Goal: Information Seeking & Learning: Learn about a topic

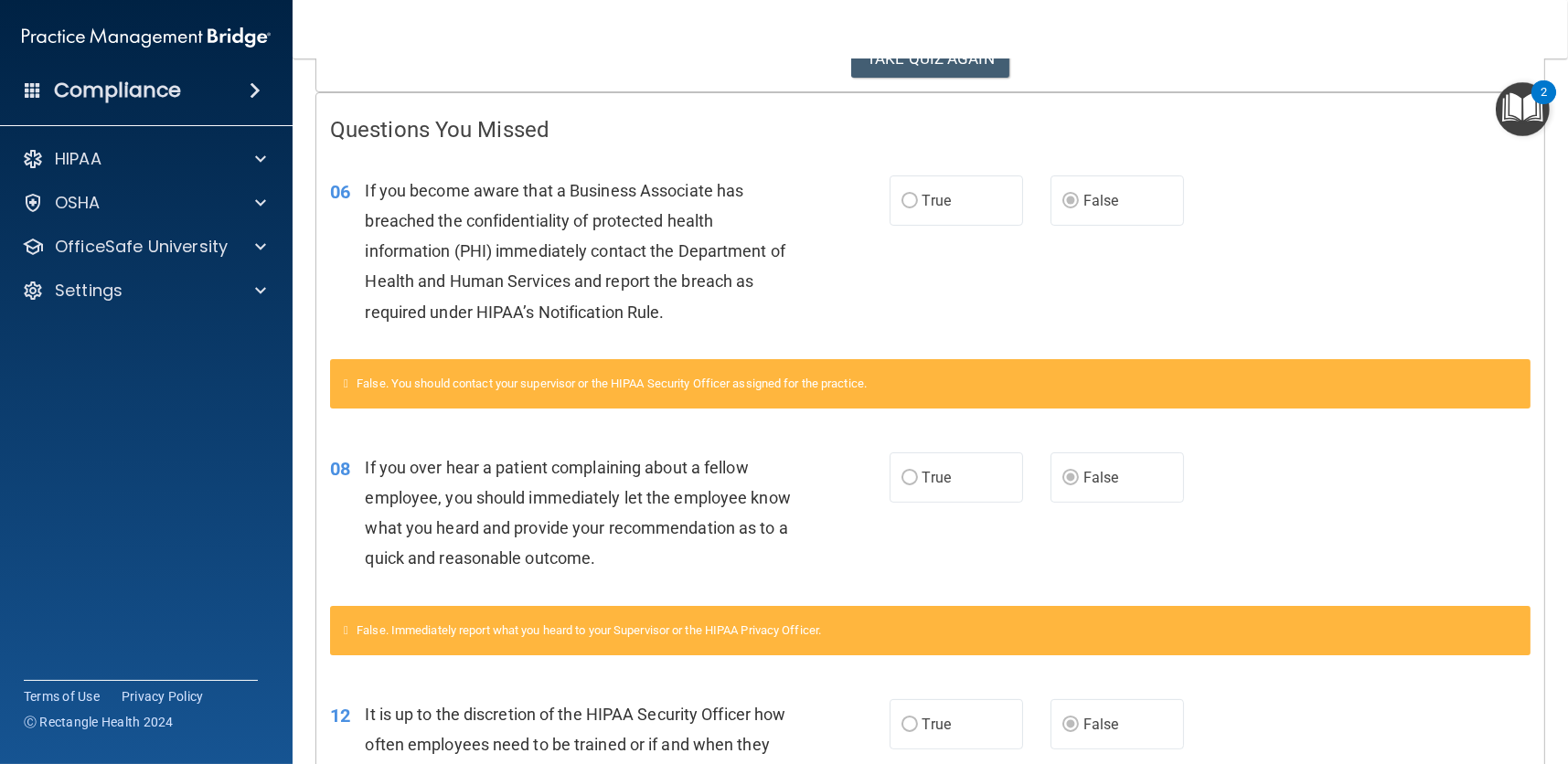
scroll to position [134, 0]
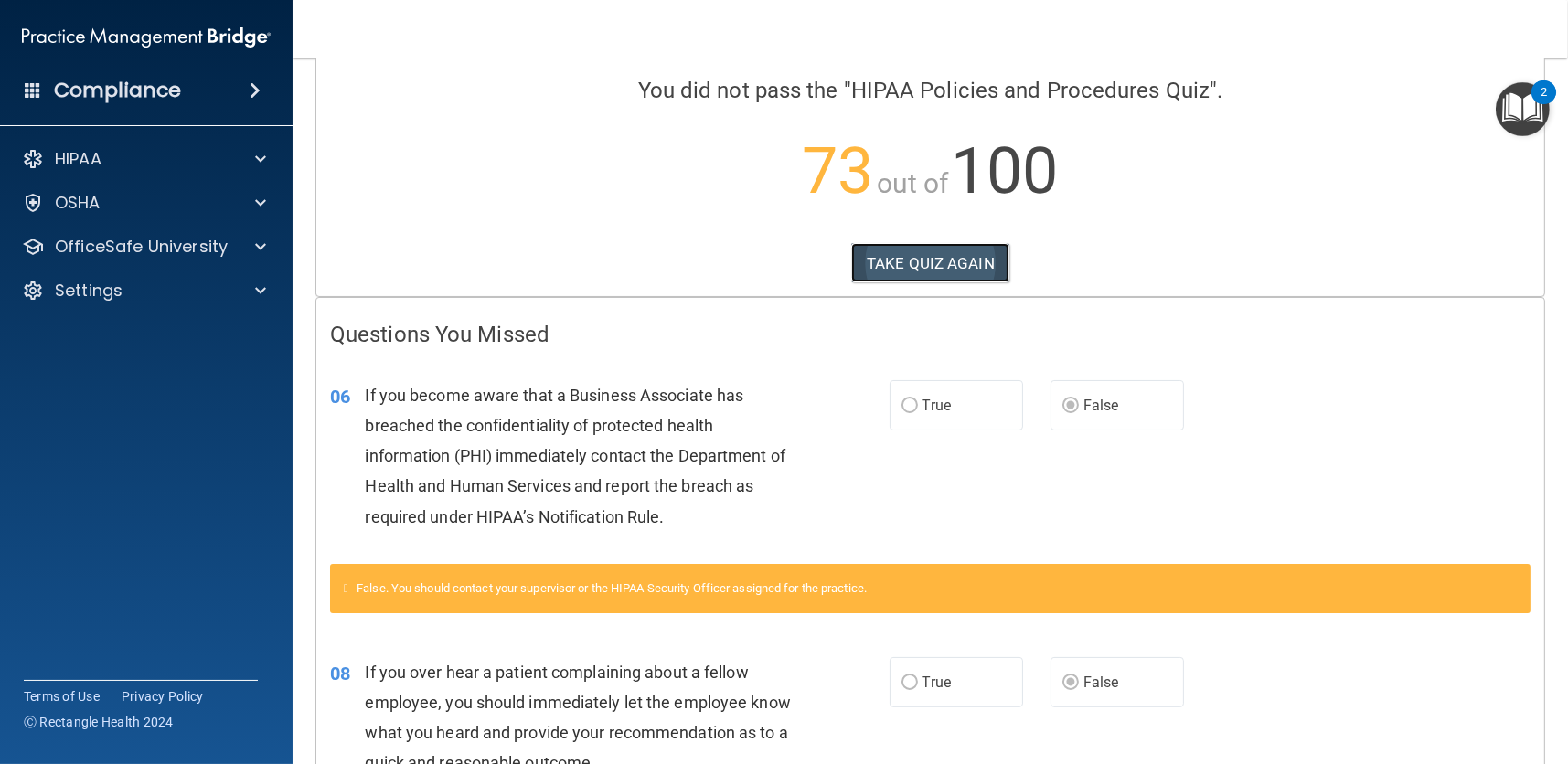
click at [962, 257] on button "TAKE QUIZ AGAIN" at bounding box center [930, 263] width 159 height 40
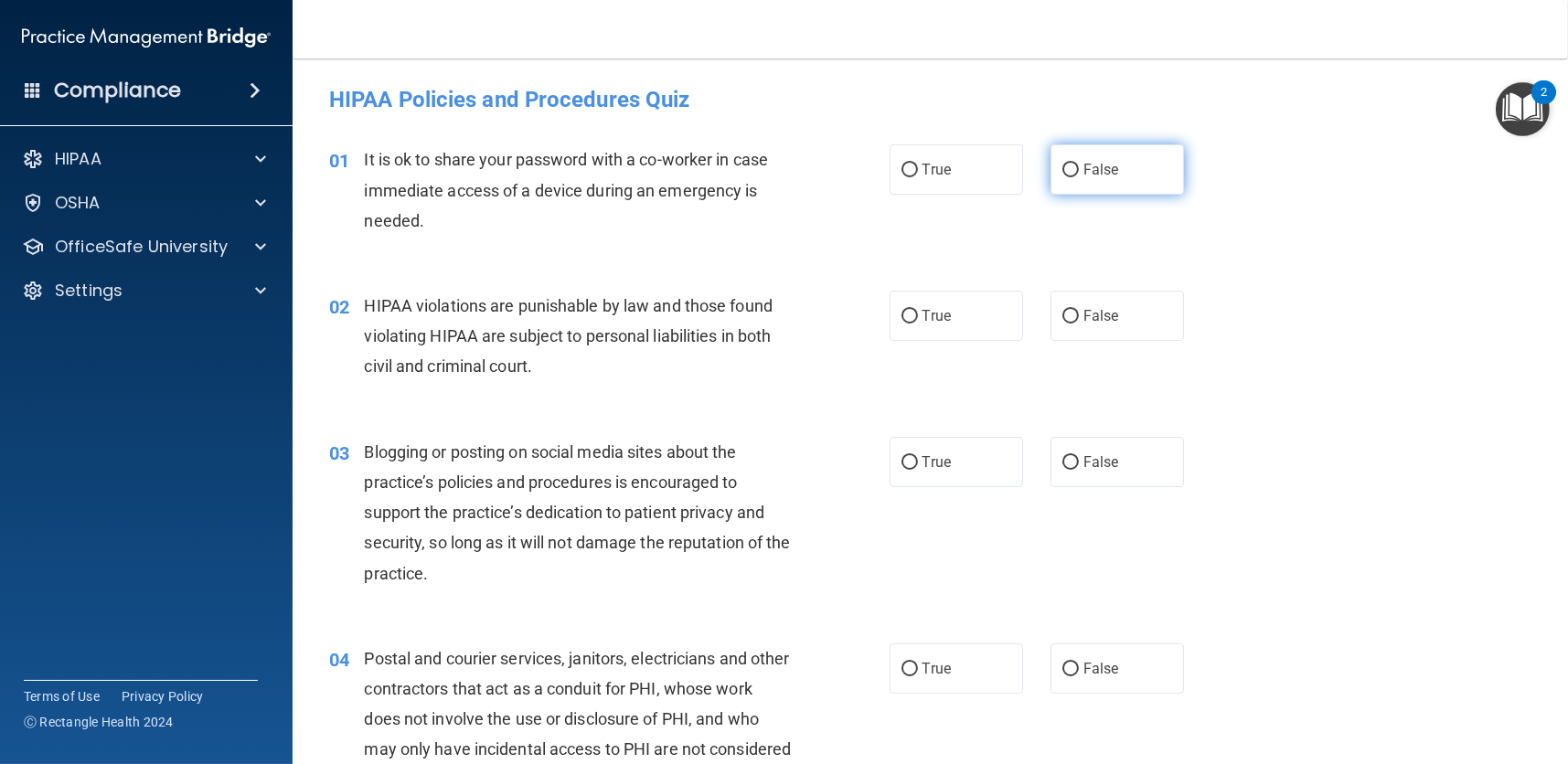
click at [1083, 183] on label "False" at bounding box center [1117, 170] width 134 height 50
click at [1078, 178] on input "False" at bounding box center [1070, 171] width 16 height 14
radio input "true"
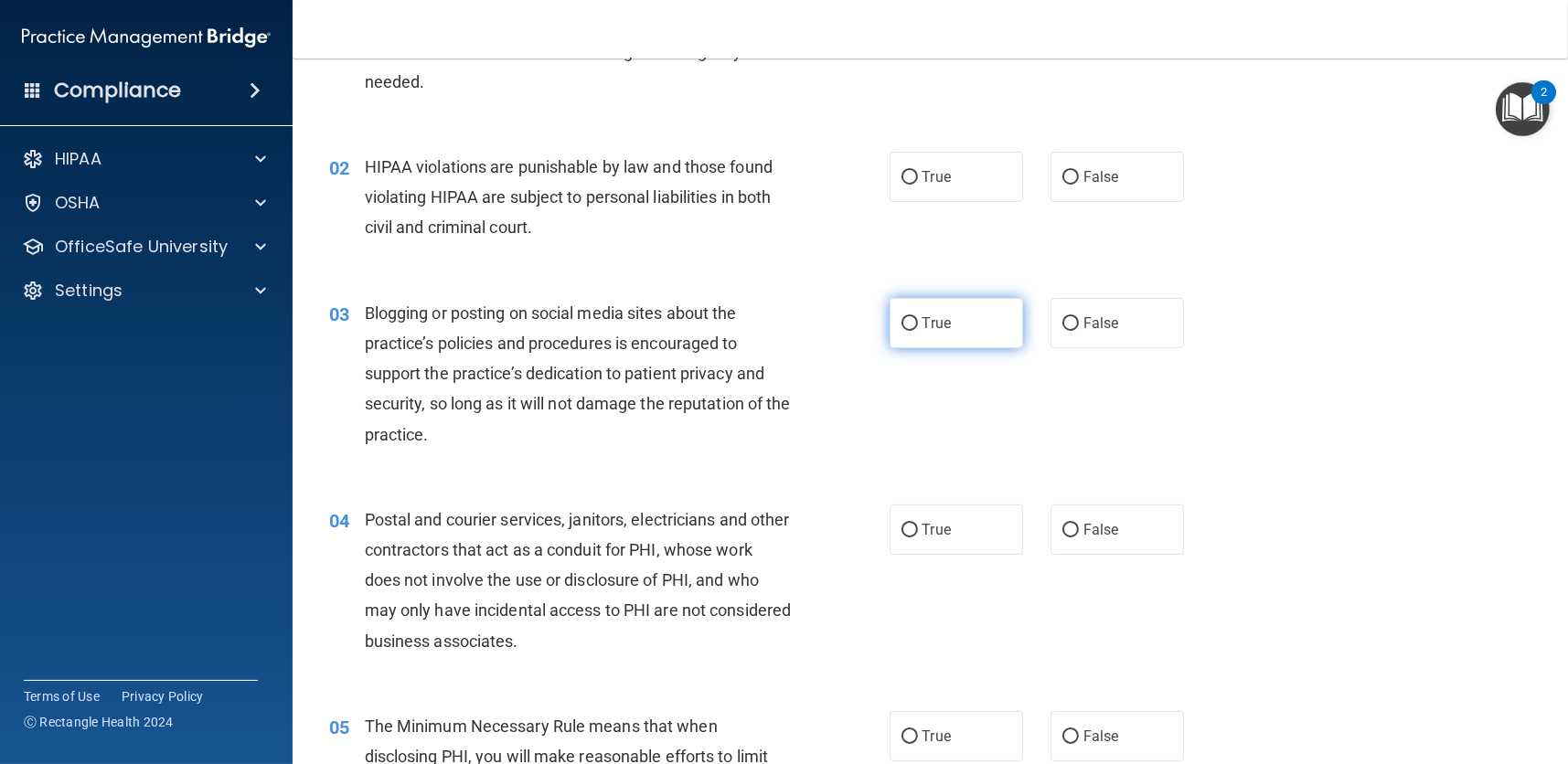
scroll to position [183, 0]
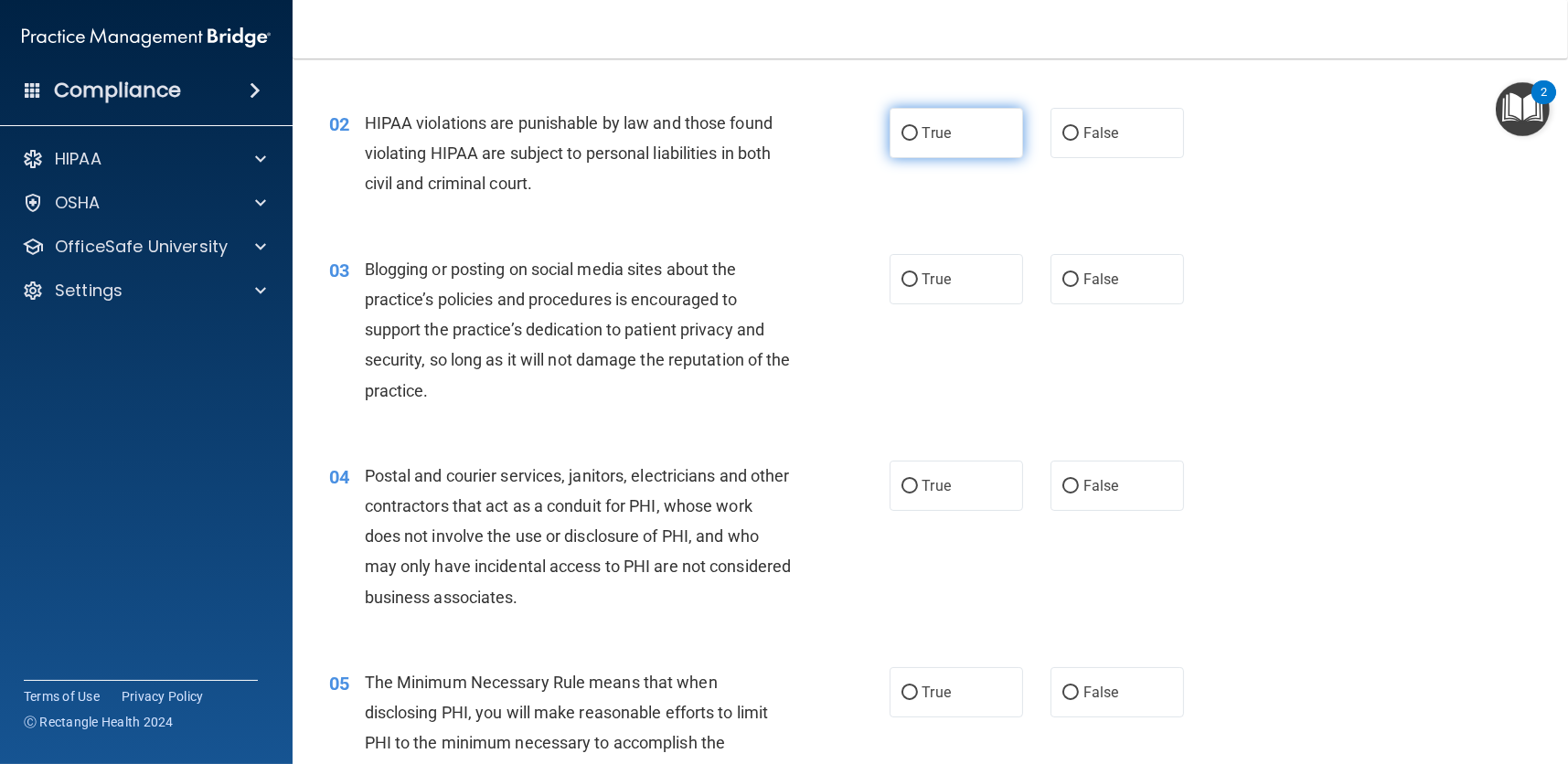
click at [959, 150] on label "True" at bounding box center [957, 133] width 134 height 50
click at [918, 141] on input "True" at bounding box center [910, 134] width 16 height 14
radio input "true"
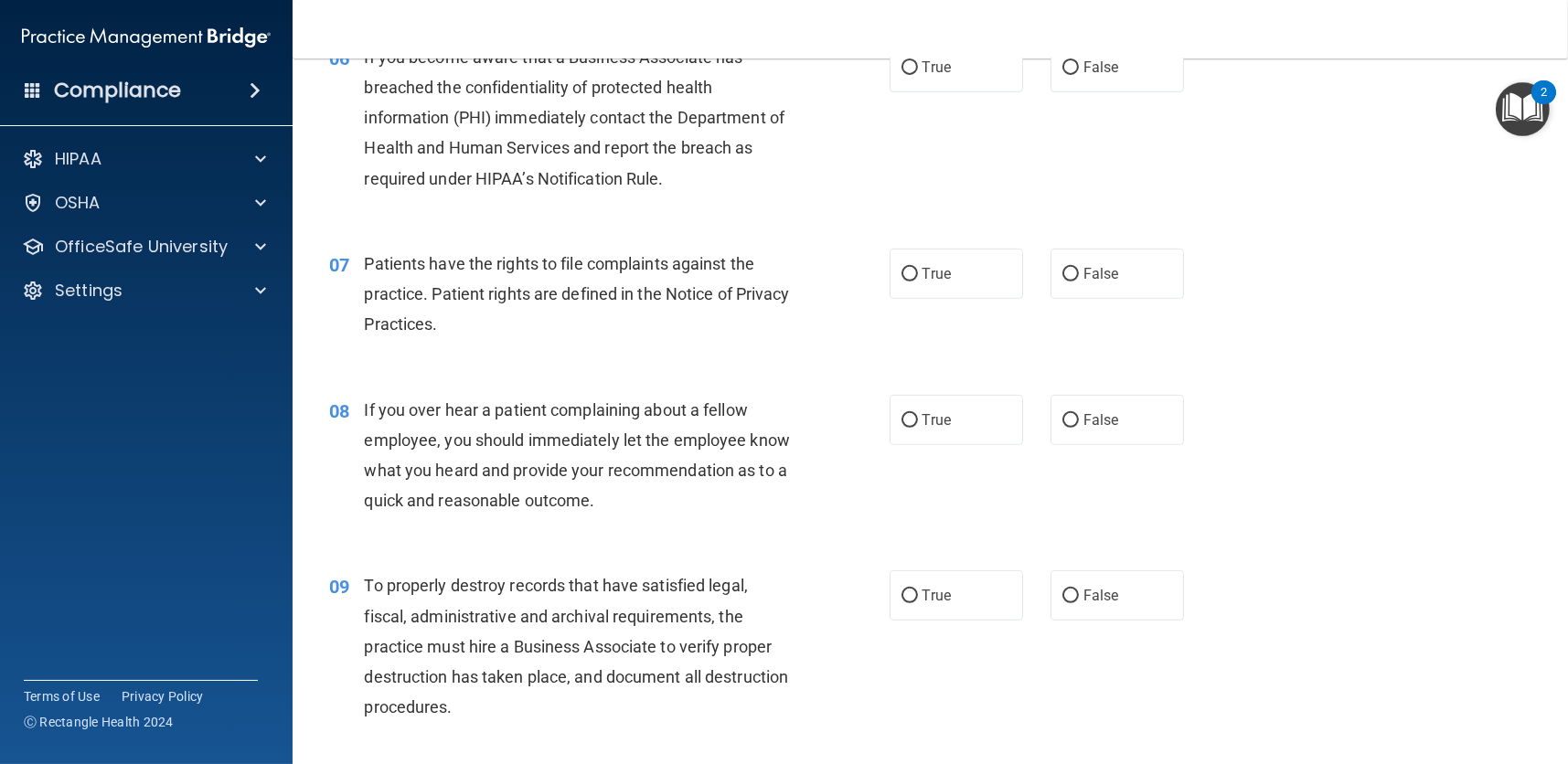
scroll to position [1005, 0]
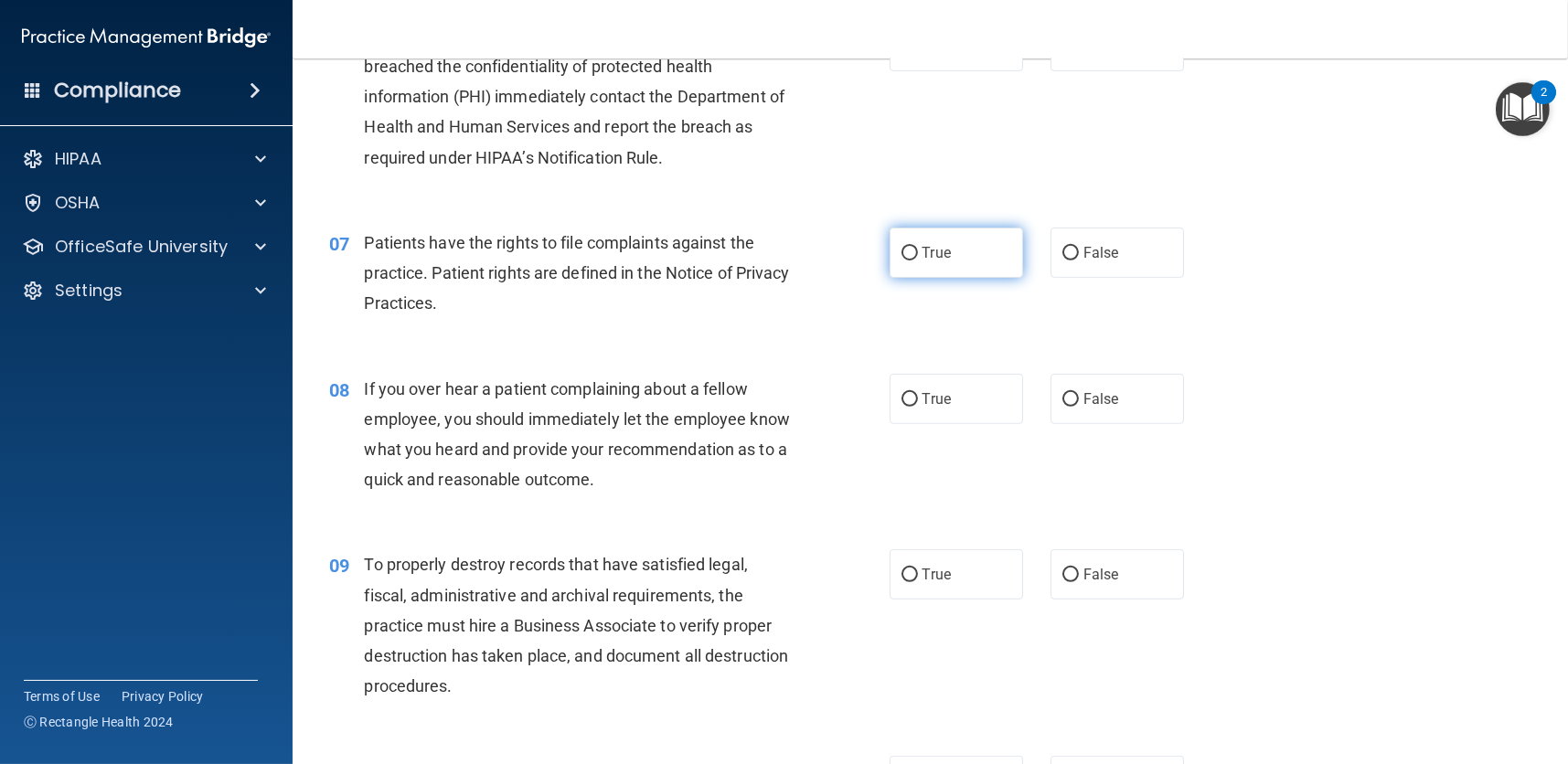
click at [914, 263] on label "True" at bounding box center [957, 252] width 134 height 50
click at [914, 260] on input "True" at bounding box center [910, 253] width 16 height 14
radio input "true"
click at [1071, 387] on label "False" at bounding box center [1117, 399] width 134 height 50
click at [1071, 393] on input "False" at bounding box center [1070, 400] width 16 height 14
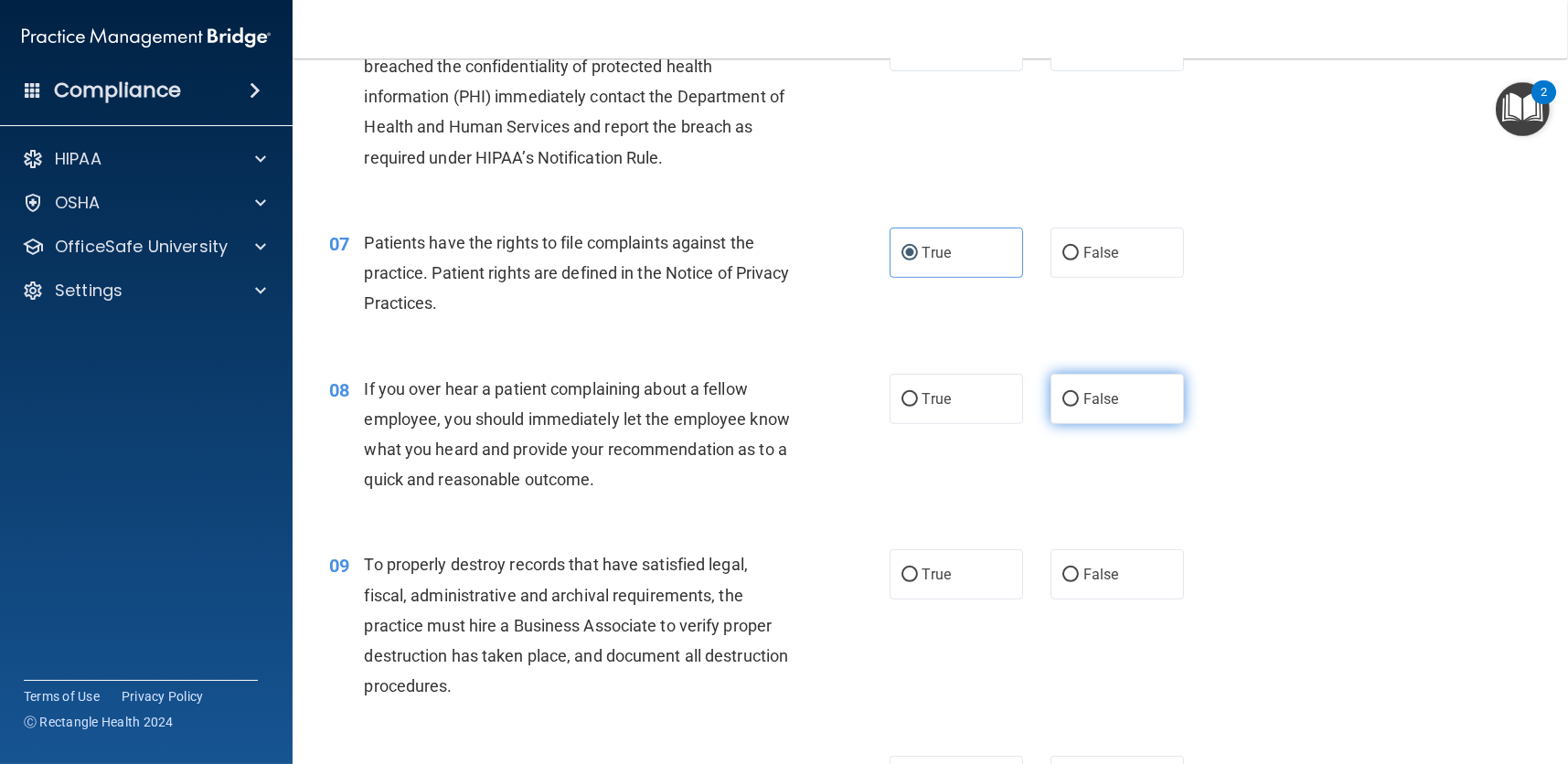
radio input "true"
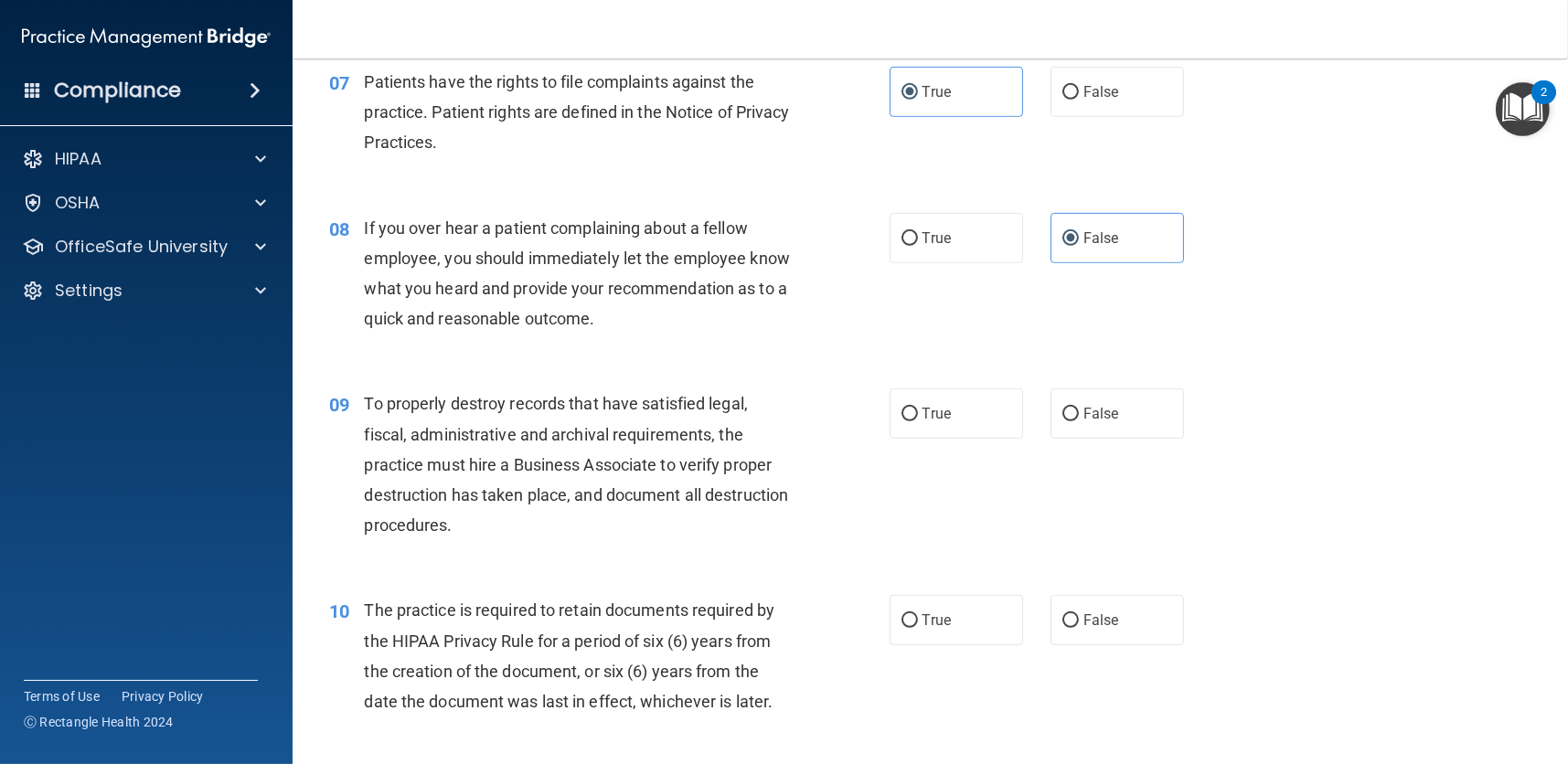
scroll to position [1280, 0]
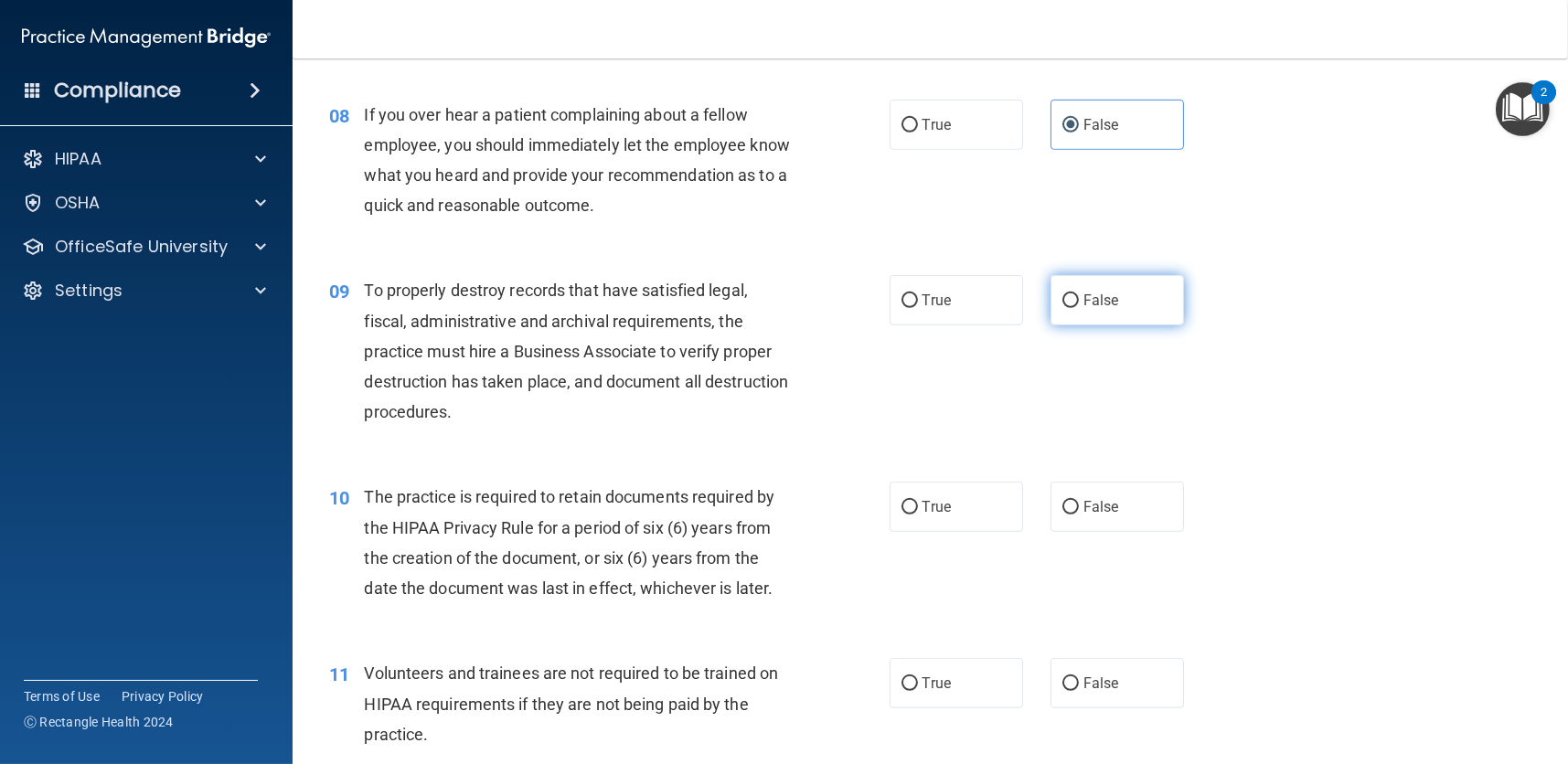
click at [1078, 312] on label "False" at bounding box center [1117, 300] width 134 height 50
click at [1078, 308] on input "False" at bounding box center [1070, 301] width 16 height 14
radio input "true"
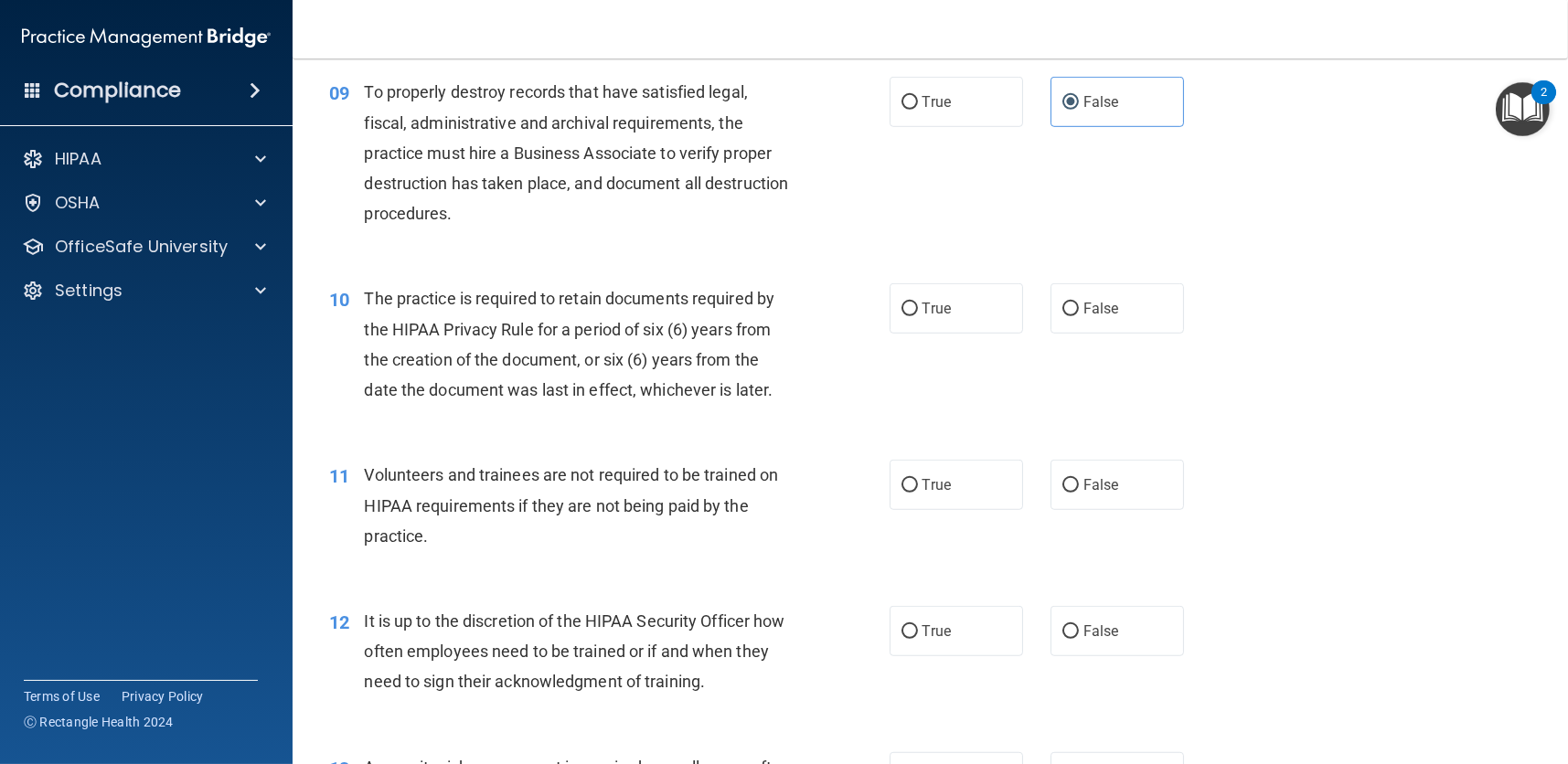
scroll to position [1554, 0]
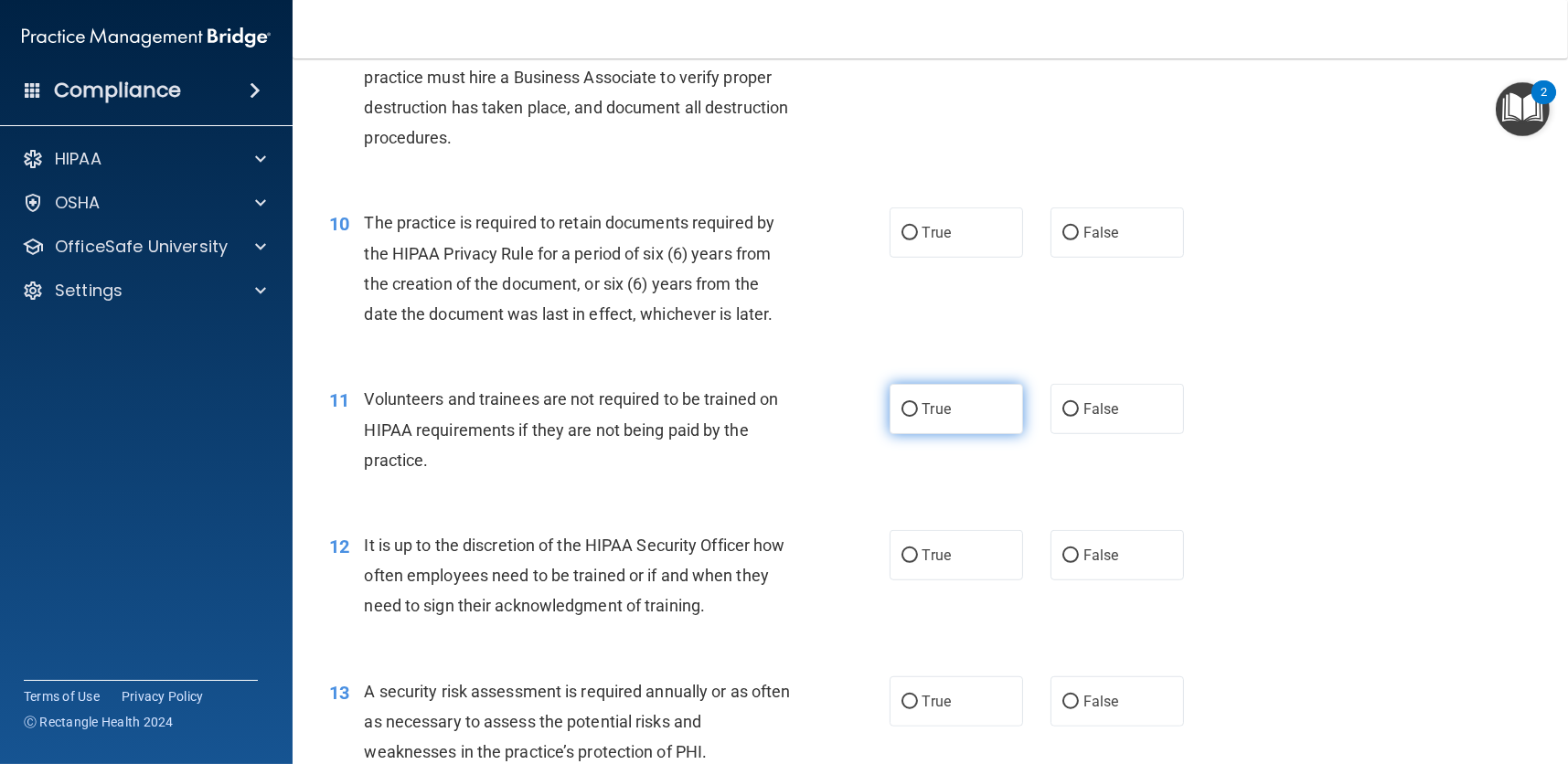
click at [976, 405] on label "True" at bounding box center [957, 409] width 134 height 50
click at [918, 405] on input "True" at bounding box center [910, 410] width 16 height 14
radio input "true"
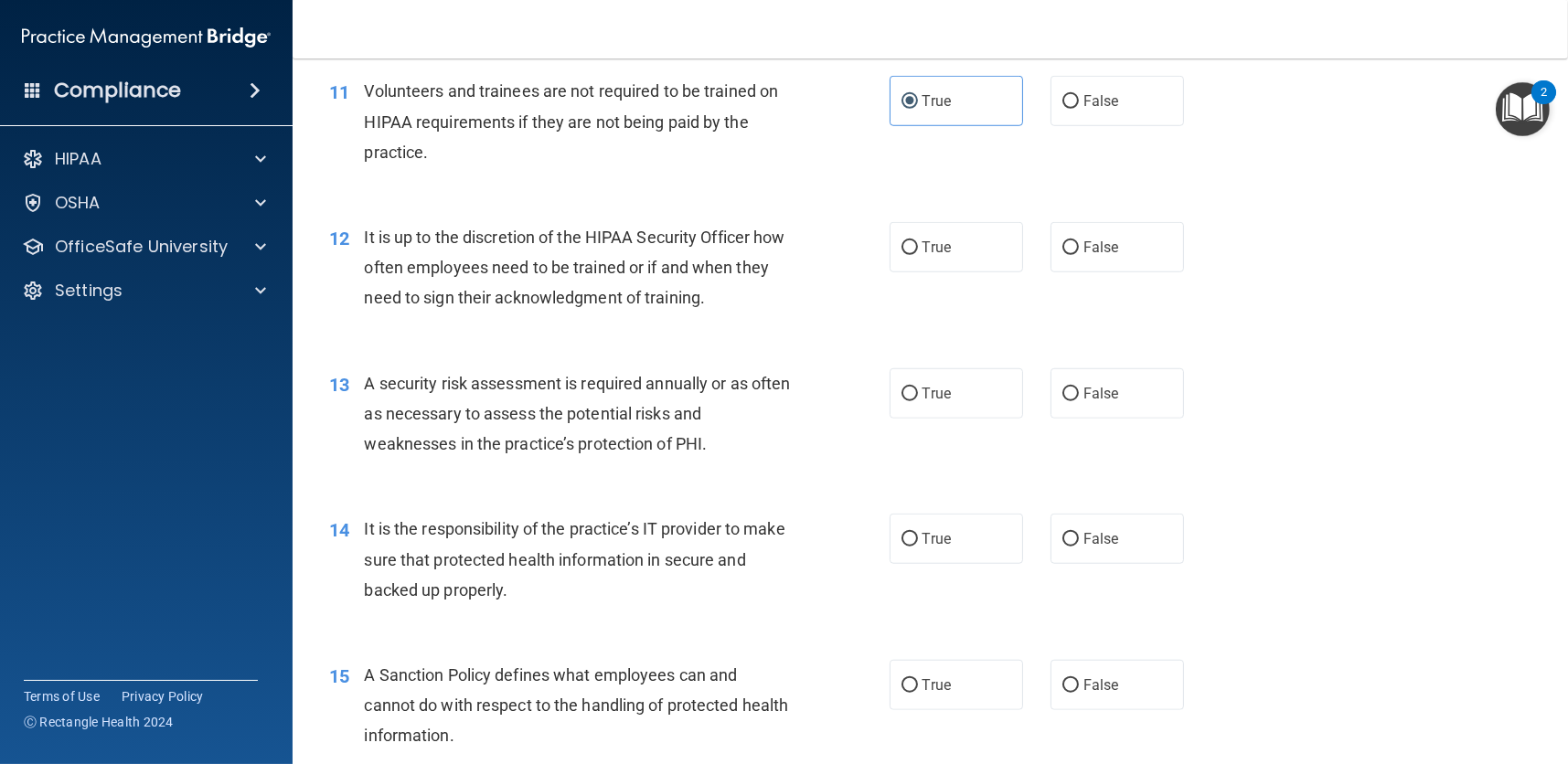
scroll to position [1920, 0]
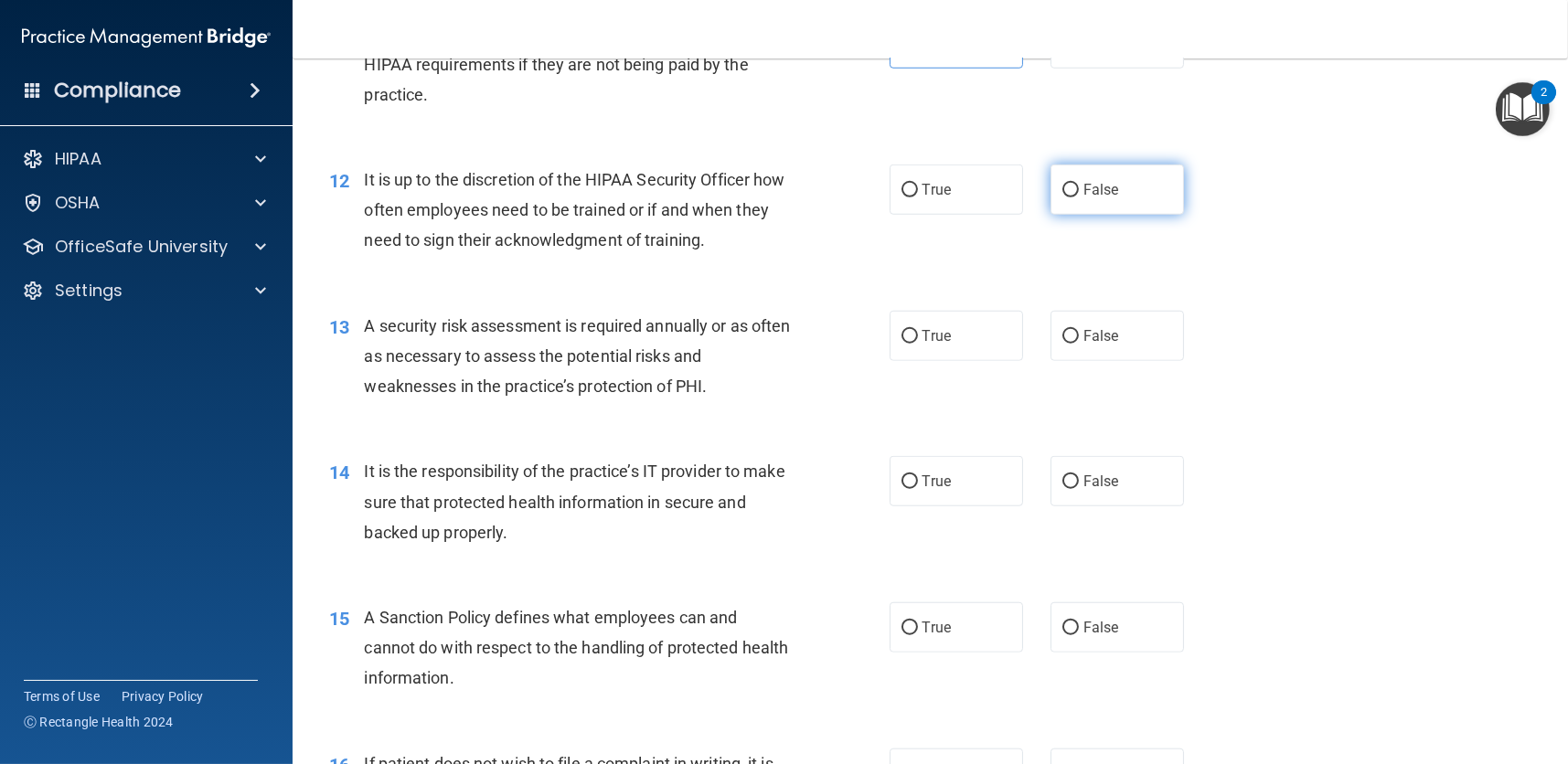
click at [1071, 186] on label "False" at bounding box center [1117, 190] width 134 height 50
click at [1071, 186] on input "False" at bounding box center [1070, 191] width 16 height 14
radio input "true"
click at [980, 349] on label "True" at bounding box center [957, 336] width 134 height 50
click at [918, 344] on input "True" at bounding box center [910, 337] width 16 height 14
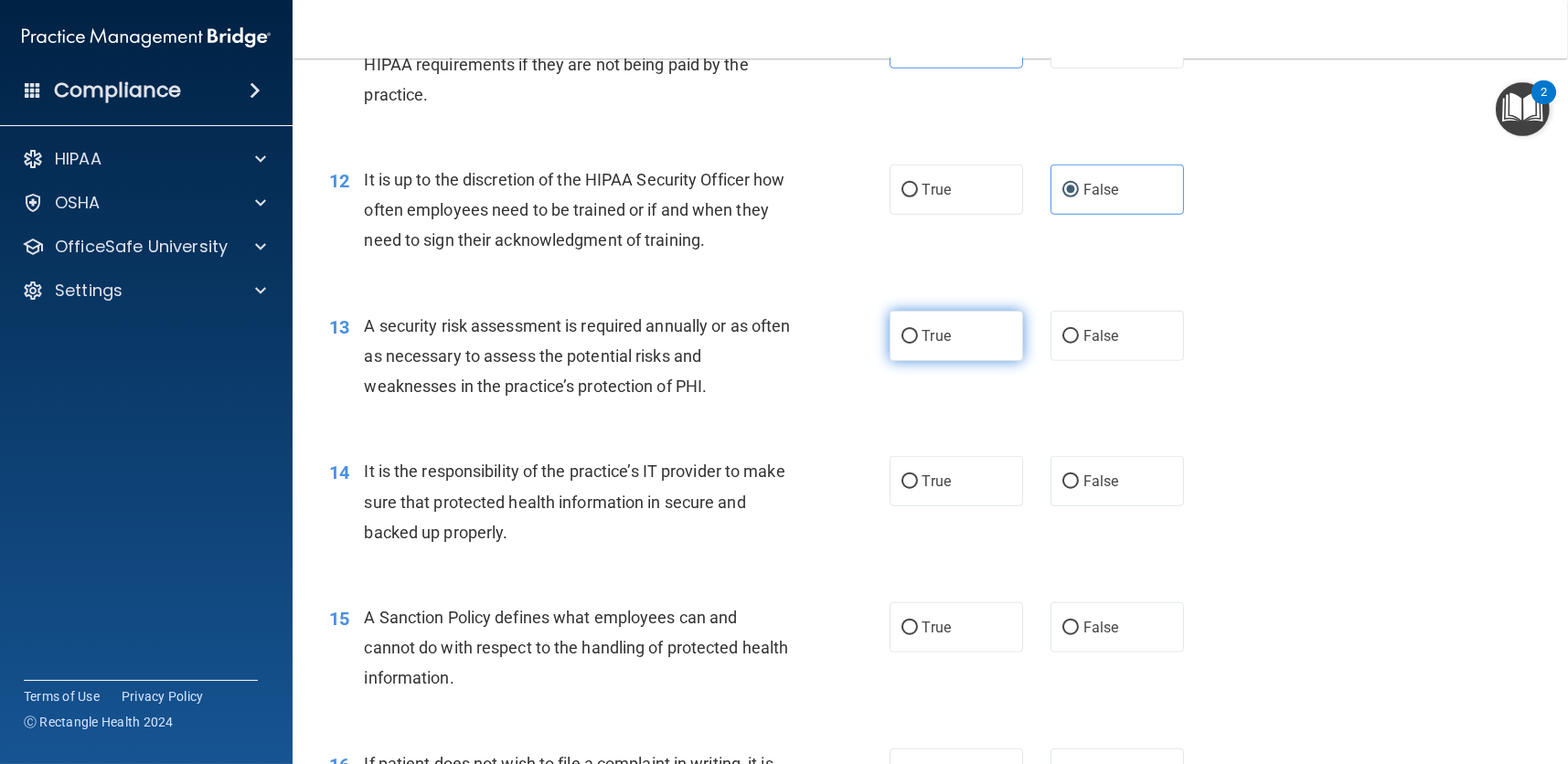
radio input "true"
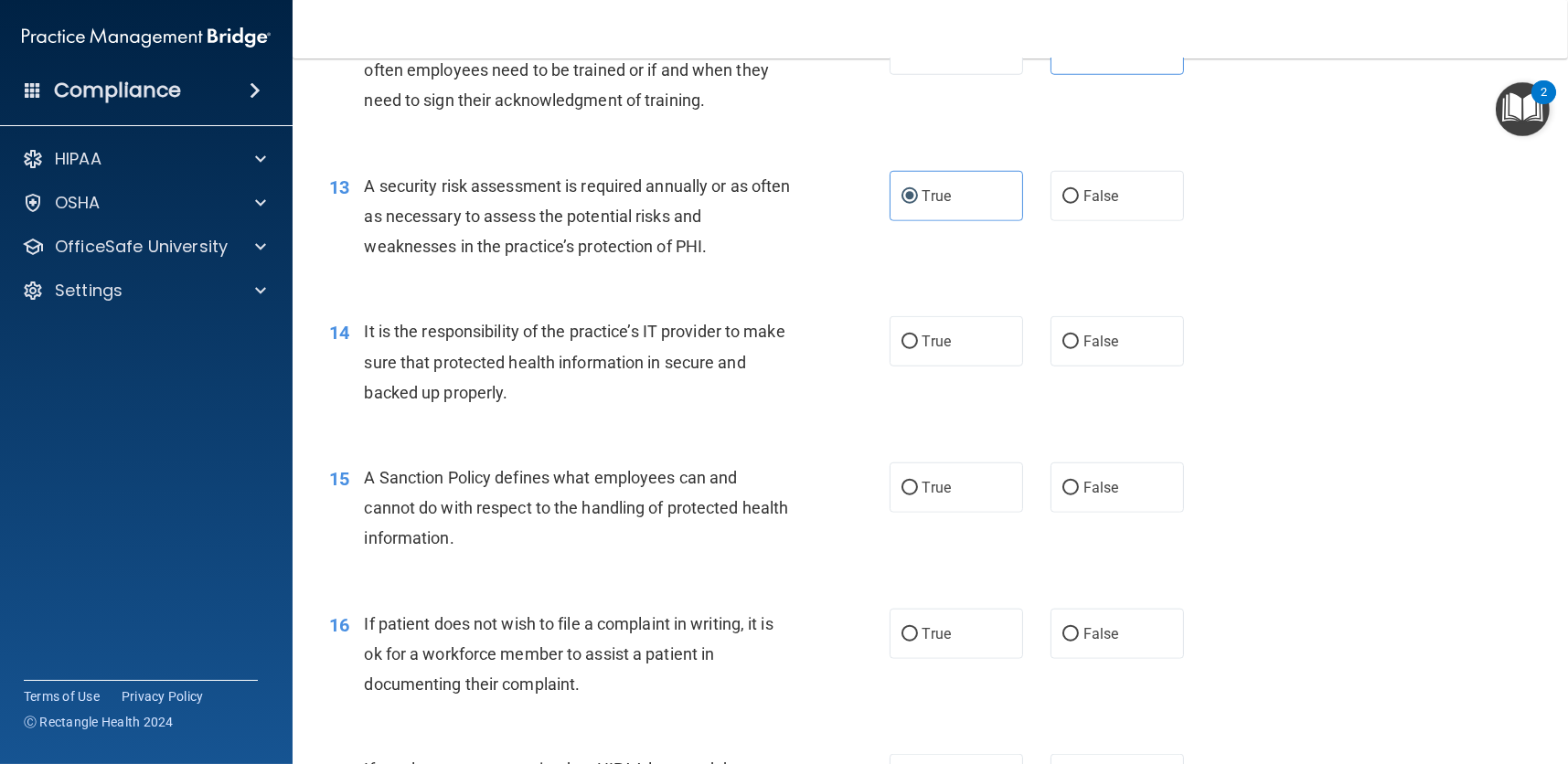
scroll to position [2102, 0]
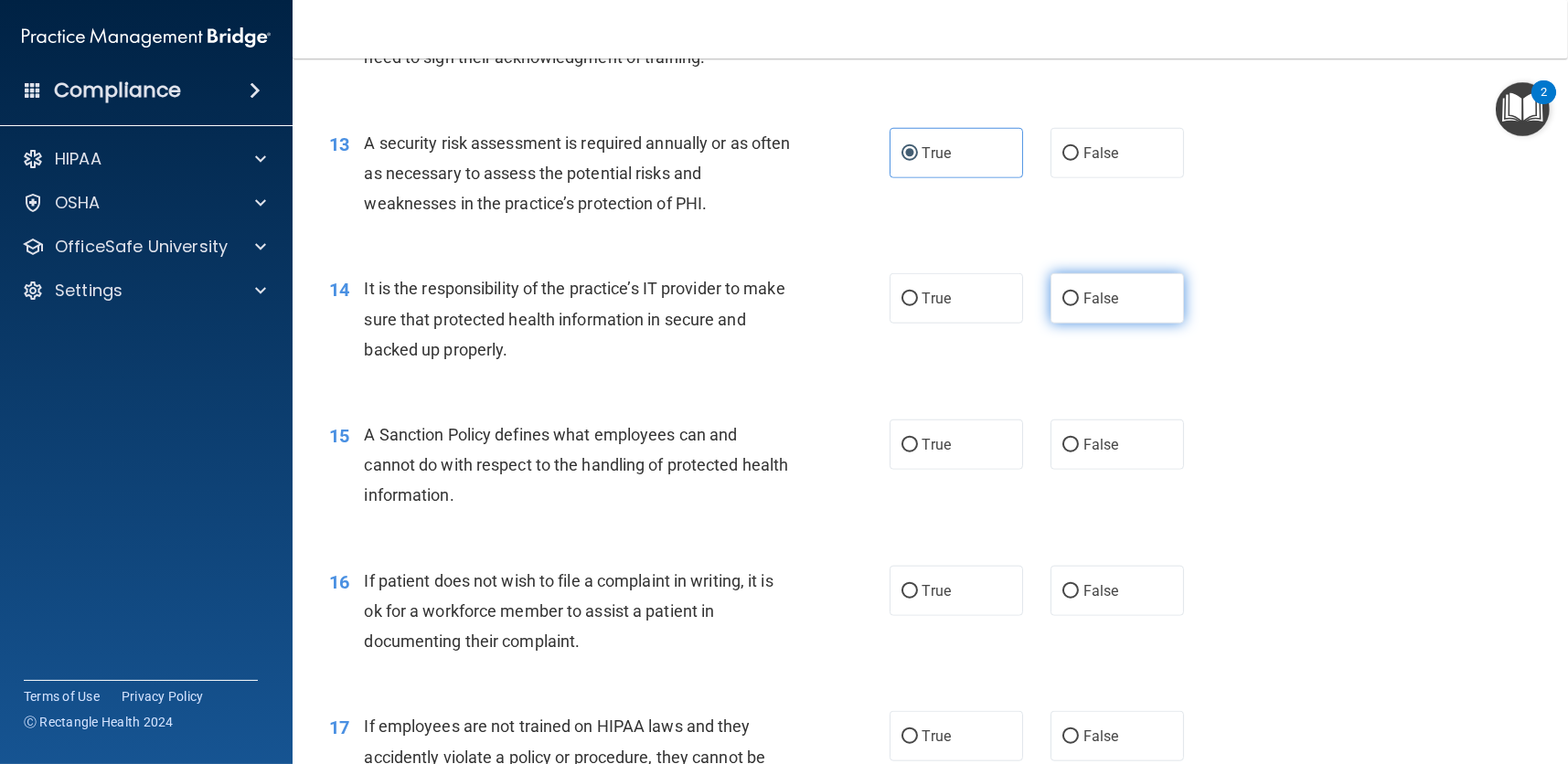
click at [1089, 308] on label "False" at bounding box center [1117, 298] width 134 height 50
click at [1078, 306] on input "False" at bounding box center [1070, 299] width 16 height 14
radio input "true"
click at [969, 443] on label "True" at bounding box center [957, 445] width 134 height 50
click at [918, 443] on input "True" at bounding box center [910, 446] width 16 height 14
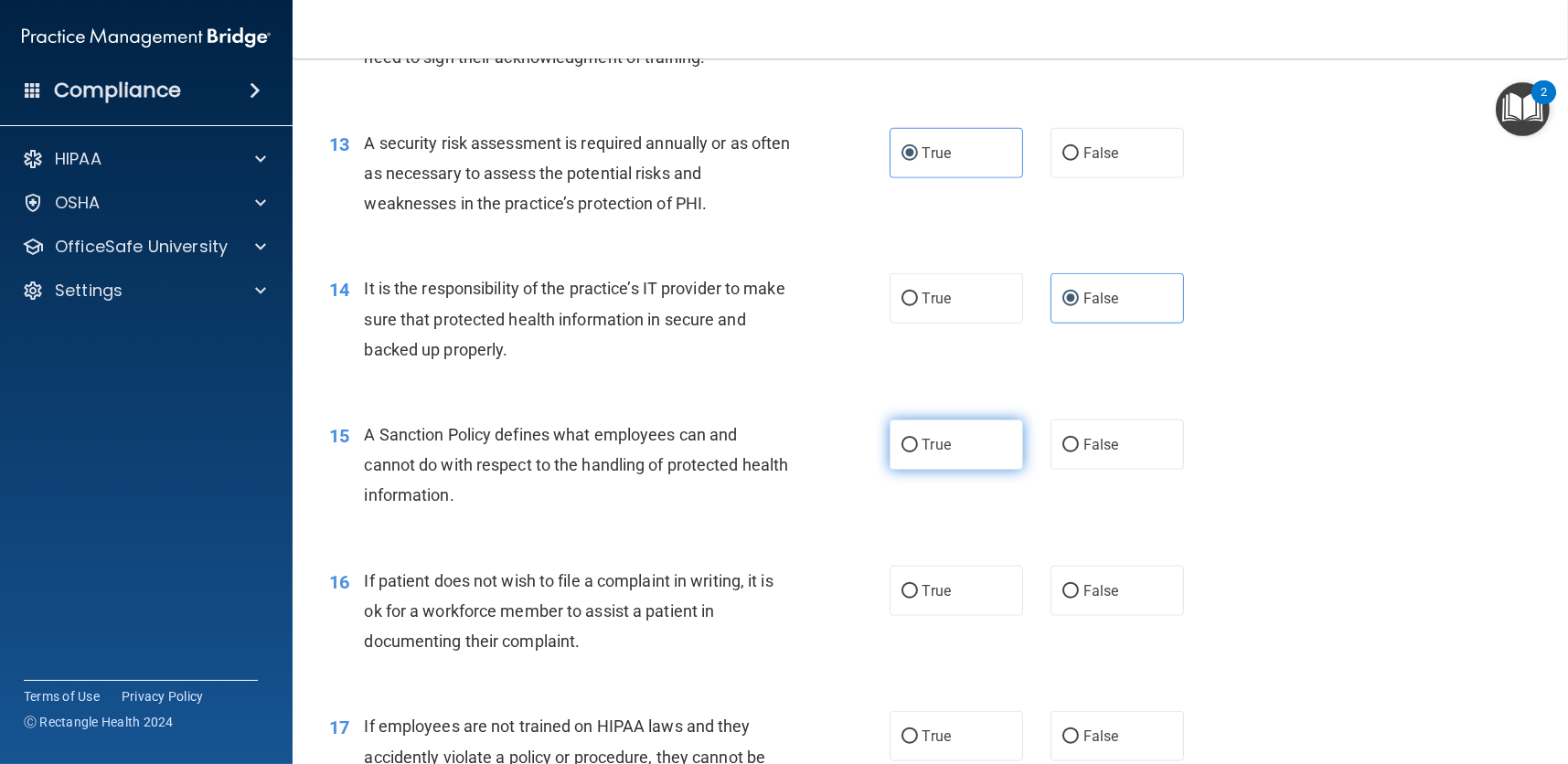
radio input "true"
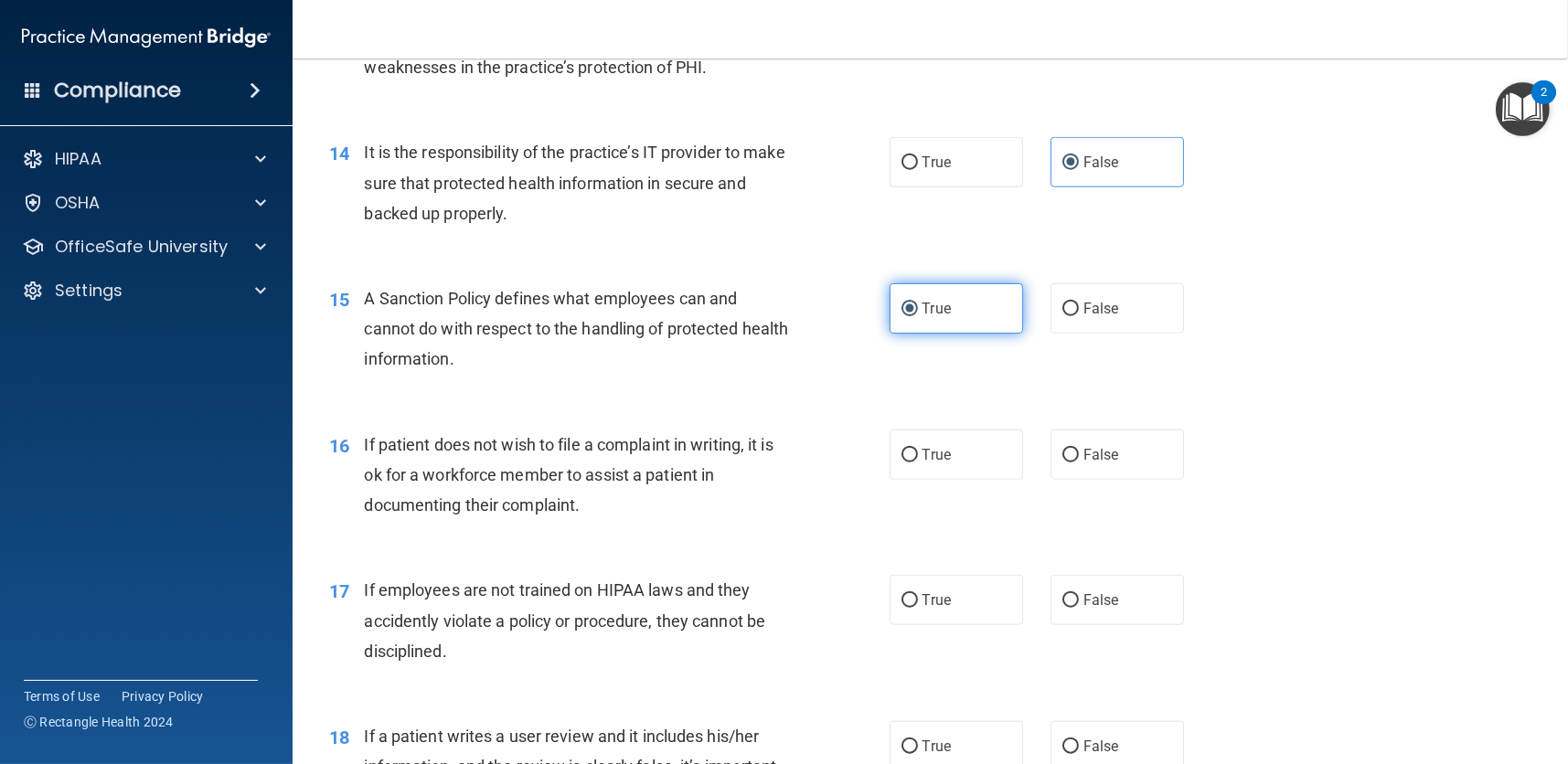
scroll to position [2377, 0]
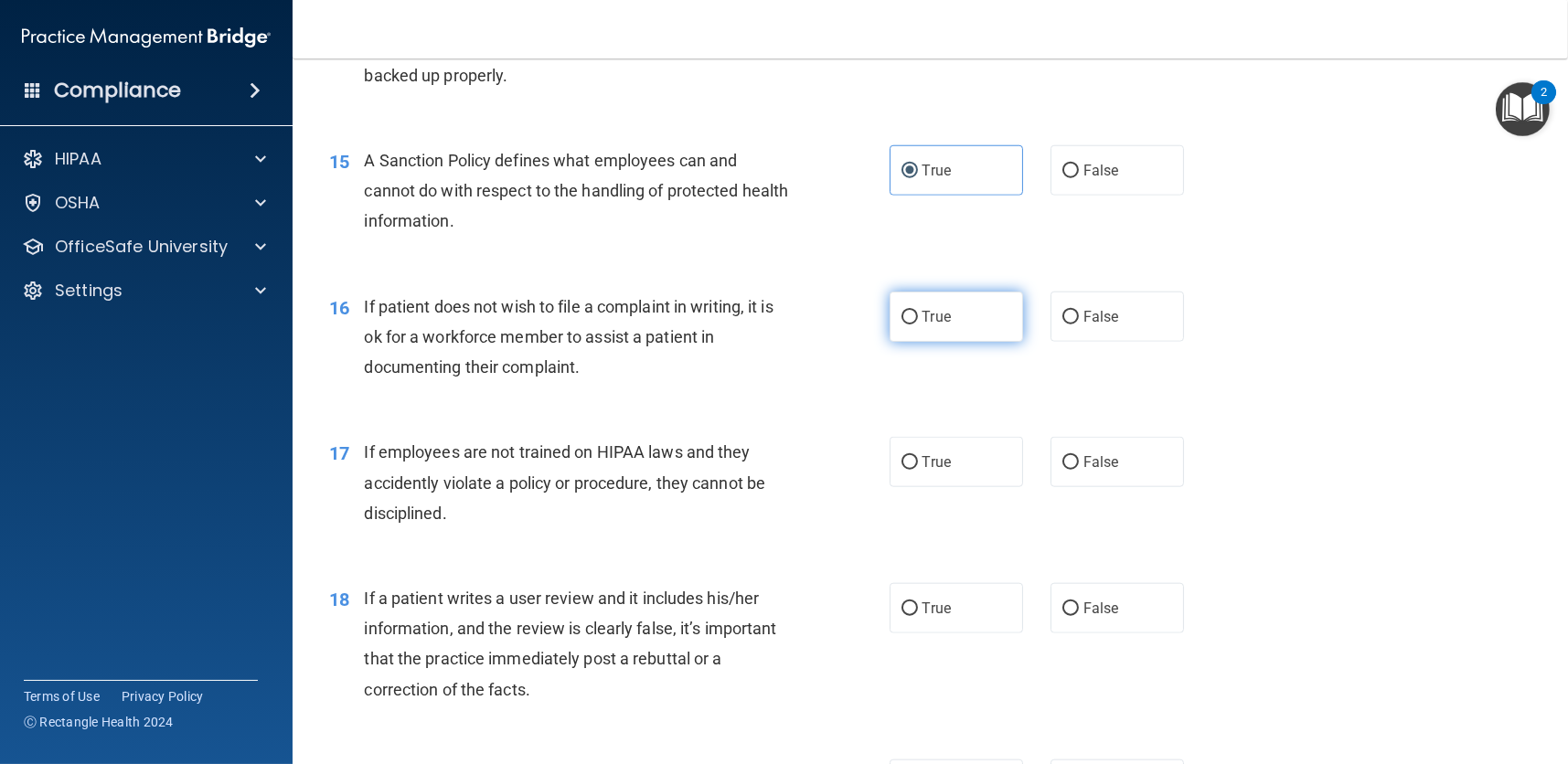
click at [952, 312] on label "True" at bounding box center [957, 316] width 134 height 50
click at [918, 312] on input "True" at bounding box center [910, 318] width 16 height 14
radio input "true"
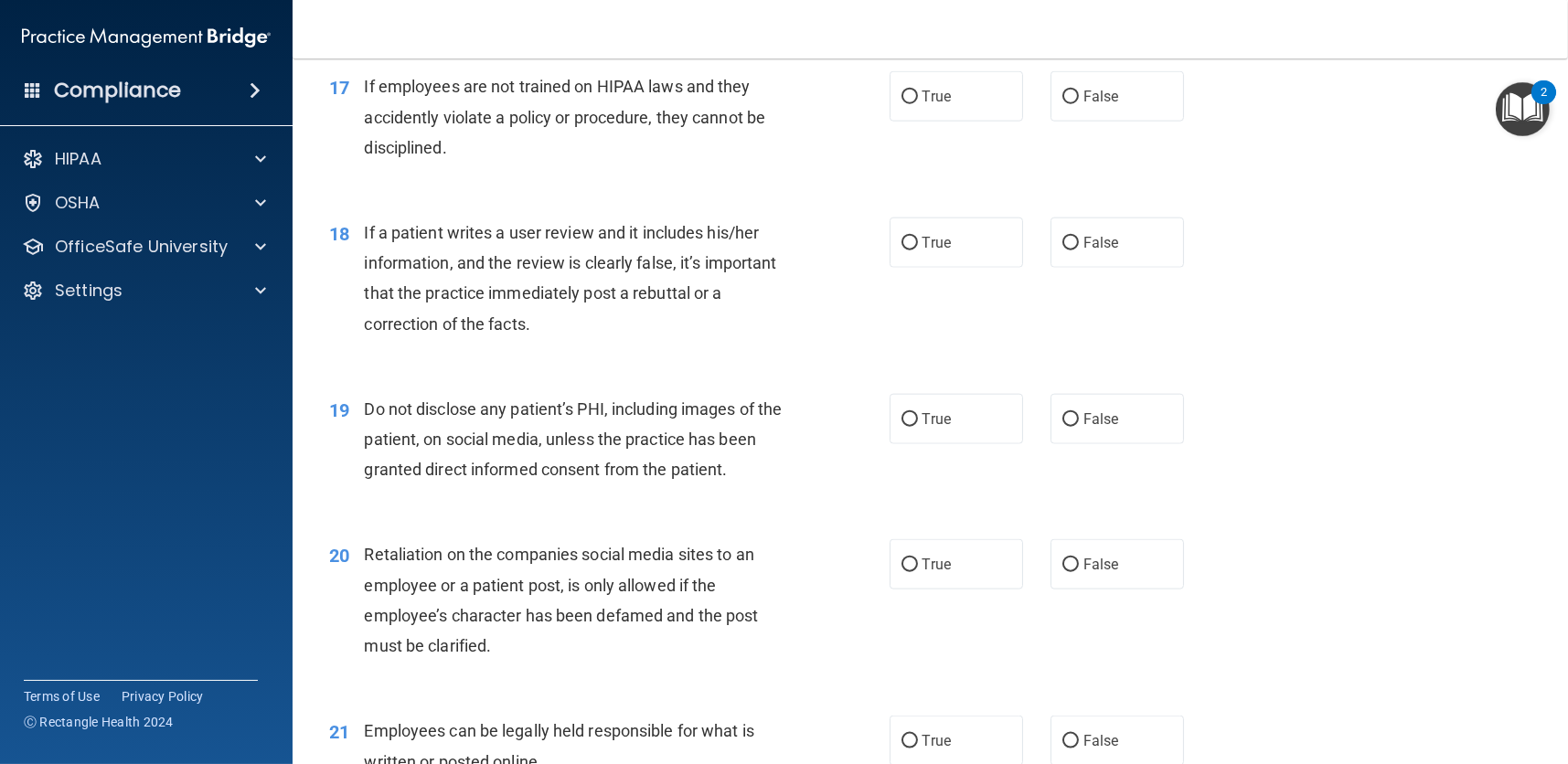
scroll to position [2834, 0]
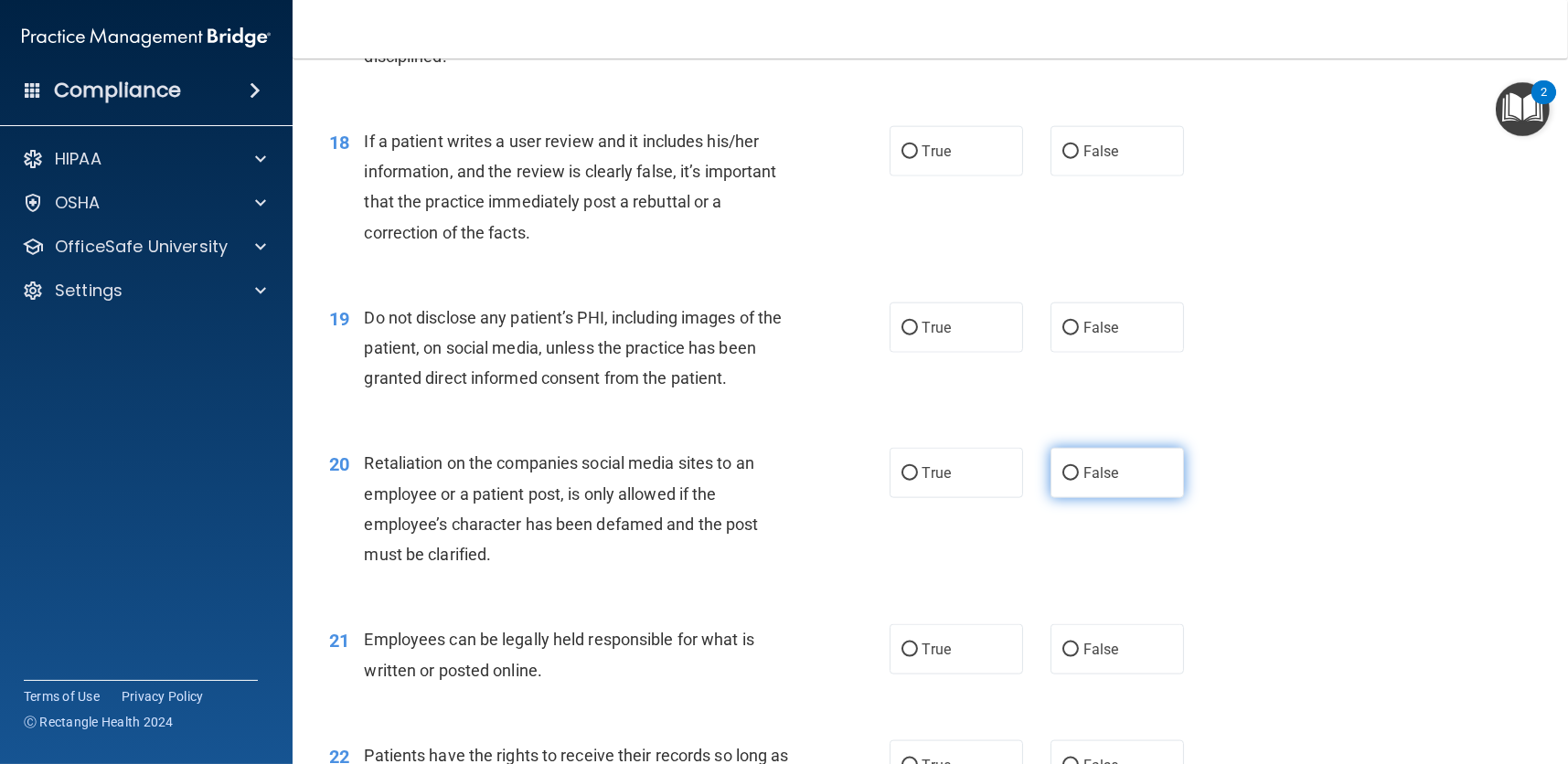
click at [1066, 459] on label "False" at bounding box center [1117, 473] width 134 height 50
click at [1066, 467] on input "False" at bounding box center [1070, 474] width 16 height 14
radio input "true"
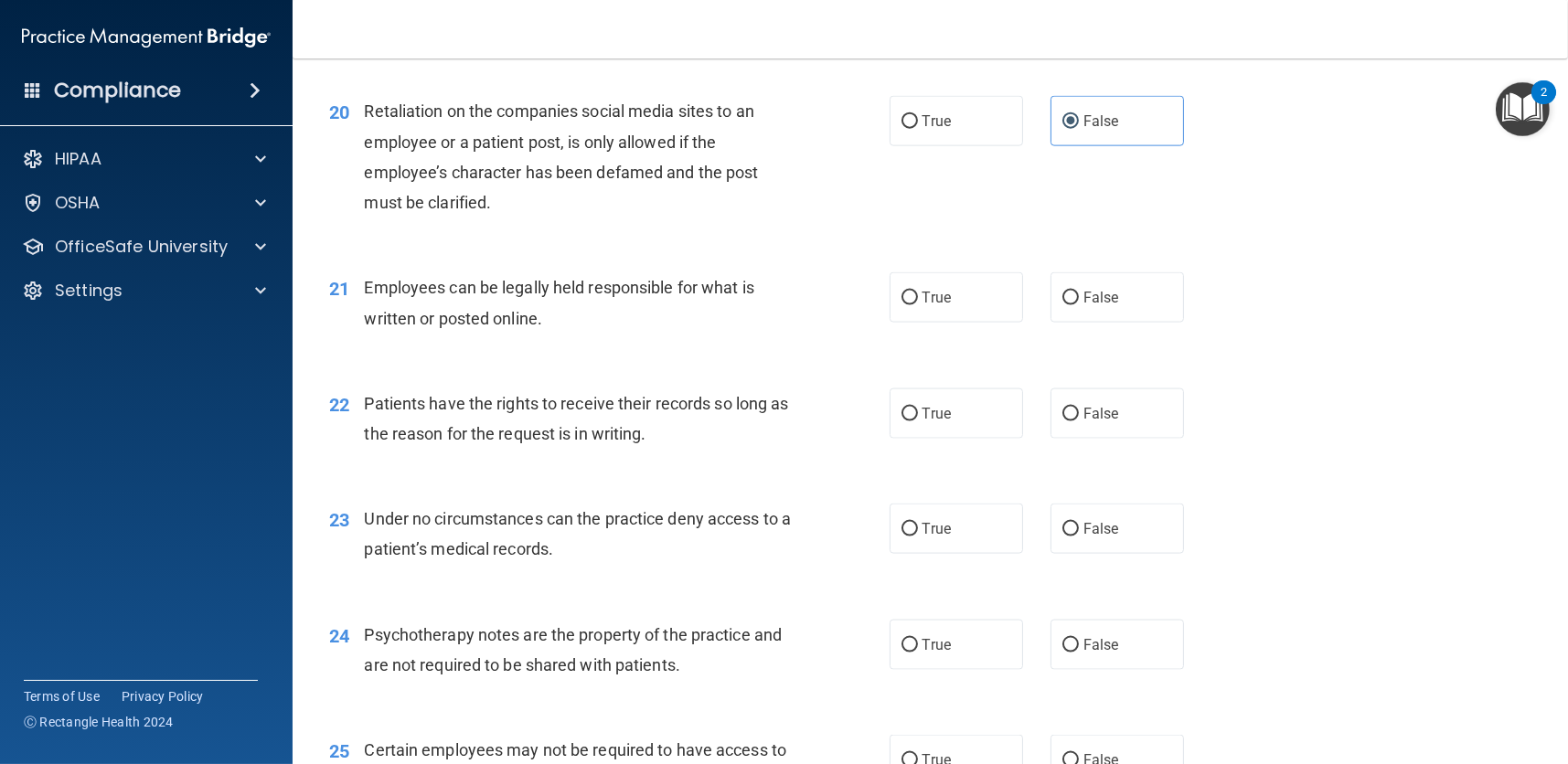
scroll to position [3200, 0]
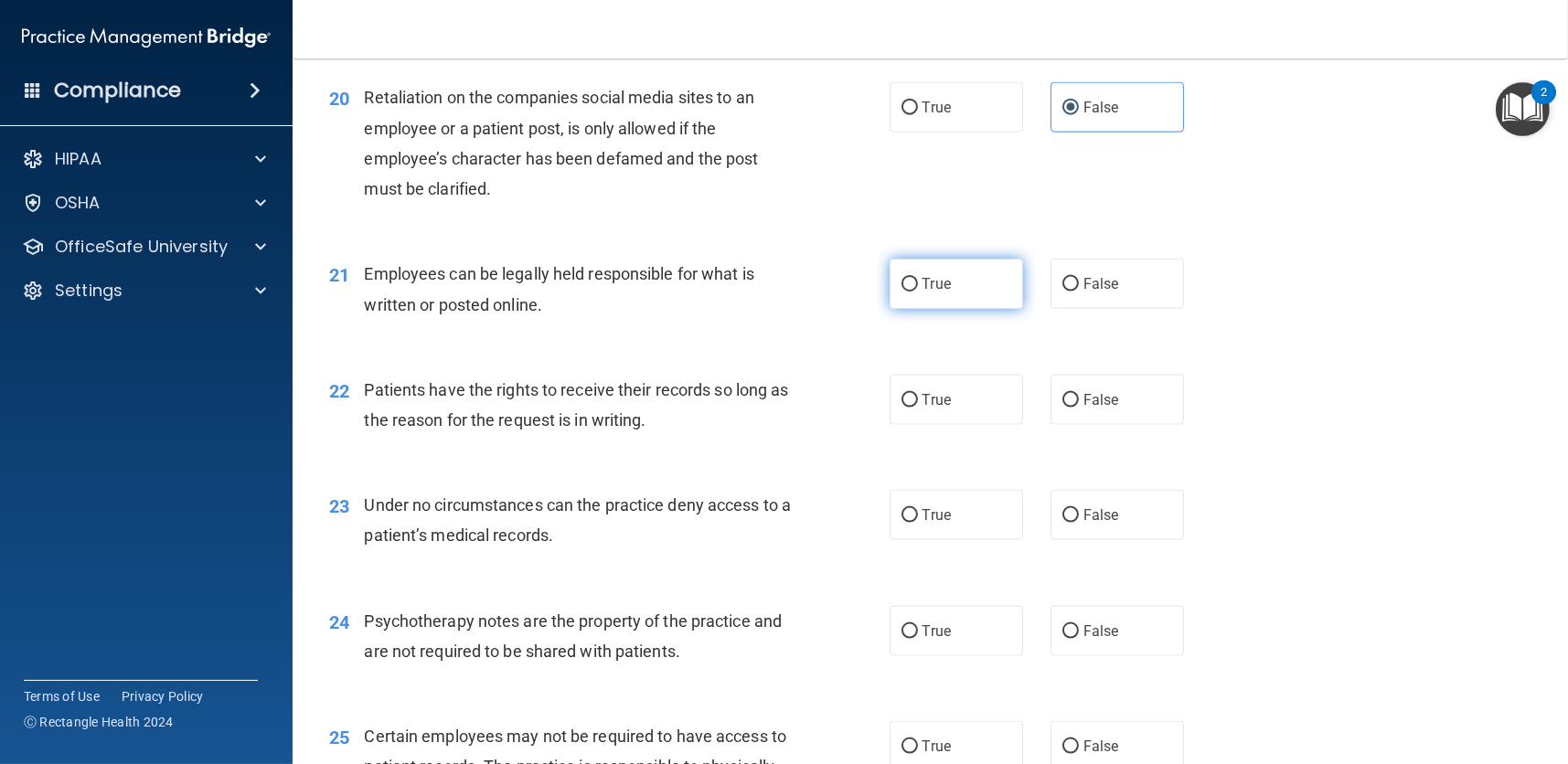
click at [957, 290] on label "True" at bounding box center [957, 283] width 134 height 50
click at [918, 290] on input "True" at bounding box center [910, 285] width 16 height 14
radio input "true"
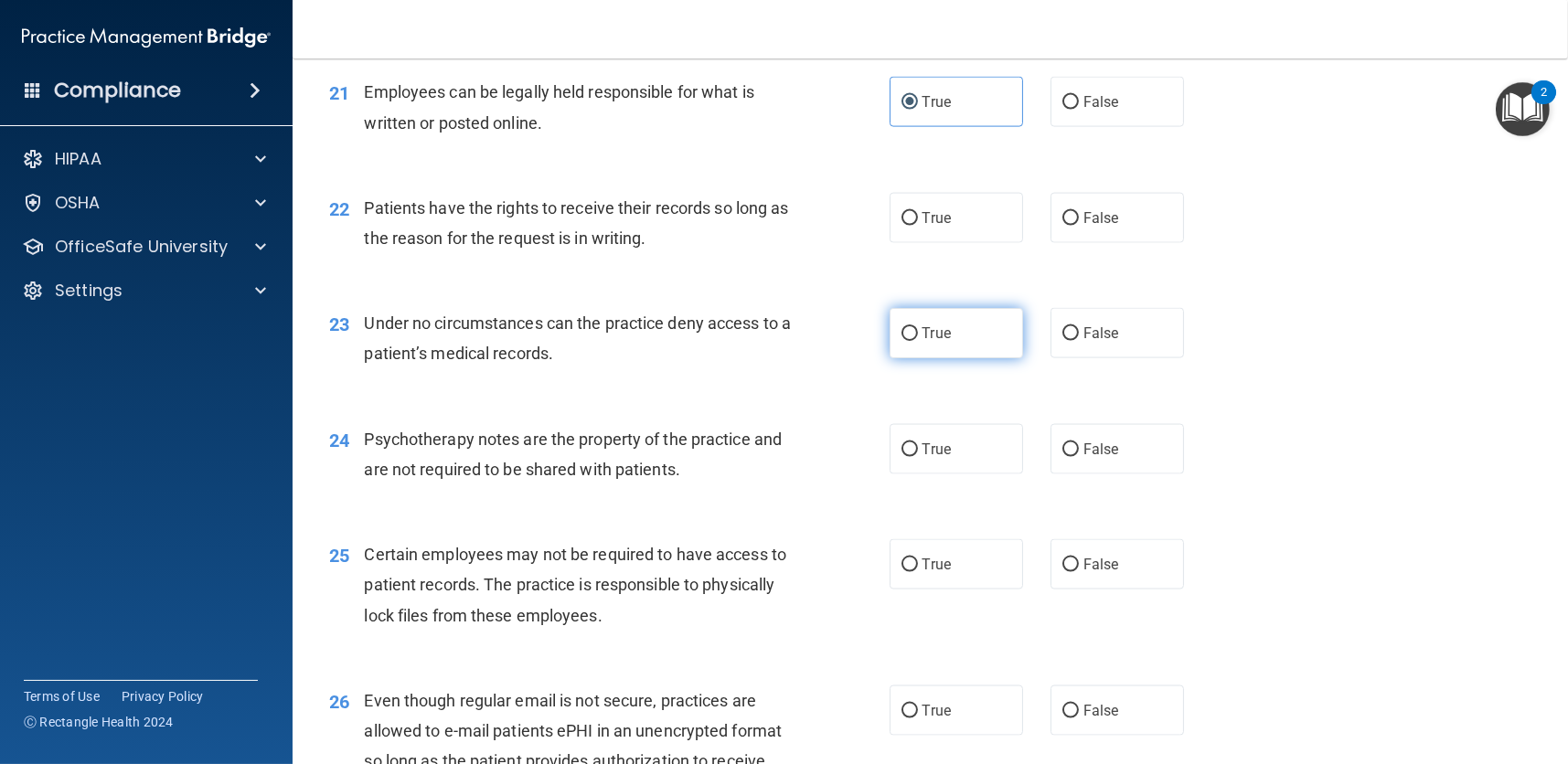
scroll to position [3382, 0]
click at [1073, 234] on label "False" at bounding box center [1117, 216] width 134 height 50
click at [1073, 224] on input "False" at bounding box center [1070, 218] width 16 height 14
radio input "true"
click at [1108, 336] on span "False" at bounding box center [1101, 331] width 36 height 17
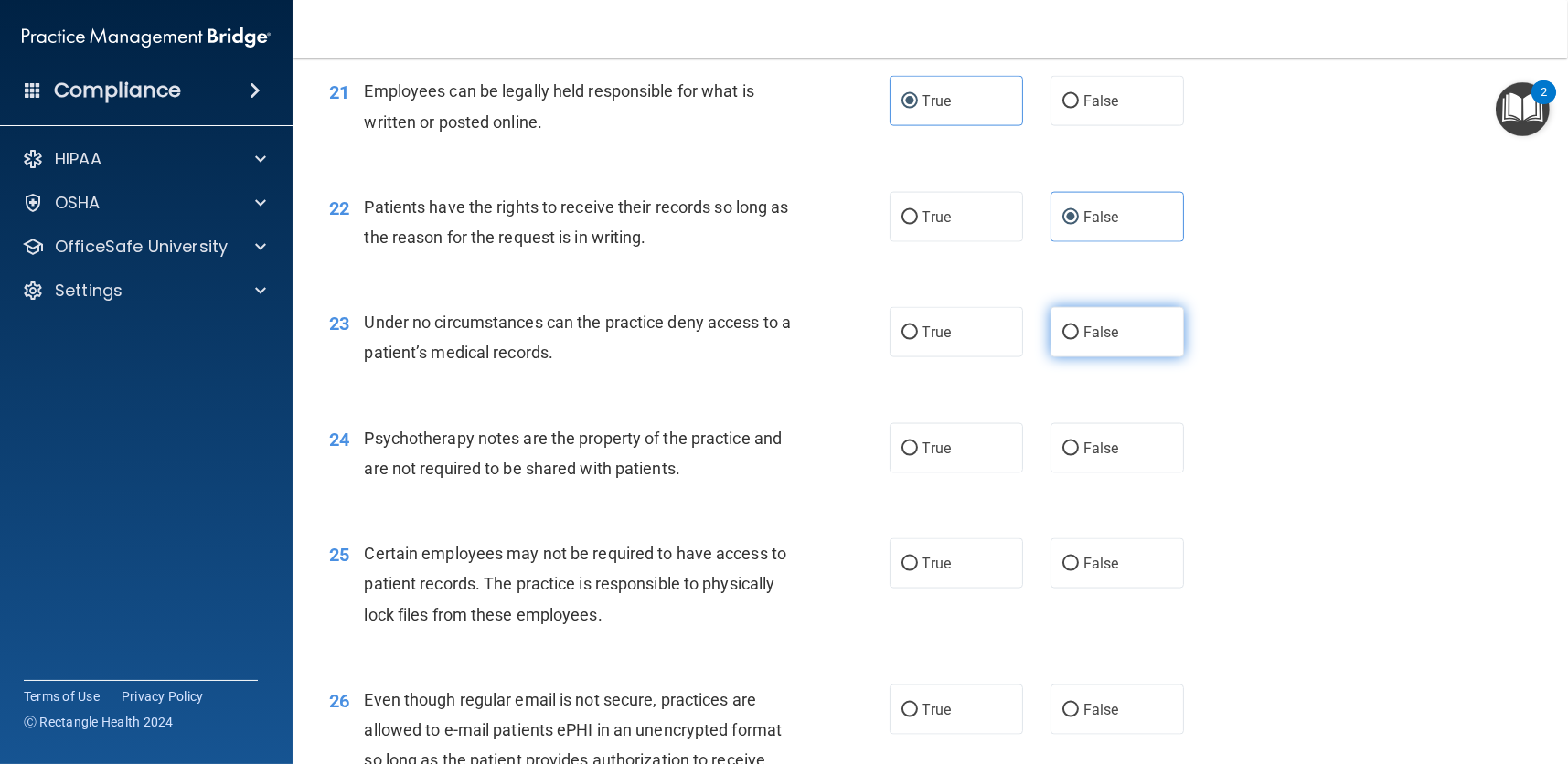
click at [1078, 336] on input "False" at bounding box center [1070, 333] width 16 height 14
radio input "true"
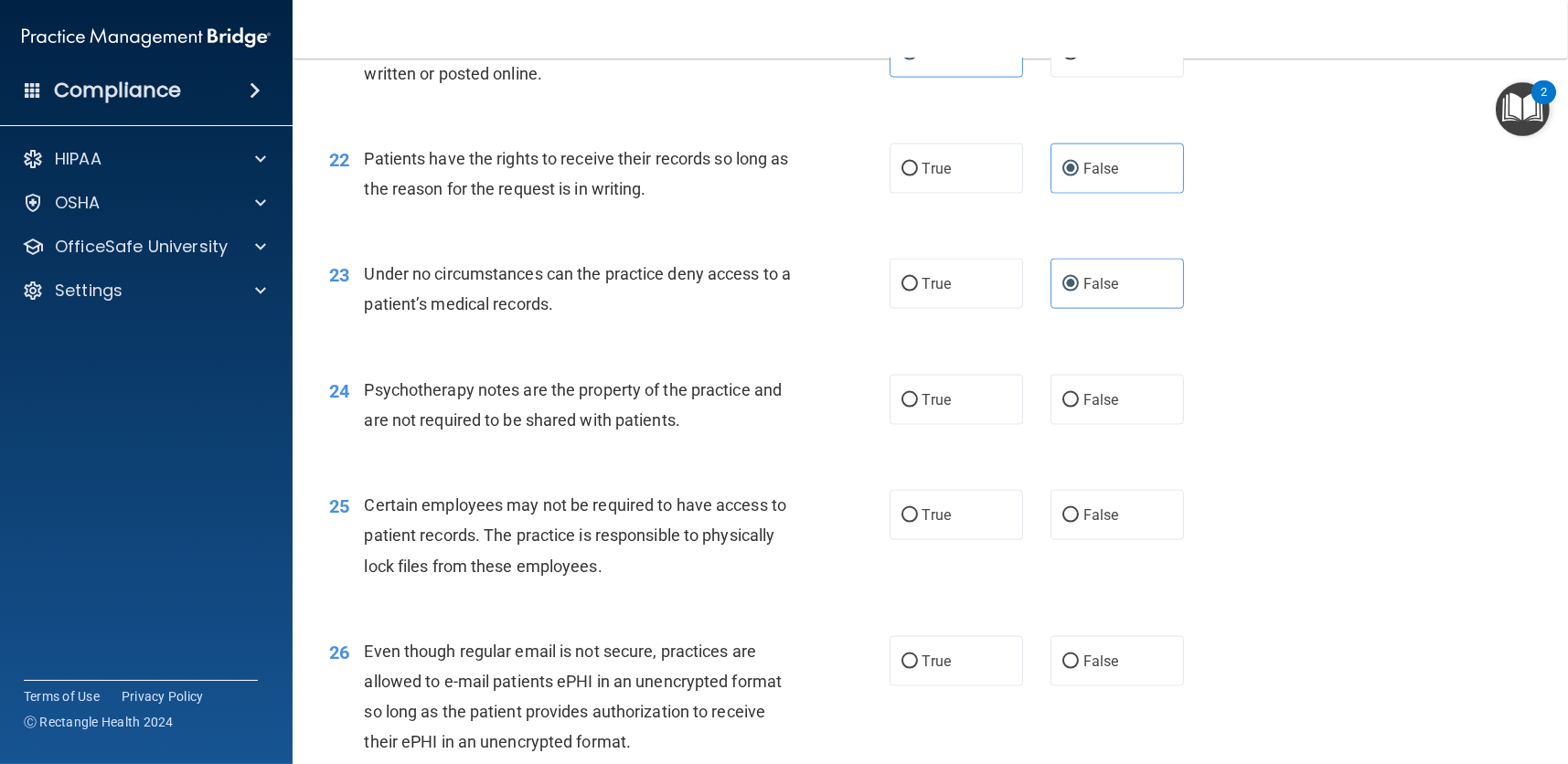
scroll to position [3473, 0]
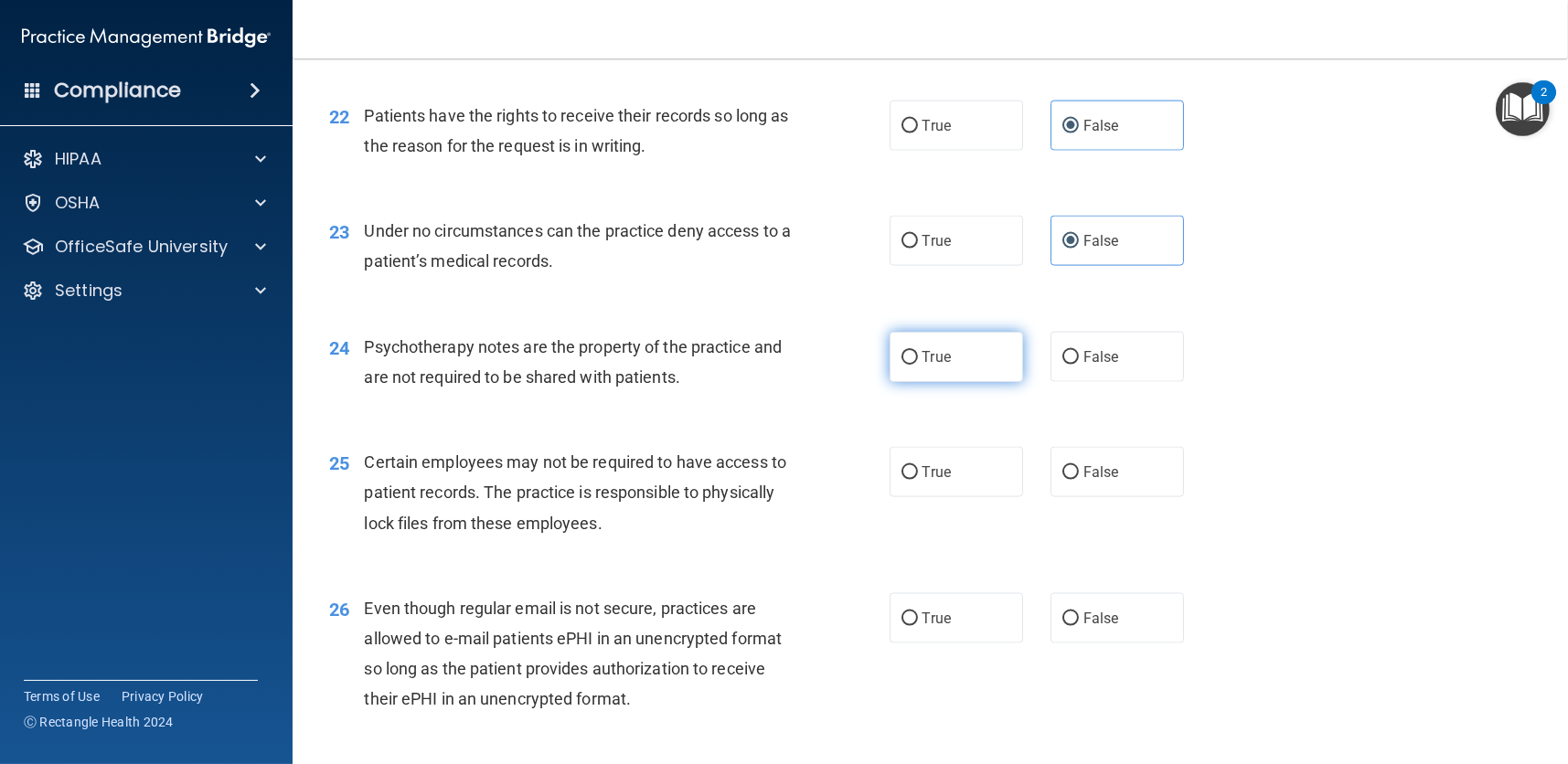
click at [910, 366] on label "True" at bounding box center [957, 357] width 134 height 50
click at [910, 365] on input "True" at bounding box center [910, 358] width 16 height 14
radio input "true"
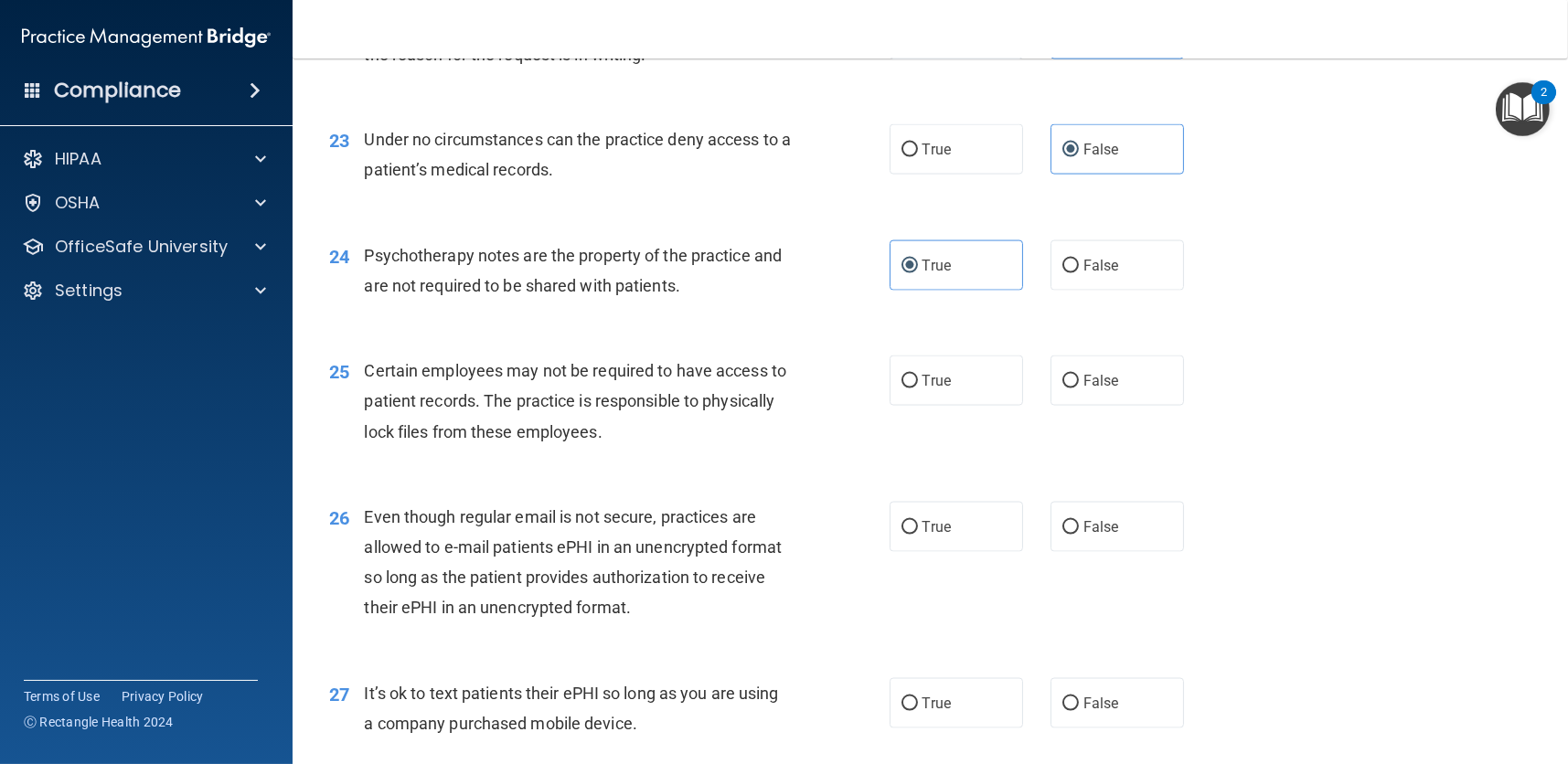
scroll to position [3747, 0]
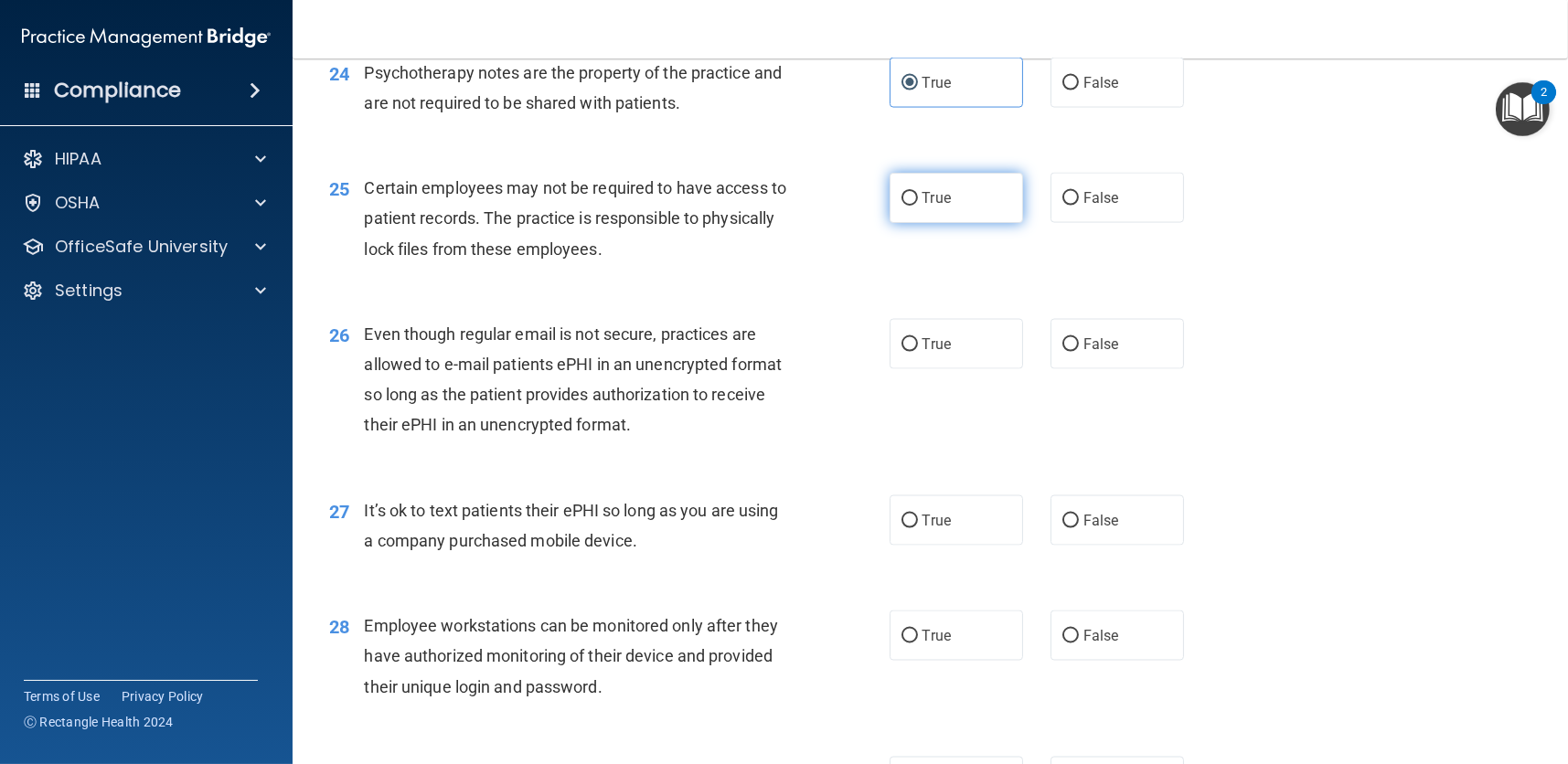
click at [923, 196] on span "True" at bounding box center [937, 197] width 28 height 17
click at [918, 196] on input "True" at bounding box center [910, 198] width 16 height 14
radio input "true"
click at [918, 354] on label "True" at bounding box center [957, 344] width 134 height 50
click at [918, 352] on input "True" at bounding box center [910, 345] width 16 height 14
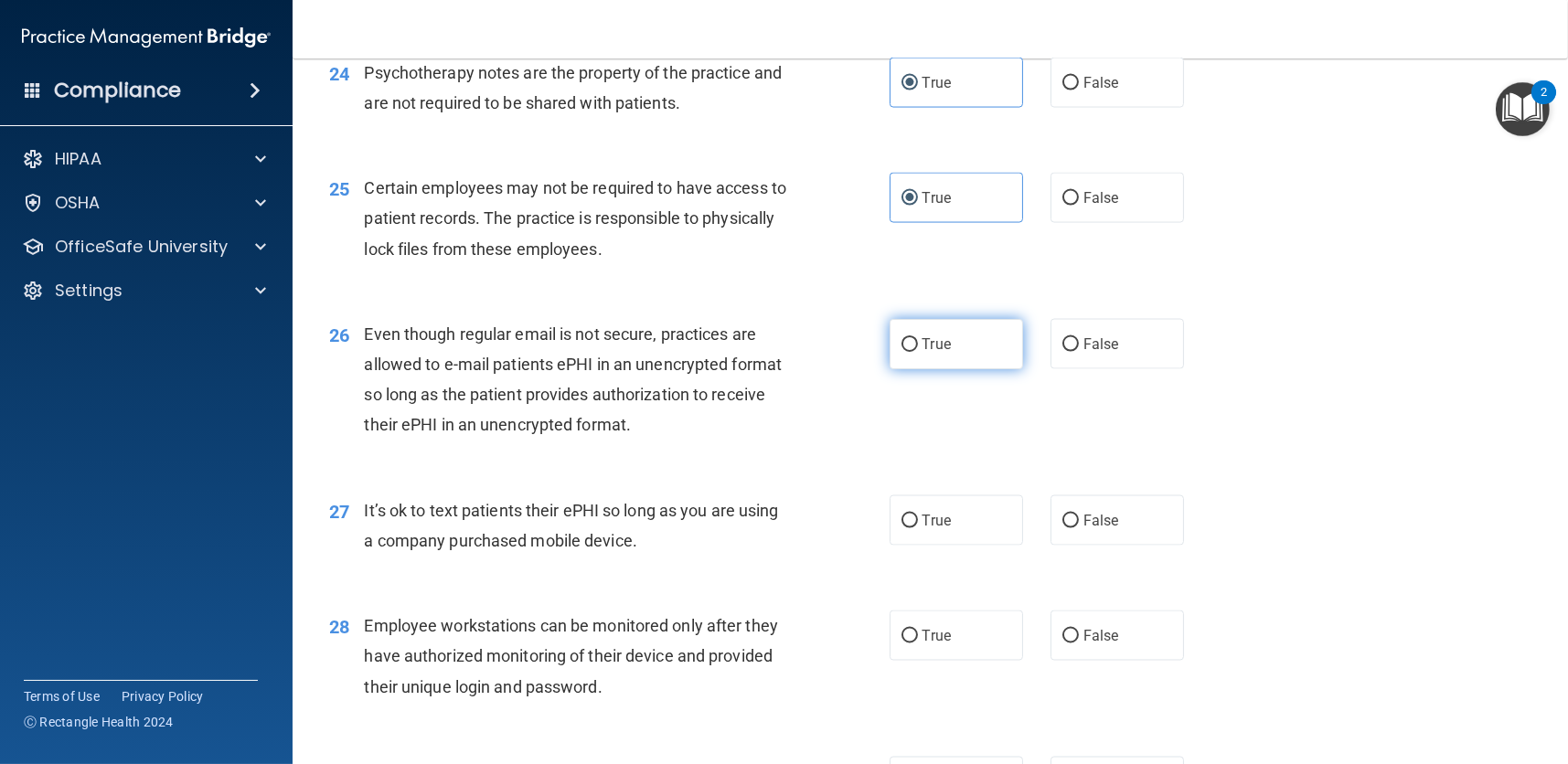
radio input "true"
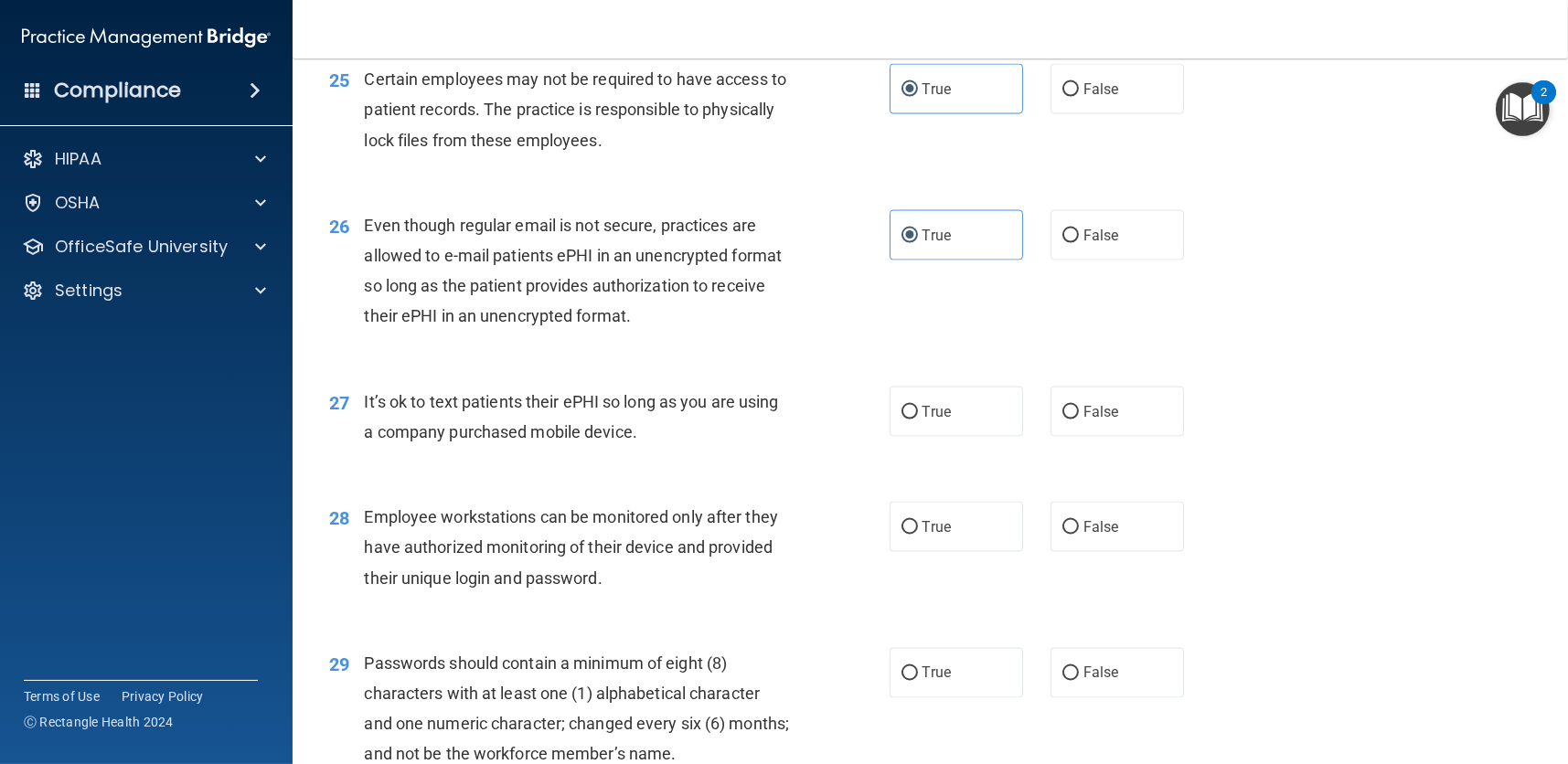
scroll to position [3931, 0]
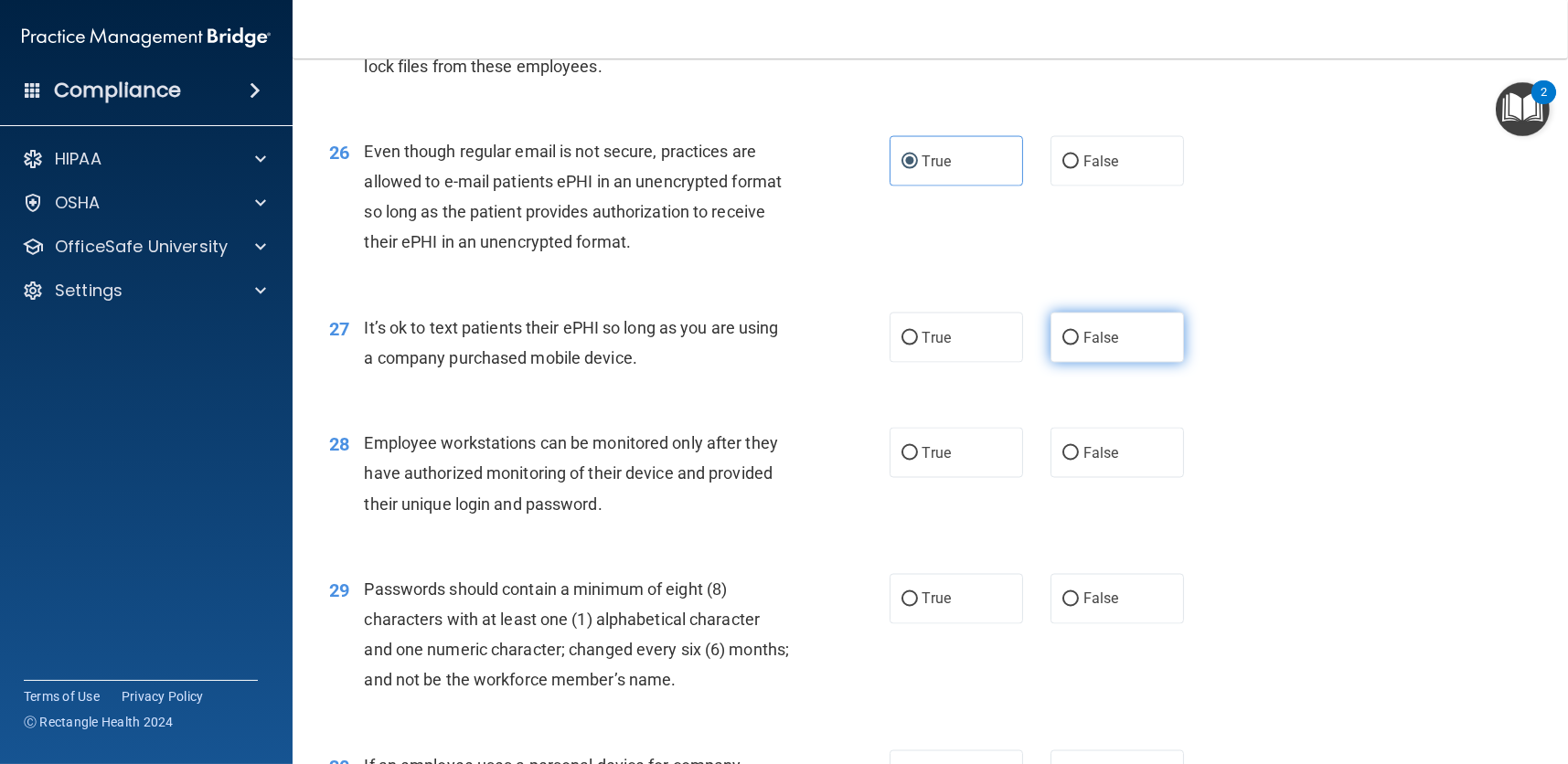
click at [1083, 344] on span "False" at bounding box center [1101, 337] width 36 height 17
click at [1078, 344] on input "False" at bounding box center [1070, 339] width 16 height 14
radio input "true"
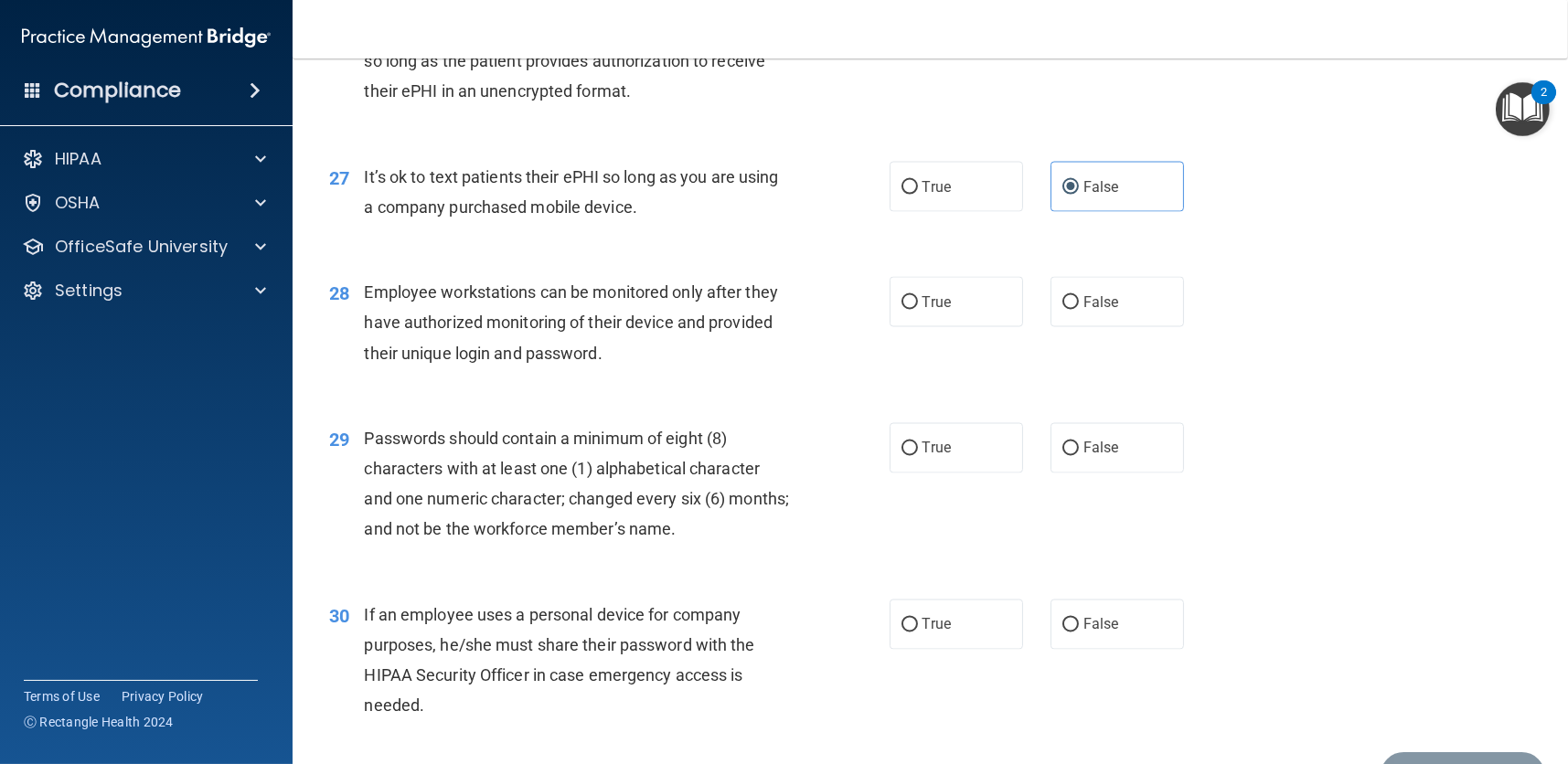
scroll to position [4113, 0]
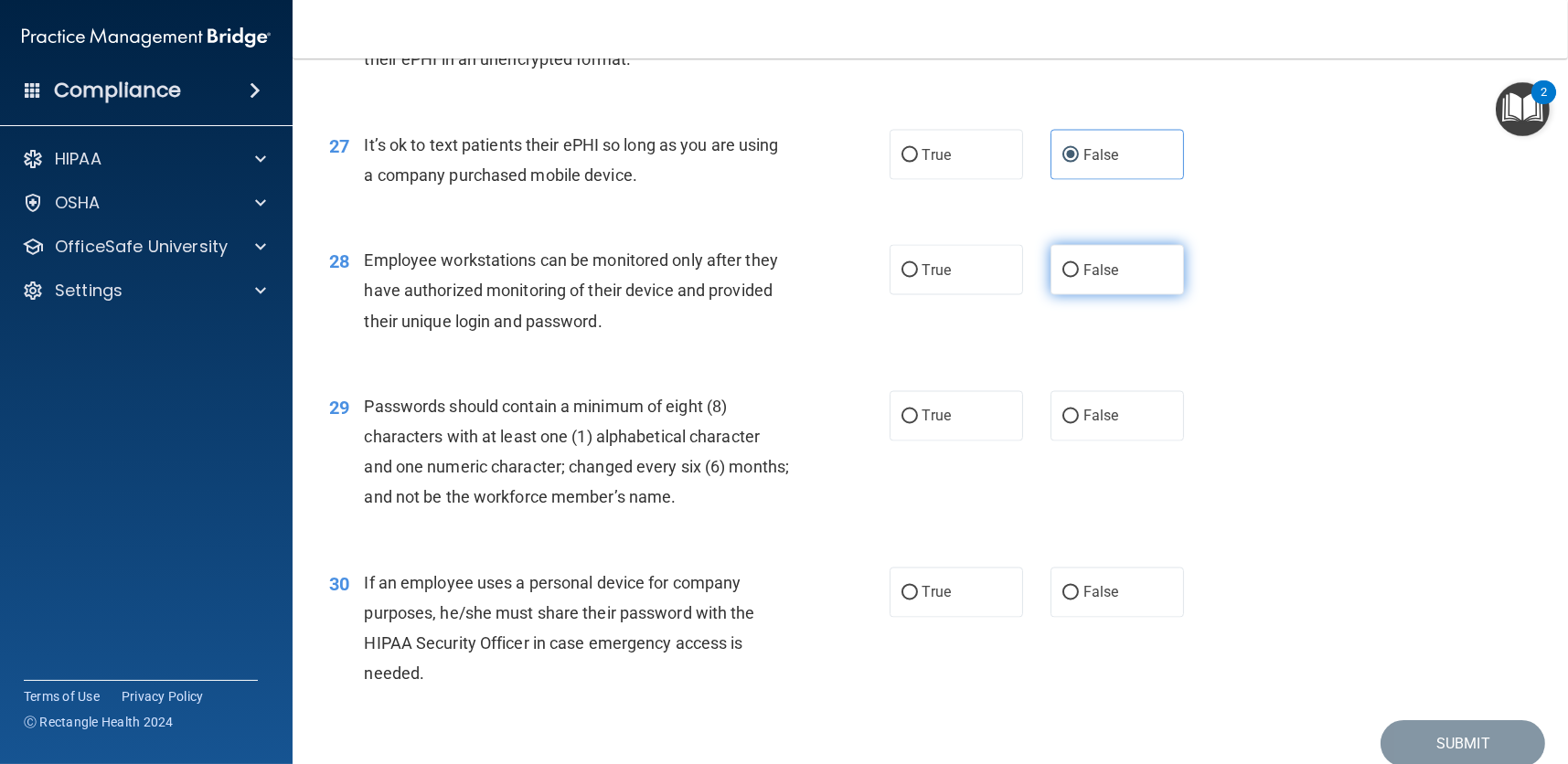
click at [1103, 269] on span "False" at bounding box center [1101, 269] width 36 height 17
click at [1078, 269] on input "False" at bounding box center [1070, 271] width 16 height 14
radio input "true"
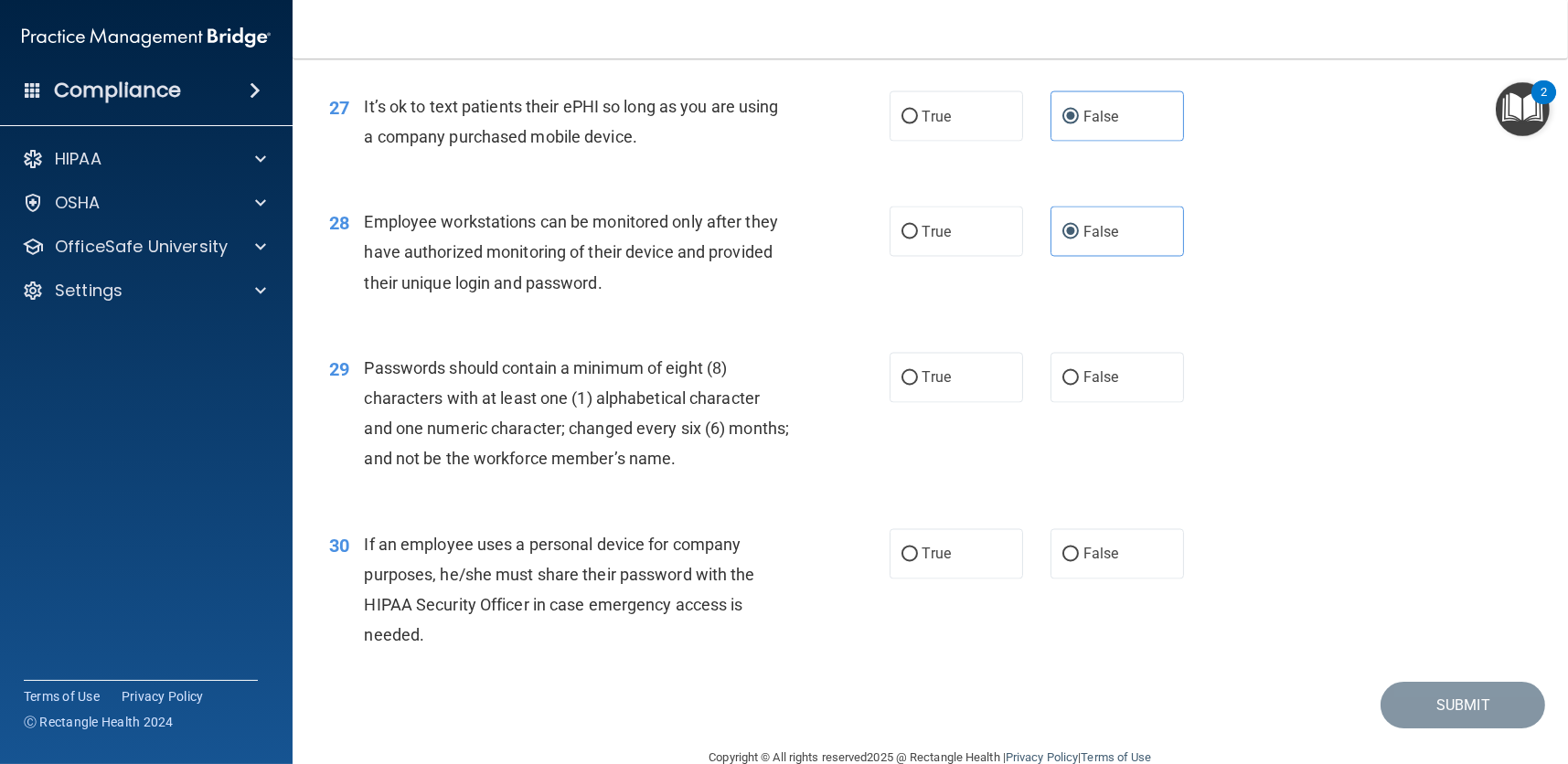
scroll to position [4189, 0]
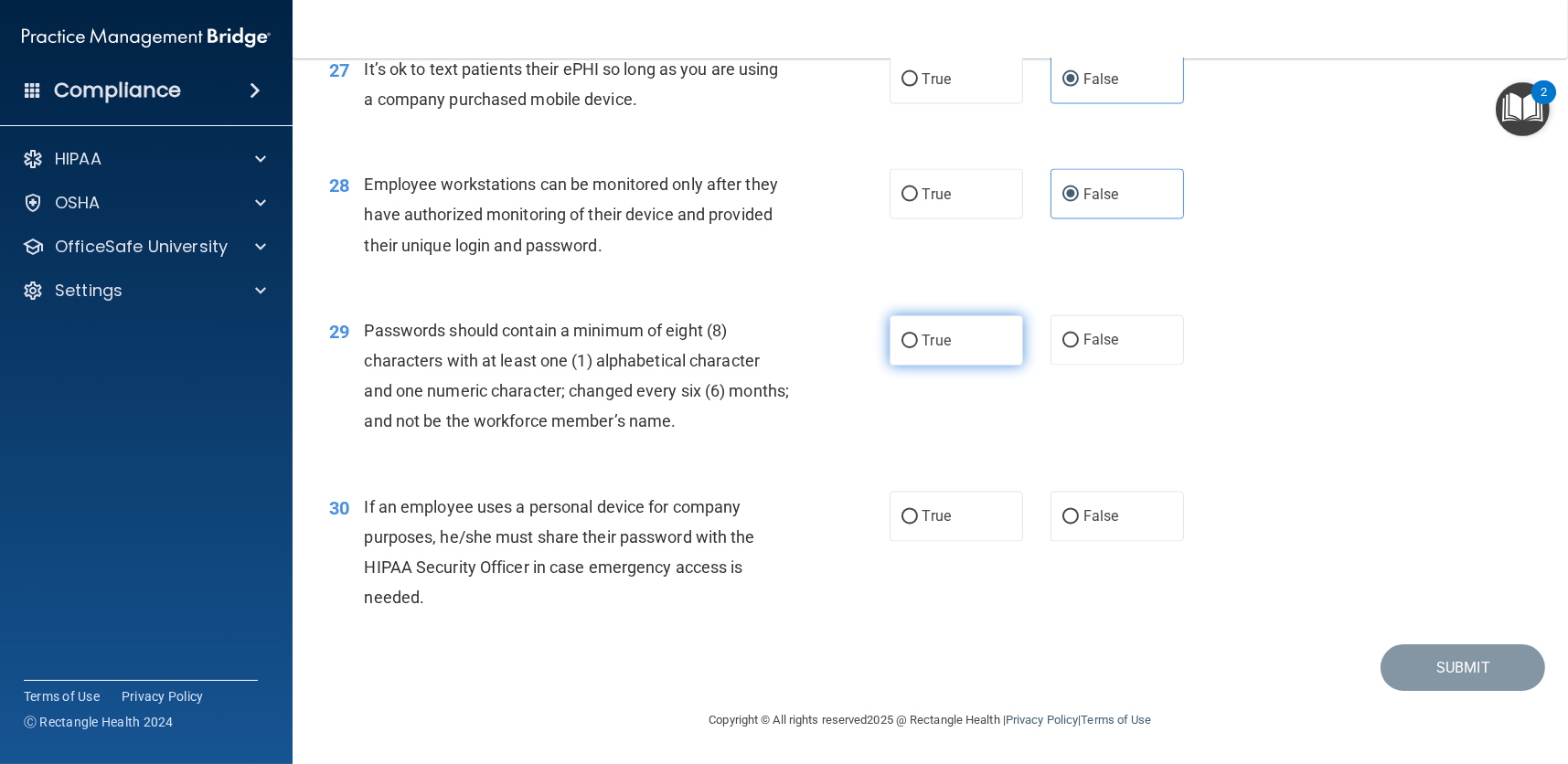
click at [960, 327] on label "True" at bounding box center [957, 340] width 134 height 50
click at [918, 334] on input "True" at bounding box center [910, 341] width 16 height 14
radio input "true"
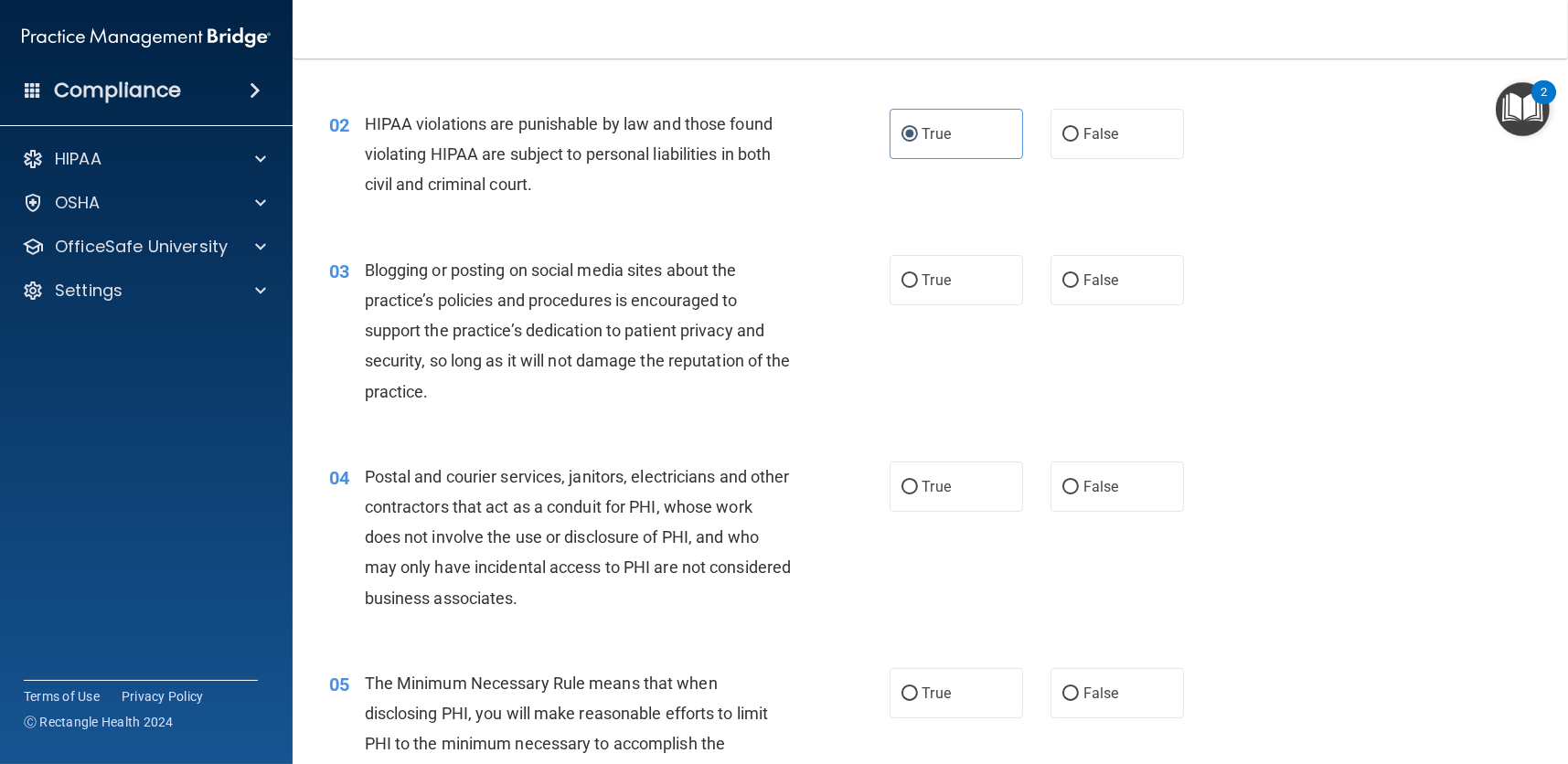
scroll to position [183, 0]
click at [1071, 270] on label "False" at bounding box center [1117, 279] width 134 height 50
click at [1071, 273] on input "False" at bounding box center [1070, 280] width 16 height 14
radio input "true"
click at [940, 483] on span "True" at bounding box center [937, 485] width 28 height 17
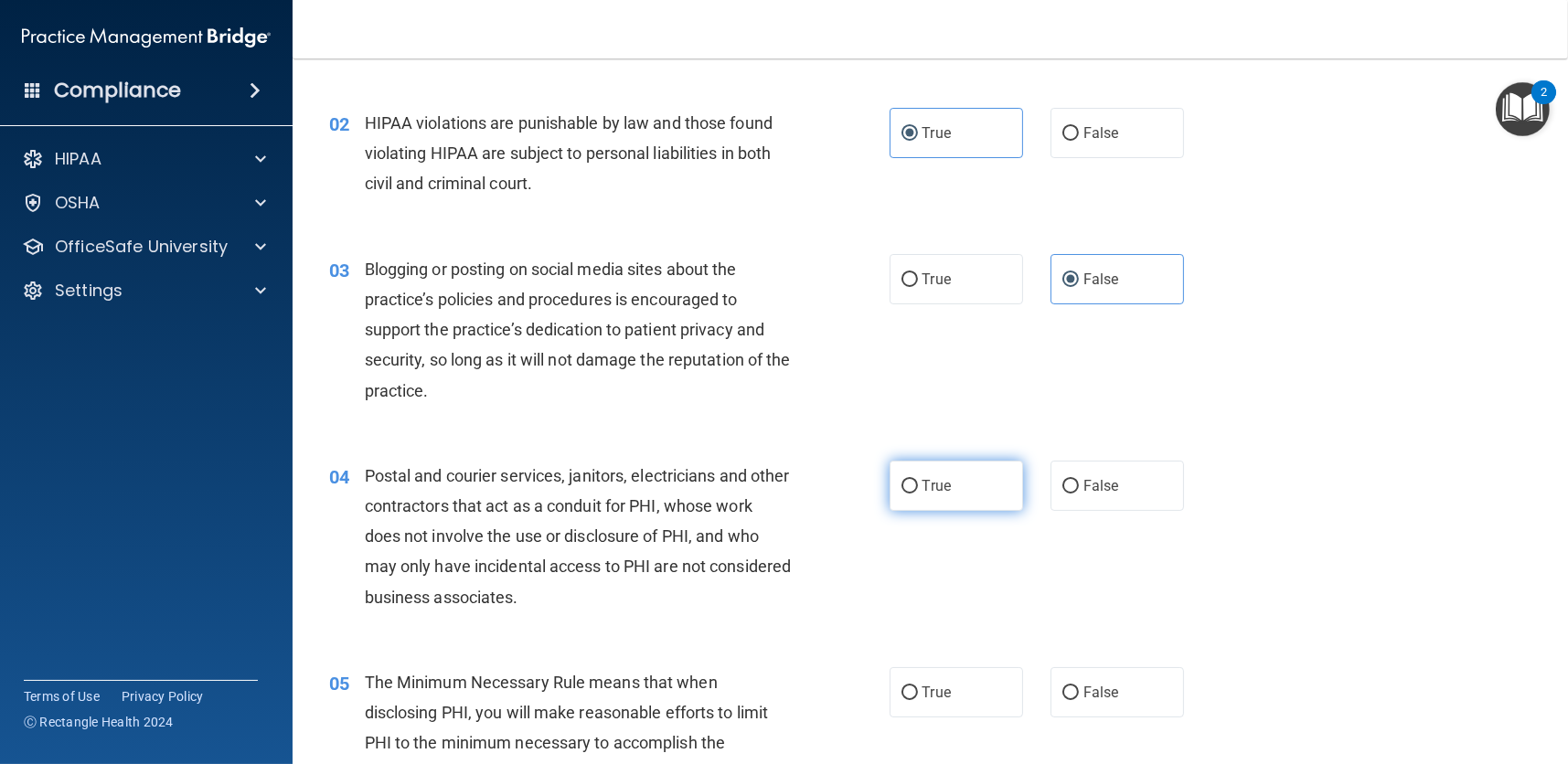
click at [918, 483] on input "True" at bounding box center [910, 487] width 16 height 14
radio input "true"
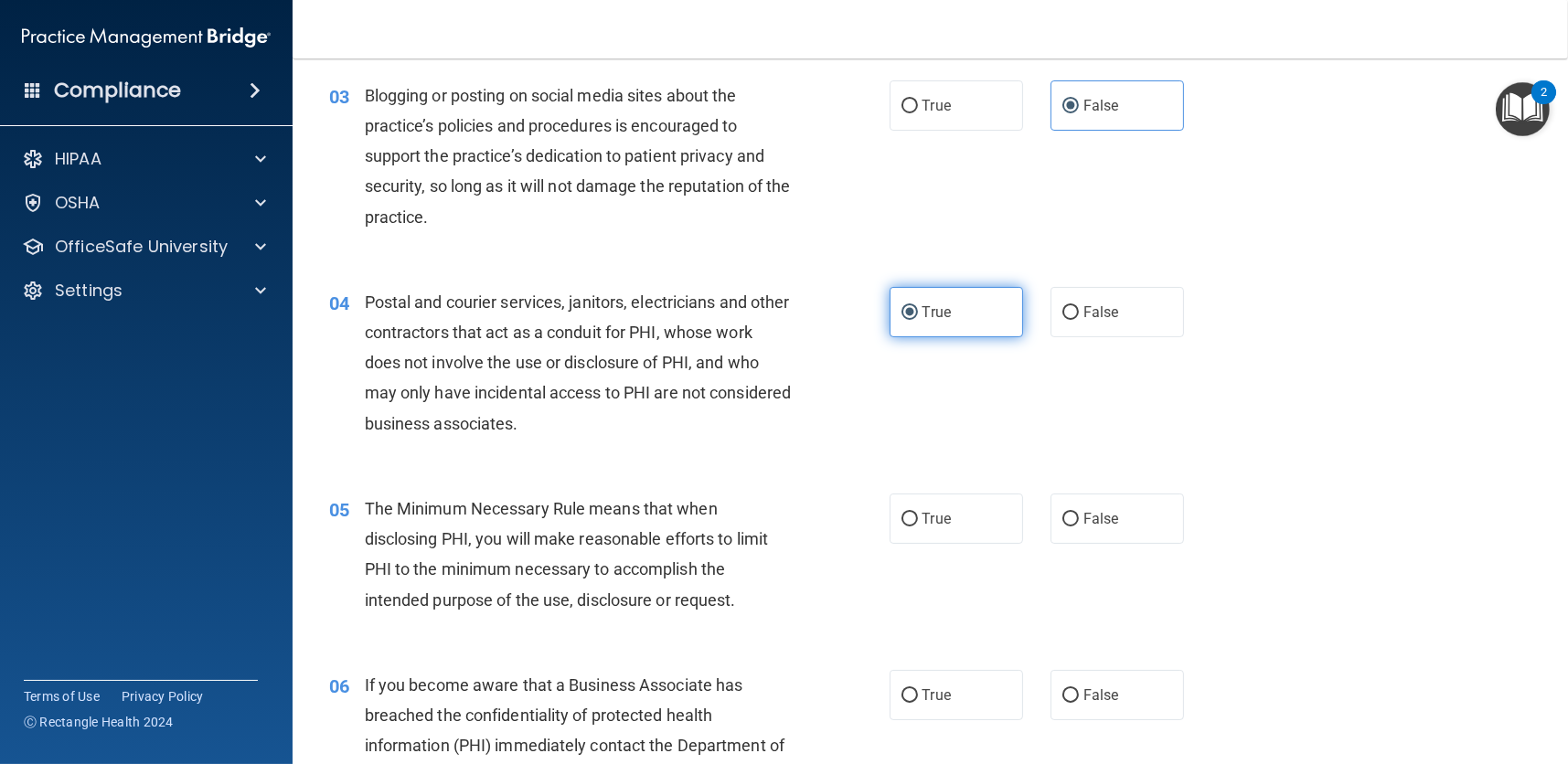
scroll to position [457, 0]
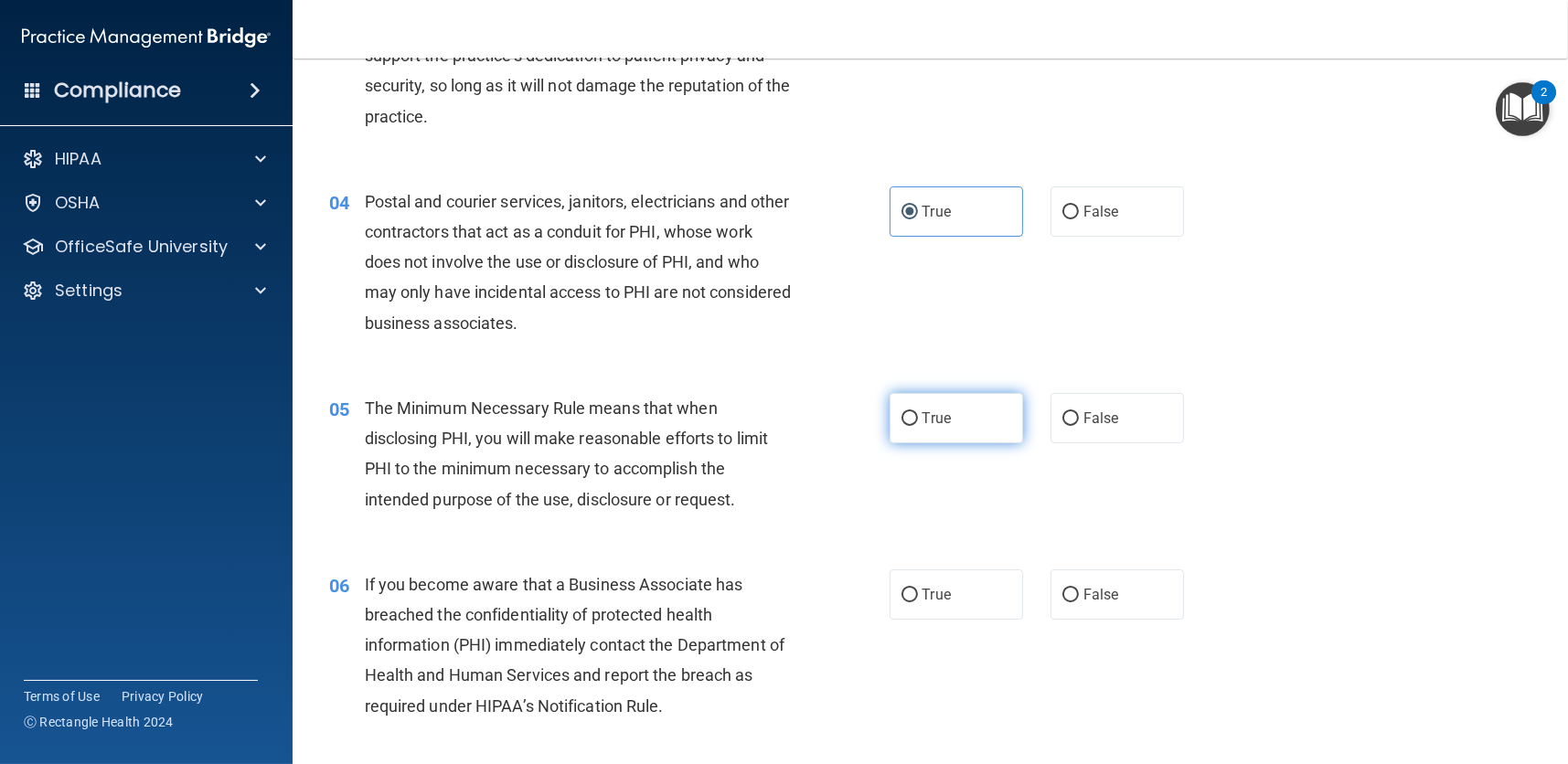
click at [907, 436] on label "True" at bounding box center [957, 418] width 134 height 50
click at [907, 426] on input "True" at bounding box center [910, 419] width 16 height 14
radio input "true"
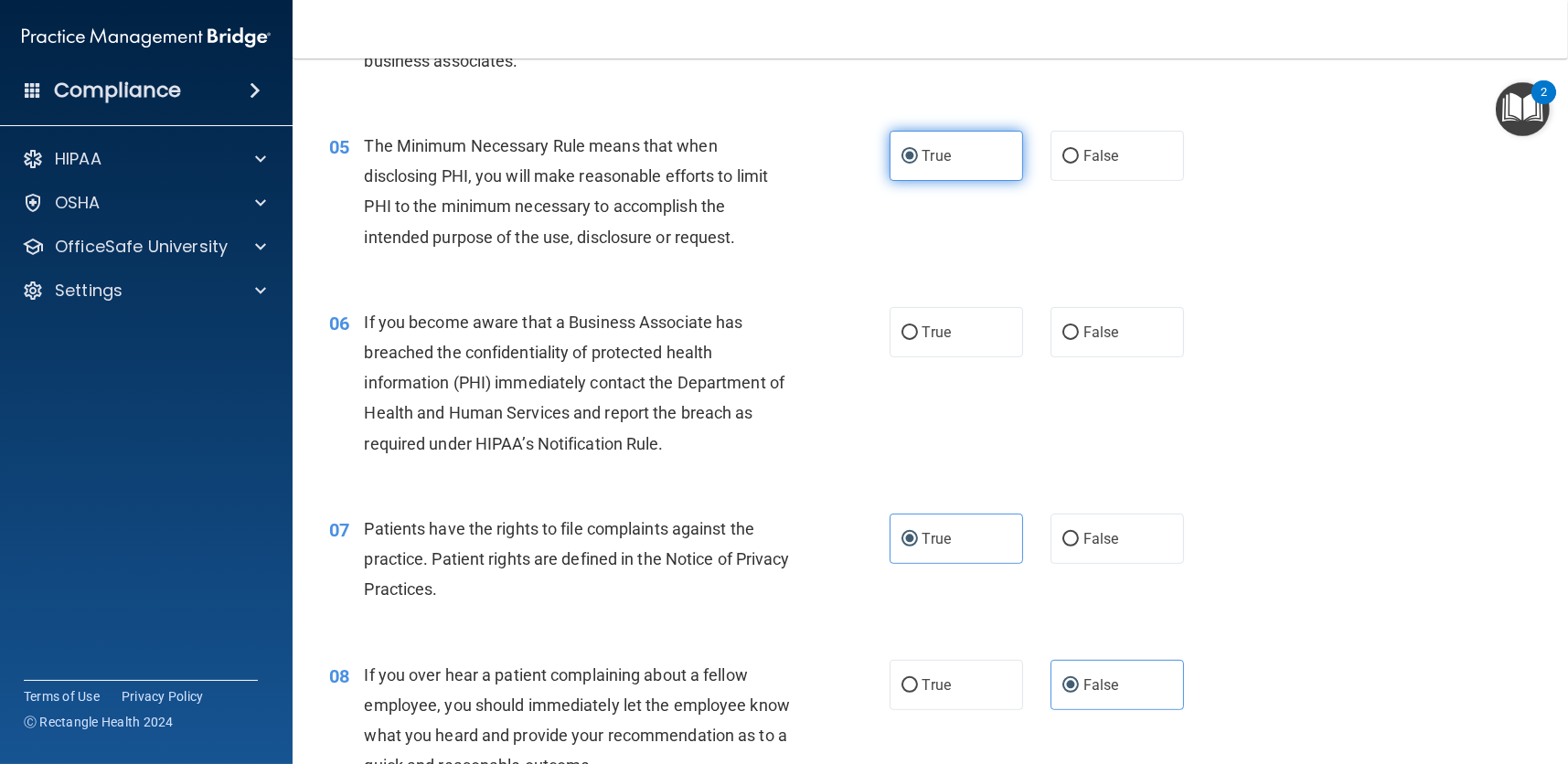
scroll to position [731, 0]
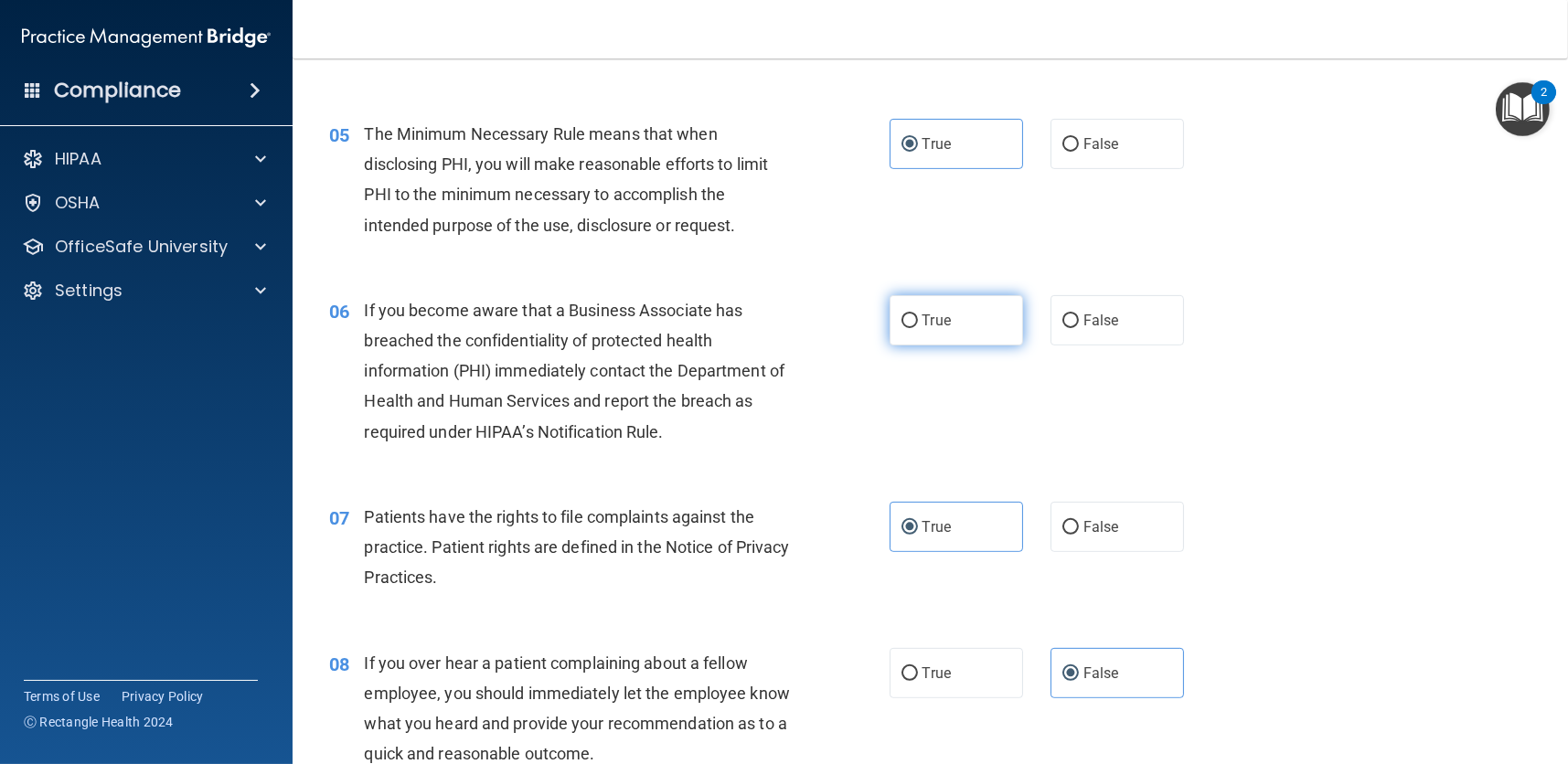
click at [924, 333] on label "True" at bounding box center [957, 320] width 134 height 50
click at [918, 328] on input "True" at bounding box center [910, 321] width 16 height 14
radio input "true"
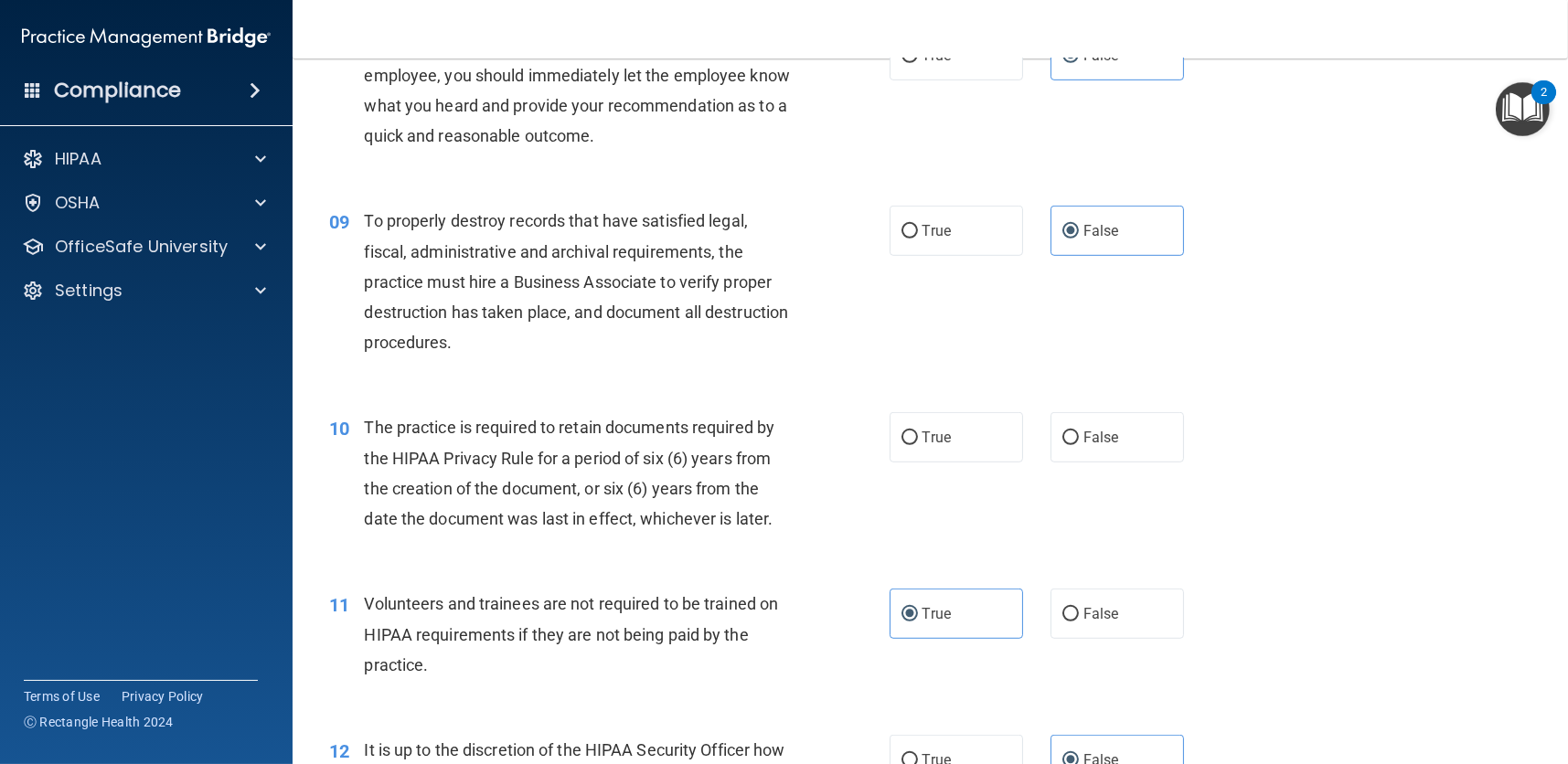
scroll to position [1371, 0]
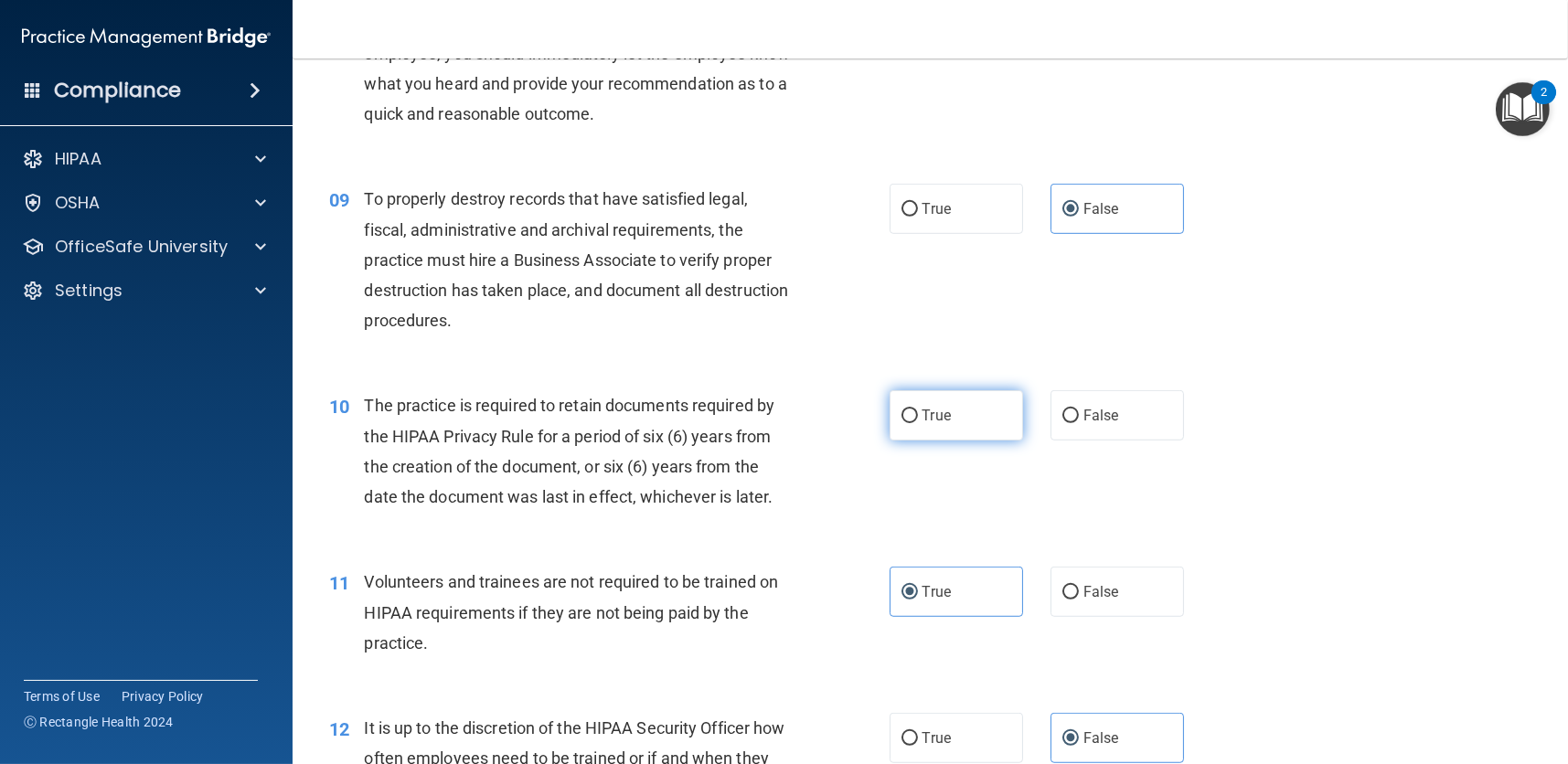
click at [936, 431] on label "True" at bounding box center [957, 415] width 134 height 50
click at [918, 423] on input "True" at bounding box center [910, 417] width 16 height 14
radio input "true"
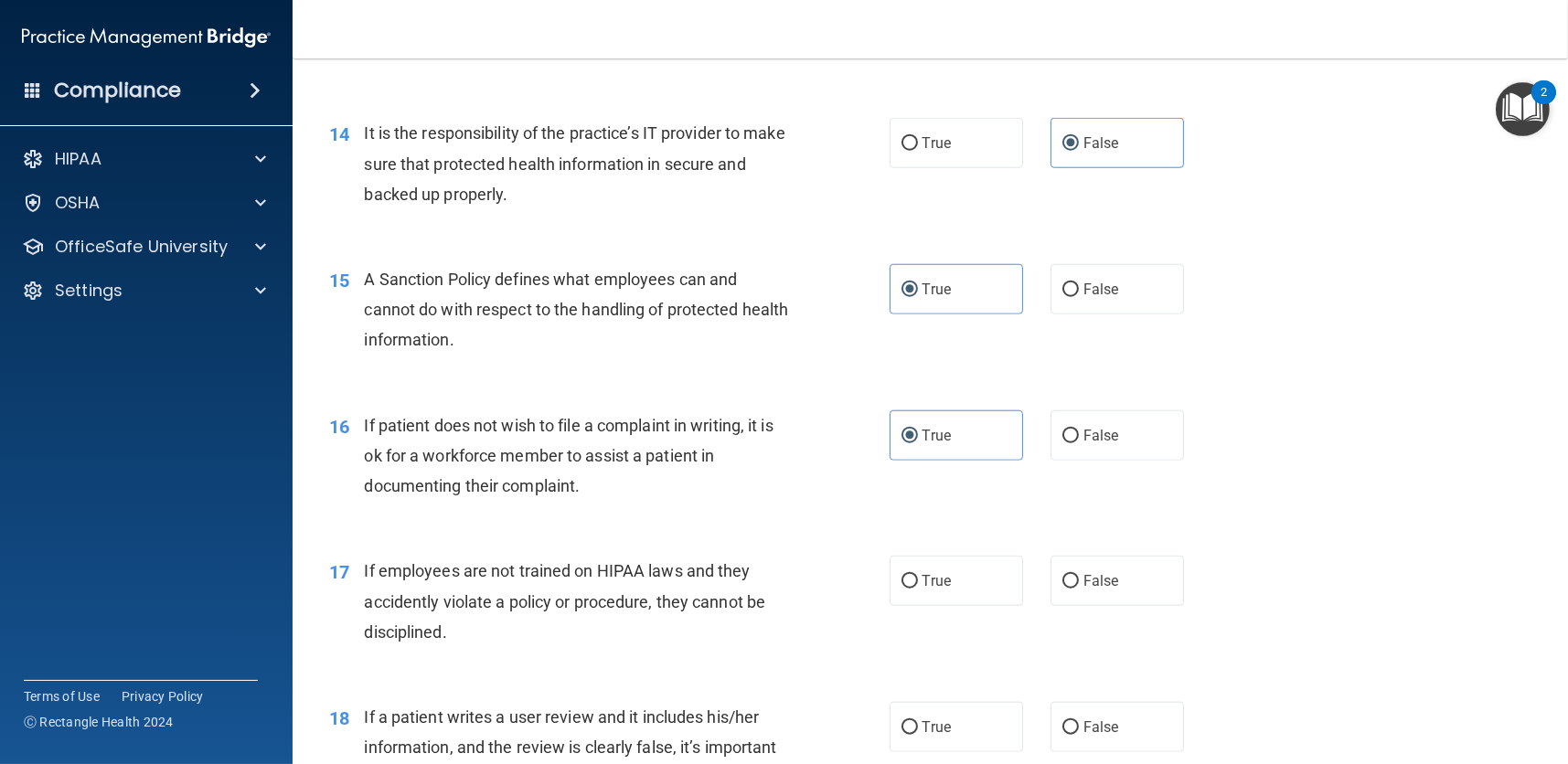
scroll to position [2377, 0]
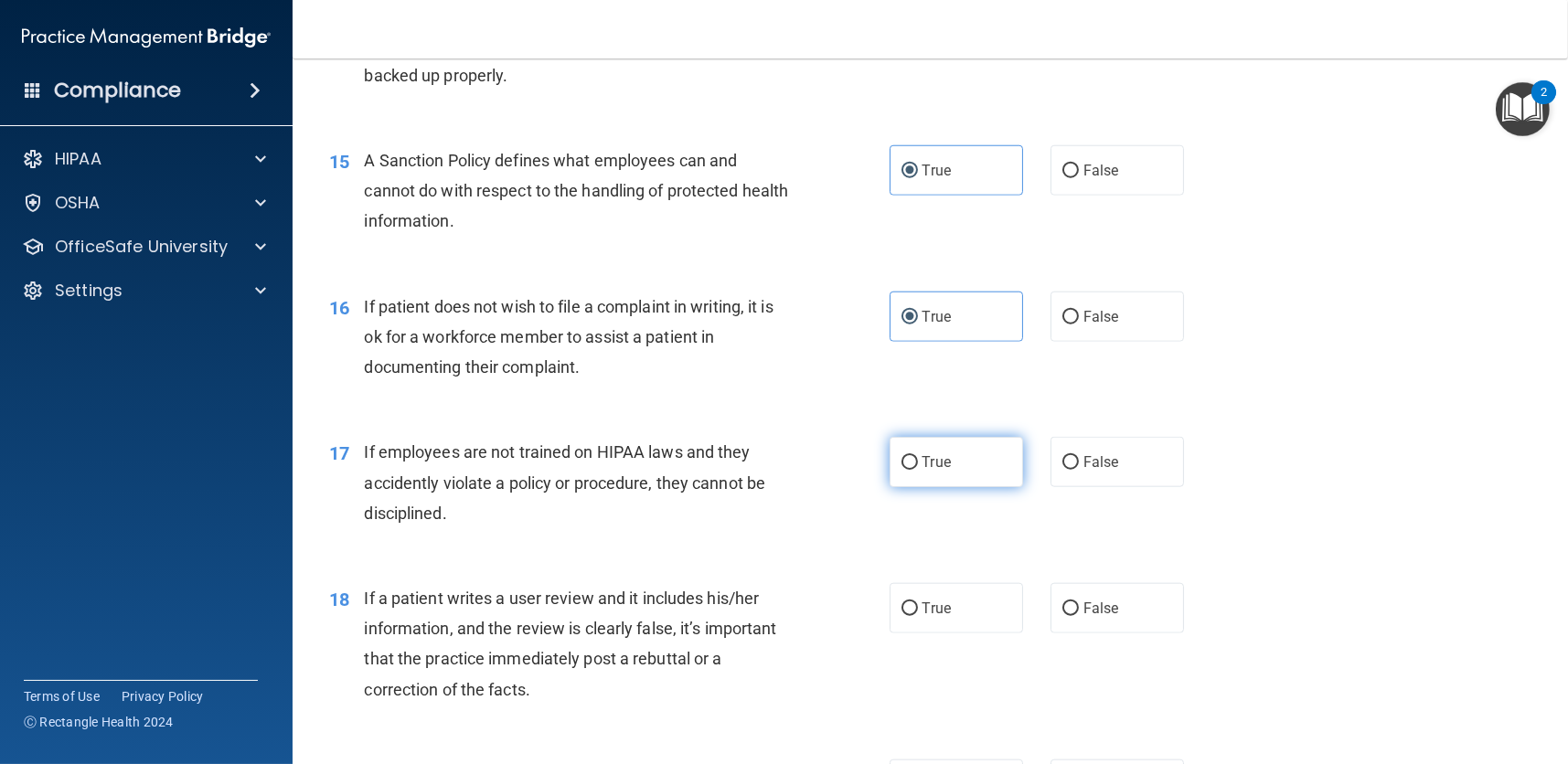
click at [956, 447] on label "True" at bounding box center [957, 462] width 134 height 50
click at [918, 456] on input "True" at bounding box center [910, 463] width 16 height 14
radio input "true"
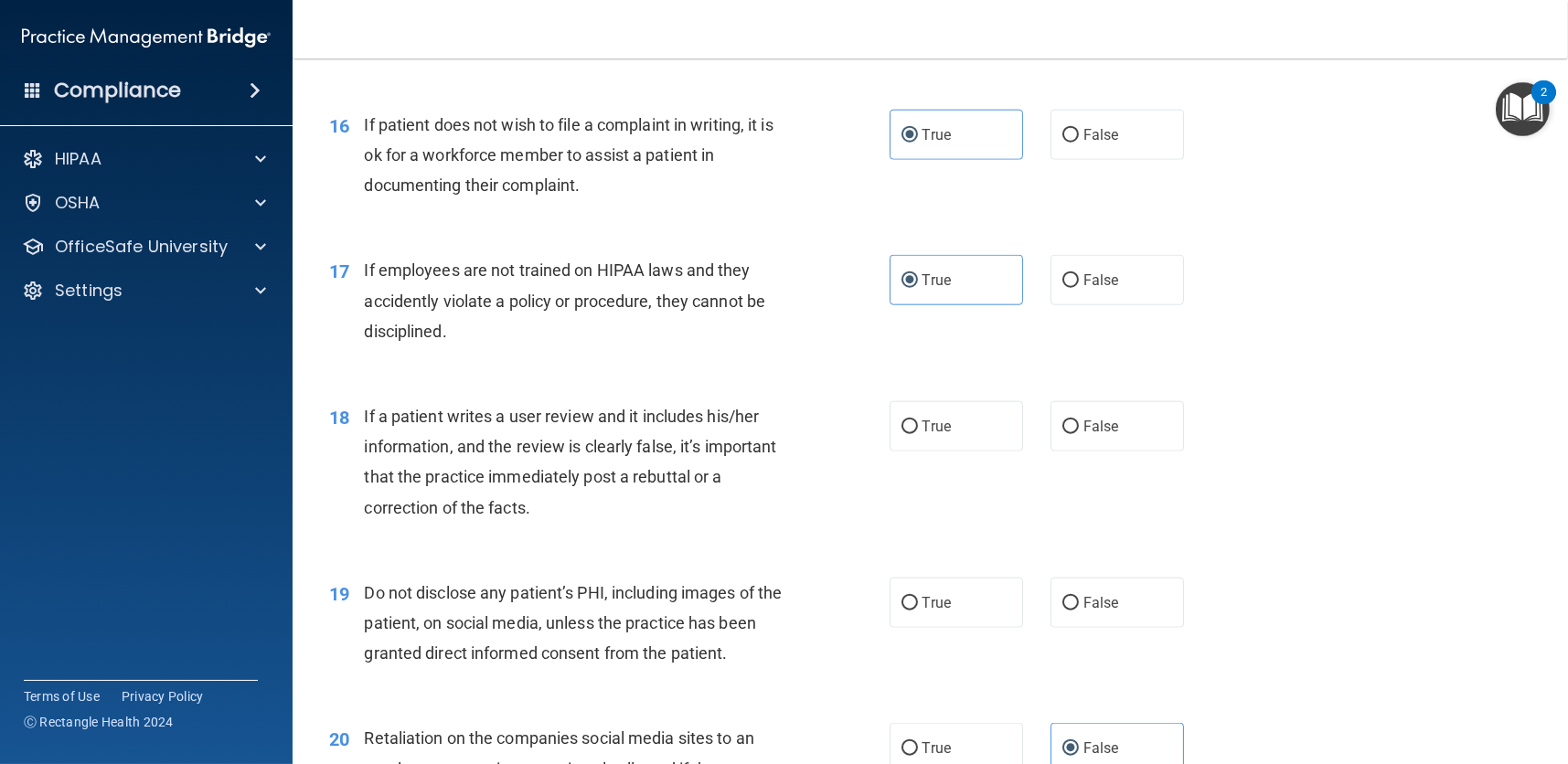
scroll to position [2651, 0]
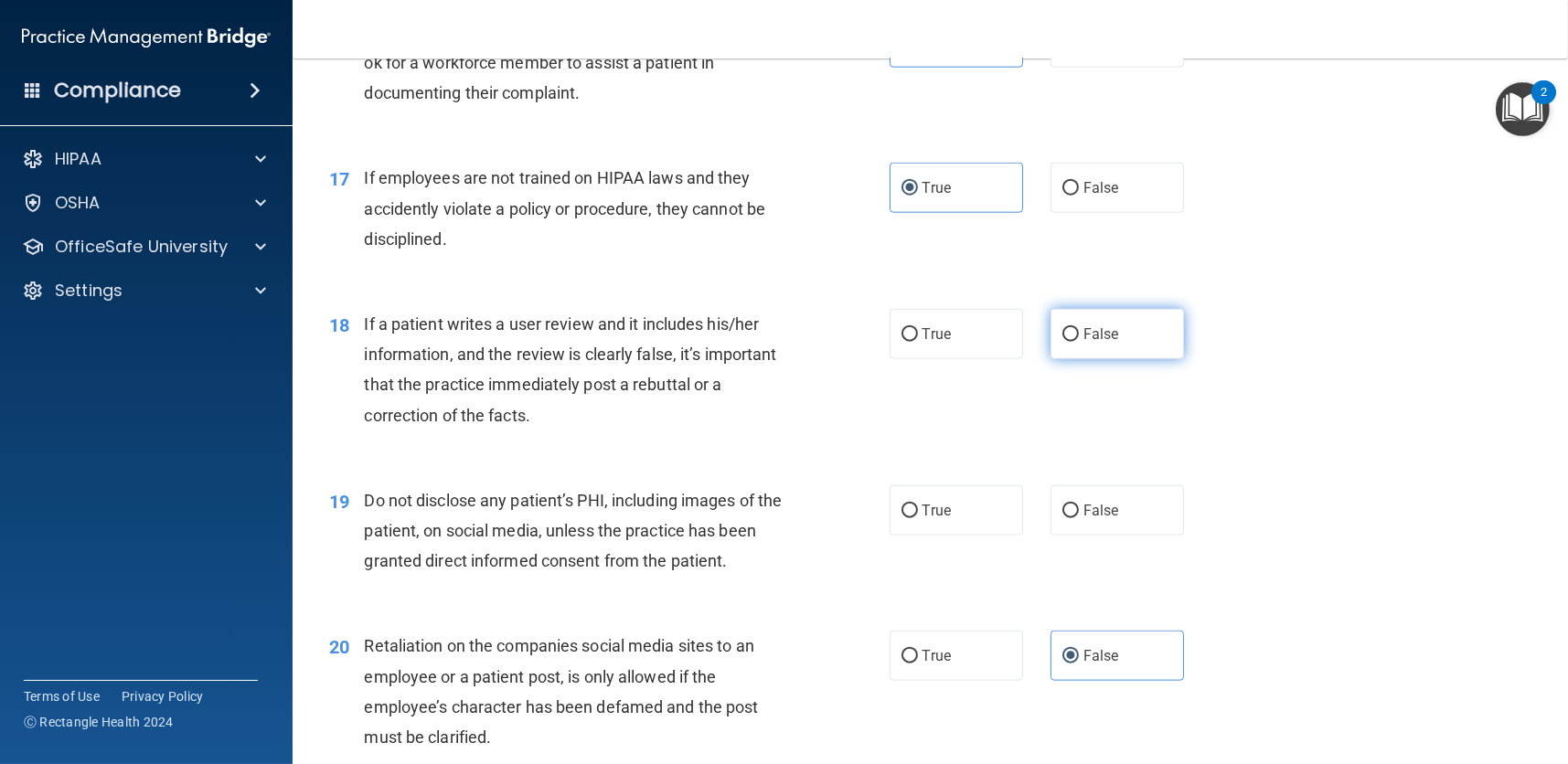
click at [1107, 344] on label "False" at bounding box center [1117, 334] width 134 height 50
click at [1078, 342] on input "False" at bounding box center [1070, 335] width 16 height 14
radio input "true"
click at [975, 508] on label "True" at bounding box center [957, 511] width 134 height 50
click at [918, 508] on input "True" at bounding box center [910, 512] width 16 height 14
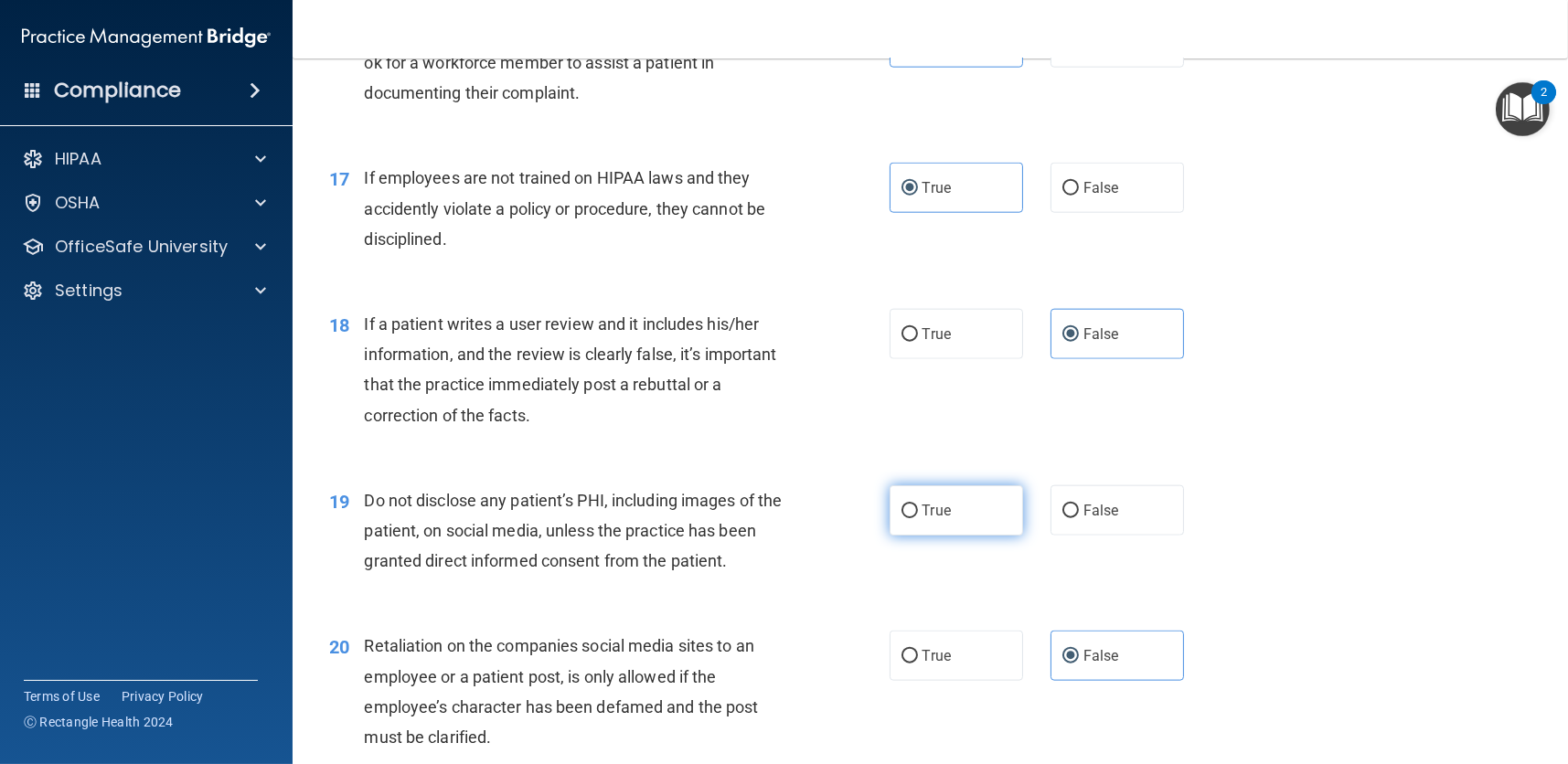
radio input "true"
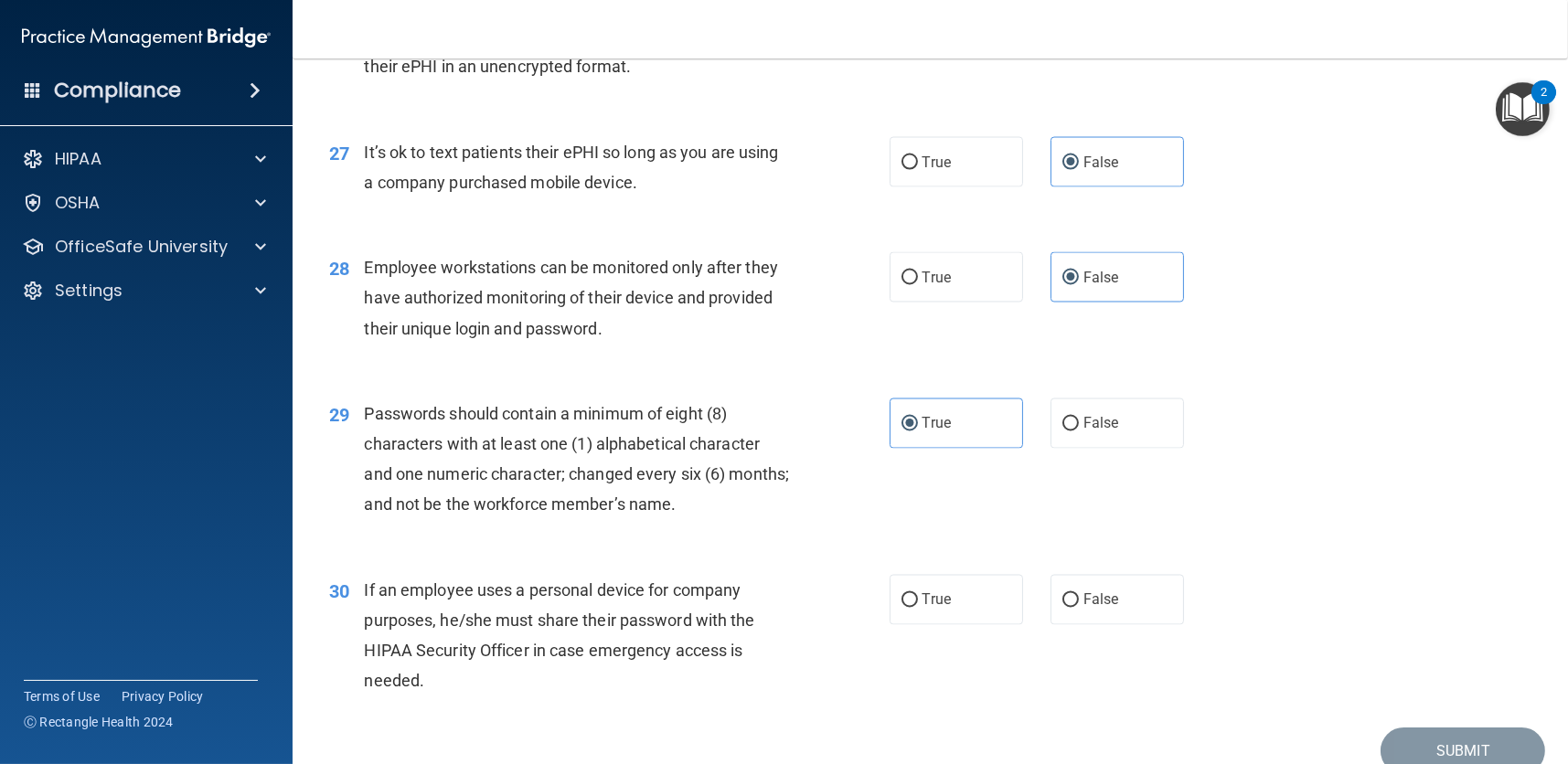
scroll to position [4189, 0]
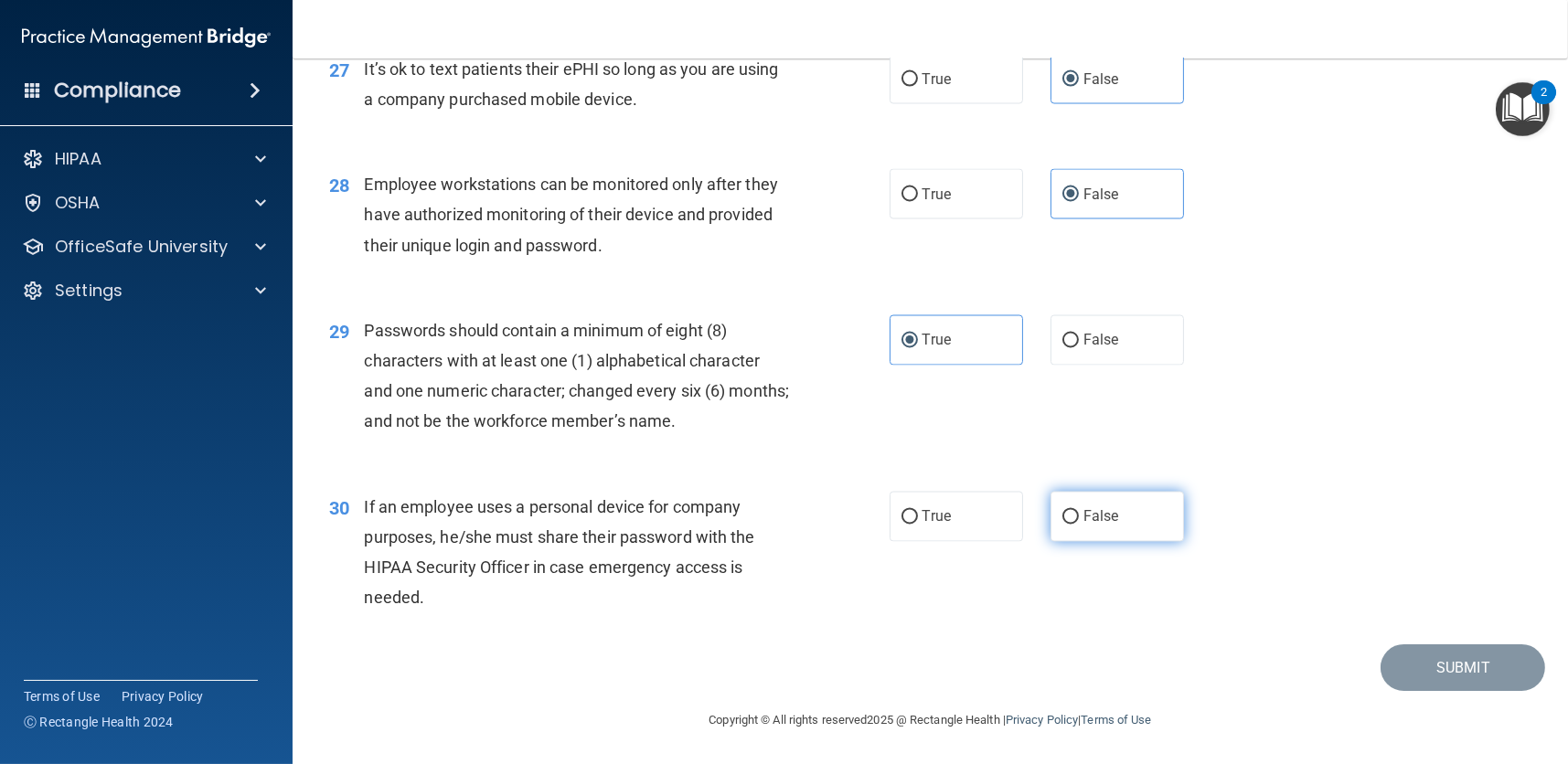
click at [1073, 515] on label "False" at bounding box center [1117, 517] width 134 height 50
click at [1073, 515] on input "False" at bounding box center [1070, 518] width 16 height 14
radio input "true"
click at [1441, 660] on button "Submit" at bounding box center [1462, 667] width 165 height 47
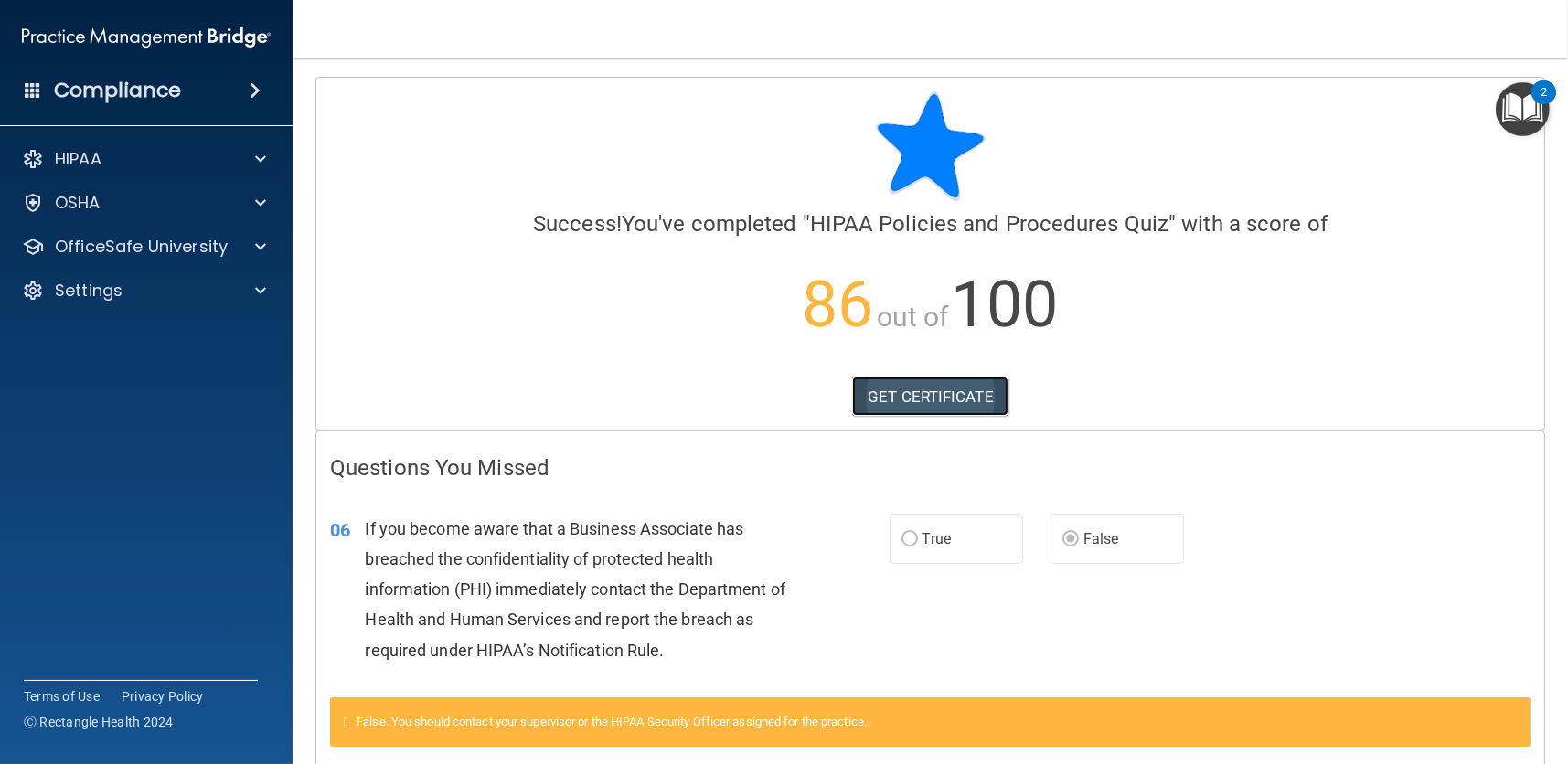
click at [893, 390] on link "GET CERTIFICATE" at bounding box center [930, 397] width 157 height 40
click at [247, 161] on div at bounding box center [258, 159] width 46 height 22
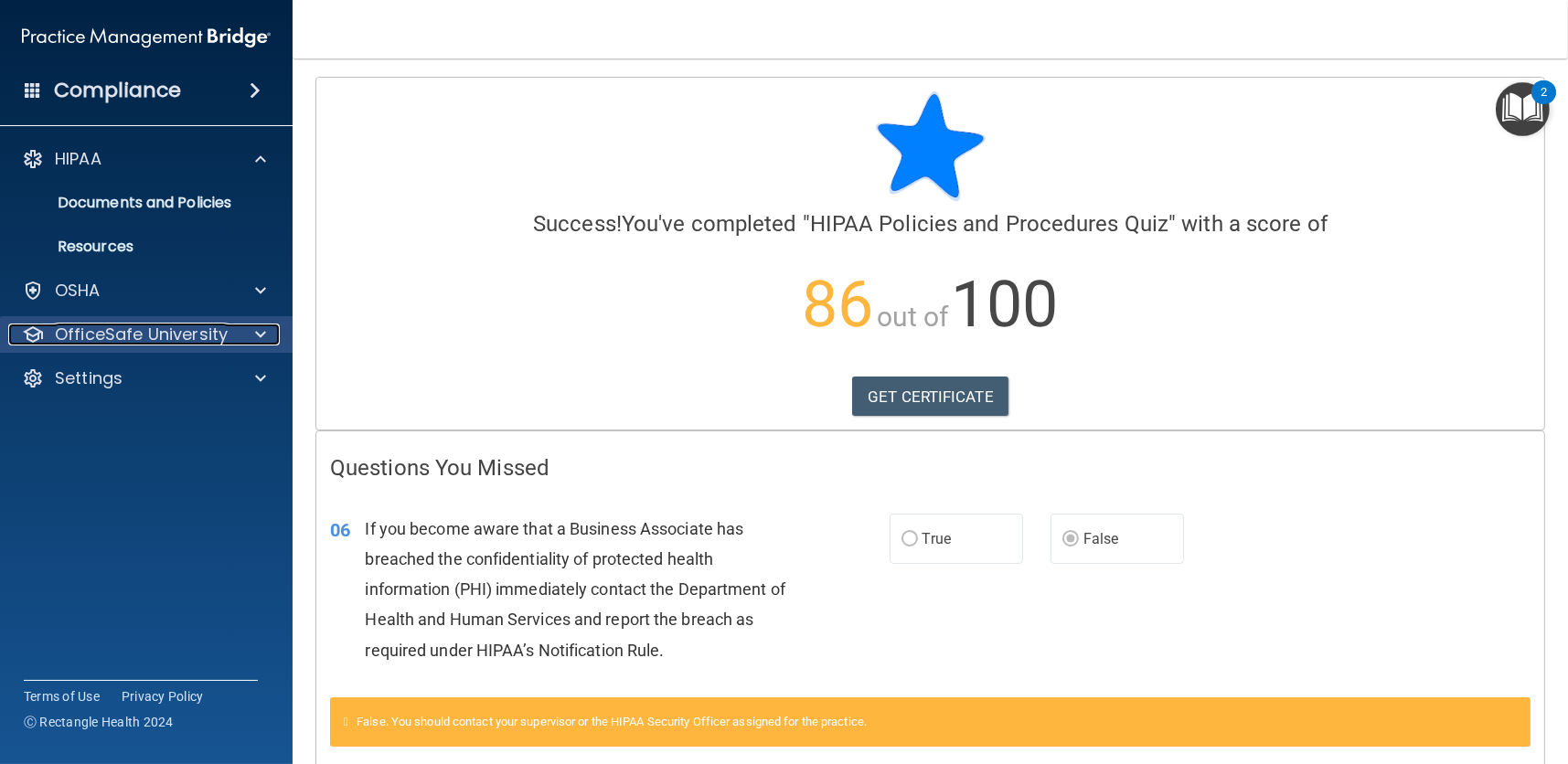
click at [252, 332] on div at bounding box center [258, 334] width 46 height 22
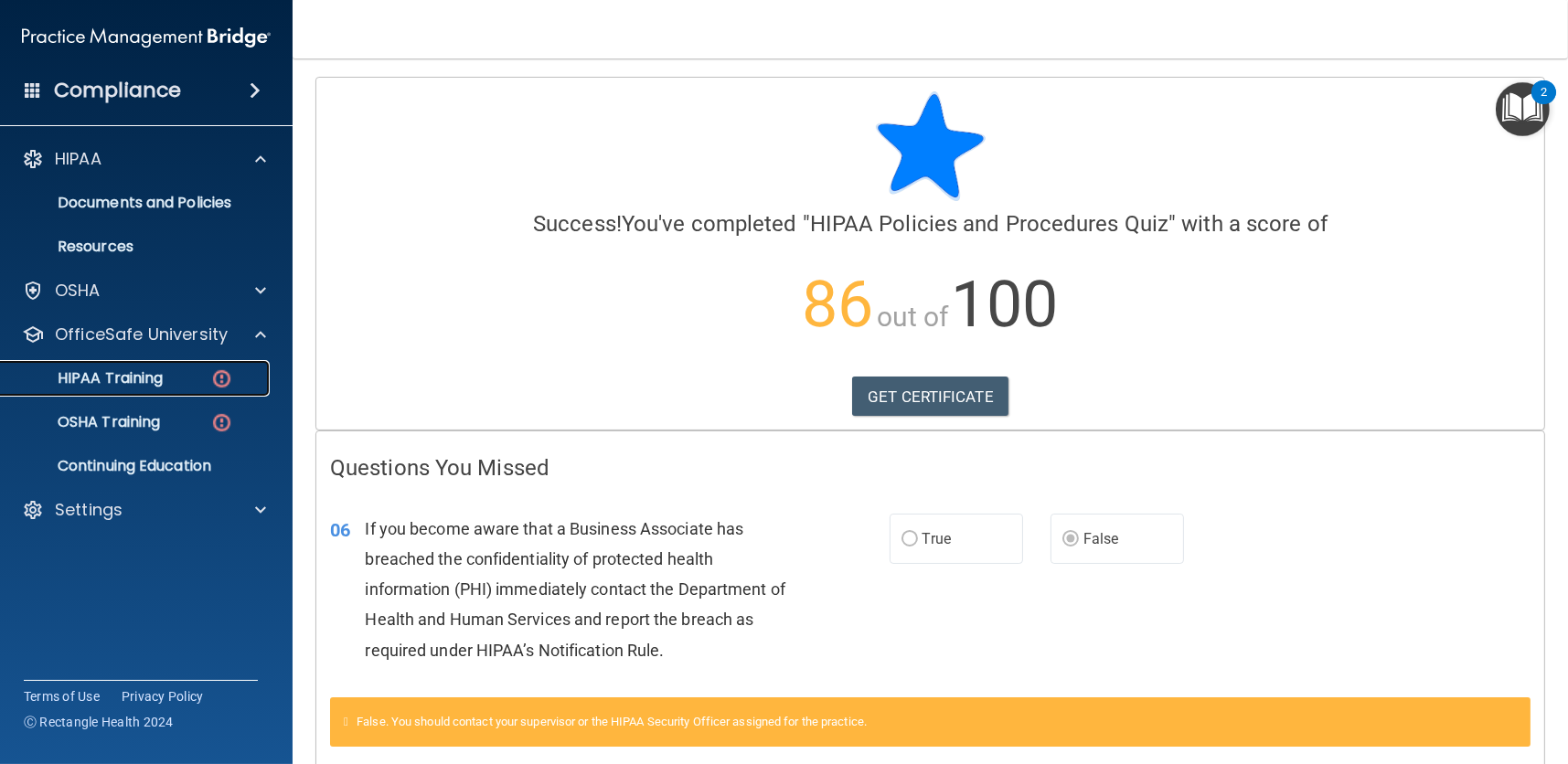
click at [208, 369] on div "HIPAA Training" at bounding box center [137, 378] width 249 height 18
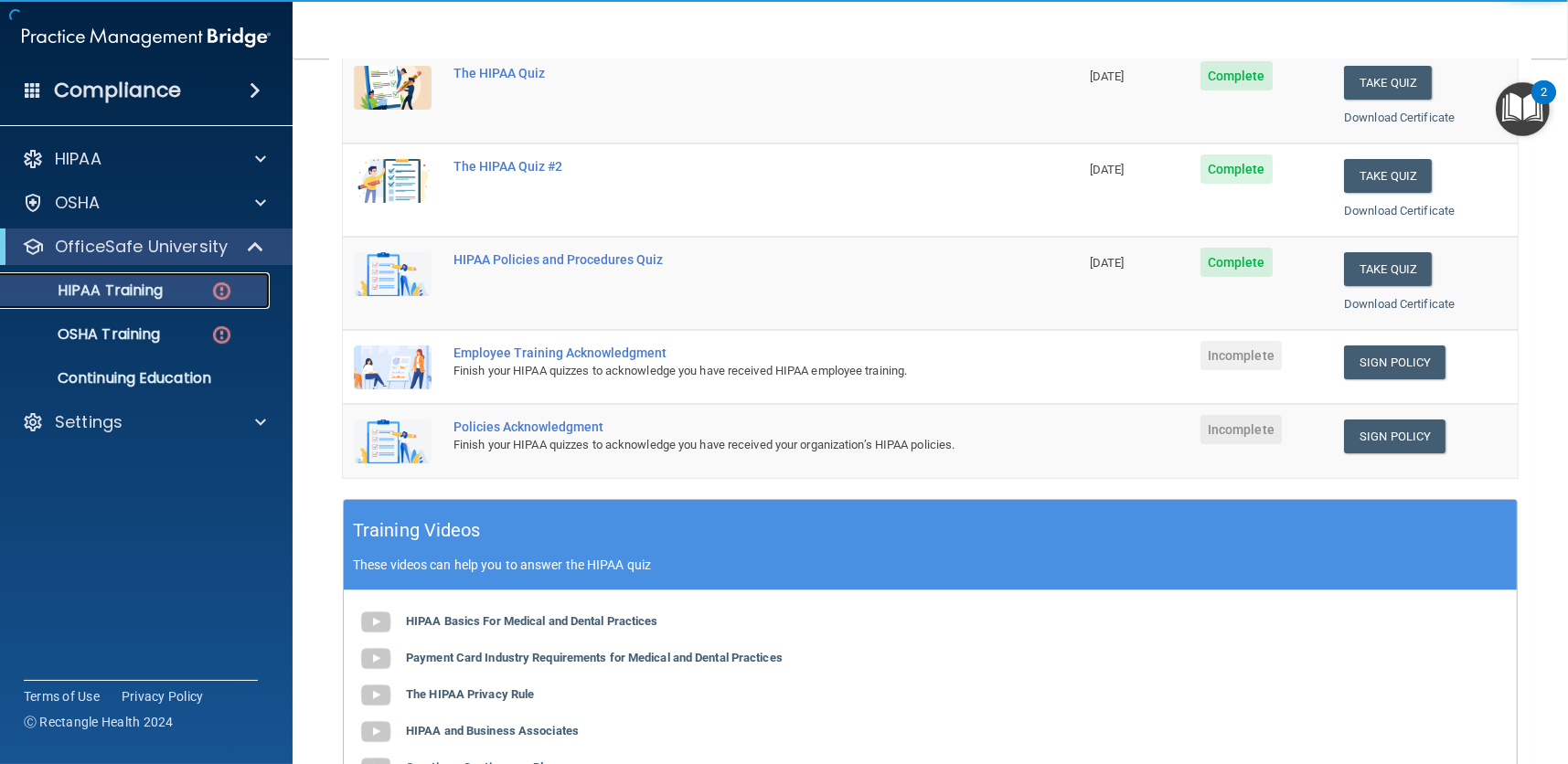
scroll to position [274, 0]
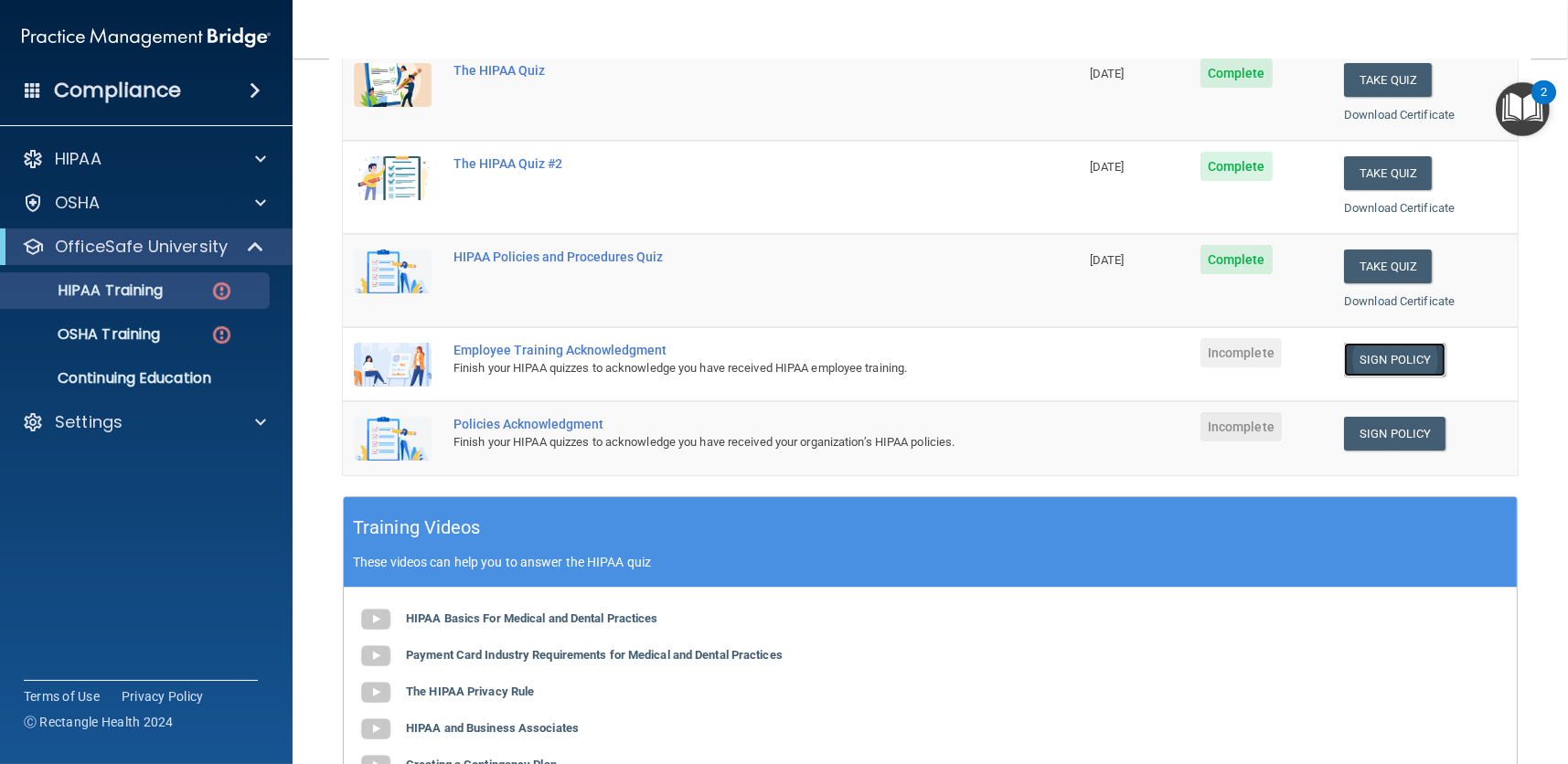
click at [1372, 355] on link "Sign Policy" at bounding box center [1394, 360] width 102 height 34
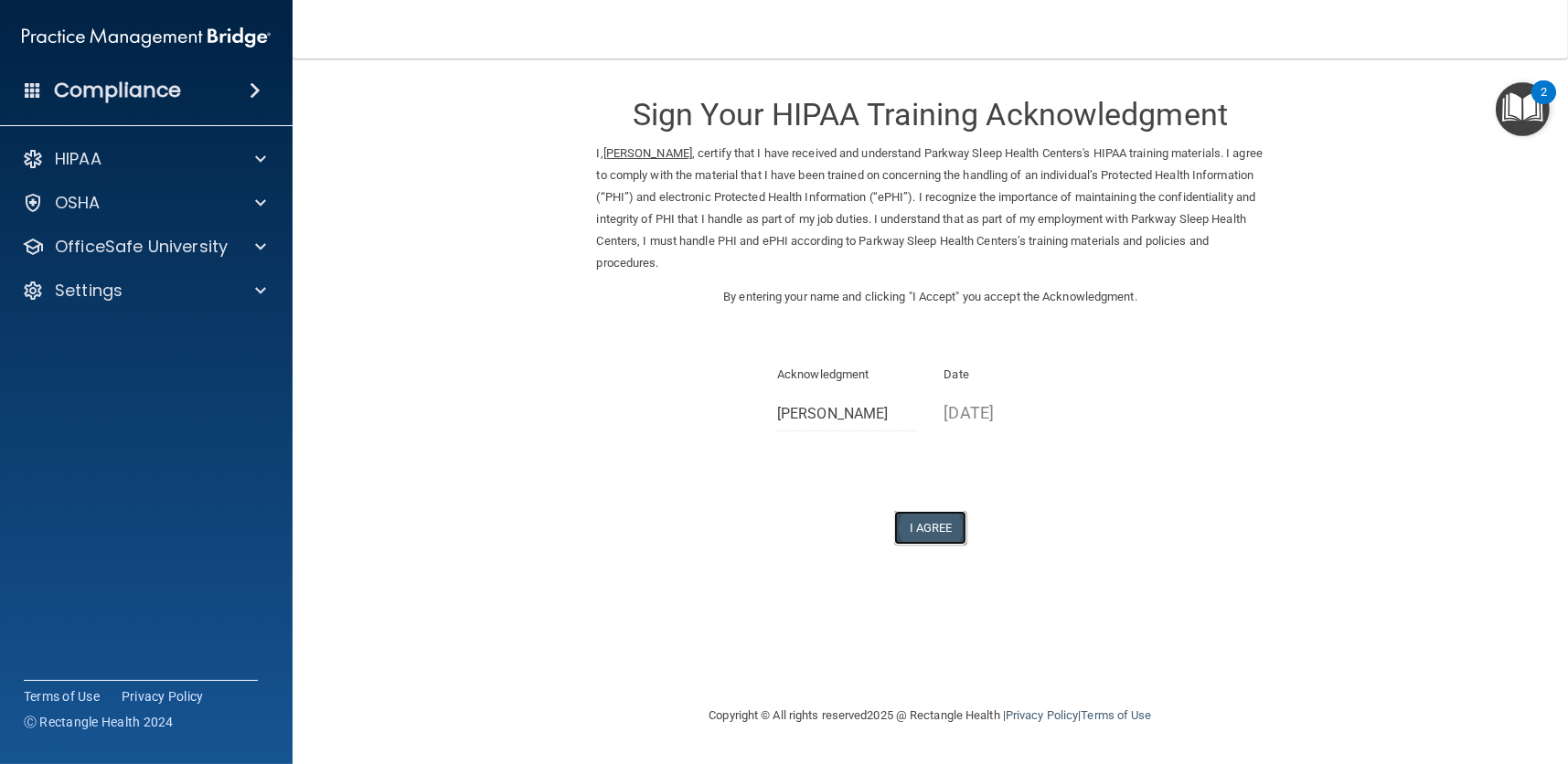
click at [918, 529] on button "I Agree" at bounding box center [930, 528] width 73 height 34
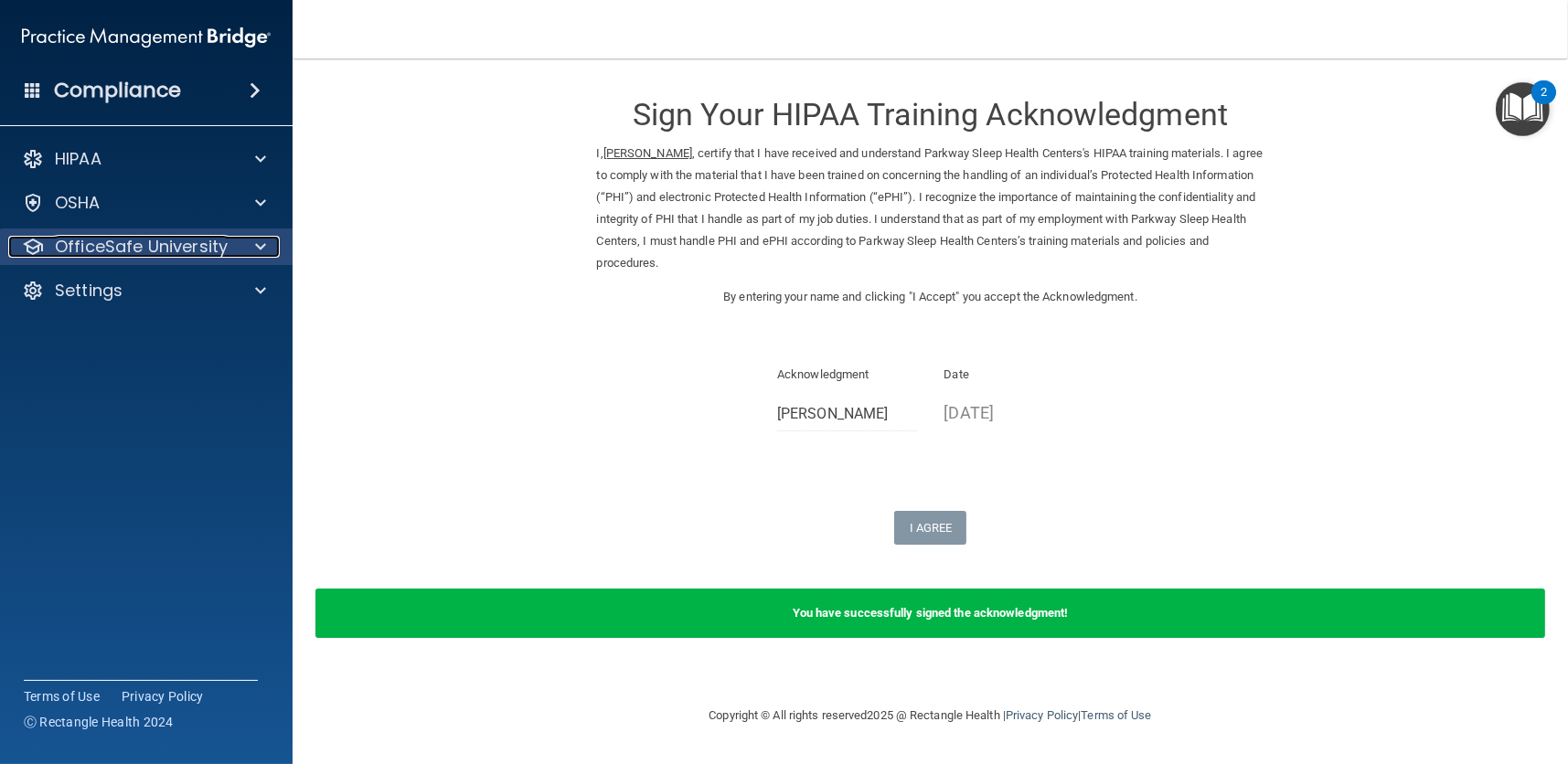
click at [264, 247] on div at bounding box center [258, 246] width 46 height 22
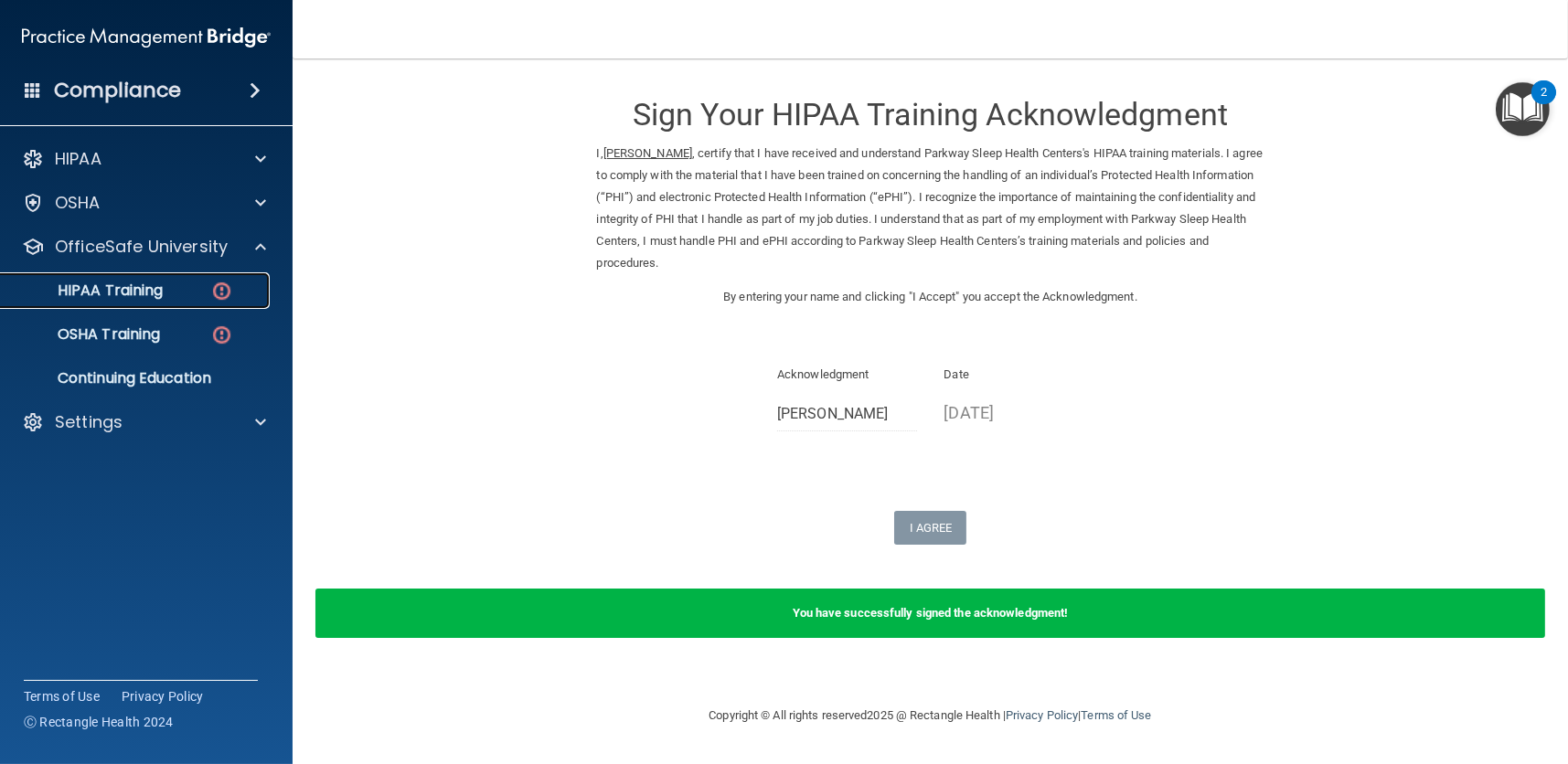
click at [160, 283] on p "HIPAA Training" at bounding box center [87, 290] width 151 height 18
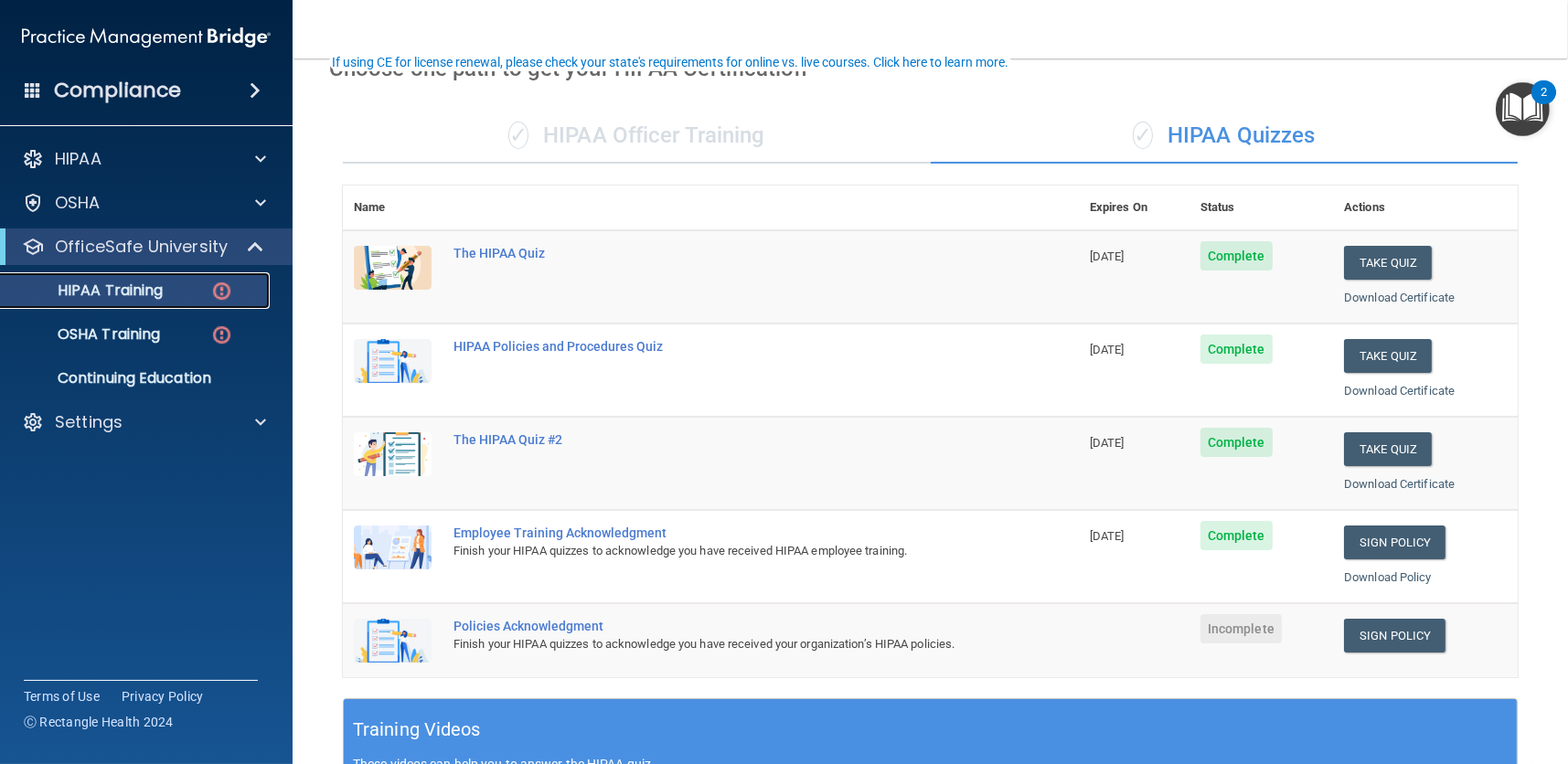
scroll to position [183, 0]
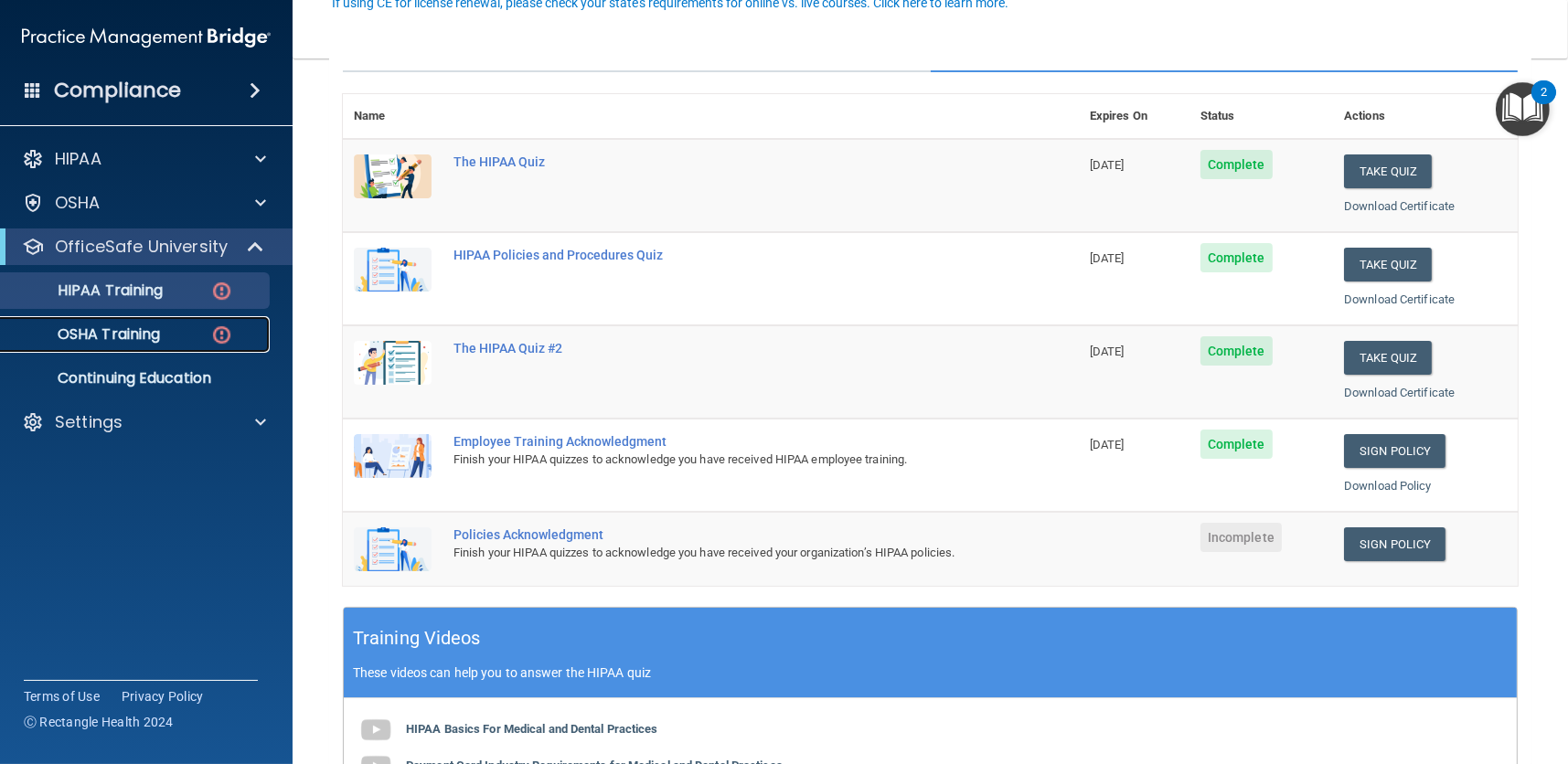
click at [155, 335] on p "OSHA Training" at bounding box center [86, 334] width 148 height 18
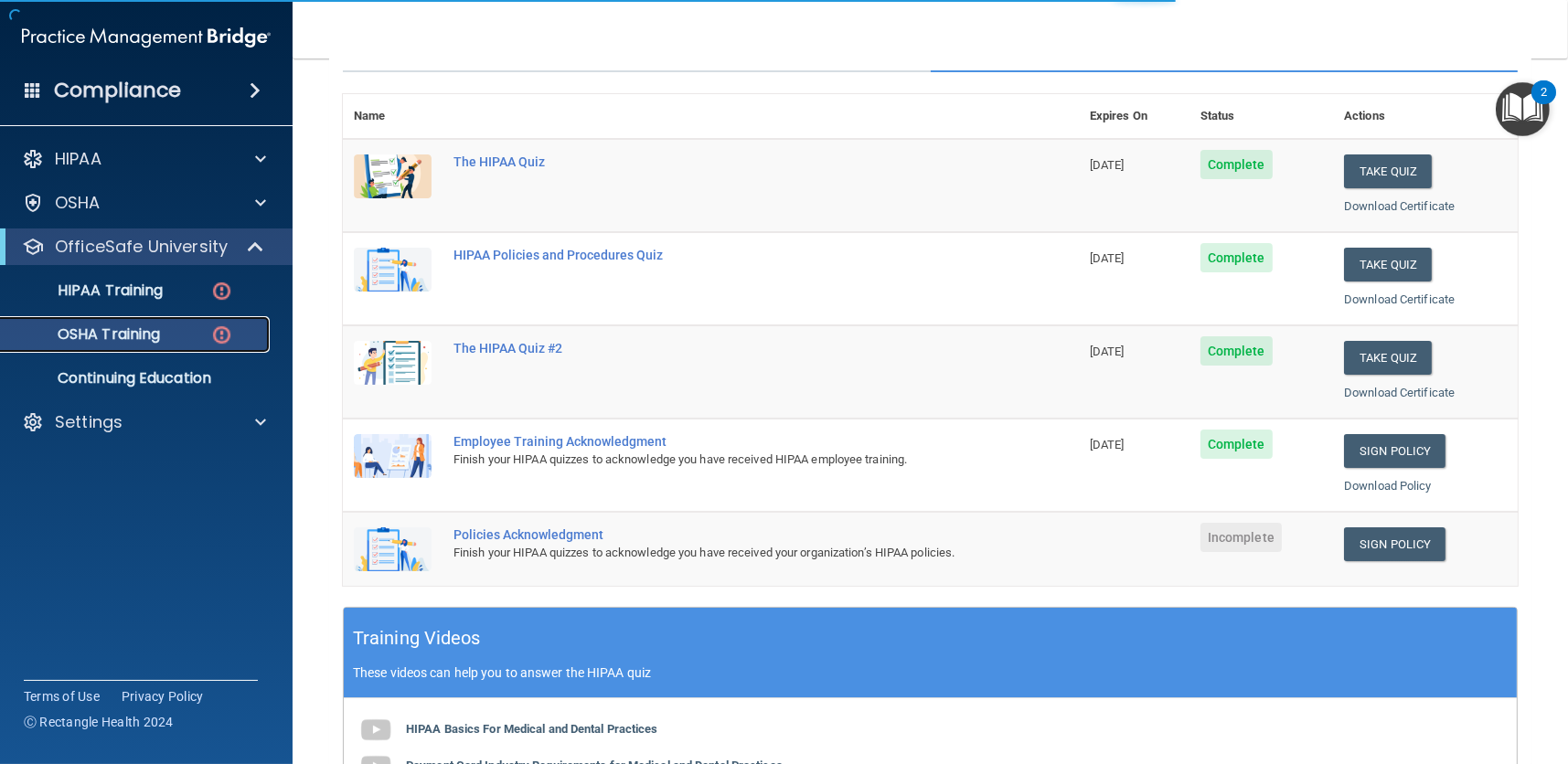
scroll to position [99, 0]
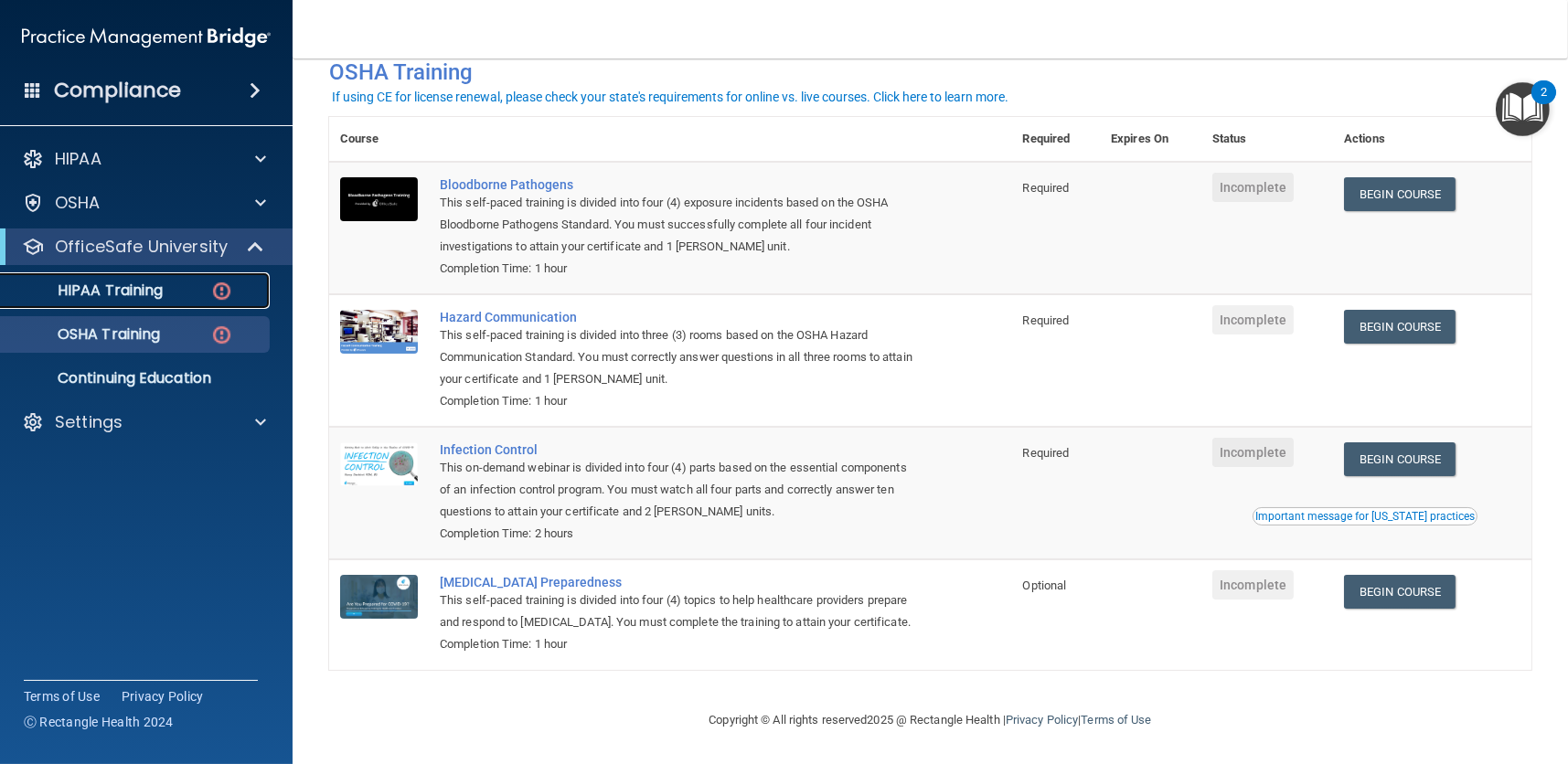
click at [119, 285] on p "HIPAA Training" at bounding box center [87, 290] width 151 height 18
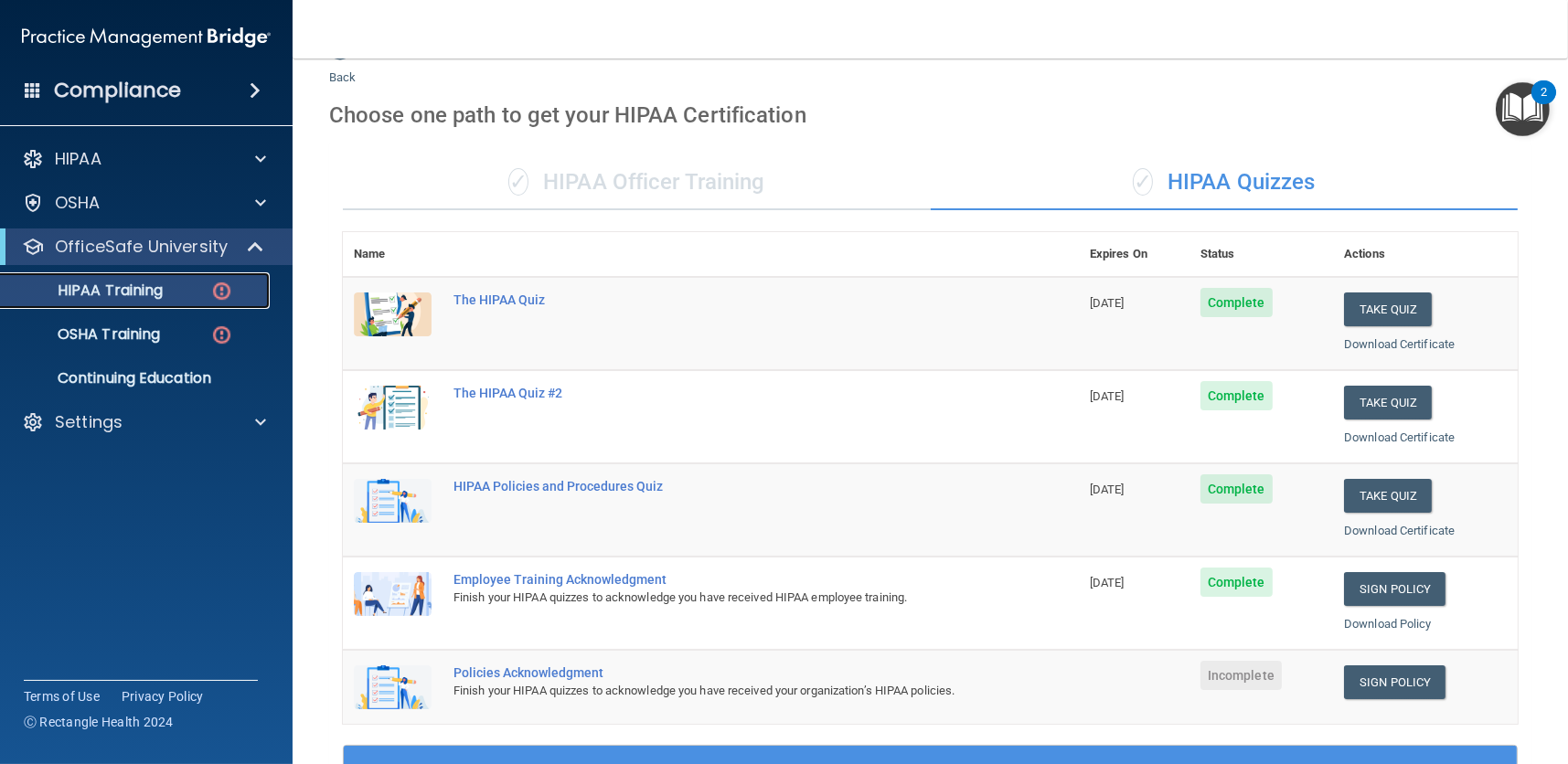
scroll to position [42, 0]
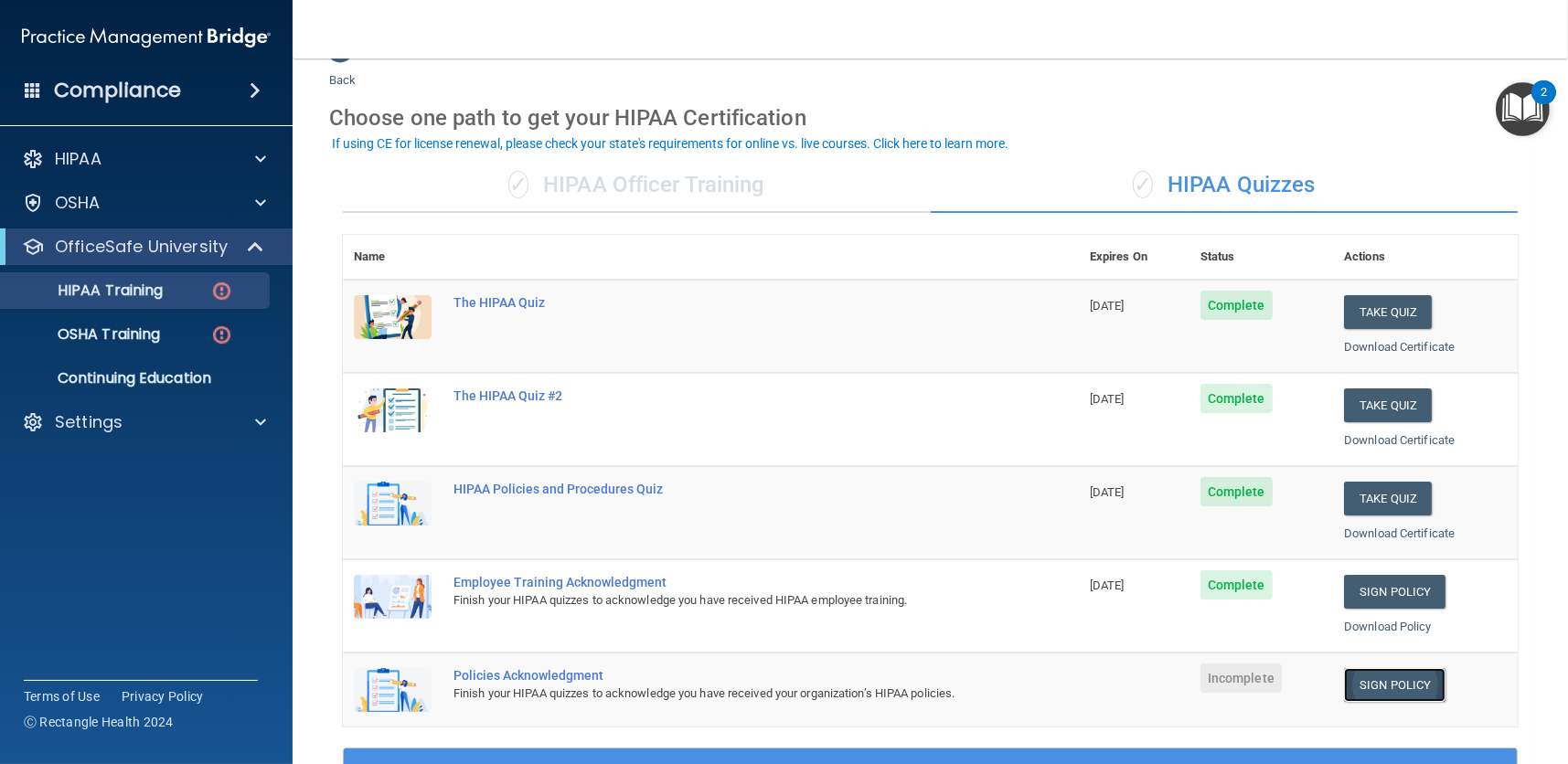
click at [1394, 689] on link "Sign Policy" at bounding box center [1394, 685] width 102 height 34
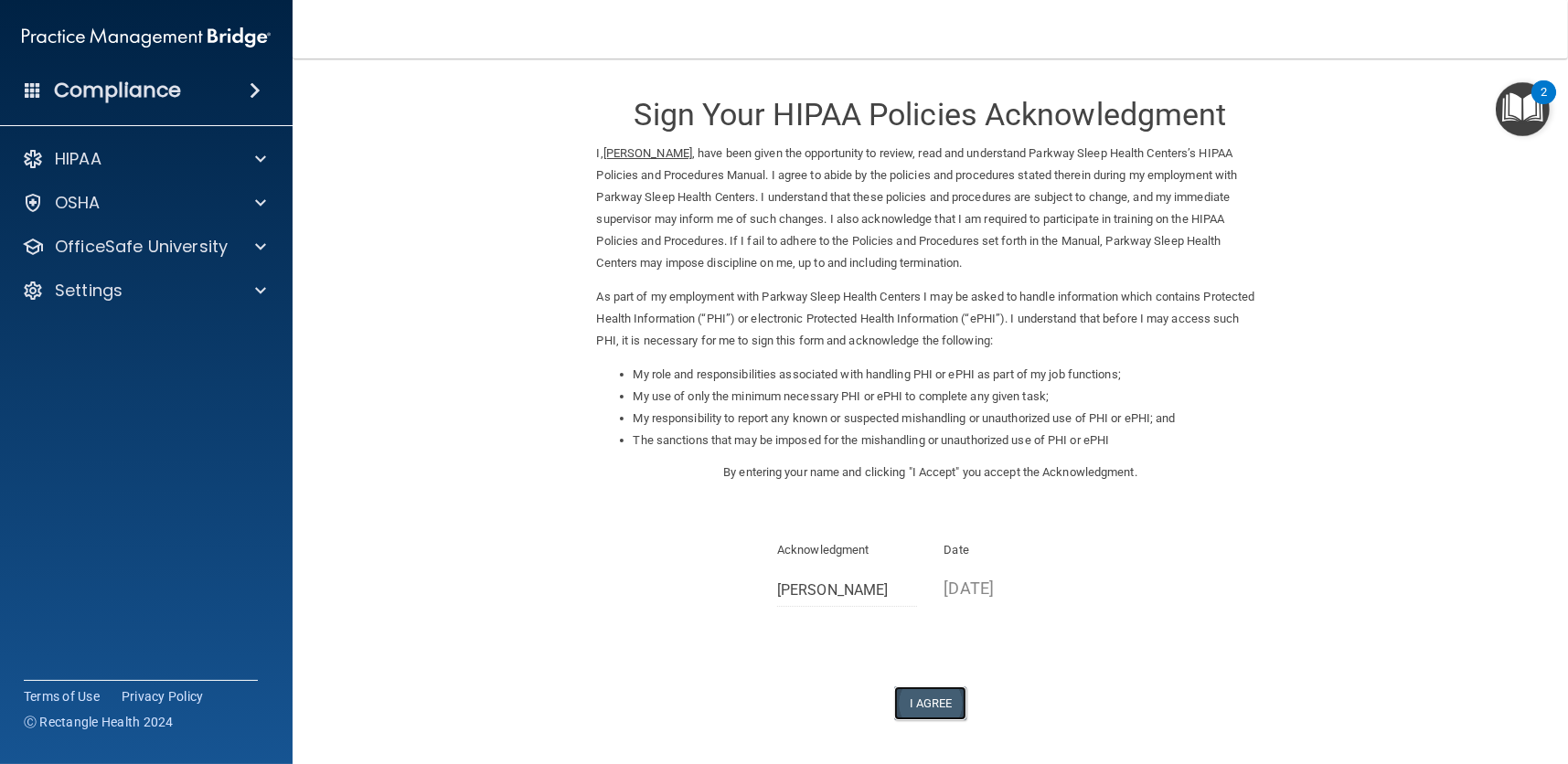
click at [925, 697] on button "I Agree" at bounding box center [930, 703] width 73 height 34
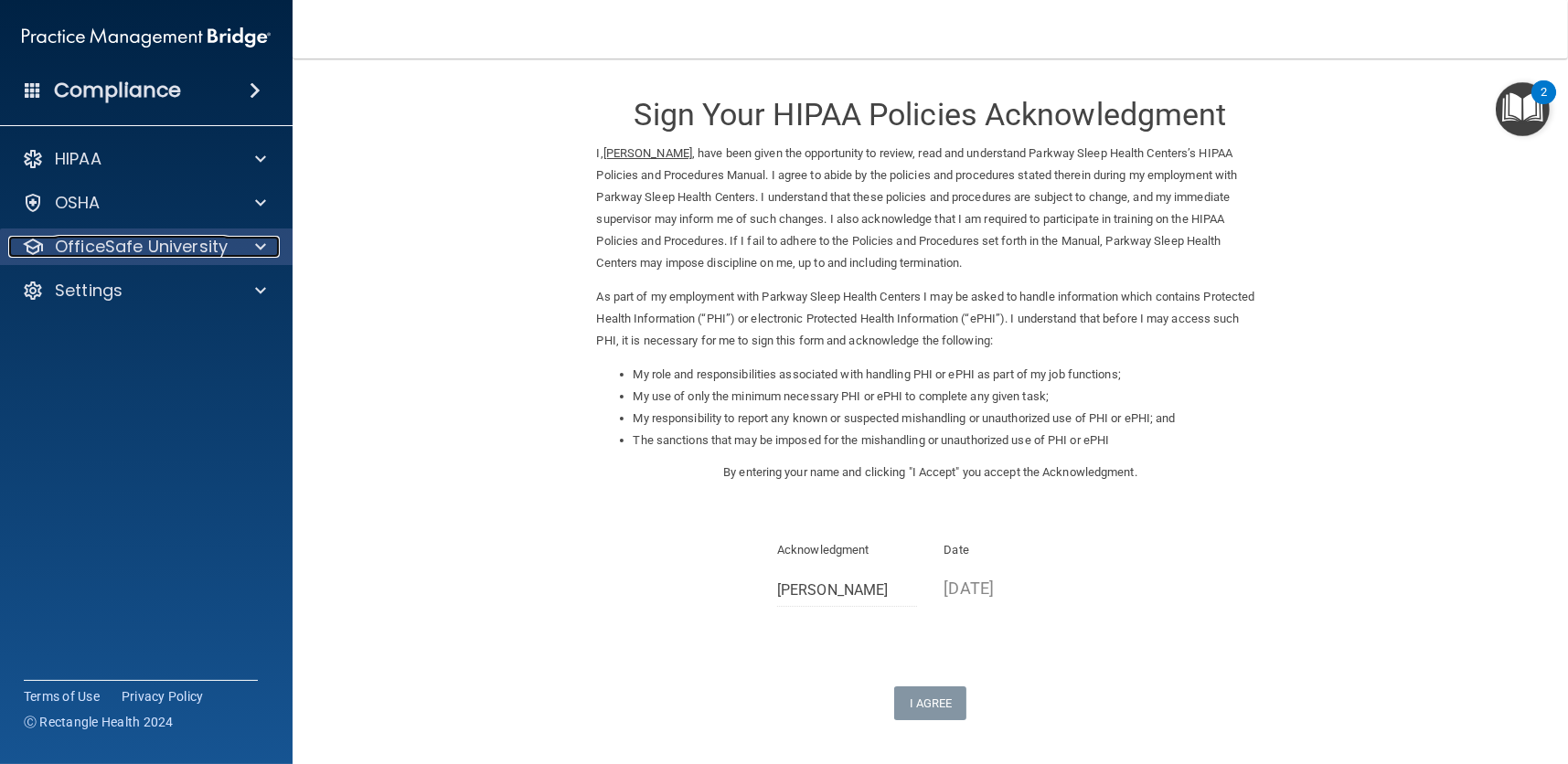
click at [271, 242] on div at bounding box center [258, 246] width 46 height 22
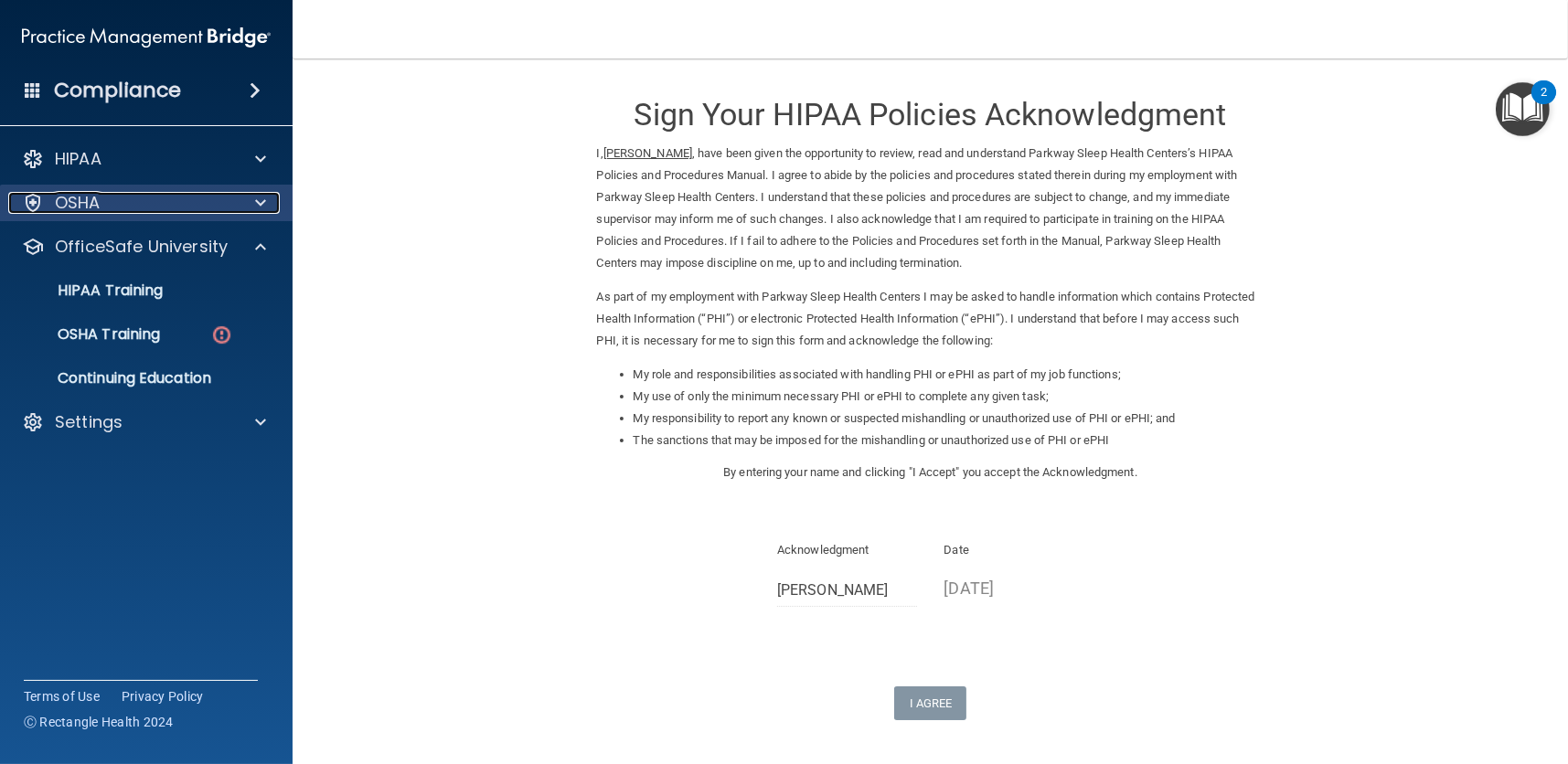
click at [251, 201] on div at bounding box center [258, 202] width 46 height 22
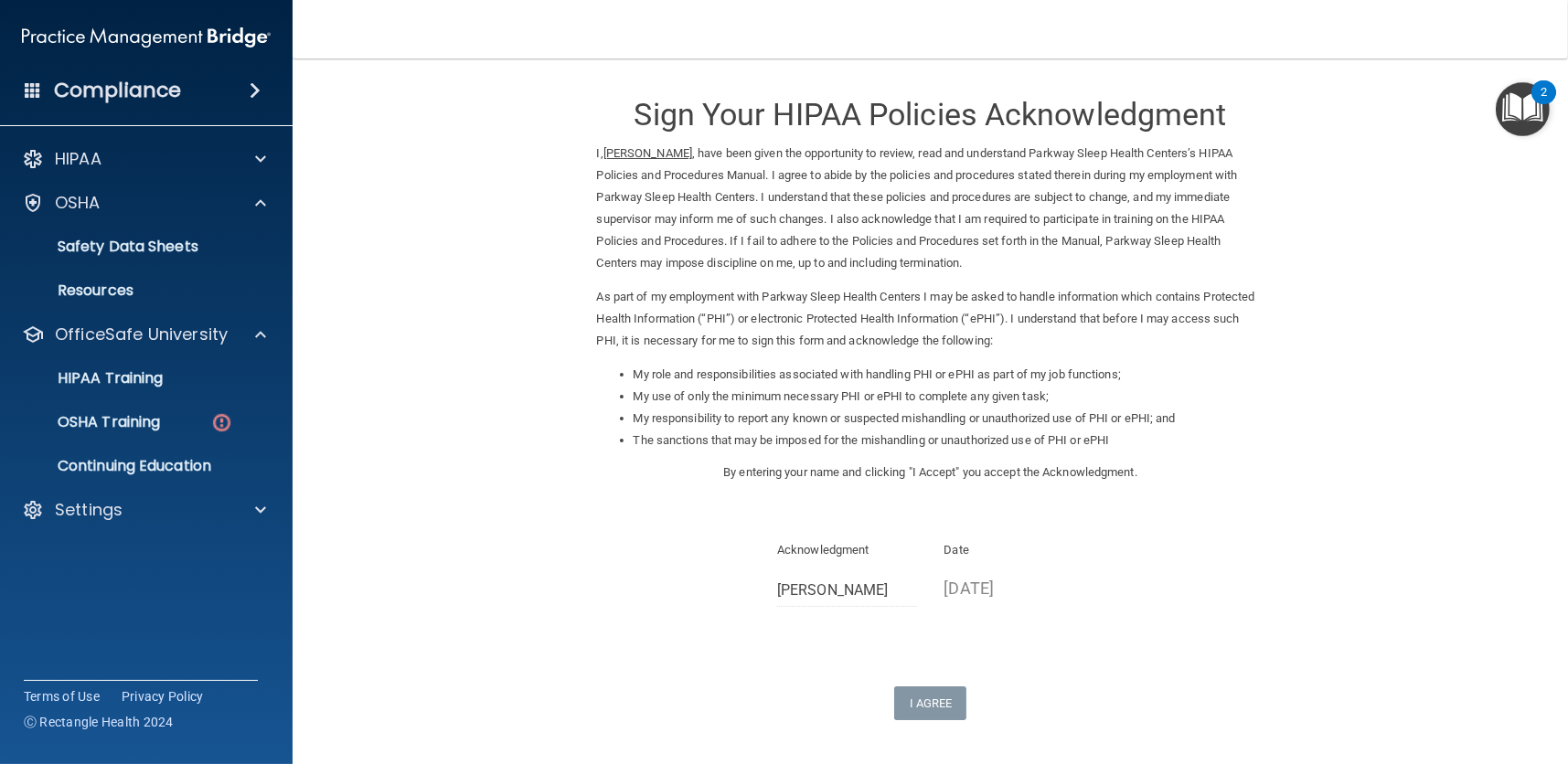
click at [1522, 107] on img "Open Resource Center, 2 new notifications" at bounding box center [1522, 109] width 54 height 54
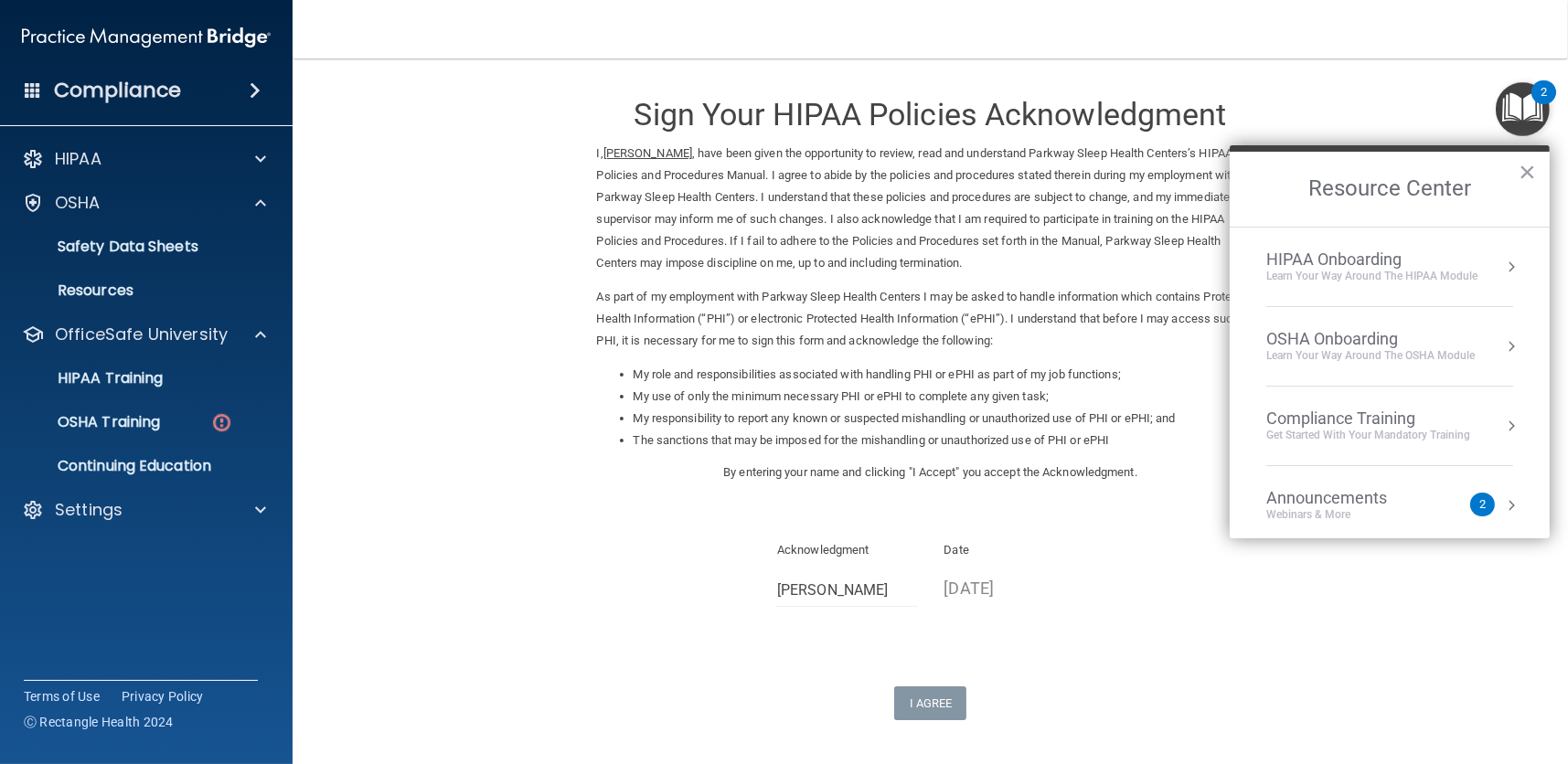
click at [1307, 346] on div "OSHA Onboarding" at bounding box center [1370, 339] width 208 height 20
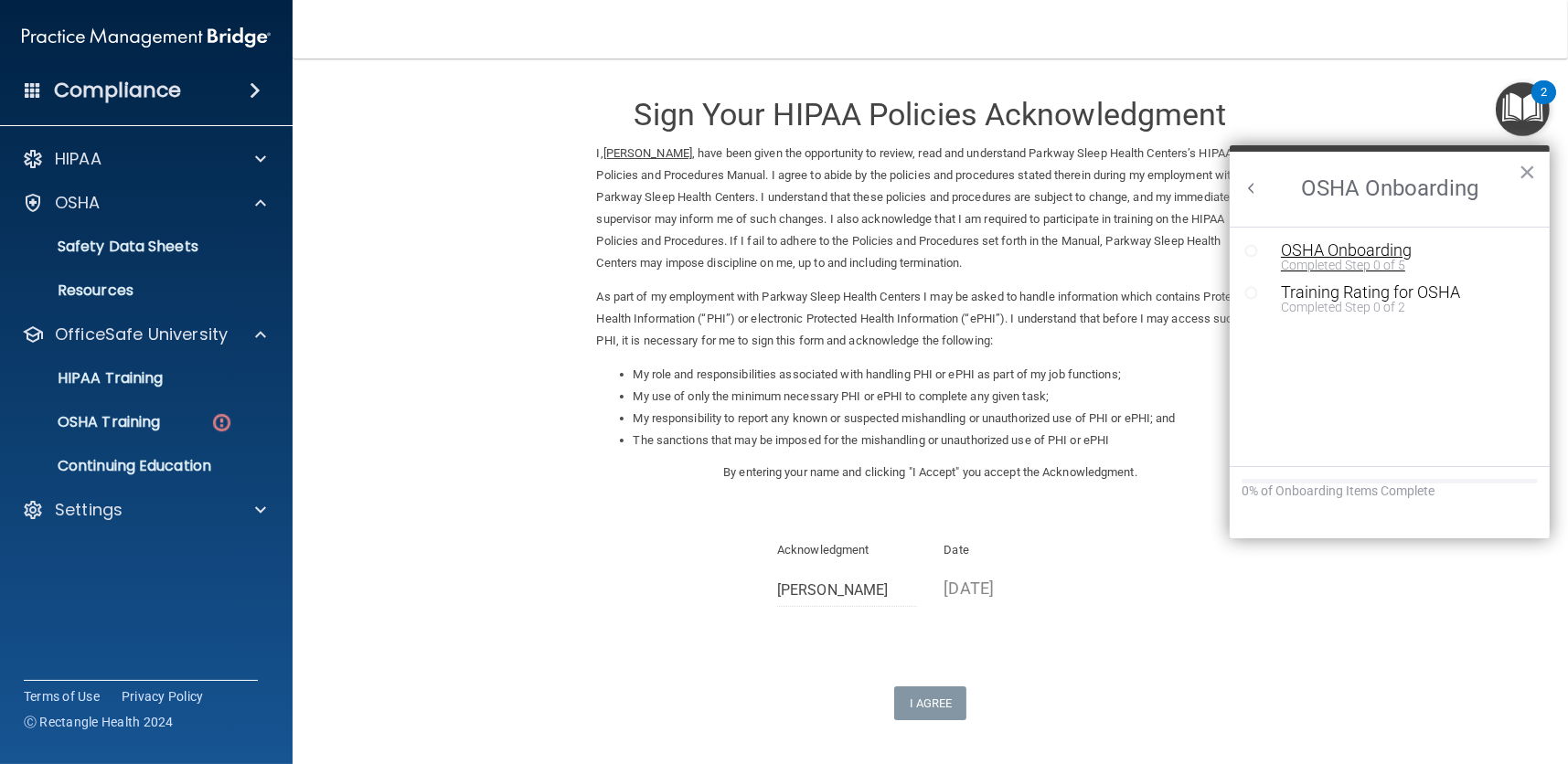
click at [1315, 247] on div "OSHA Onboarding" at bounding box center [1403, 250] width 246 height 16
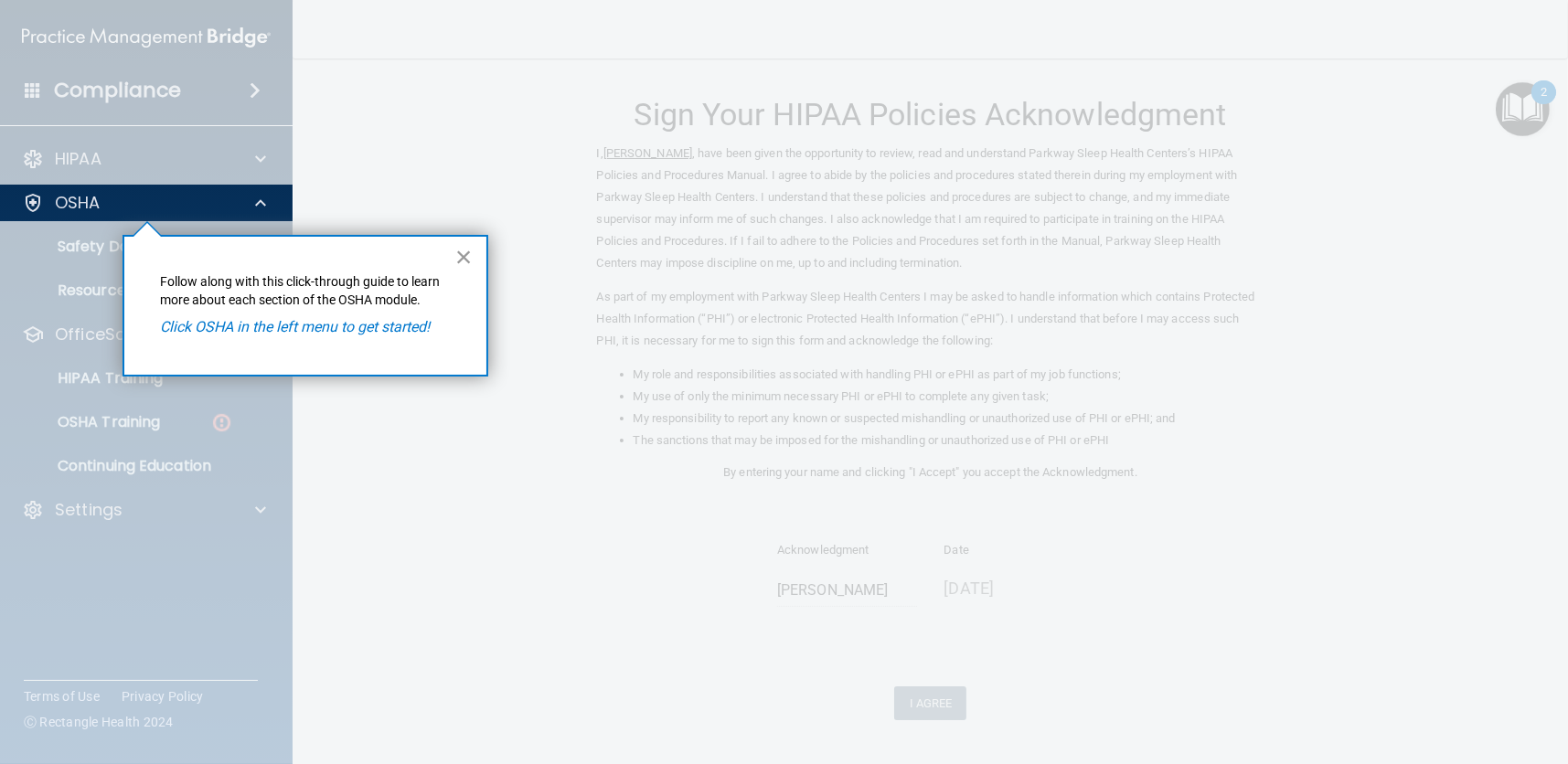
click at [462, 255] on button "×" at bounding box center [463, 256] width 17 height 29
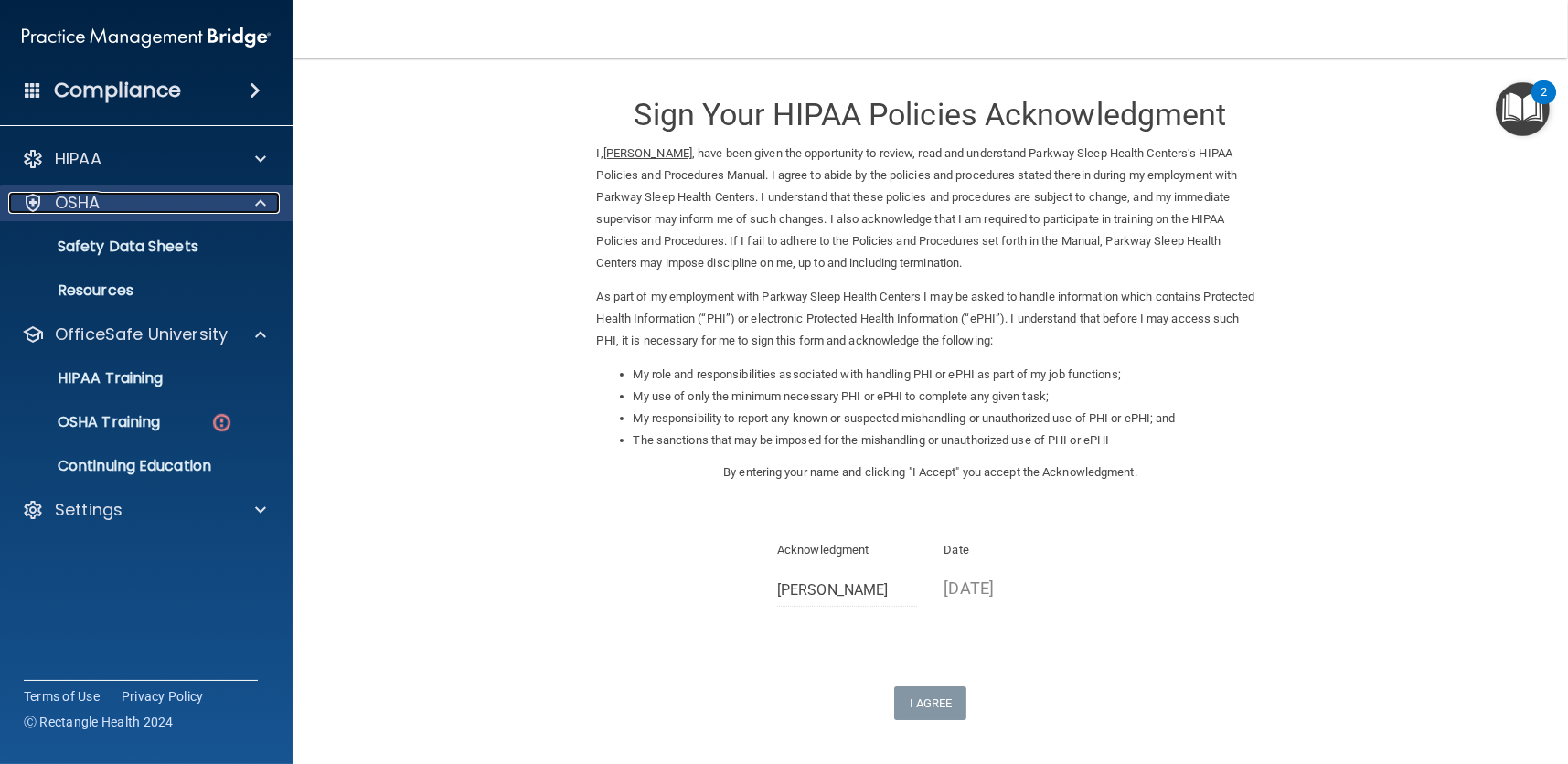
click at [264, 205] on span at bounding box center [260, 202] width 11 height 22
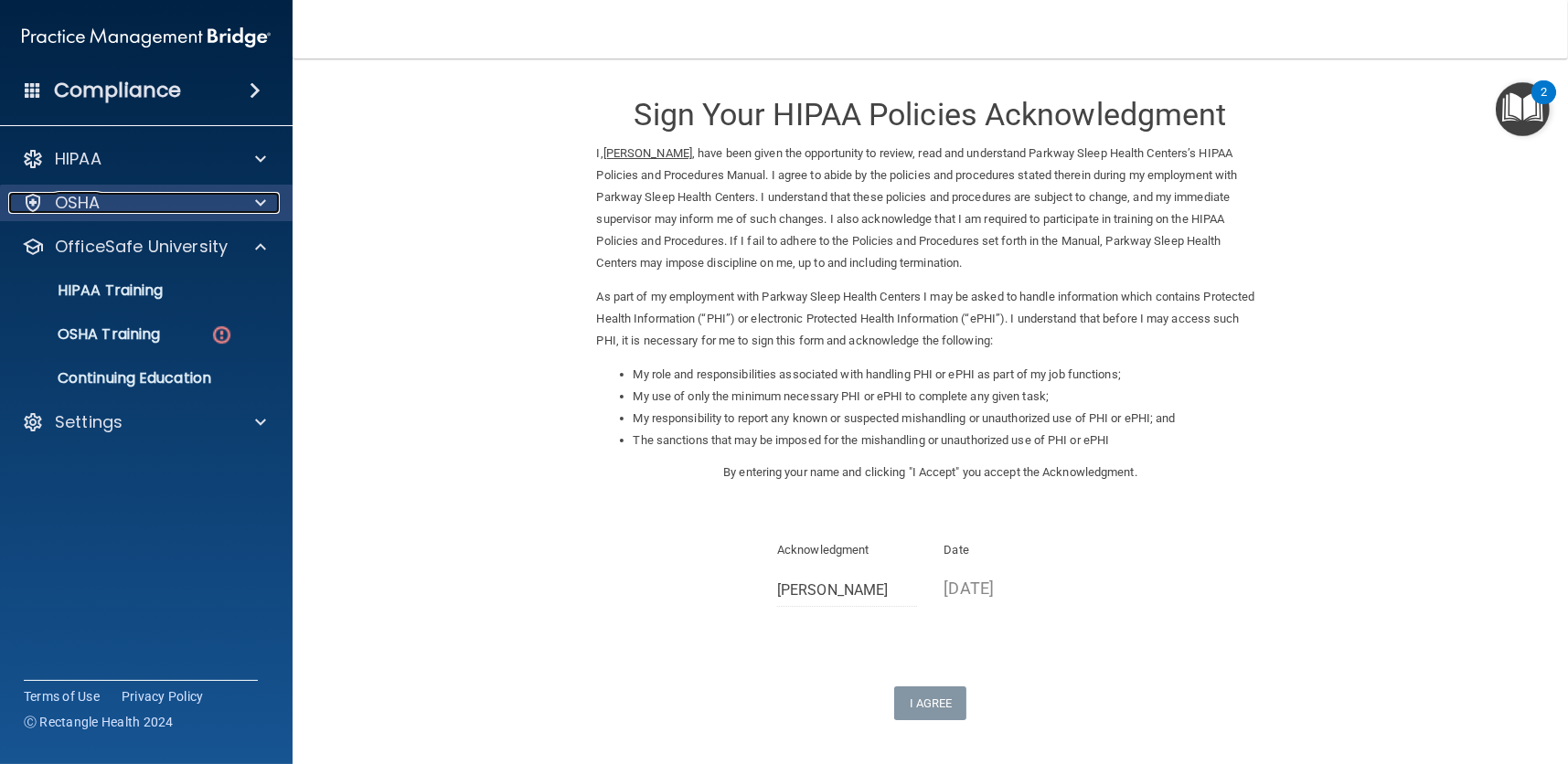
click at [264, 205] on span at bounding box center [260, 202] width 11 height 22
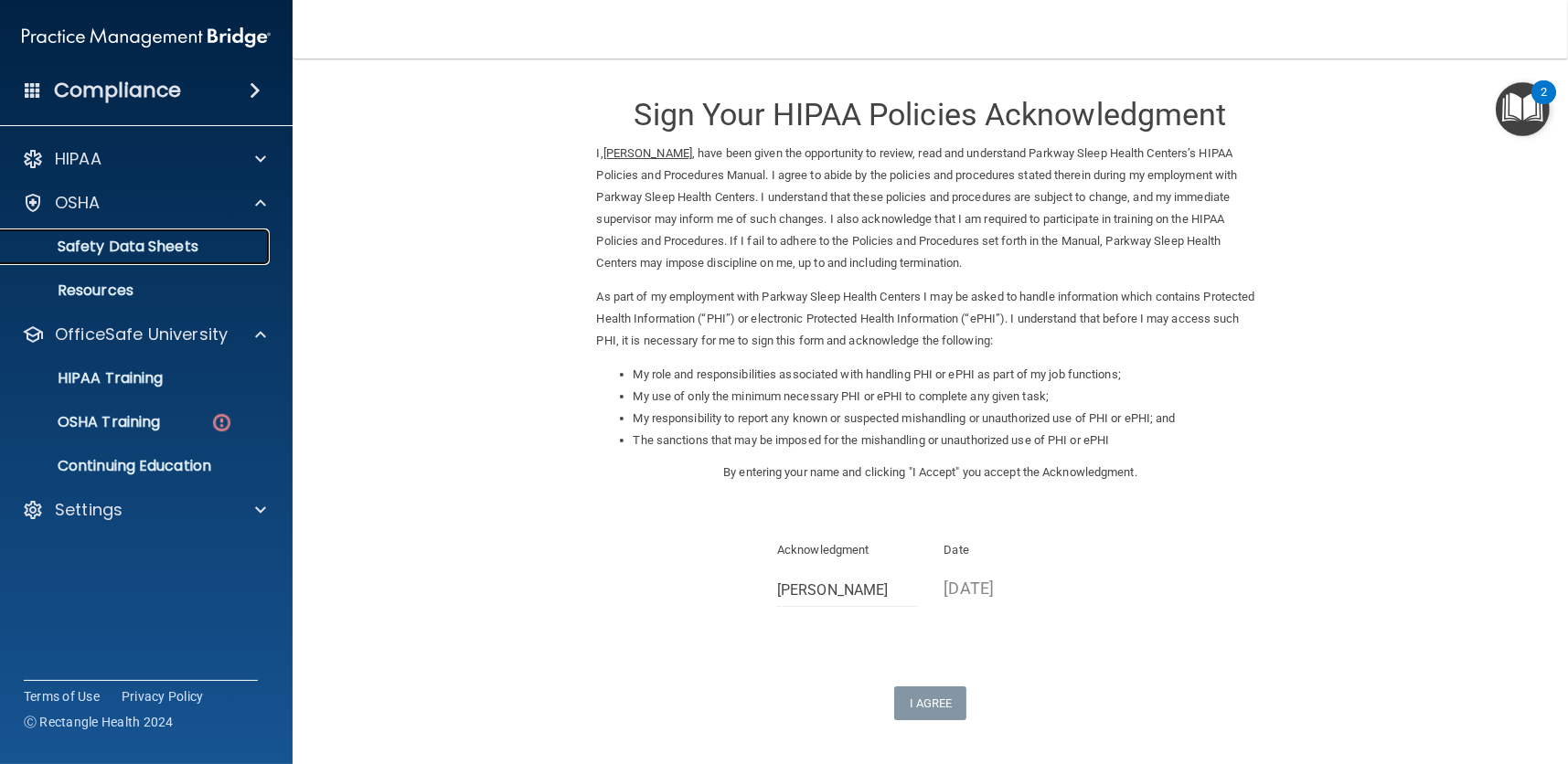
click at [129, 244] on p "Safety Data Sheets" at bounding box center [137, 246] width 249 height 18
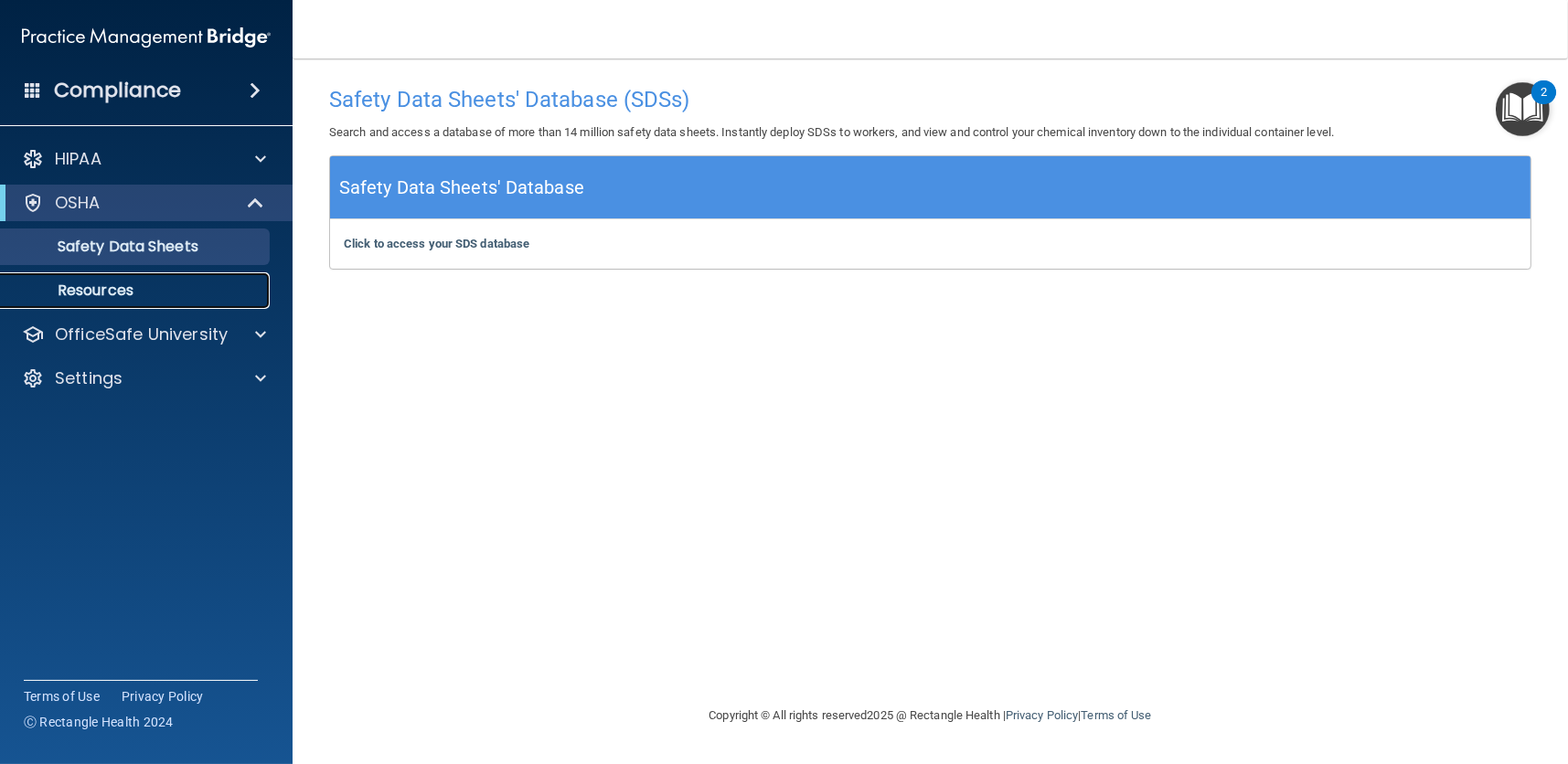
click at [138, 275] on link "Resources" at bounding box center [126, 290] width 288 height 37
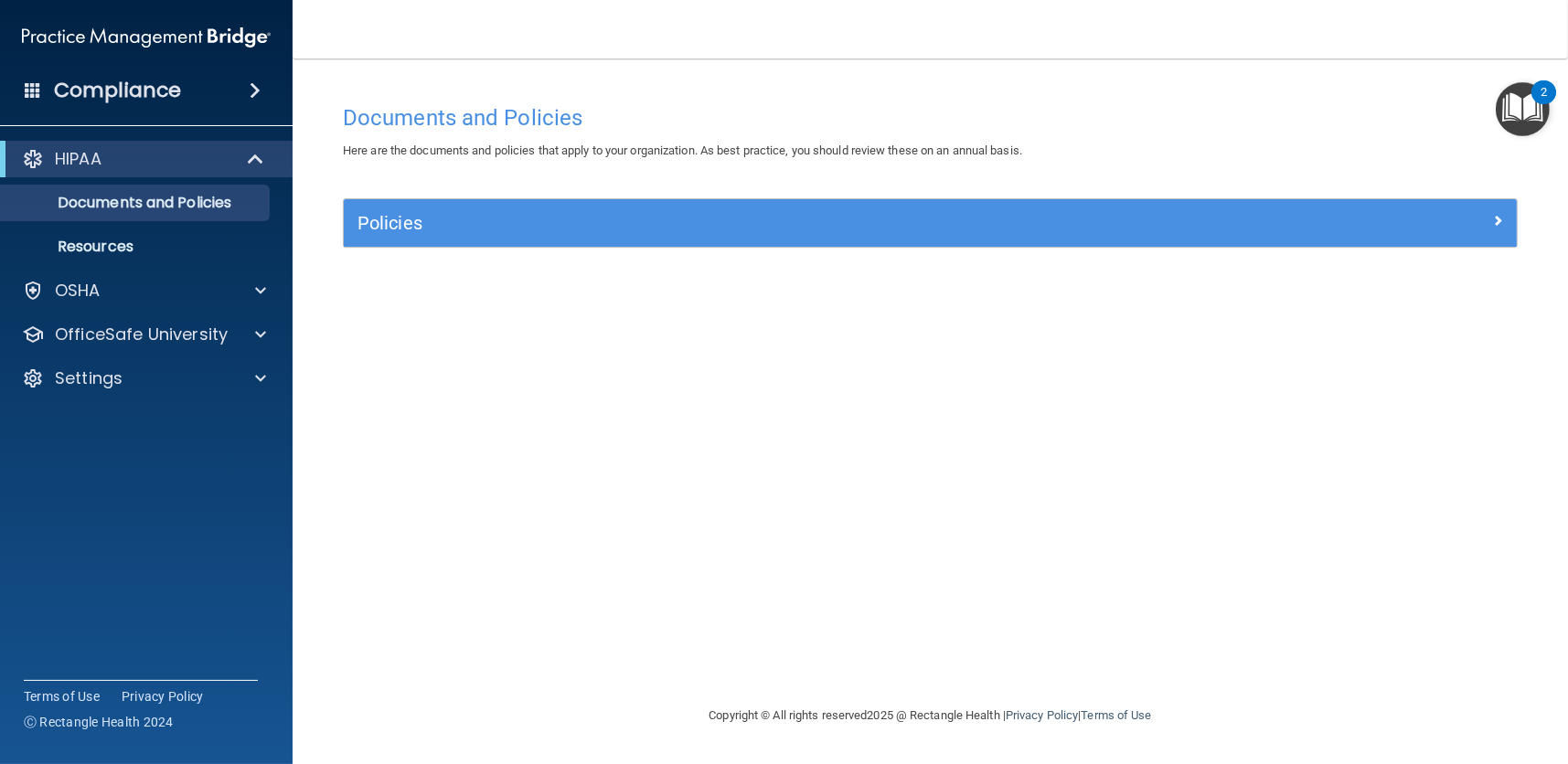
click at [1531, 118] on img "Open Resource Center, 2 new notifications" at bounding box center [1522, 109] width 54 height 54
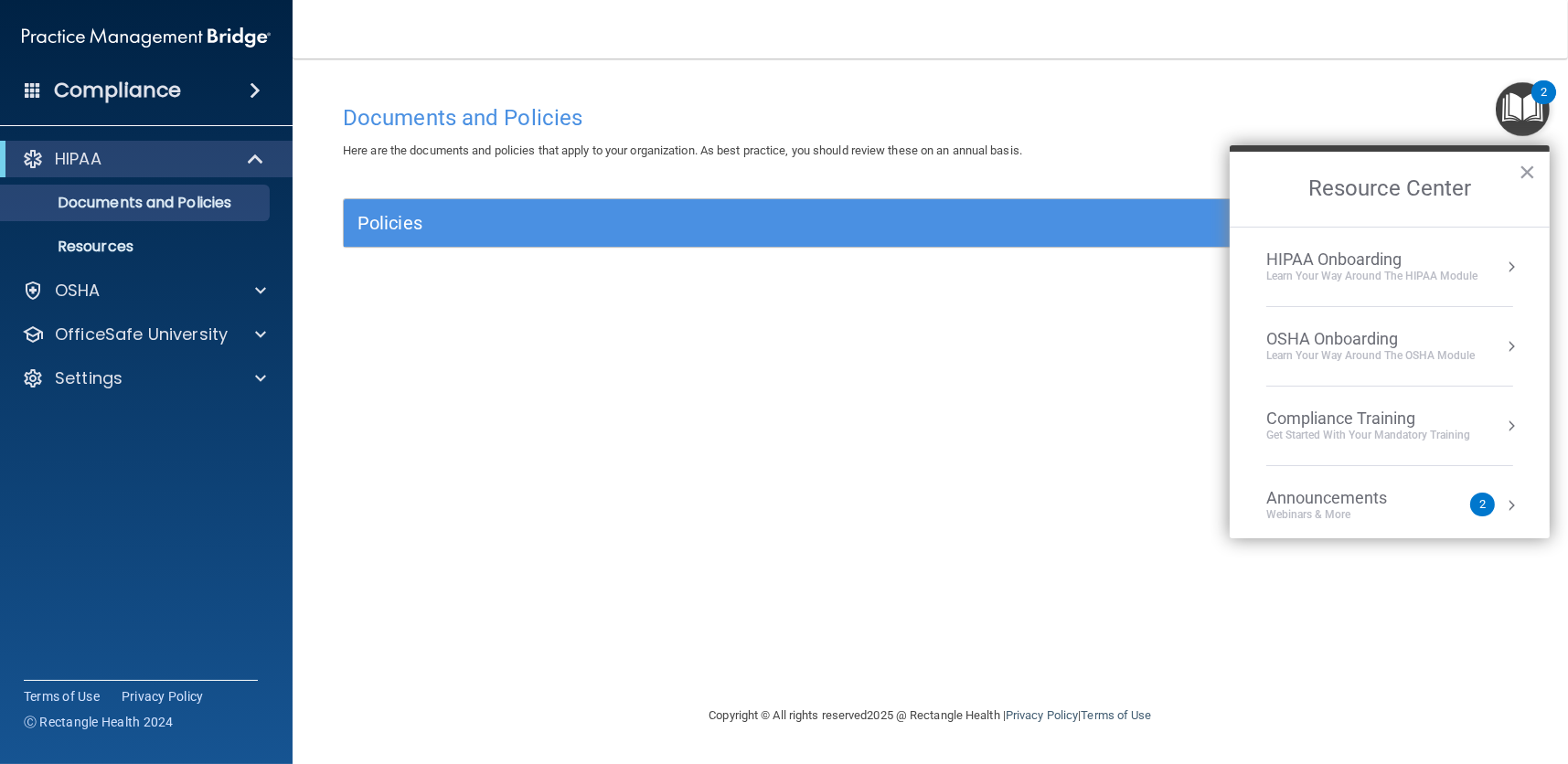
click at [1463, 419] on div "Compliance Training" at bounding box center [1368, 419] width 203 height 20
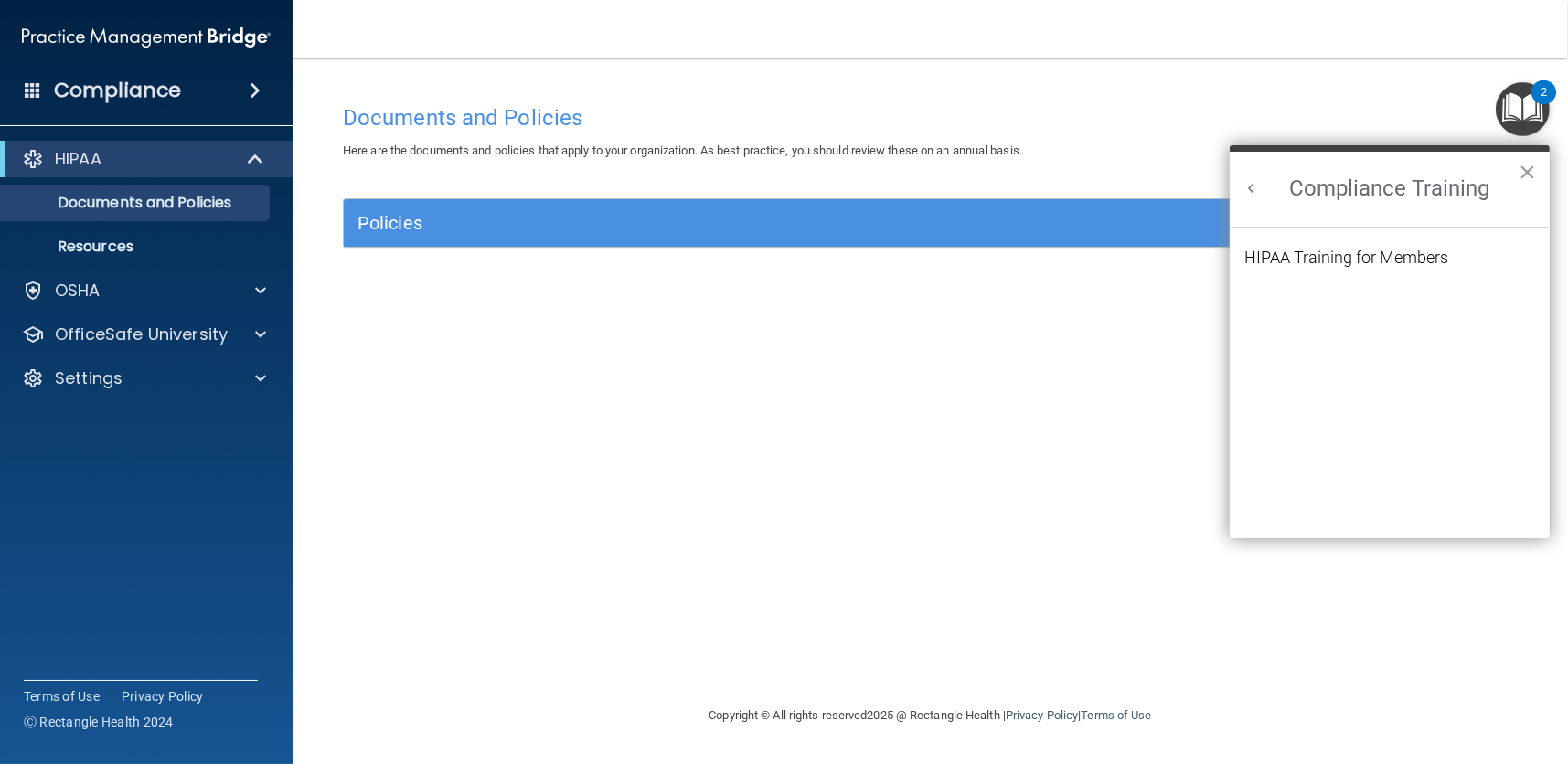
click at [1252, 182] on button "Back to Resource Center Home" at bounding box center [1251, 189] width 18 height 18
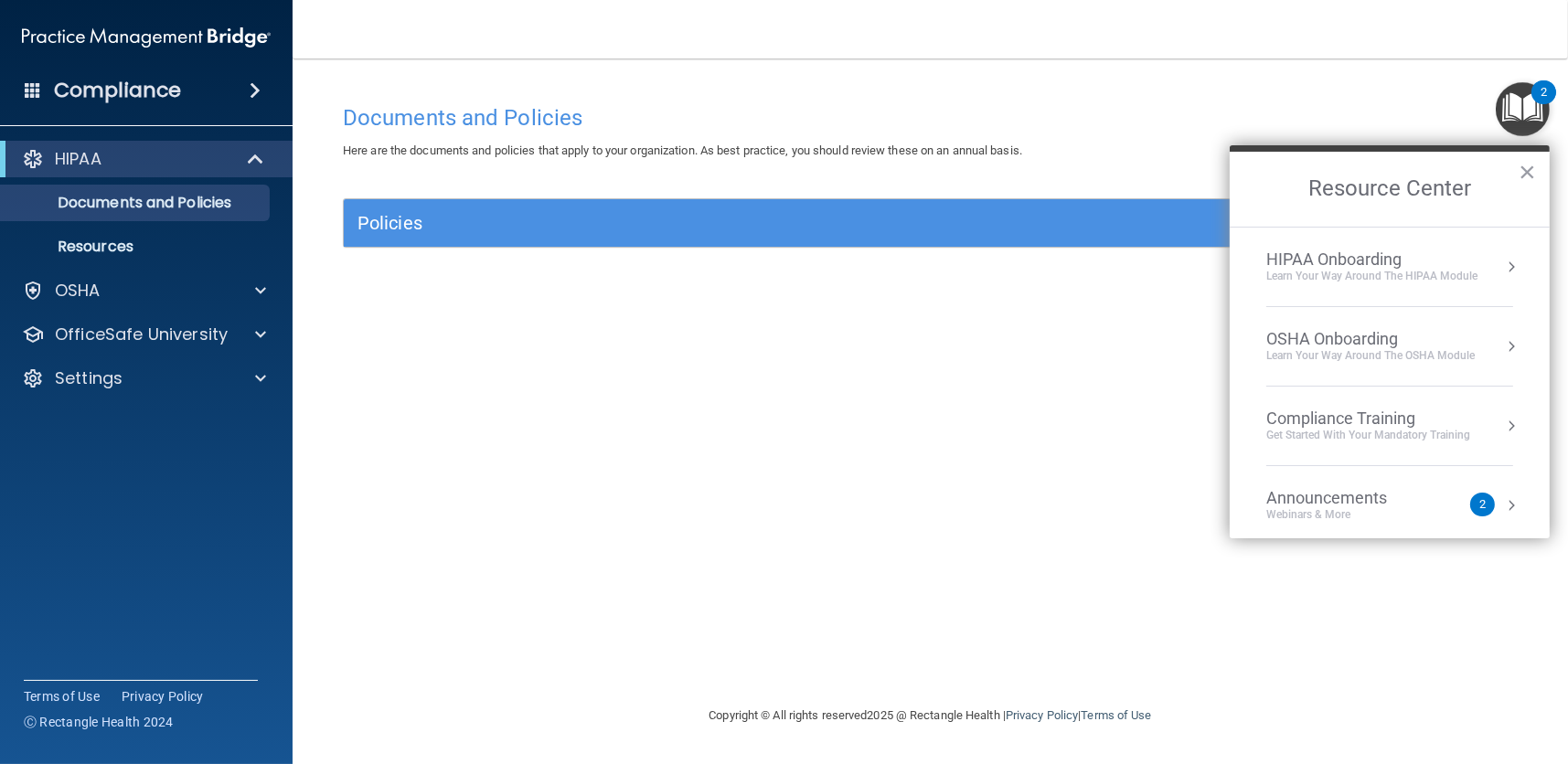
click at [1460, 353] on div "Learn your way around the OSHA module" at bounding box center [1370, 356] width 208 height 16
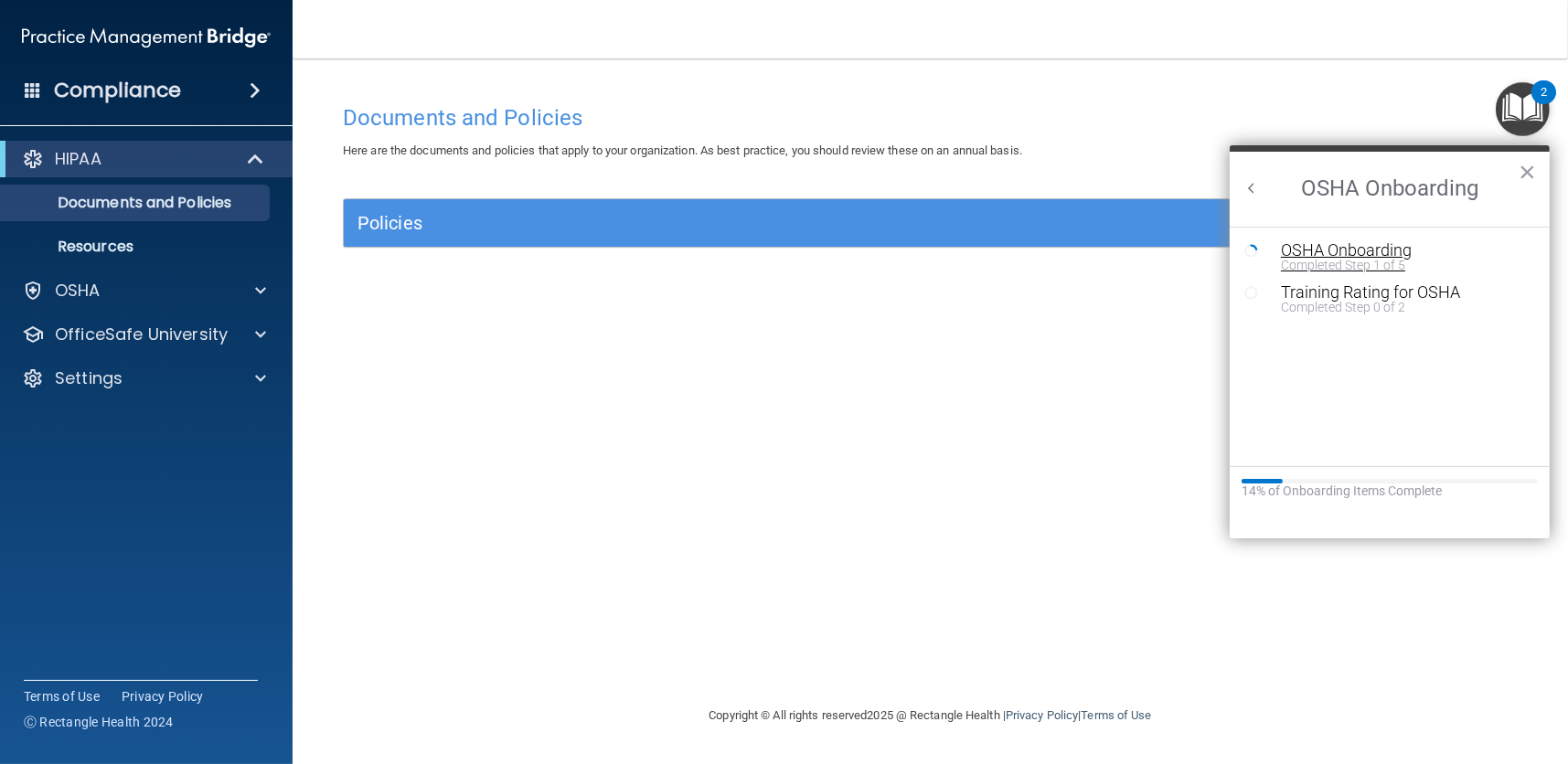
click at [1338, 250] on div "OSHA Onboarding" at bounding box center [1403, 250] width 246 height 16
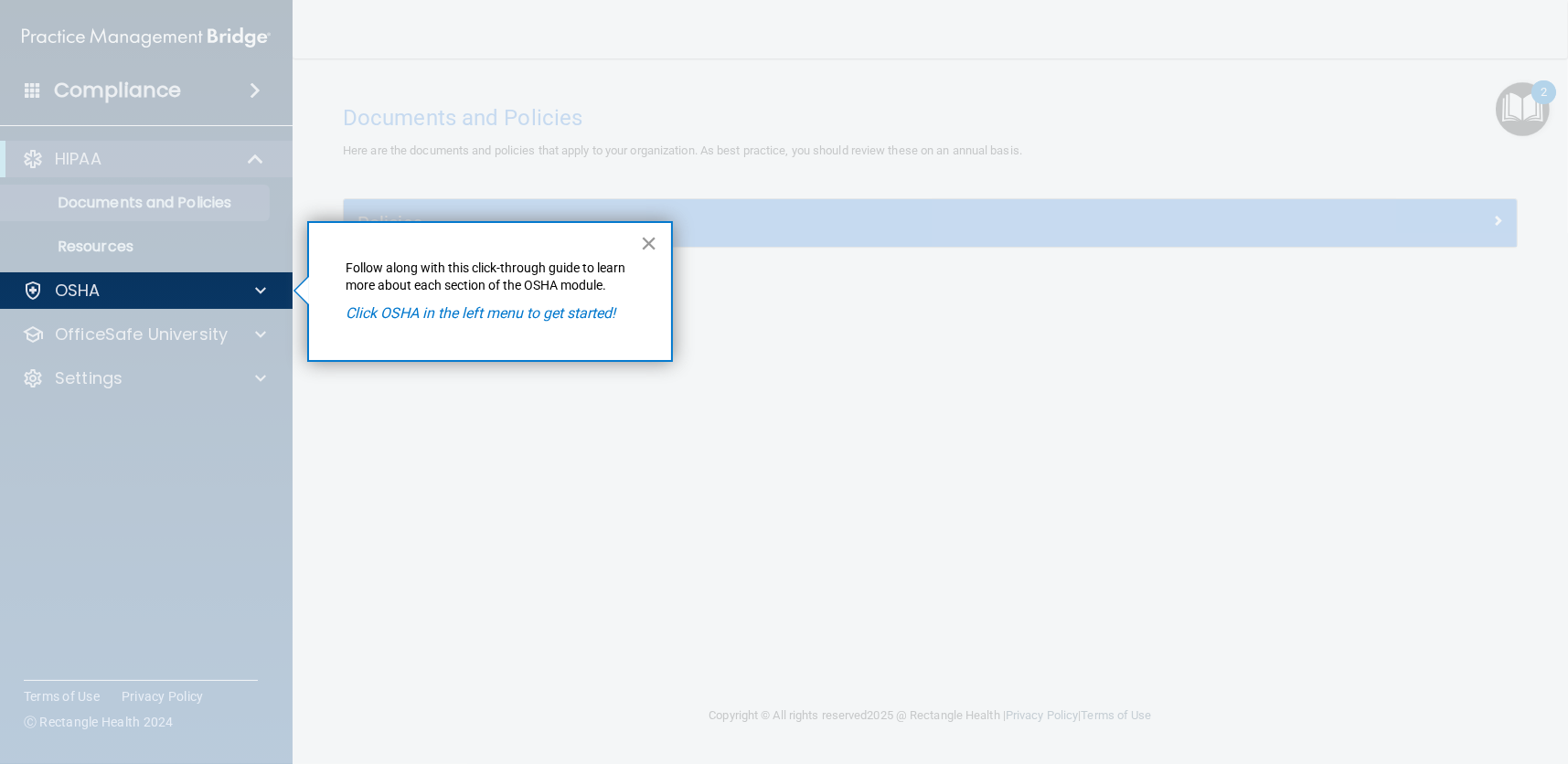
click at [648, 245] on button "×" at bounding box center [648, 242] width 17 height 29
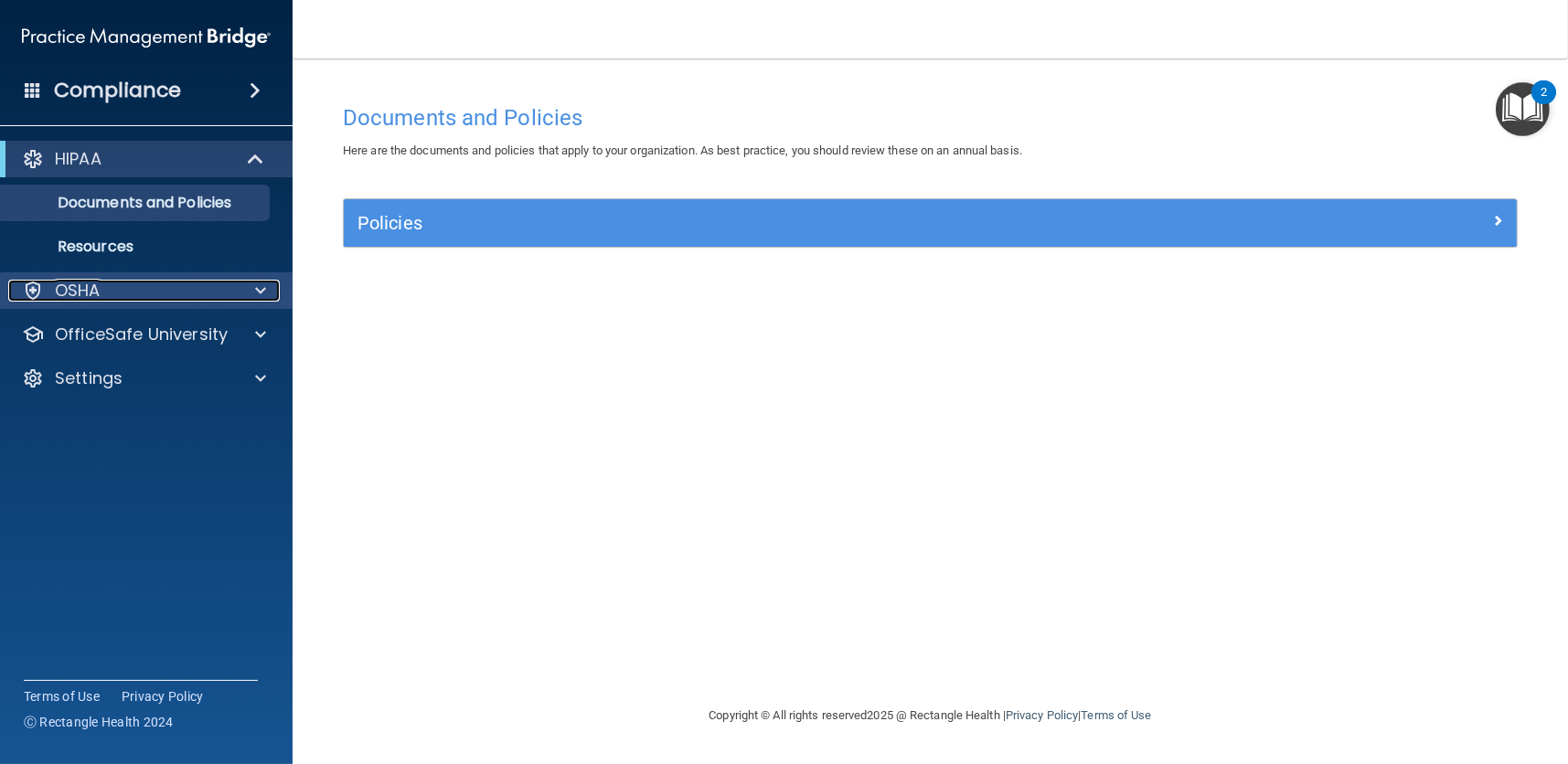
click at [99, 283] on p "OSHA" at bounding box center [78, 290] width 46 height 22
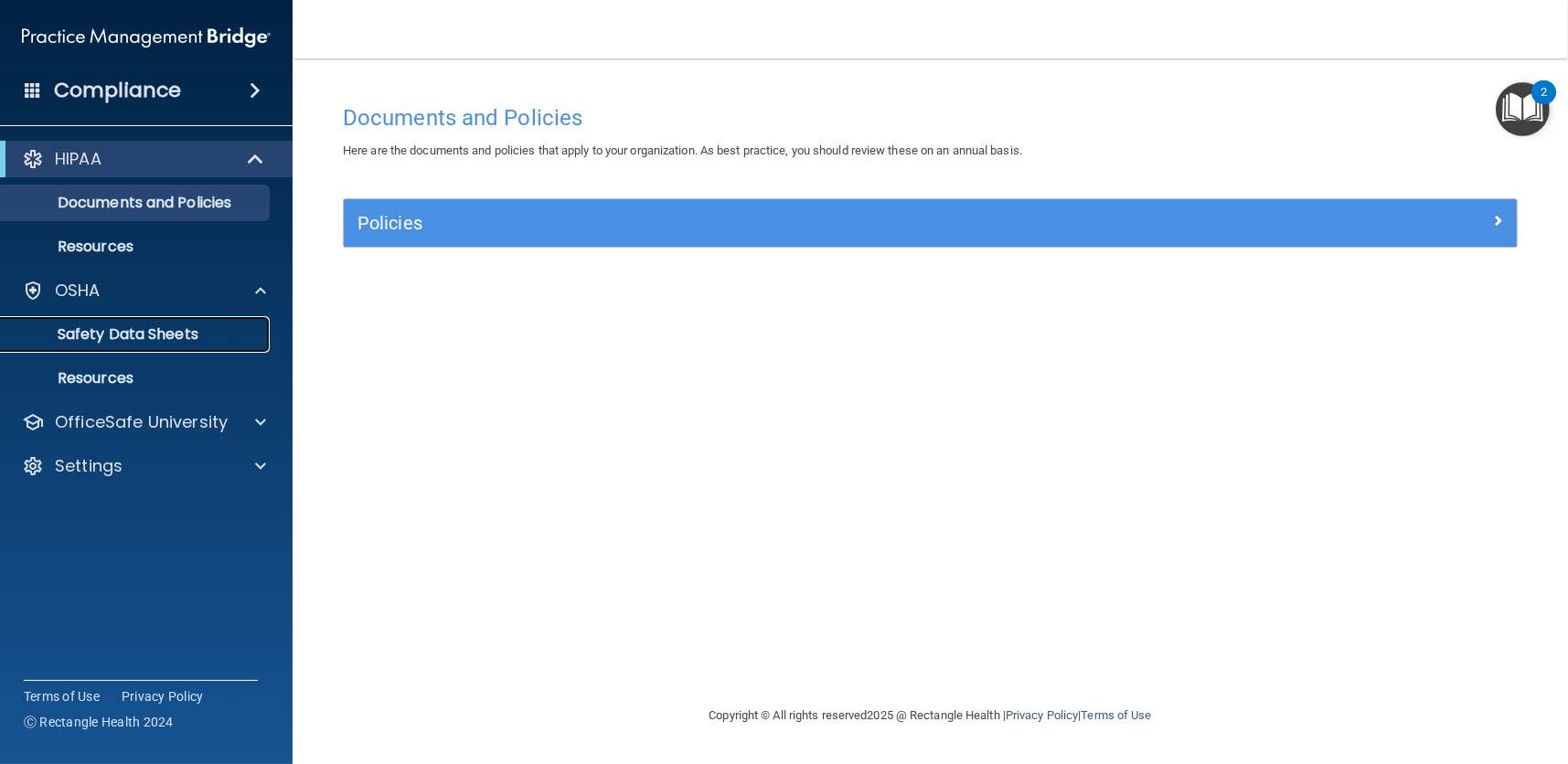
click at [102, 336] on p "Safety Data Sheets" at bounding box center [137, 334] width 249 height 18
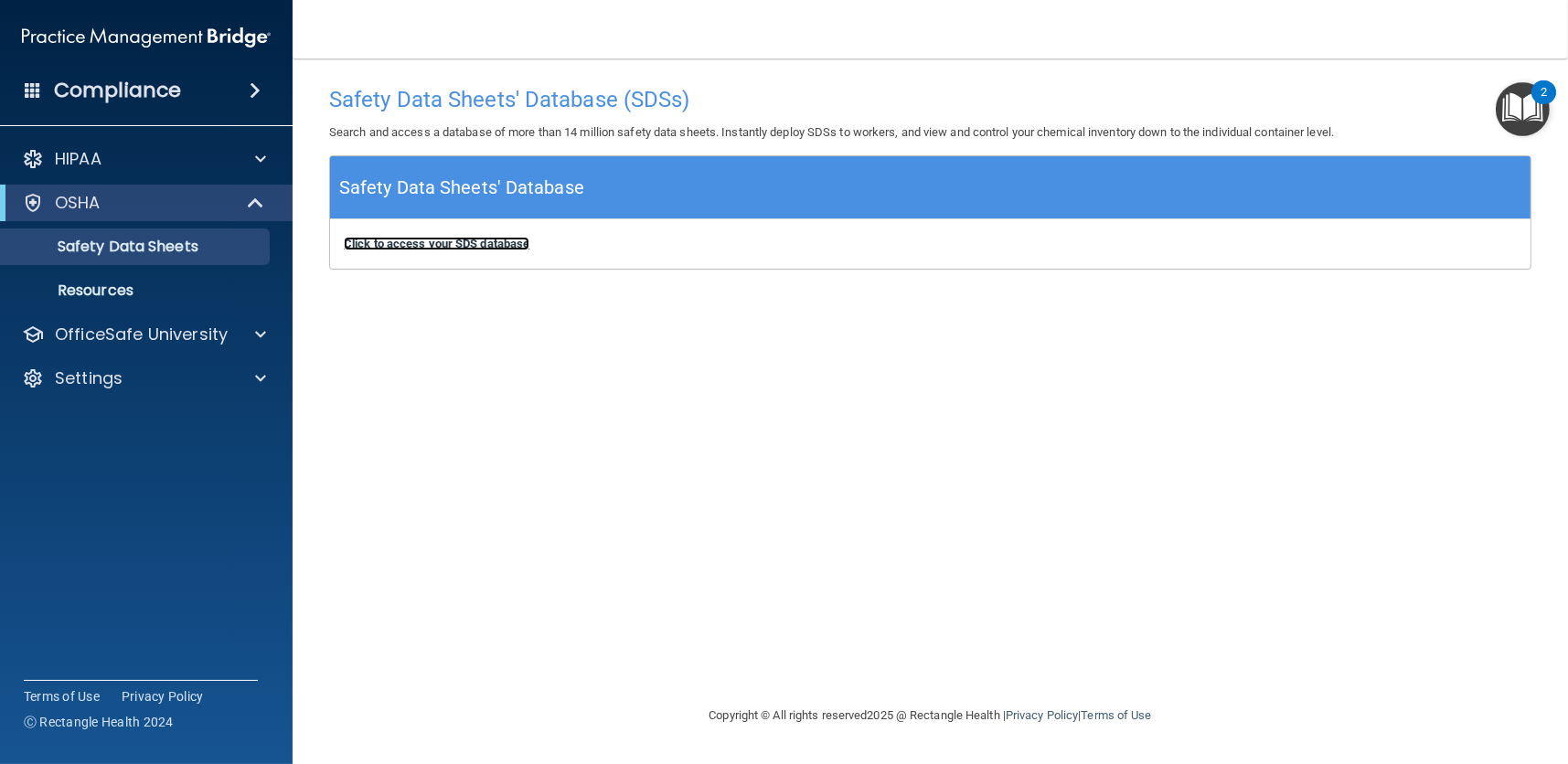
click at [432, 243] on b "Click to access your SDS database" at bounding box center [437, 243] width 186 height 14
click at [81, 283] on p "Resources" at bounding box center [137, 290] width 249 height 18
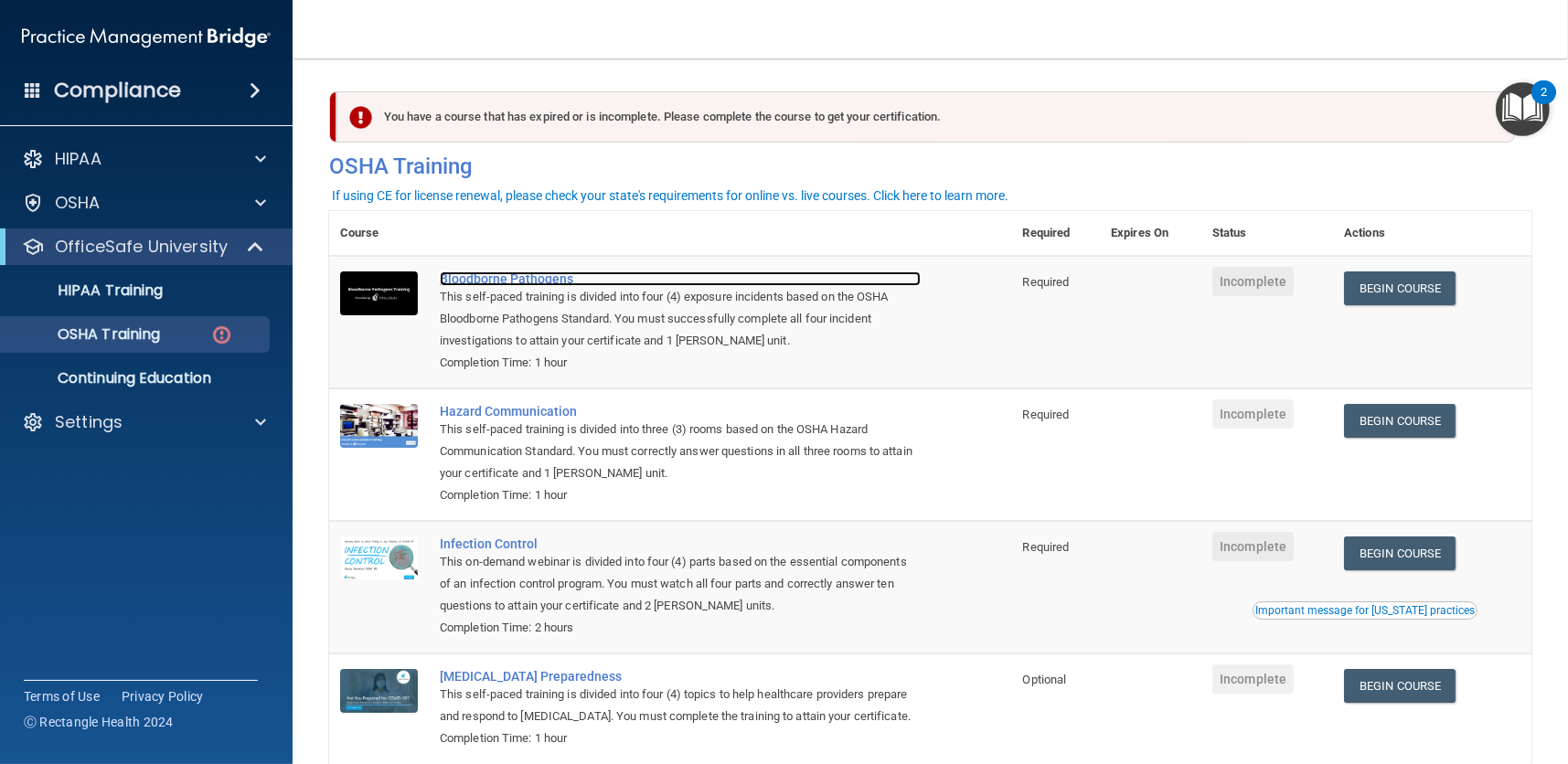
click at [506, 278] on div "Bloodborne Pathogens" at bounding box center [680, 278] width 481 height 15
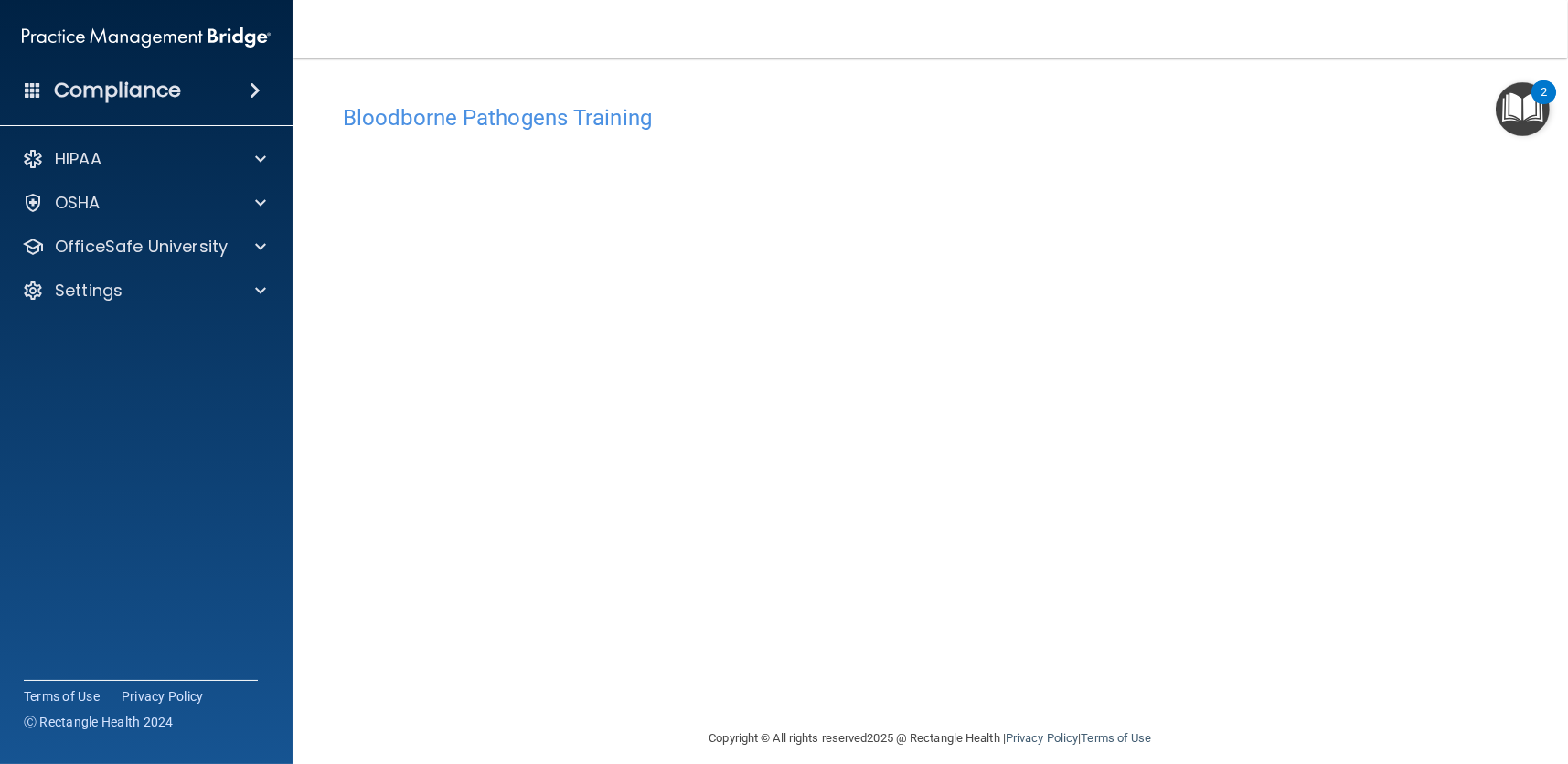
scroll to position [18, 0]
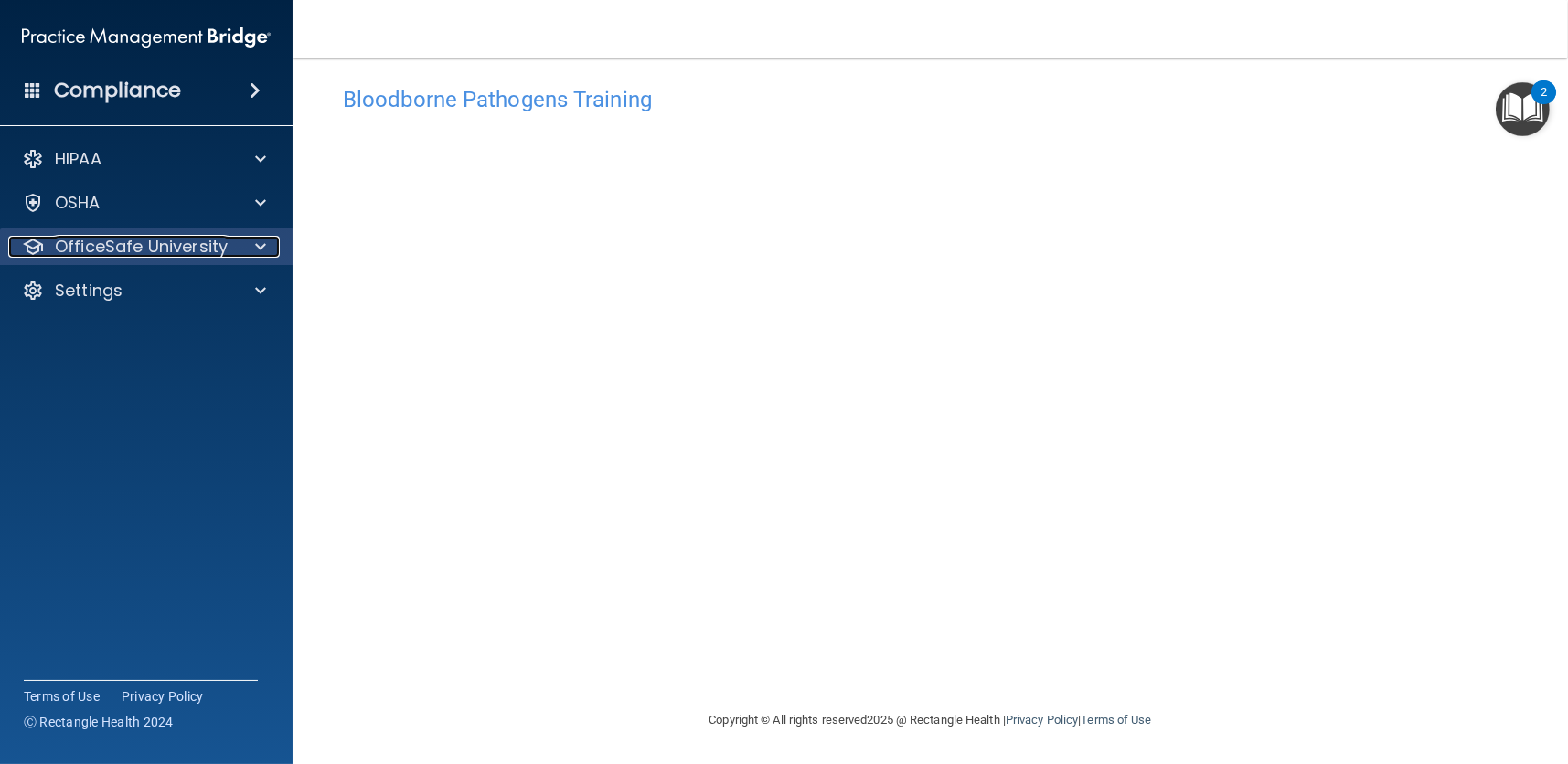
click at [259, 246] on span at bounding box center [260, 246] width 11 height 22
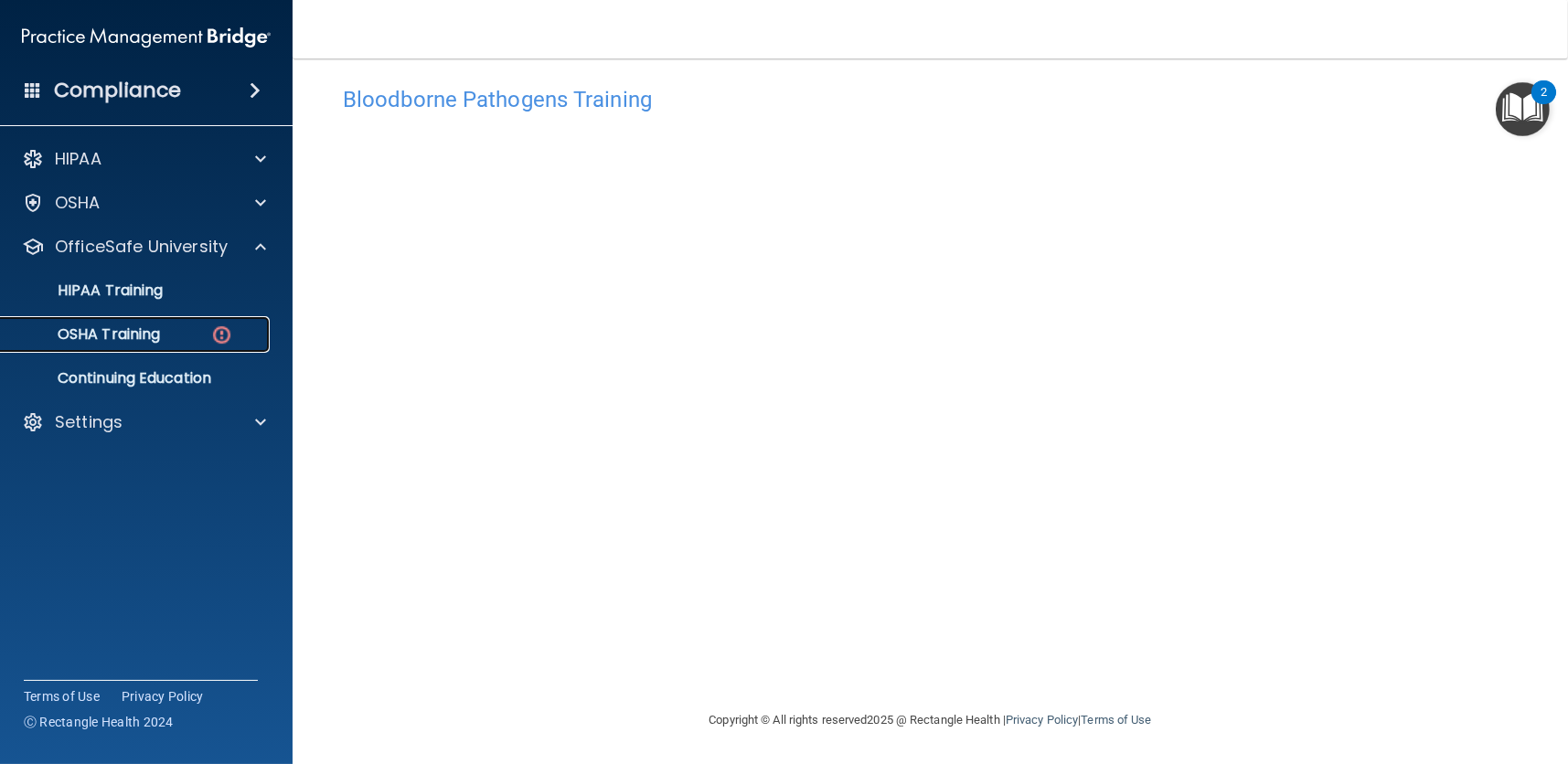
click at [129, 328] on p "OSHA Training" at bounding box center [86, 334] width 148 height 18
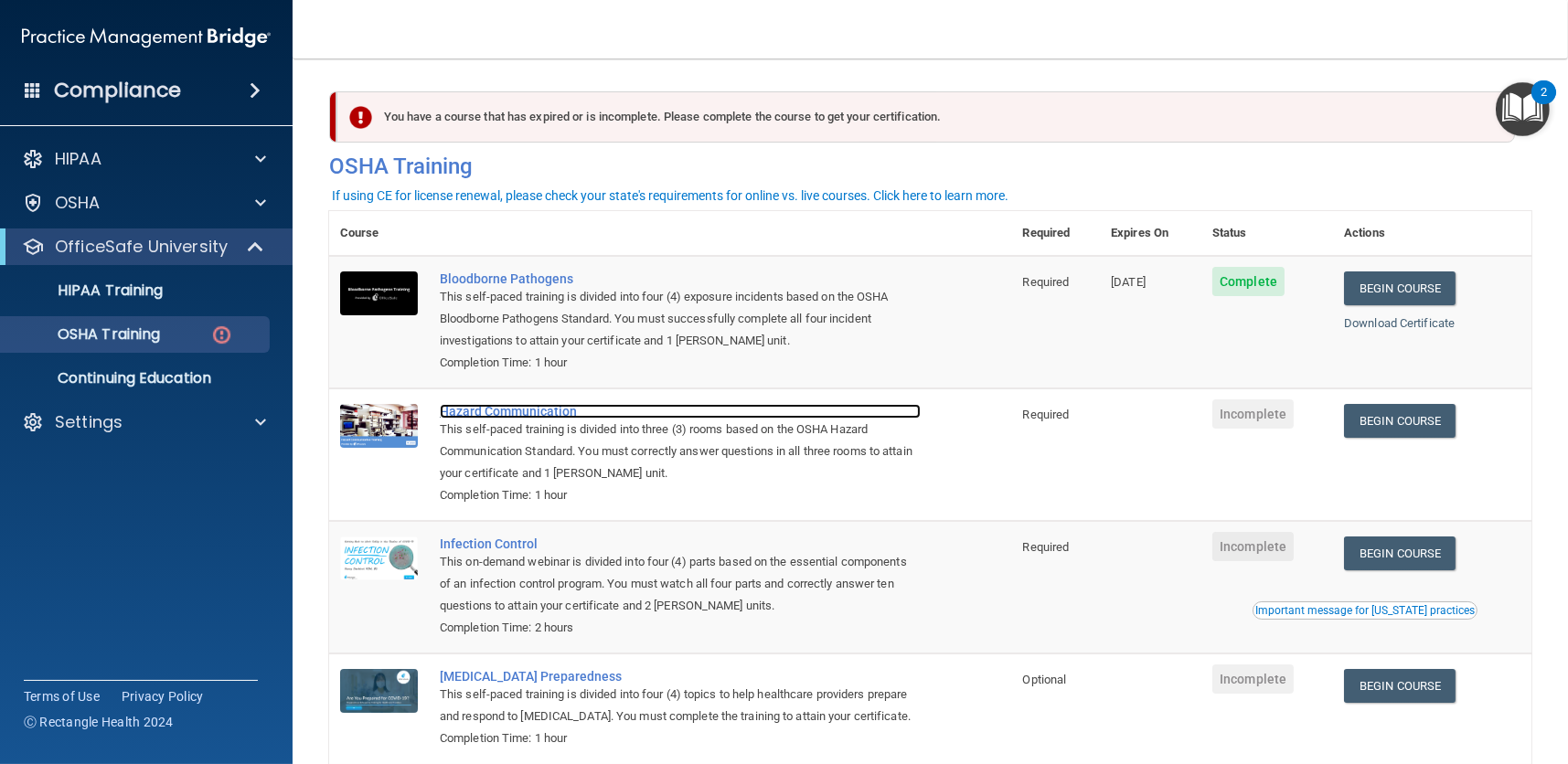
click at [463, 408] on div "Hazard Communication" at bounding box center [680, 411] width 481 height 15
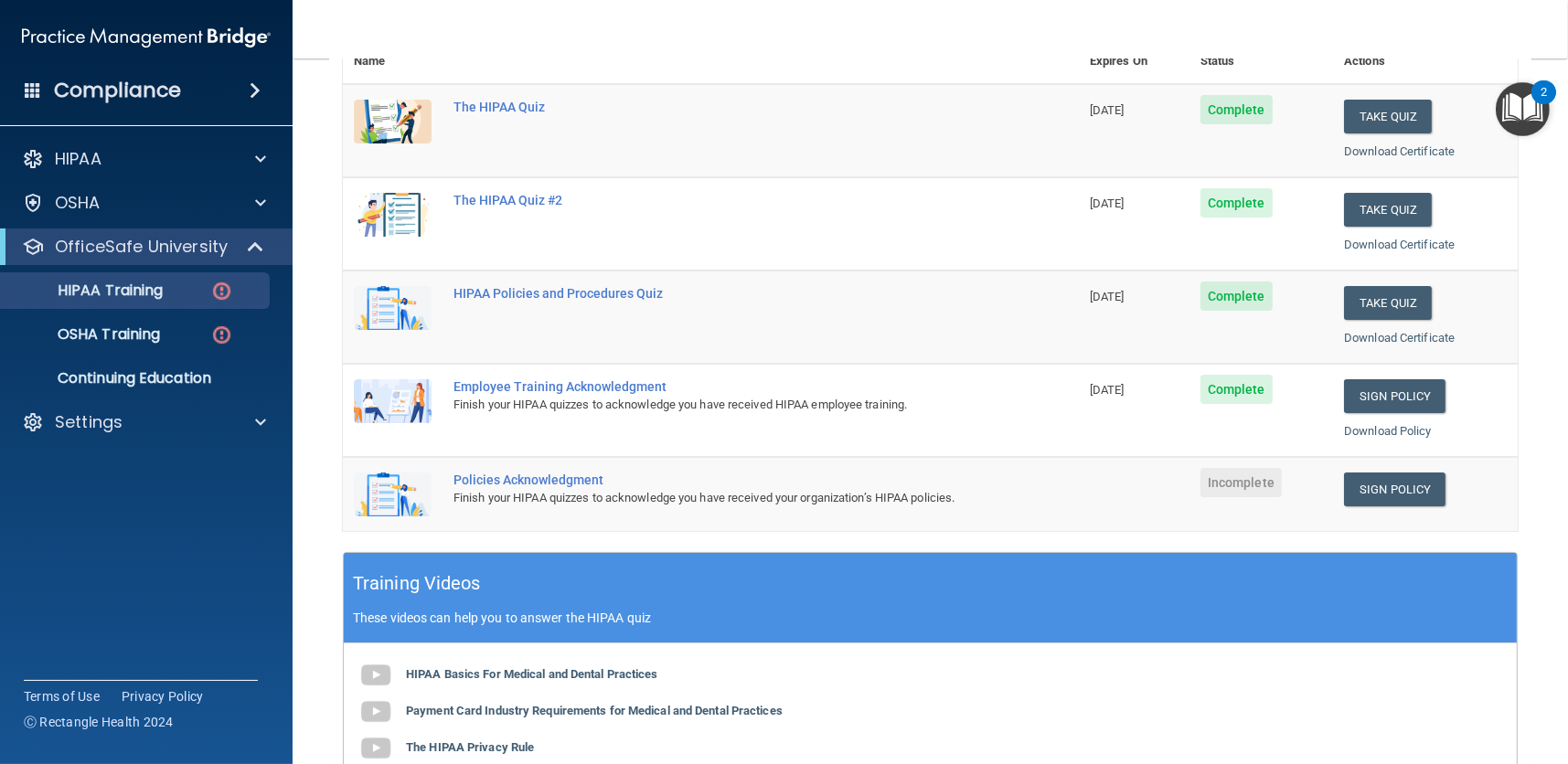
scroll to position [134, 0]
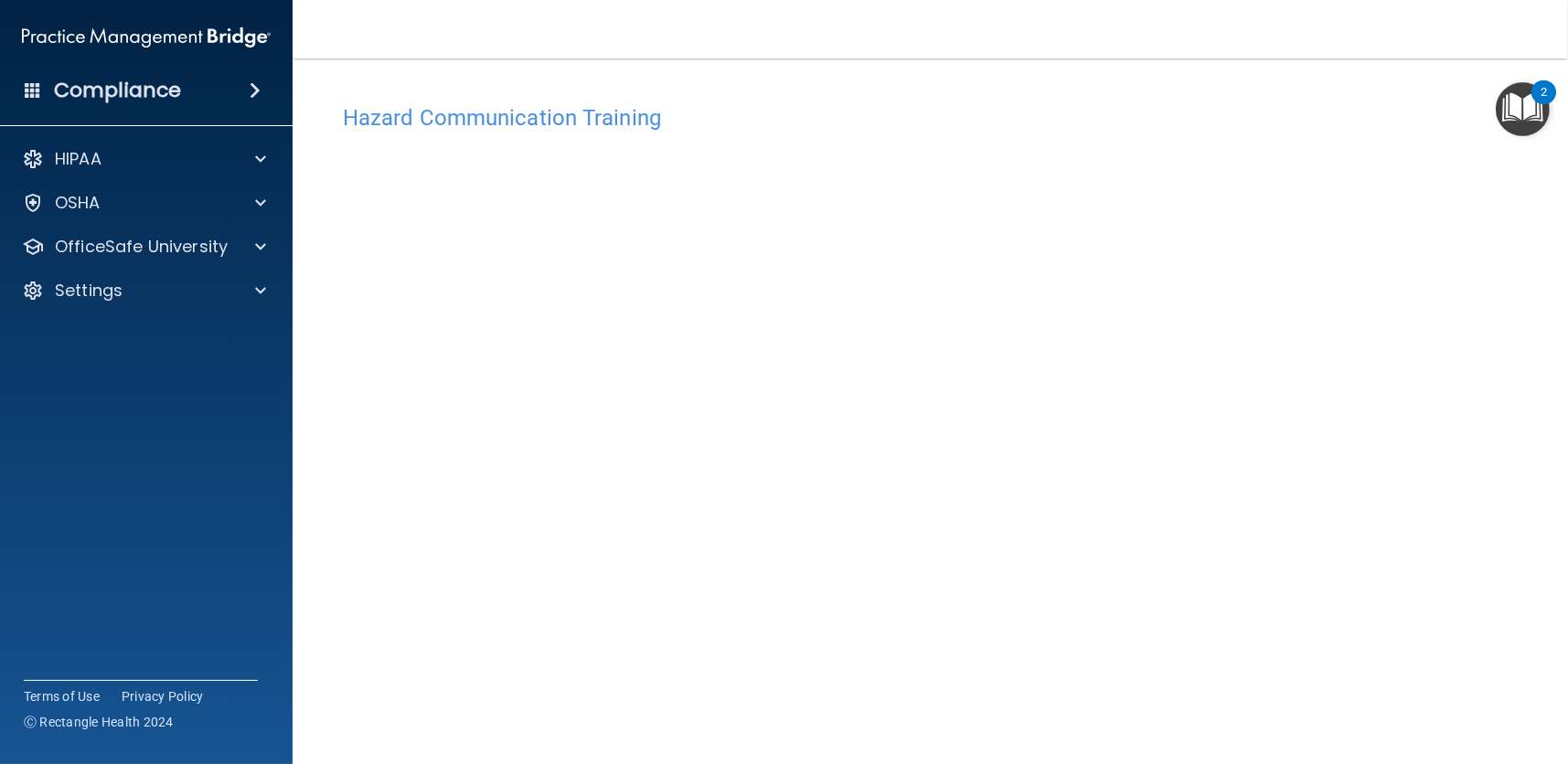
click at [1361, 263] on div "Hazard Communication Training This course doesn’t expire until . Are you sure y…" at bounding box center [930, 431] width 1202 height 673
click at [260, 197] on span at bounding box center [260, 202] width 11 height 22
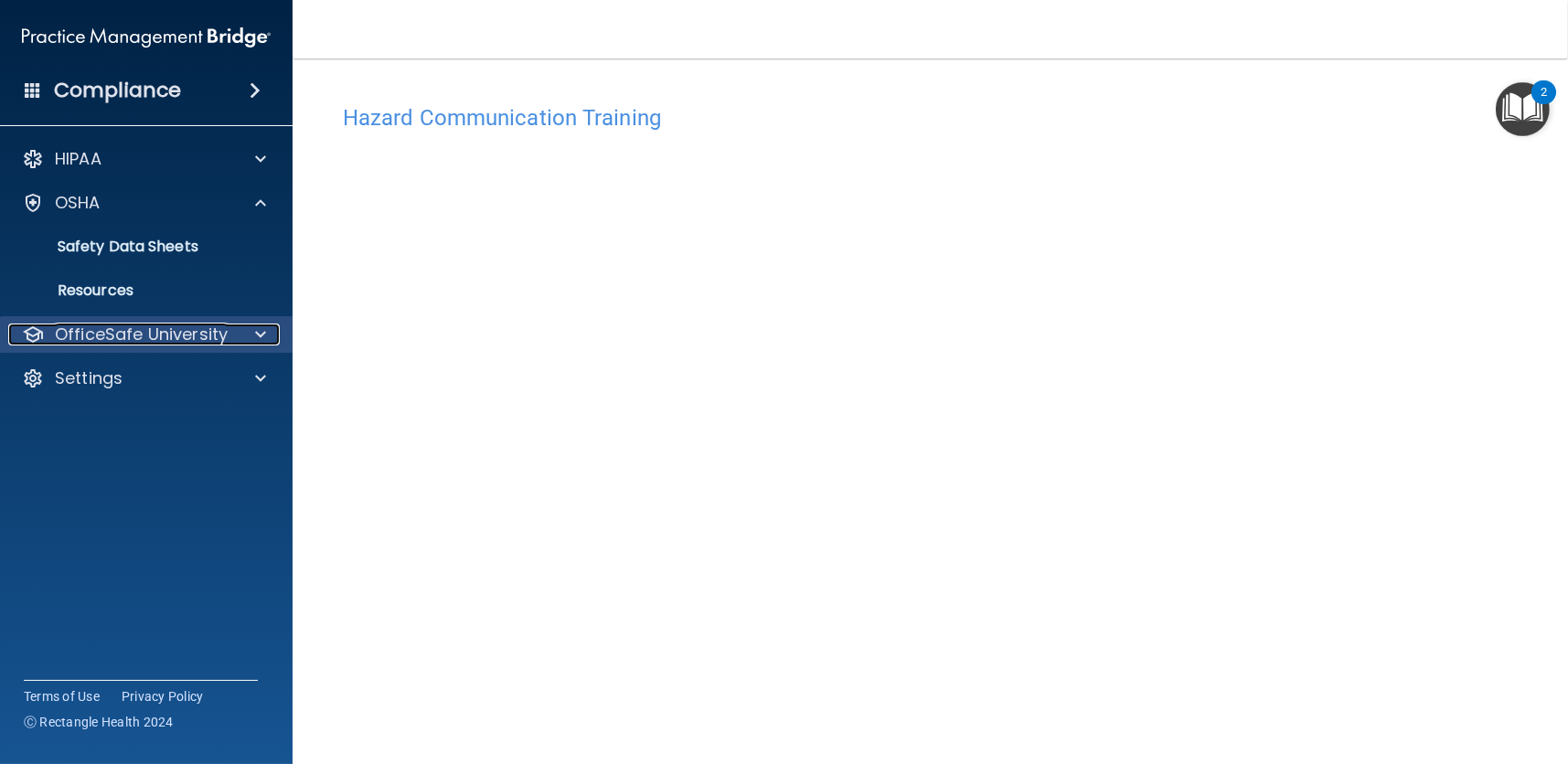
click at [255, 330] on span at bounding box center [260, 334] width 11 height 22
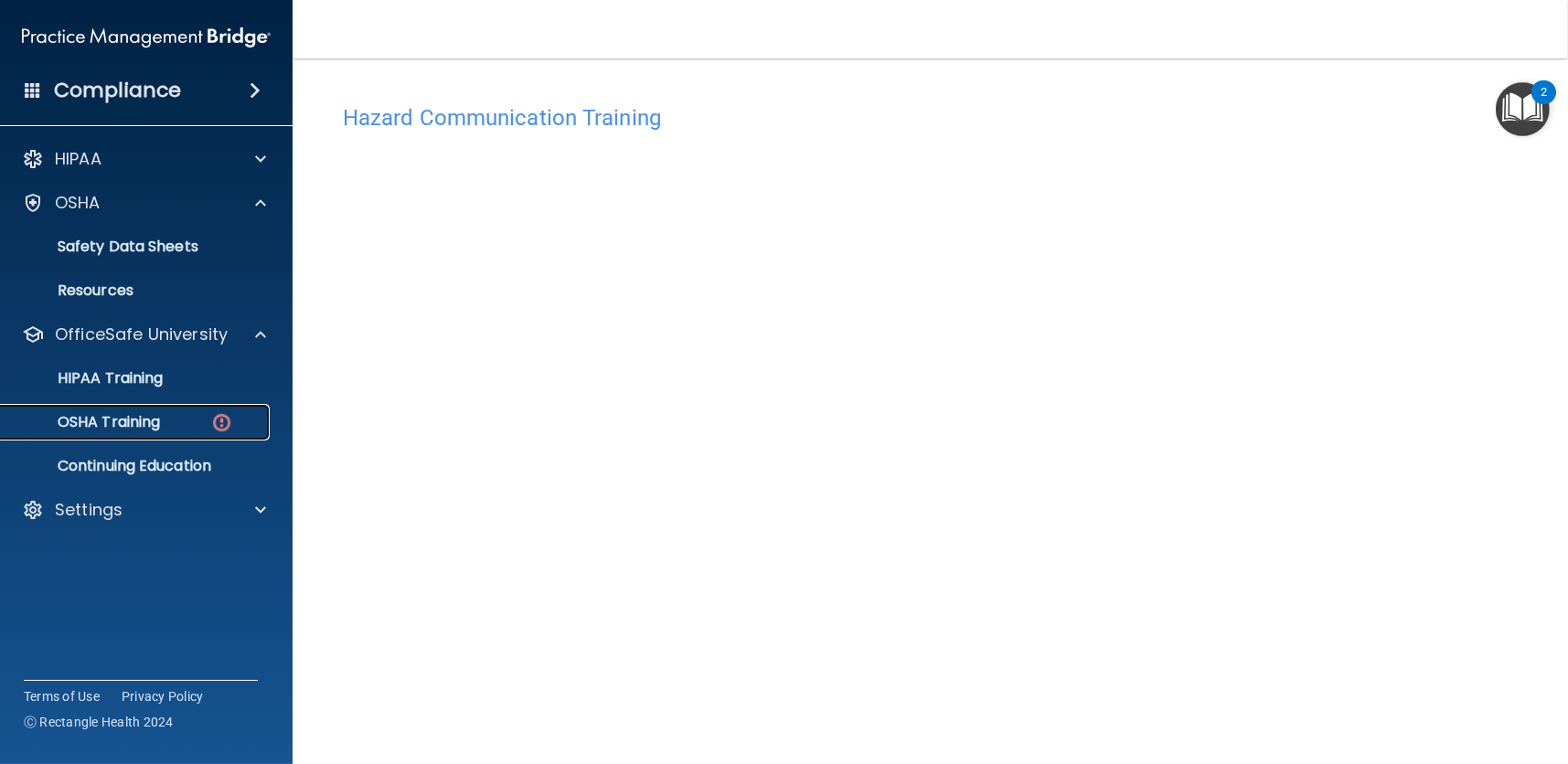
click at [148, 421] on p "OSHA Training" at bounding box center [86, 422] width 148 height 18
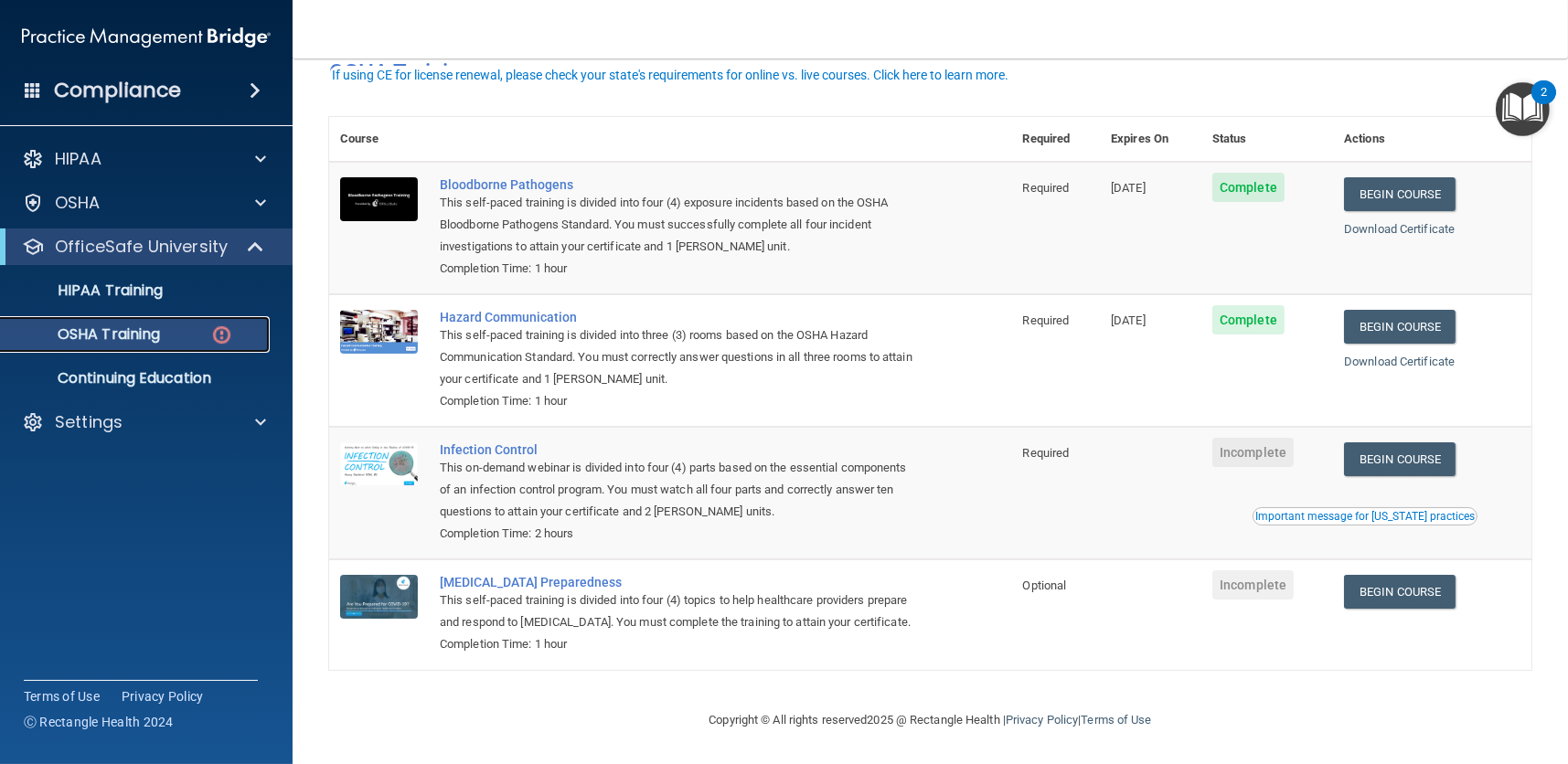
scroll to position [121, 0]
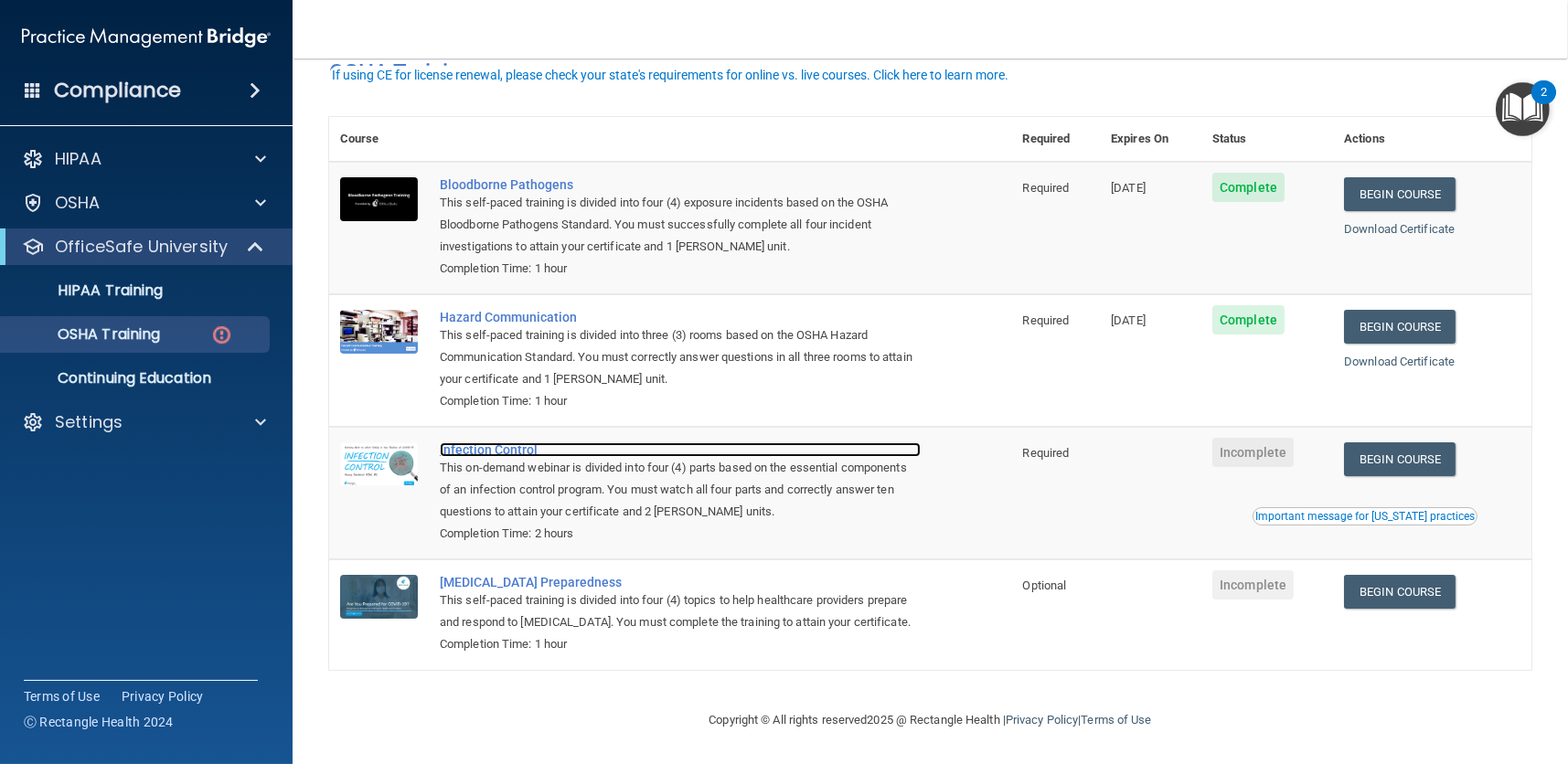
click at [470, 443] on div "Infection Control" at bounding box center [680, 450] width 481 height 15
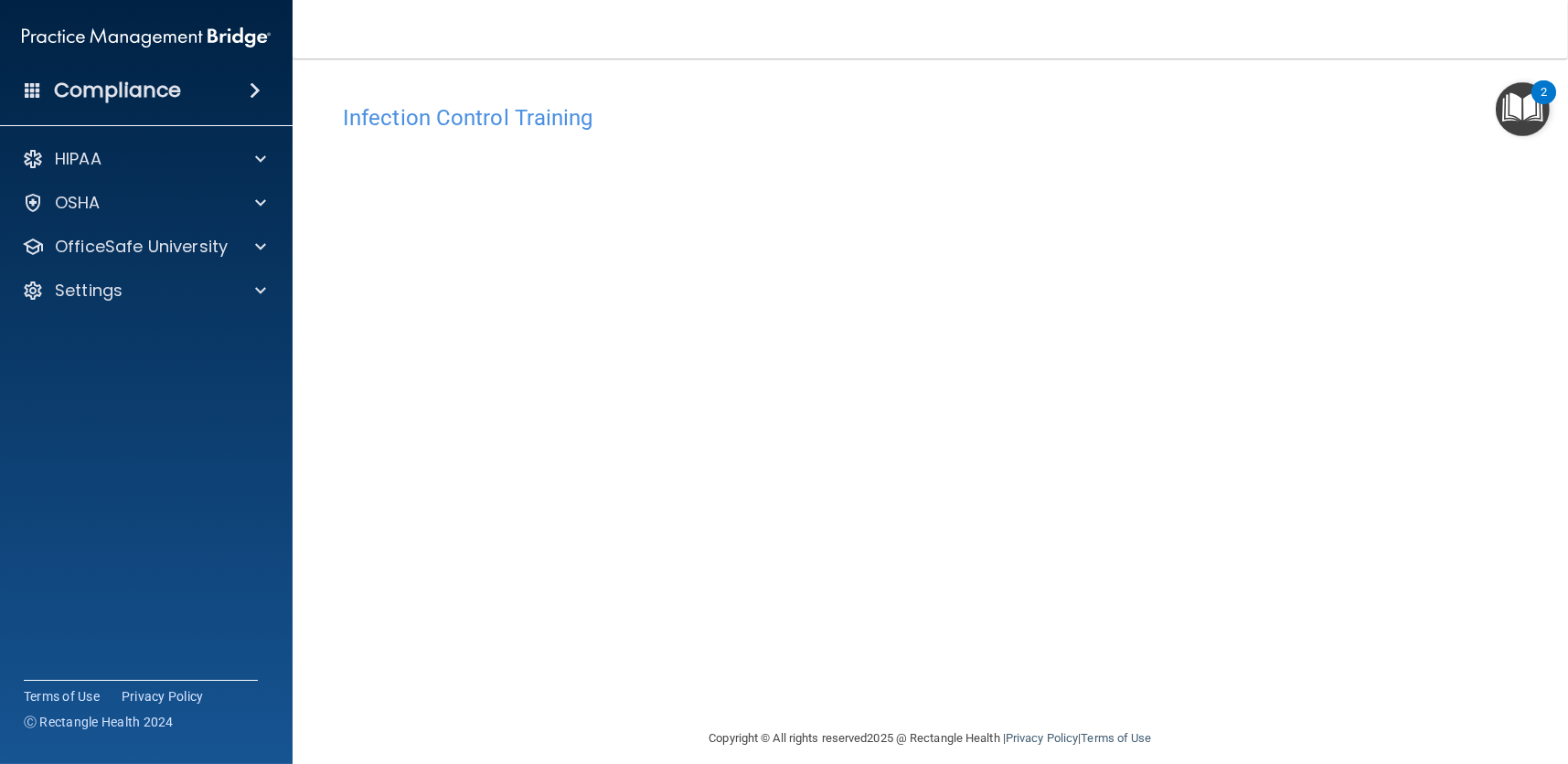
scroll to position [18, 0]
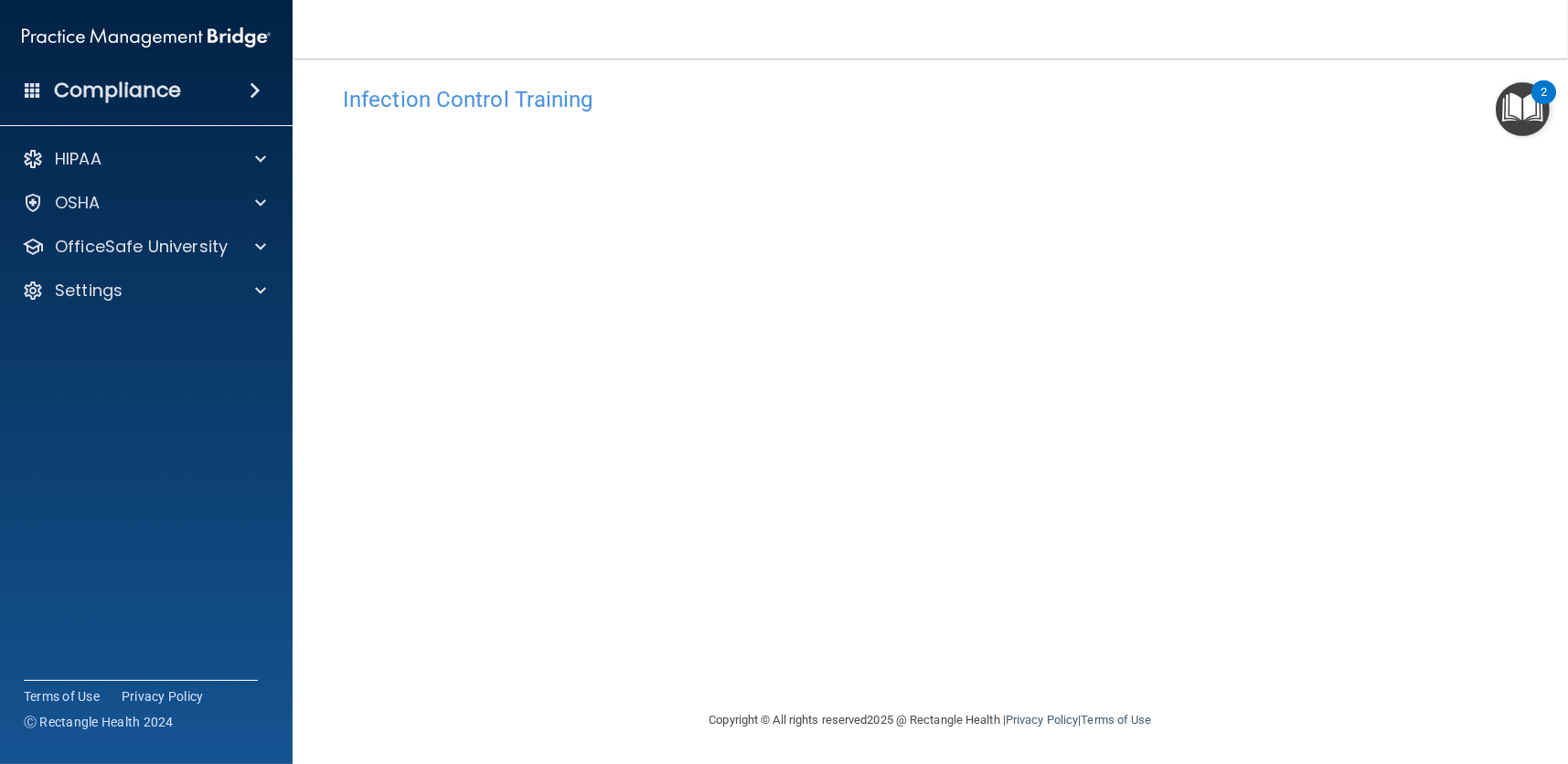
click at [1398, 313] on div "Infection Control Training This course doesn’t expire until . Are you sure you …" at bounding box center [930, 393] width 1202 height 632
click at [252, 240] on div at bounding box center [258, 246] width 46 height 22
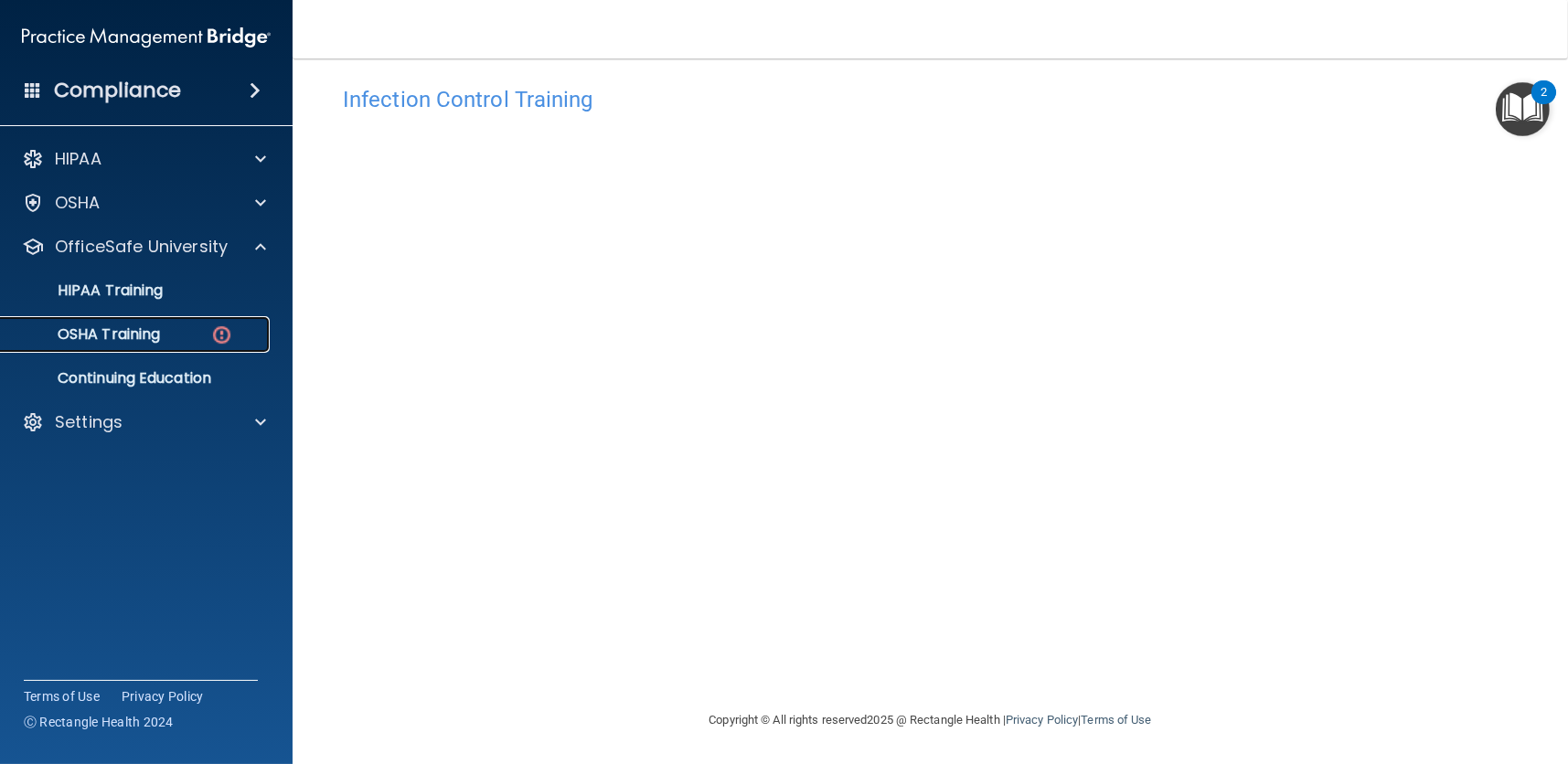
click at [135, 333] on p "OSHA Training" at bounding box center [86, 334] width 148 height 18
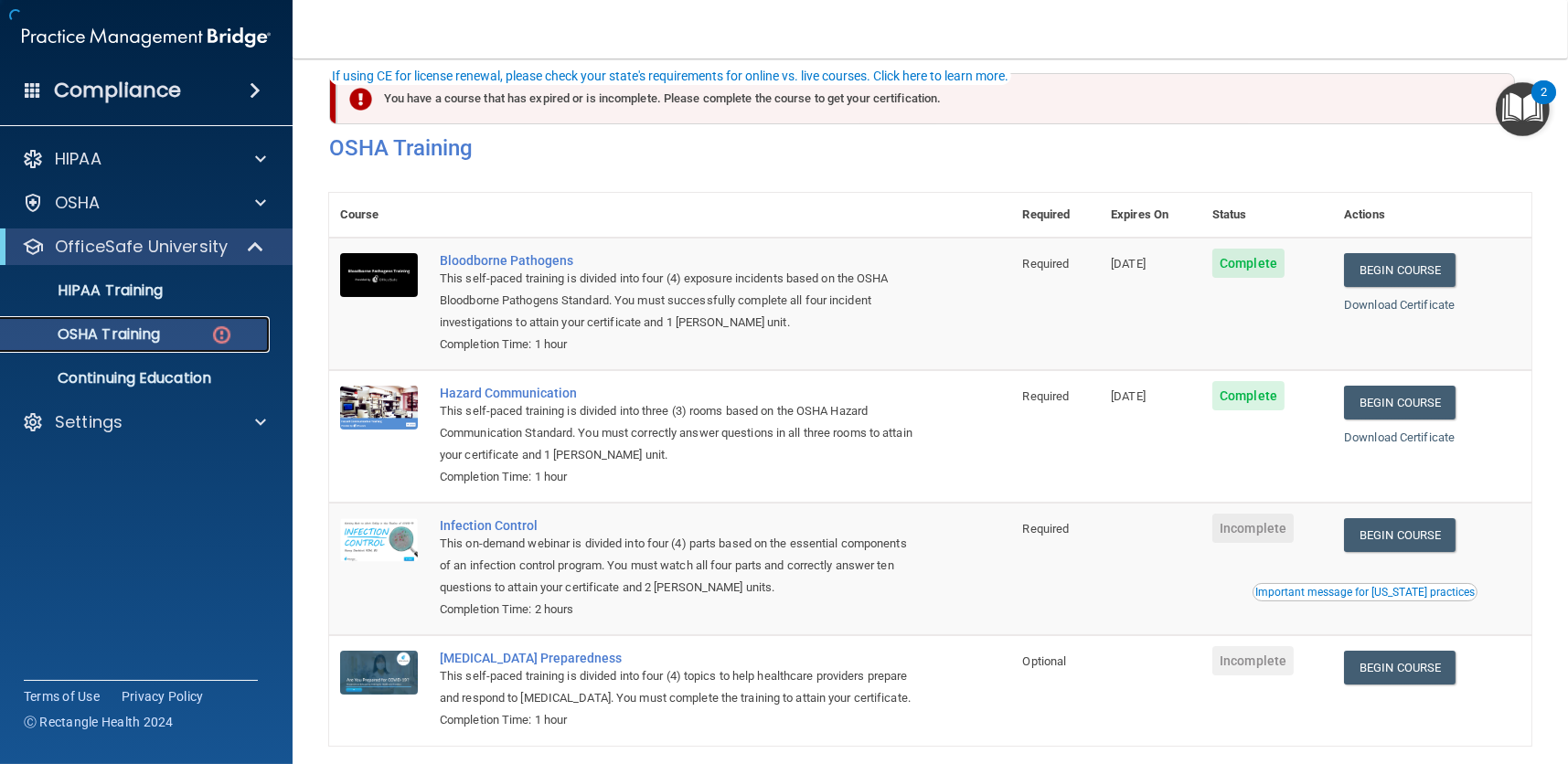
scroll to position [120, 0]
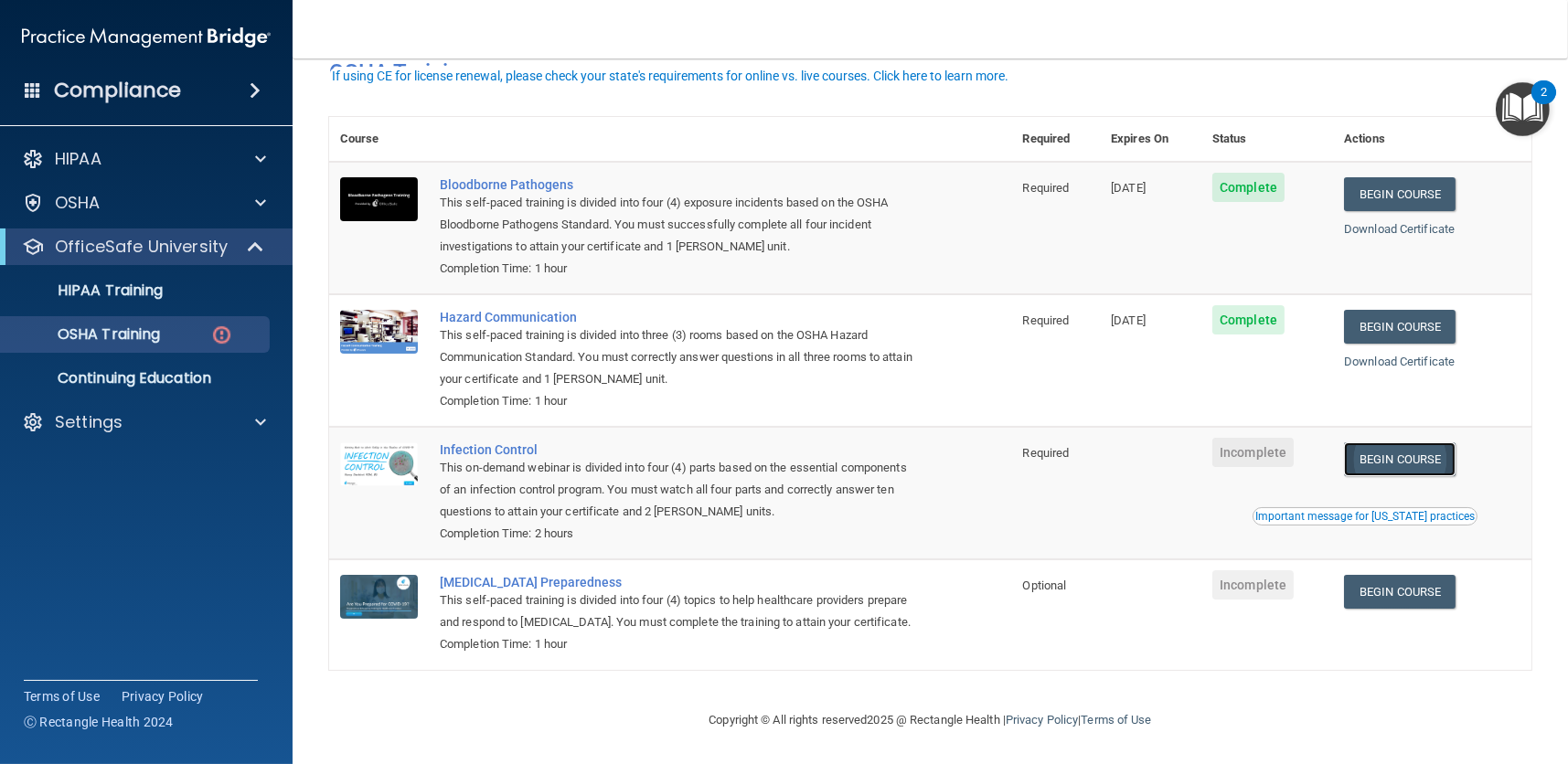
click at [1388, 443] on link "Begin Course" at bounding box center [1399, 460] width 112 height 34
click at [1401, 574] on link "Begin Course" at bounding box center [1399, 591] width 112 height 34
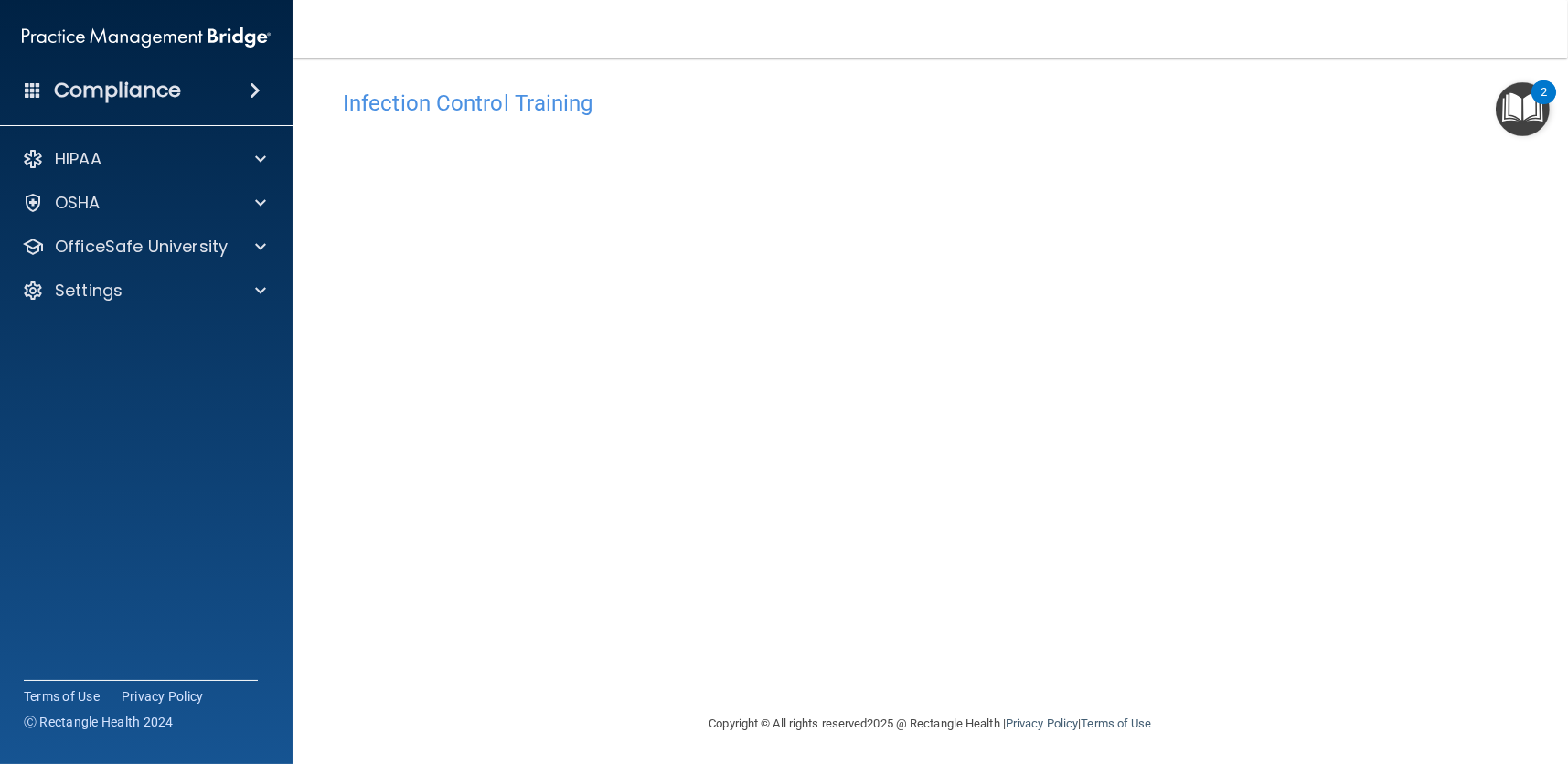
scroll to position [18, 0]
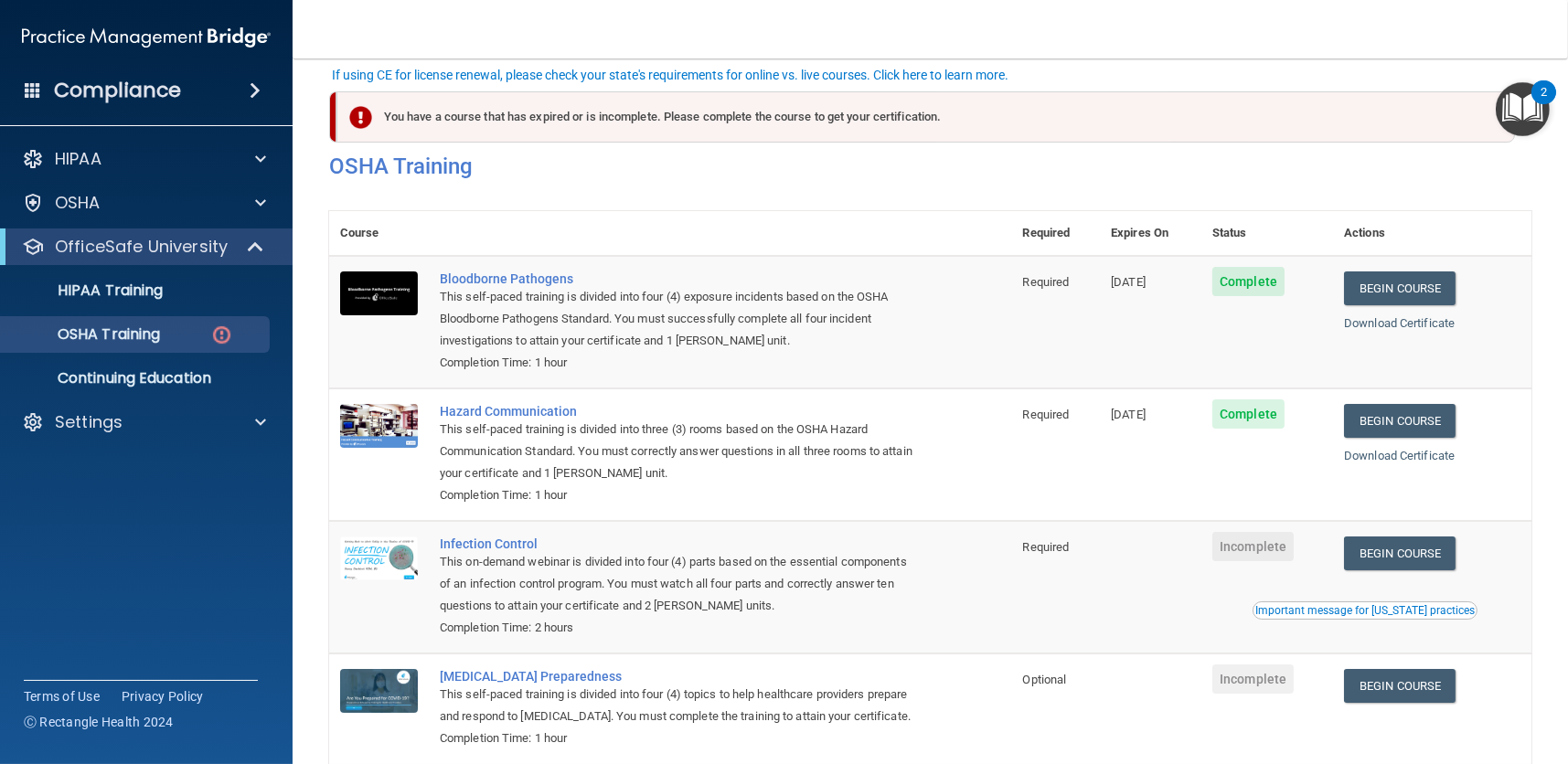
scroll to position [121, 0]
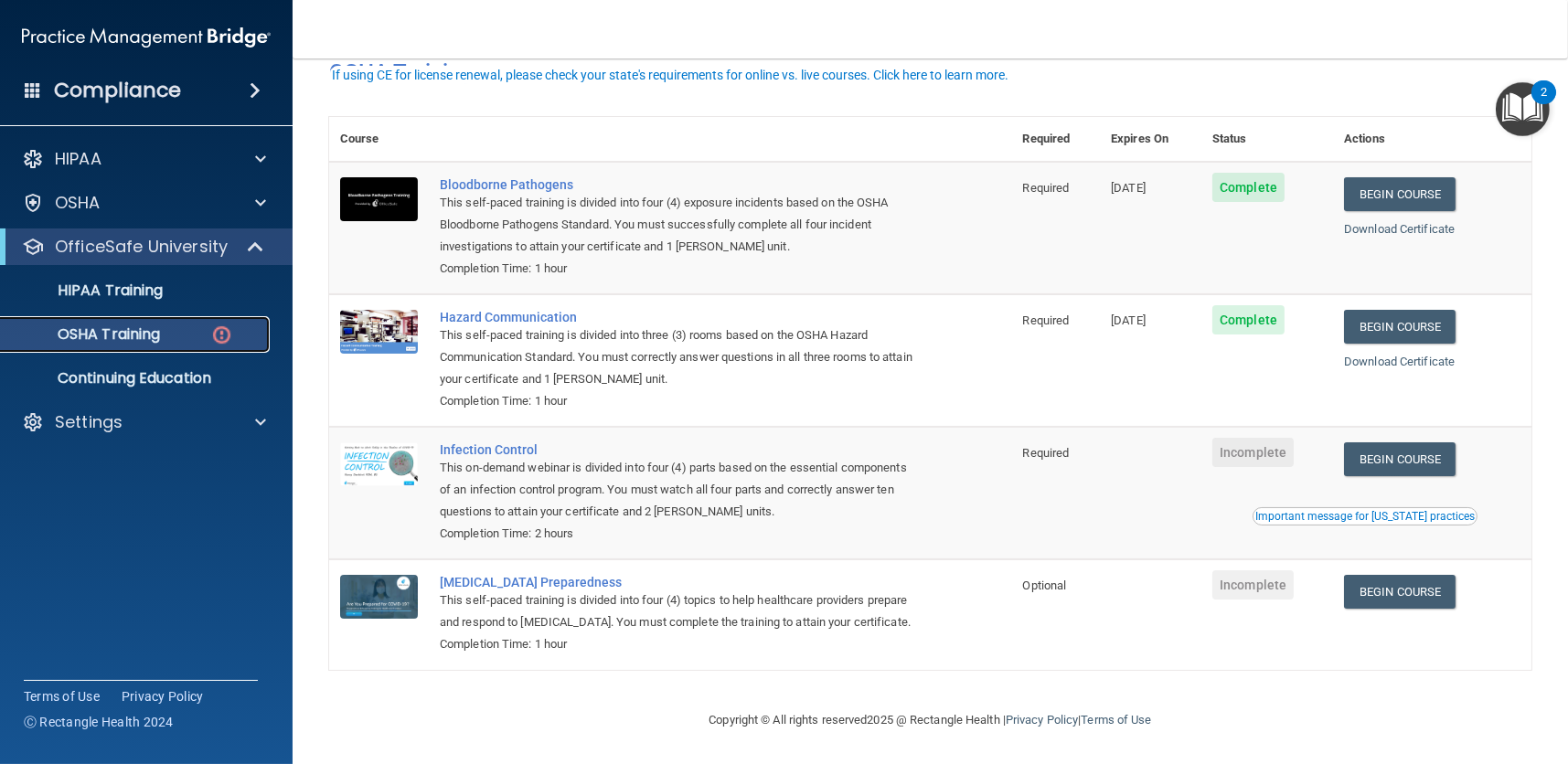
click at [145, 331] on p "OSHA Training" at bounding box center [86, 334] width 148 height 18
click at [124, 289] on p "HIPAA Training" at bounding box center [87, 290] width 151 height 18
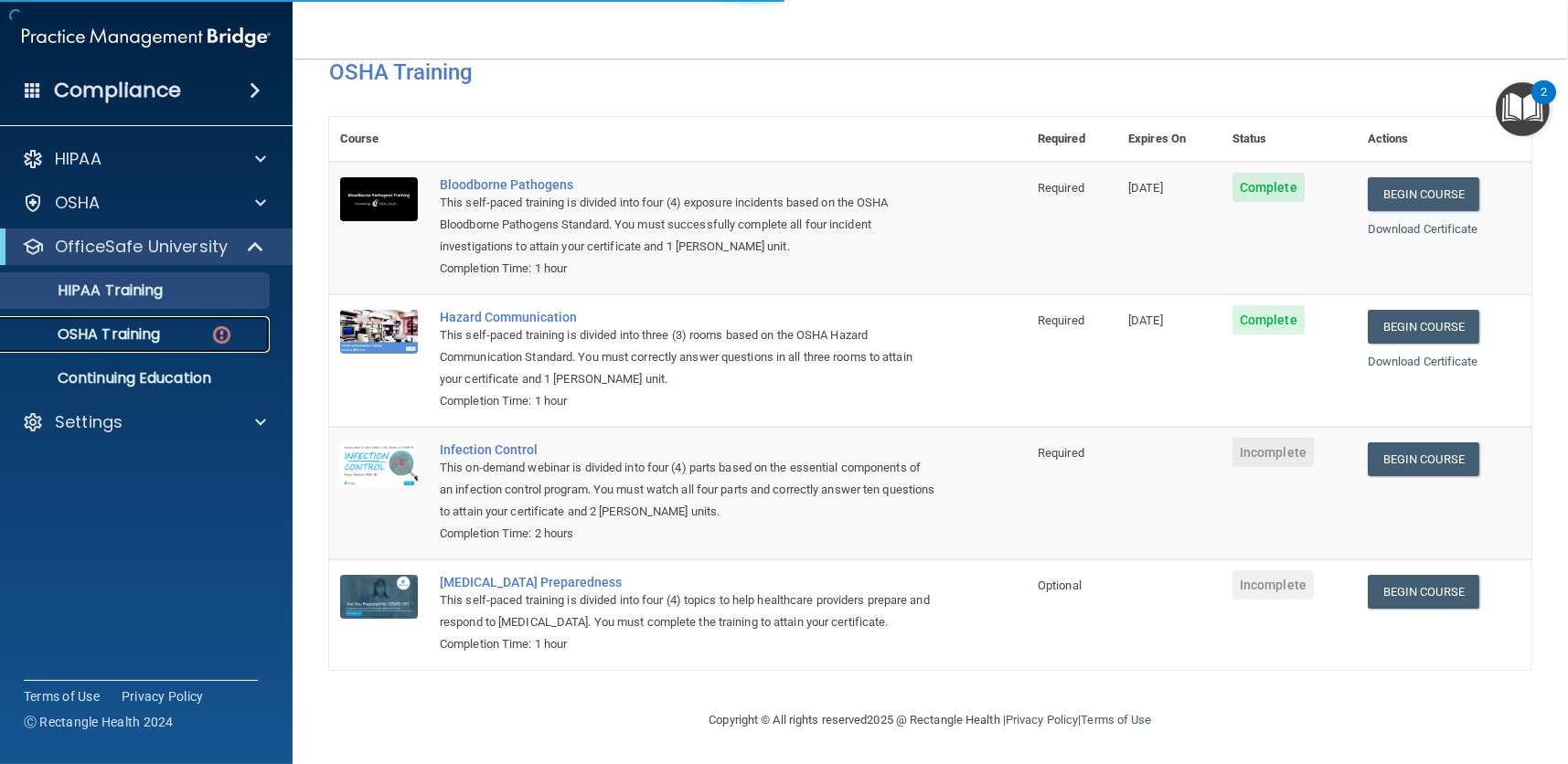
click at [117, 329] on p "OSHA Training" at bounding box center [86, 334] width 148 height 18
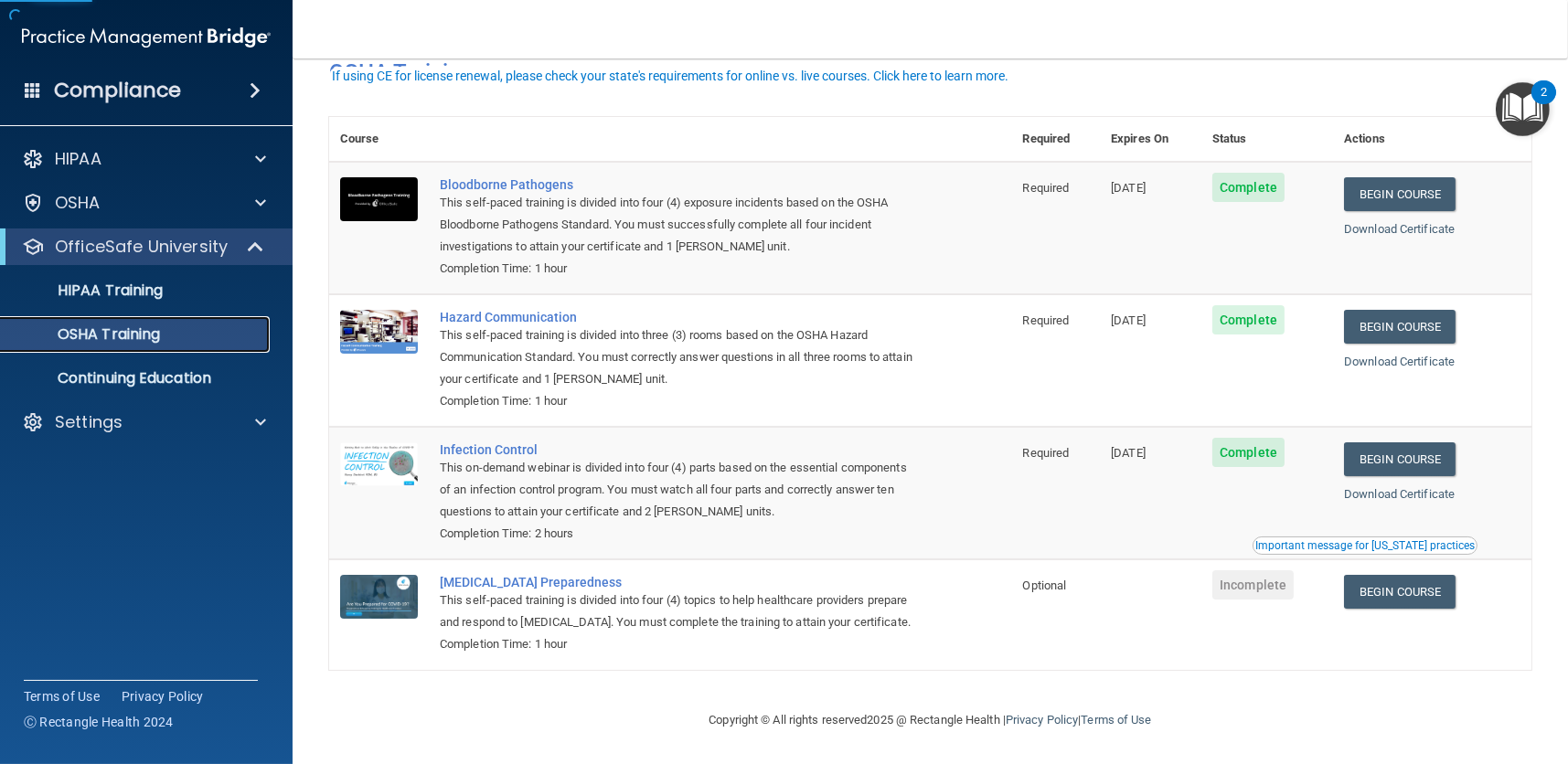
scroll to position [69, 0]
click at [1427, 574] on link "Begin Course" at bounding box center [1399, 591] width 112 height 34
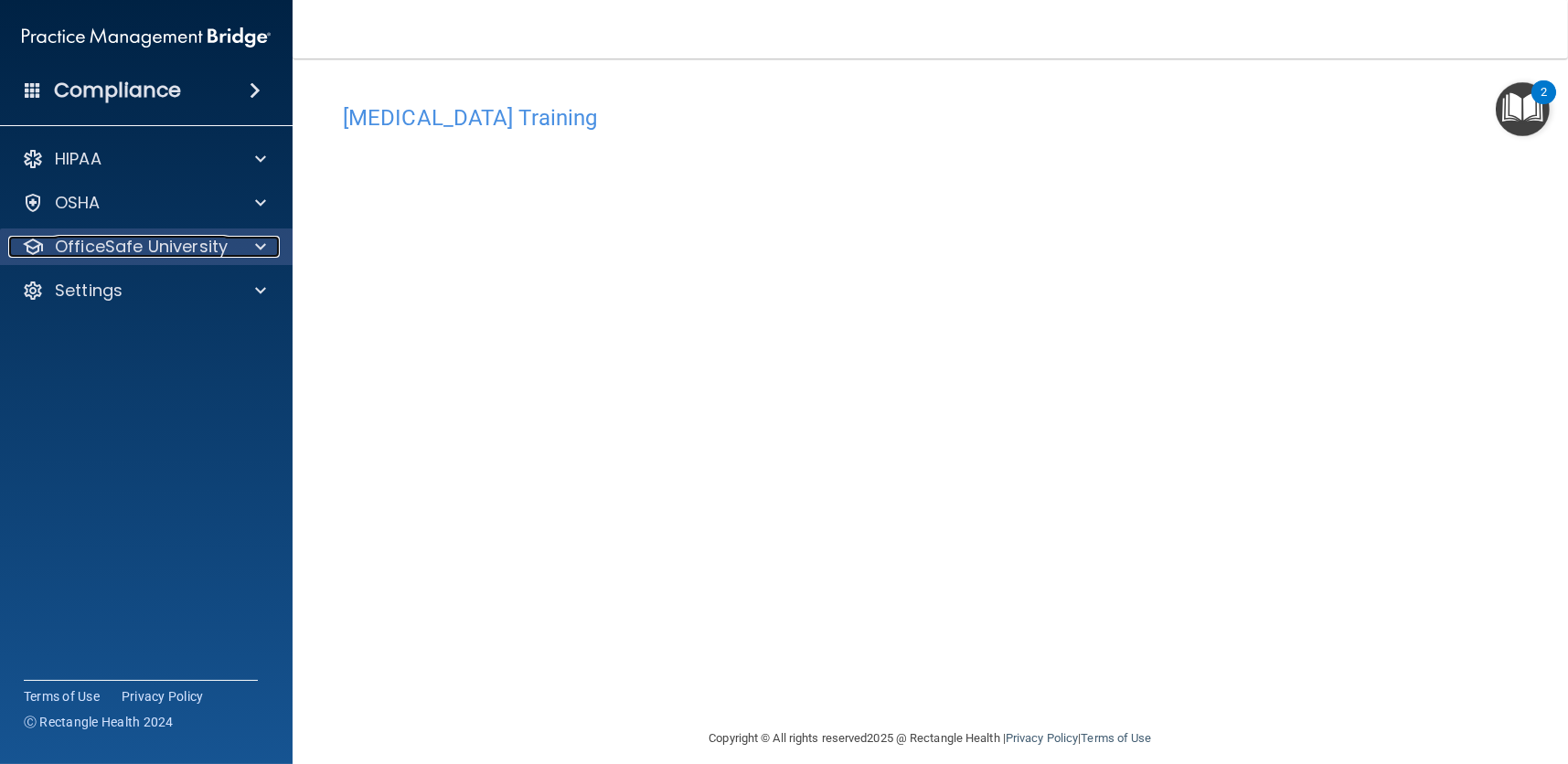
click at [259, 240] on span at bounding box center [260, 246] width 11 height 22
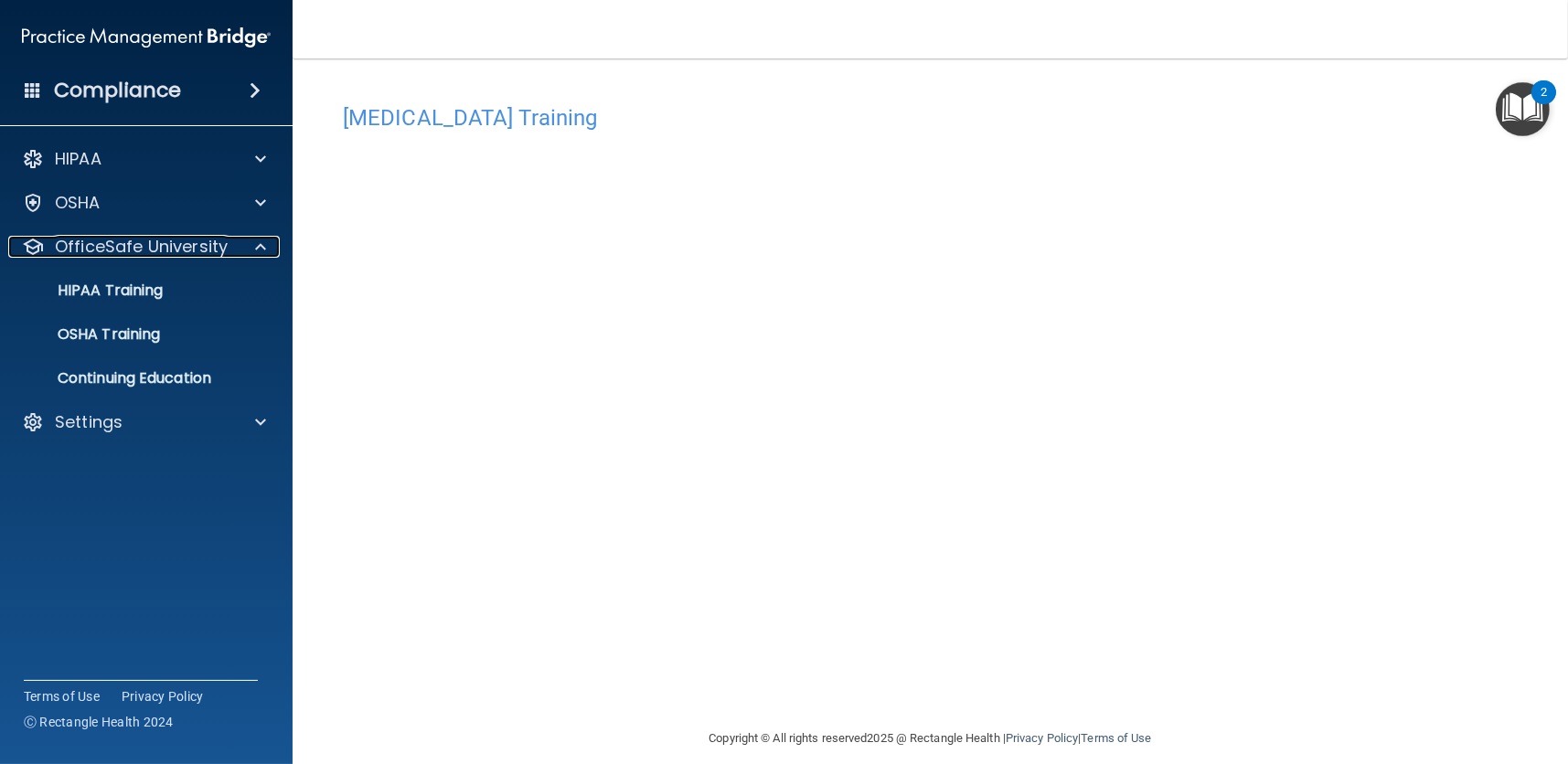
scroll to position [18, 0]
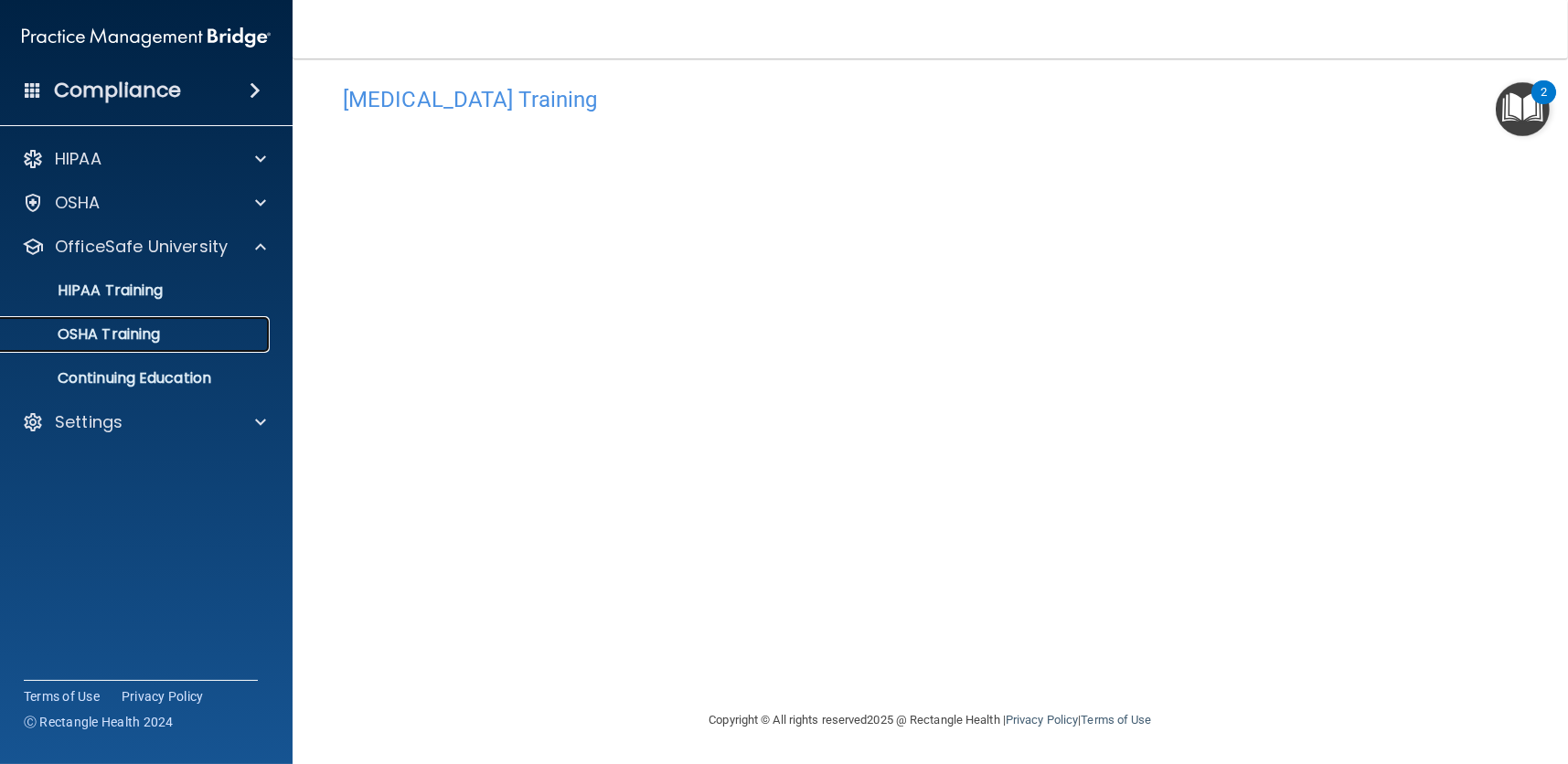
click at [180, 329] on div "OSHA Training" at bounding box center [137, 334] width 249 height 18
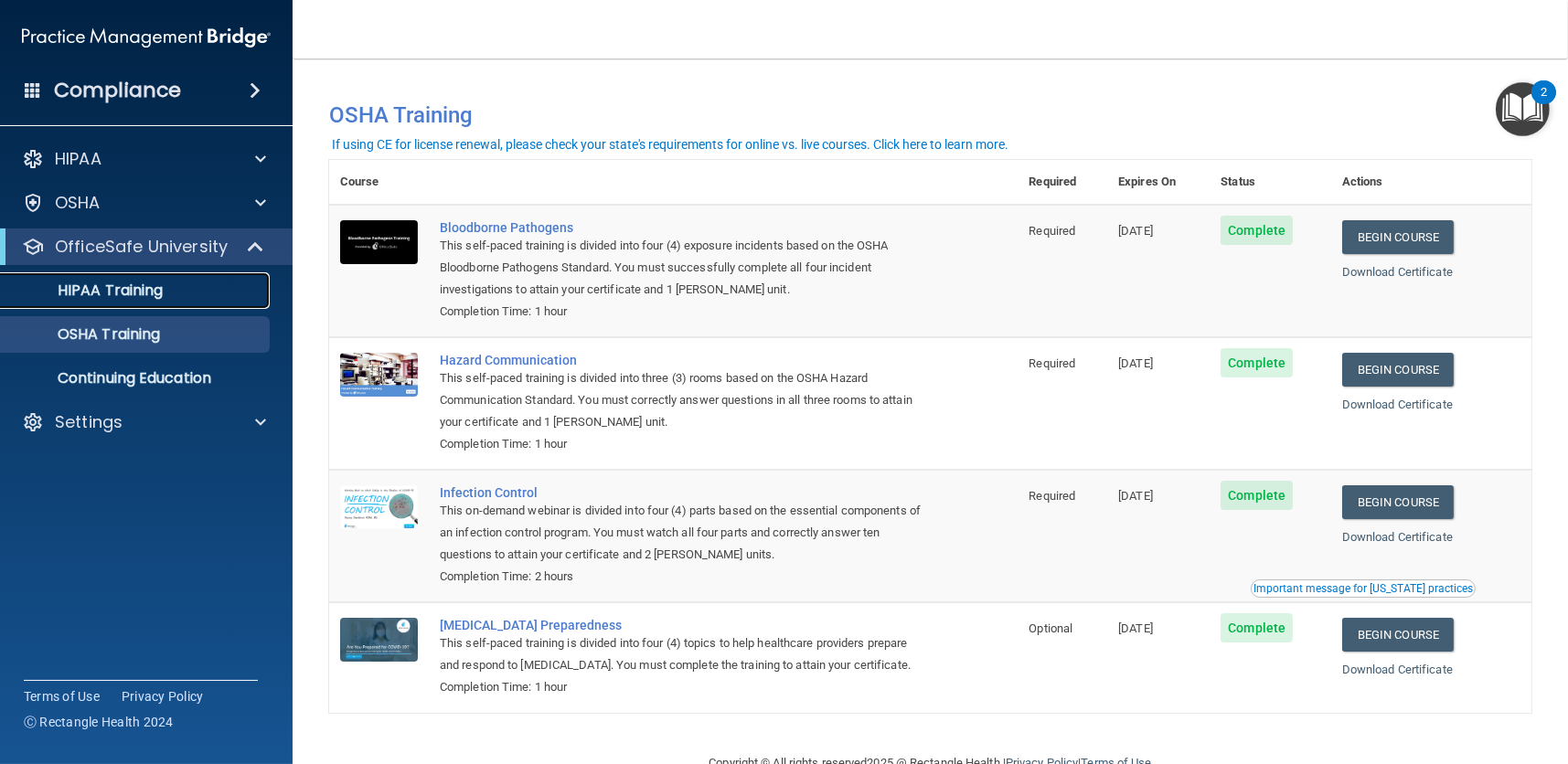
click at [128, 293] on p "HIPAA Training" at bounding box center [87, 290] width 151 height 18
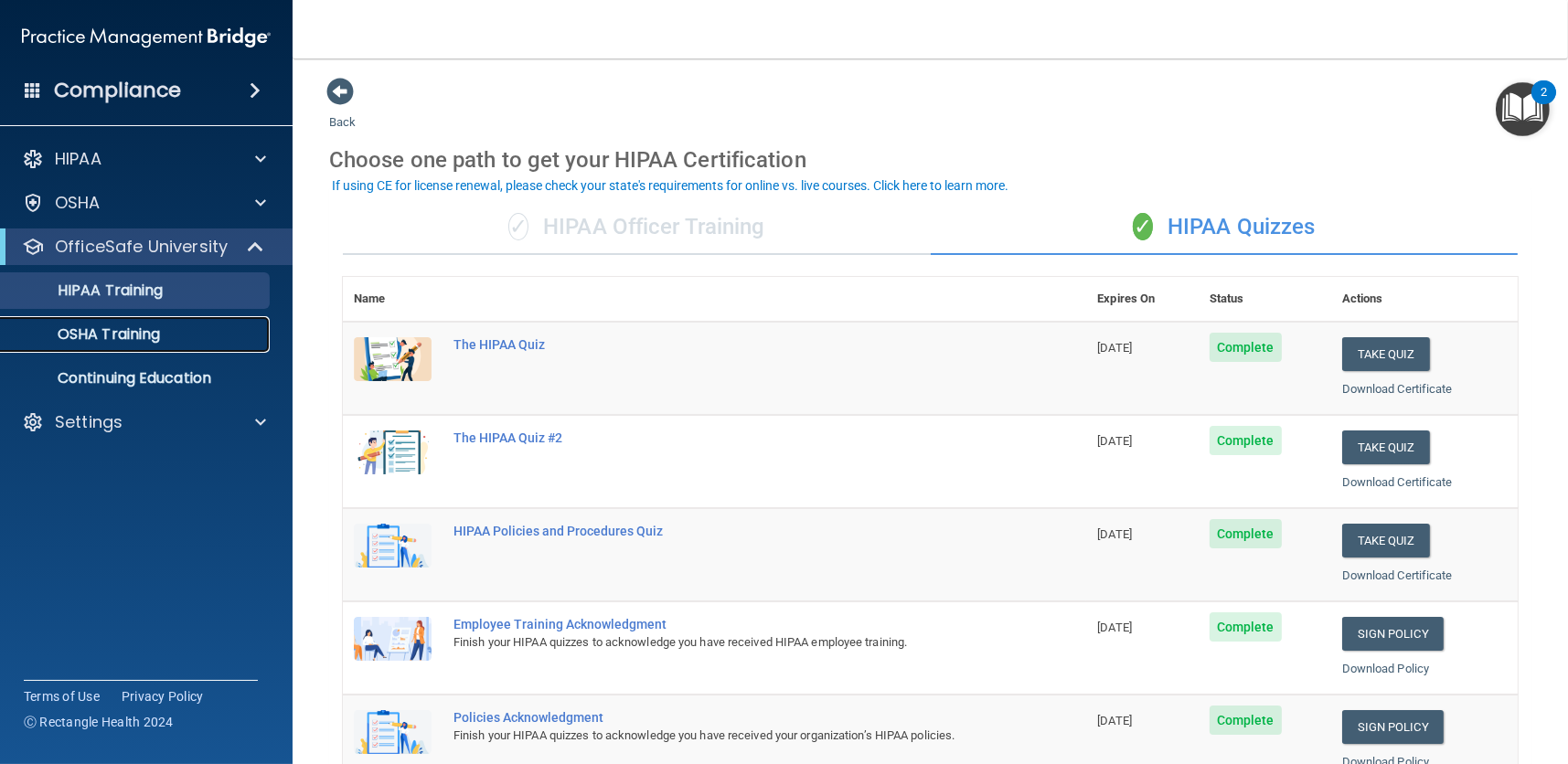
click at [85, 339] on p "OSHA Training" at bounding box center [86, 334] width 148 height 18
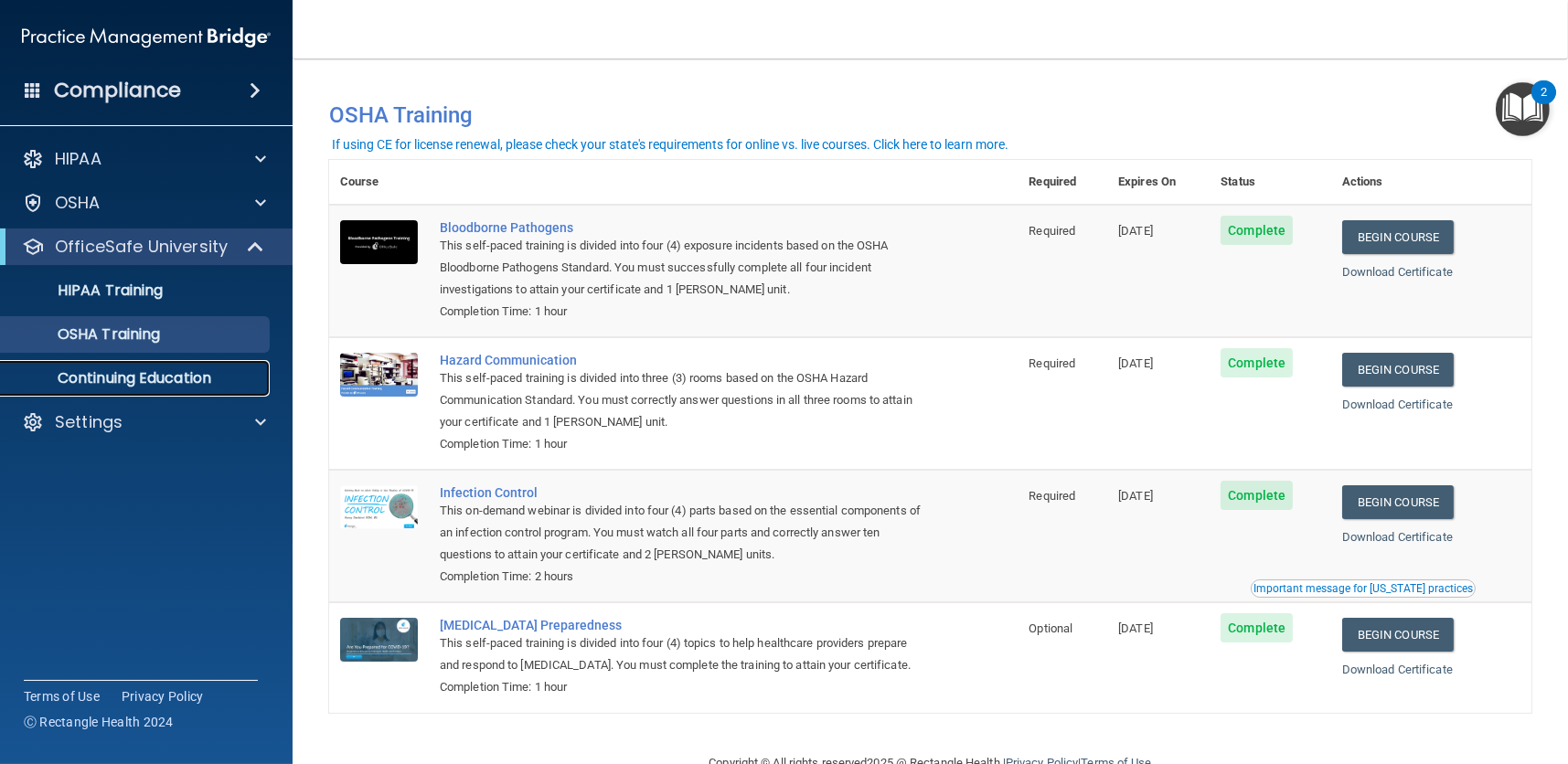
click at [103, 375] on p "Continuing Education" at bounding box center [137, 378] width 249 height 18
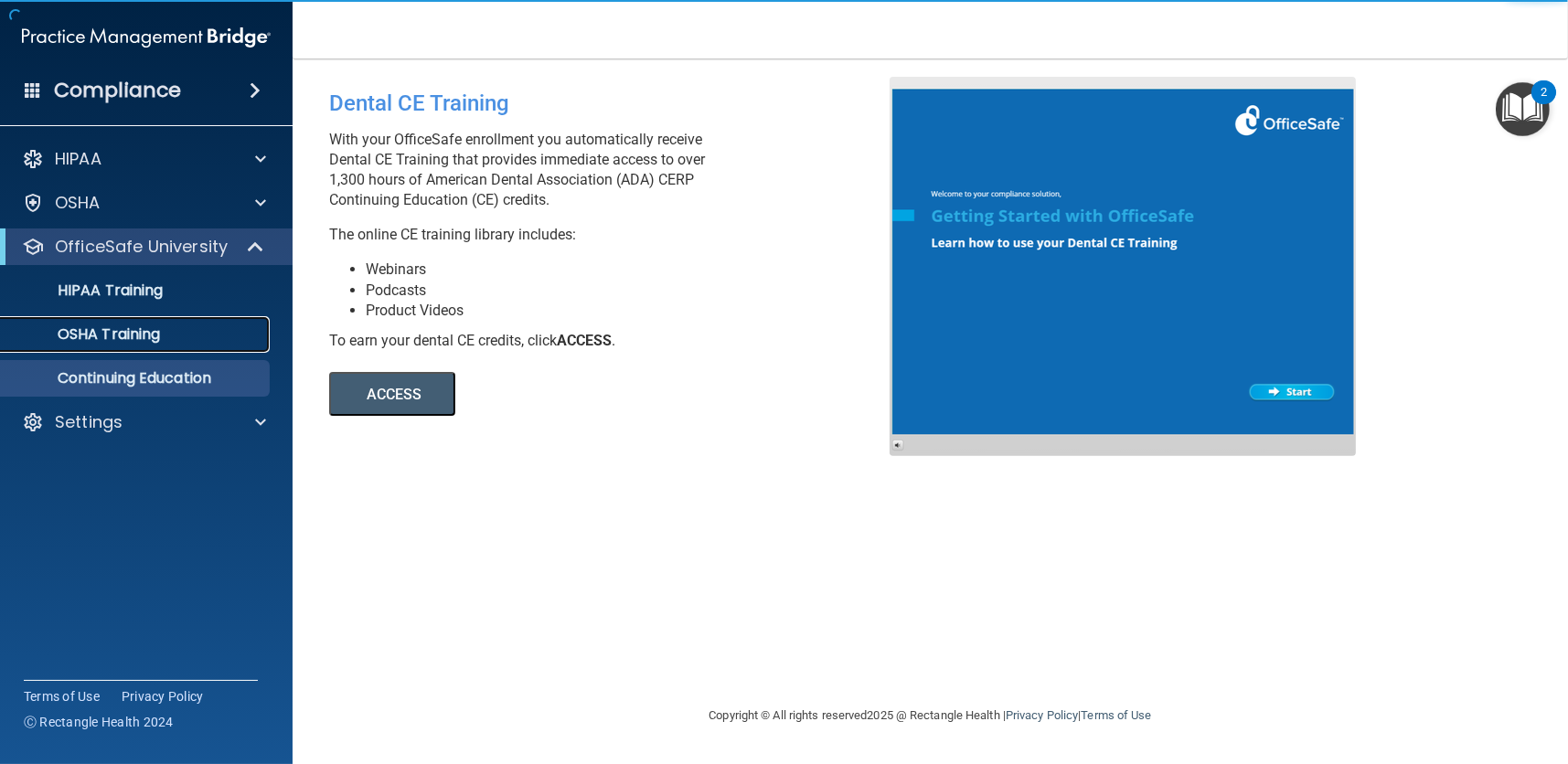
click at [167, 332] on div "OSHA Training" at bounding box center [137, 334] width 249 height 18
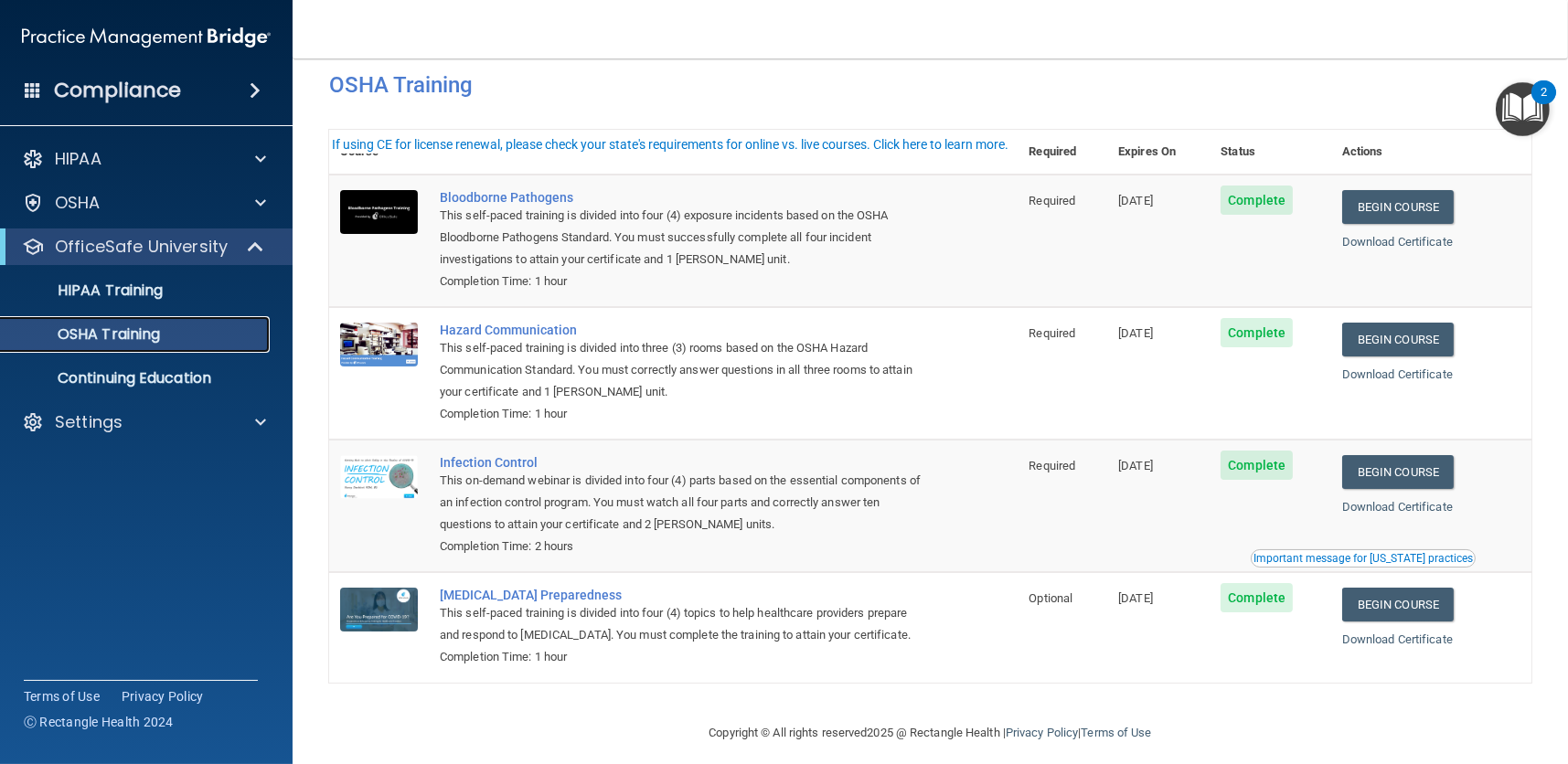
scroll to position [47, 0]
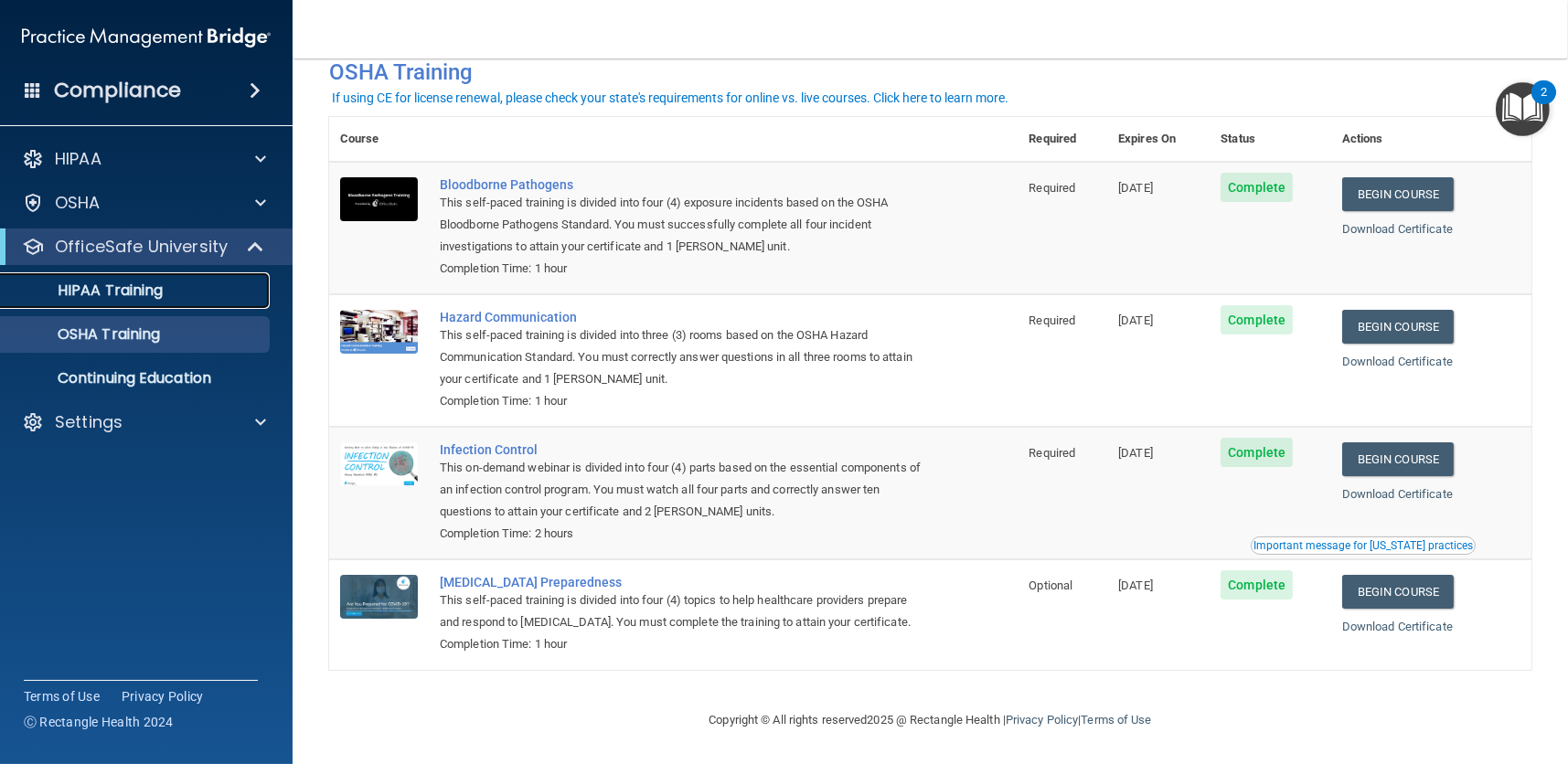
click at [88, 291] on p "HIPAA Training" at bounding box center [87, 290] width 151 height 18
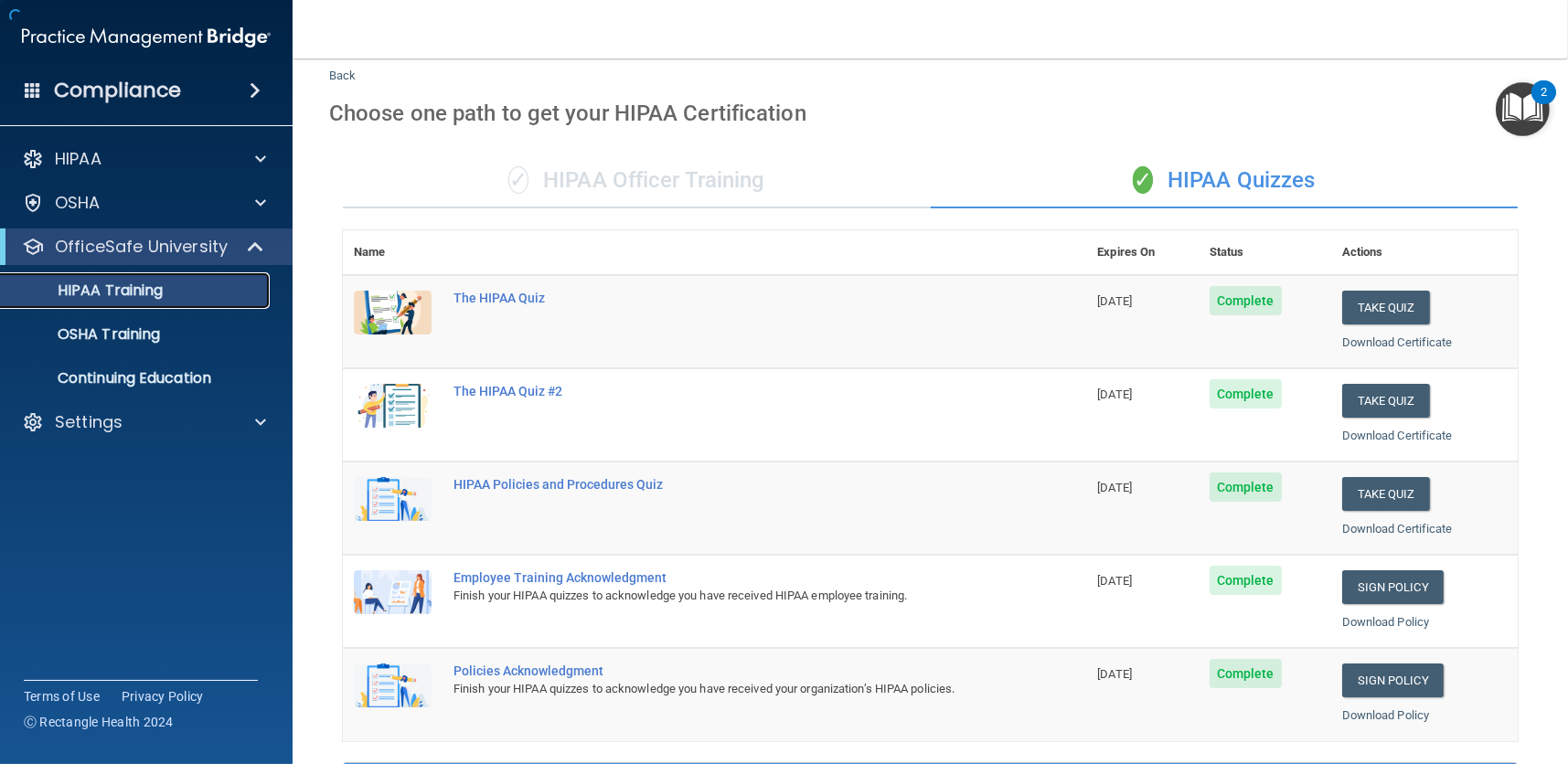
scroll to position [608, 0]
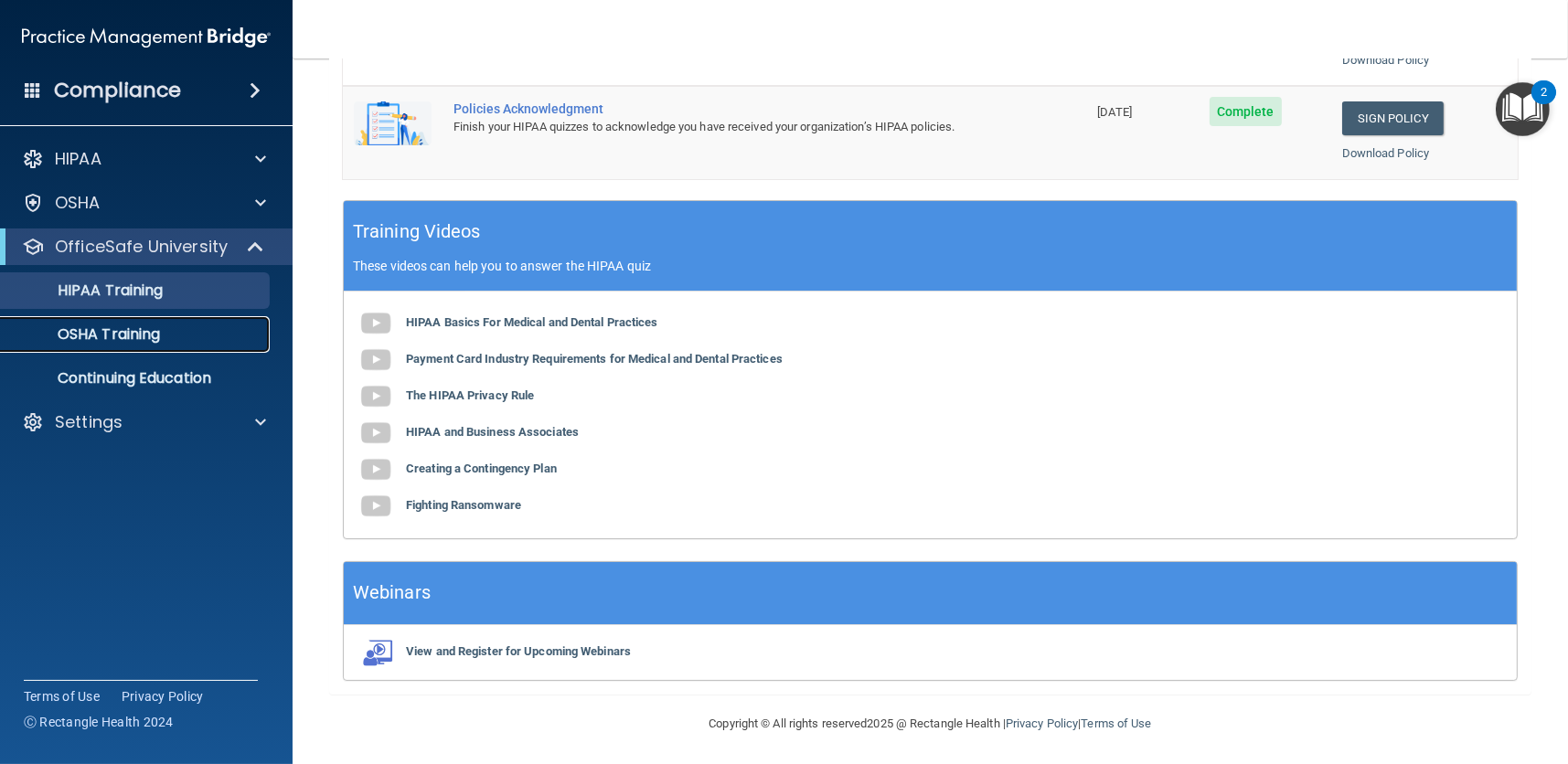
click at [172, 330] on div "OSHA Training" at bounding box center [137, 334] width 249 height 18
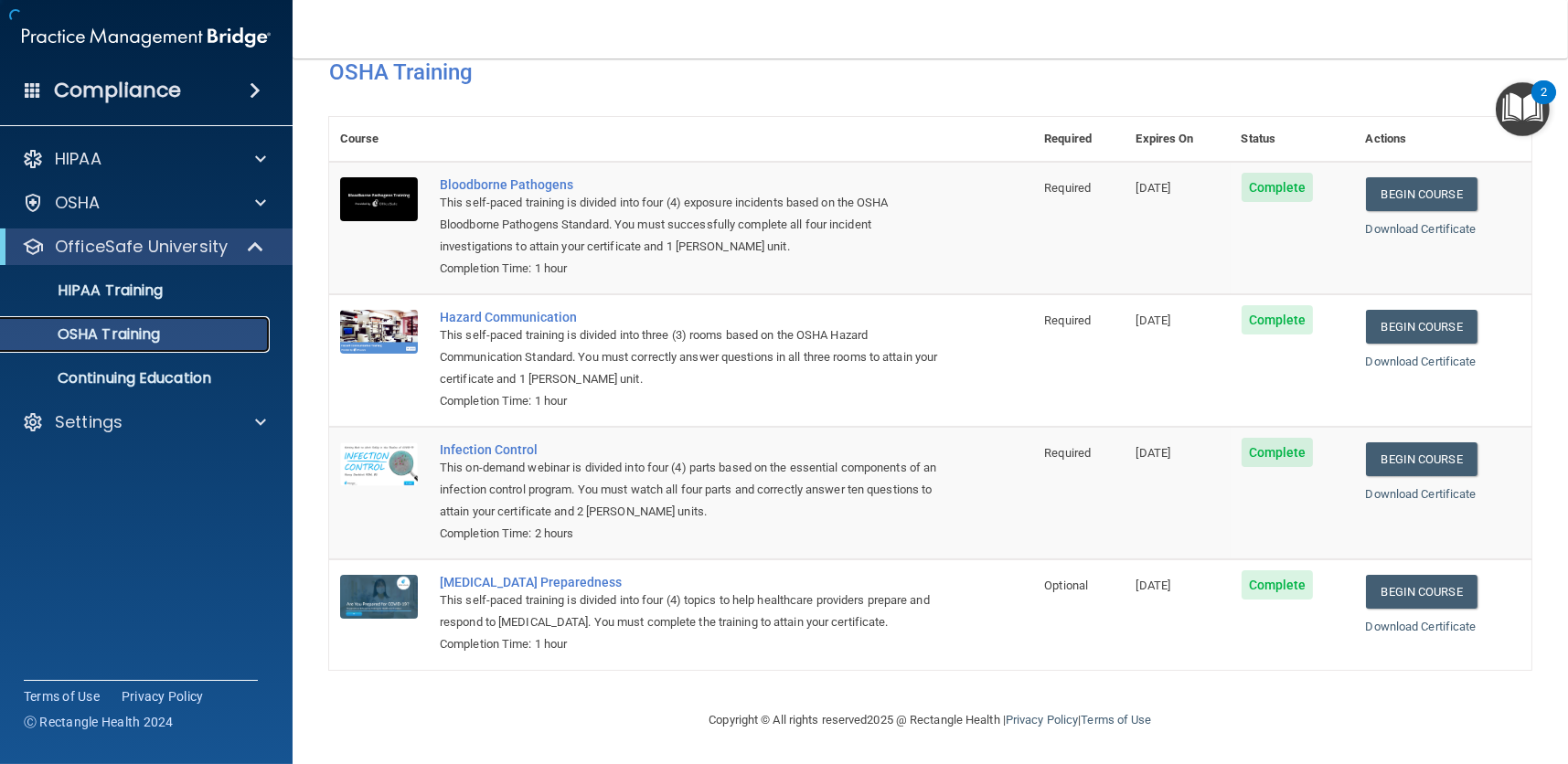
scroll to position [47, 0]
